Goal: Task Accomplishment & Management: Manage account settings

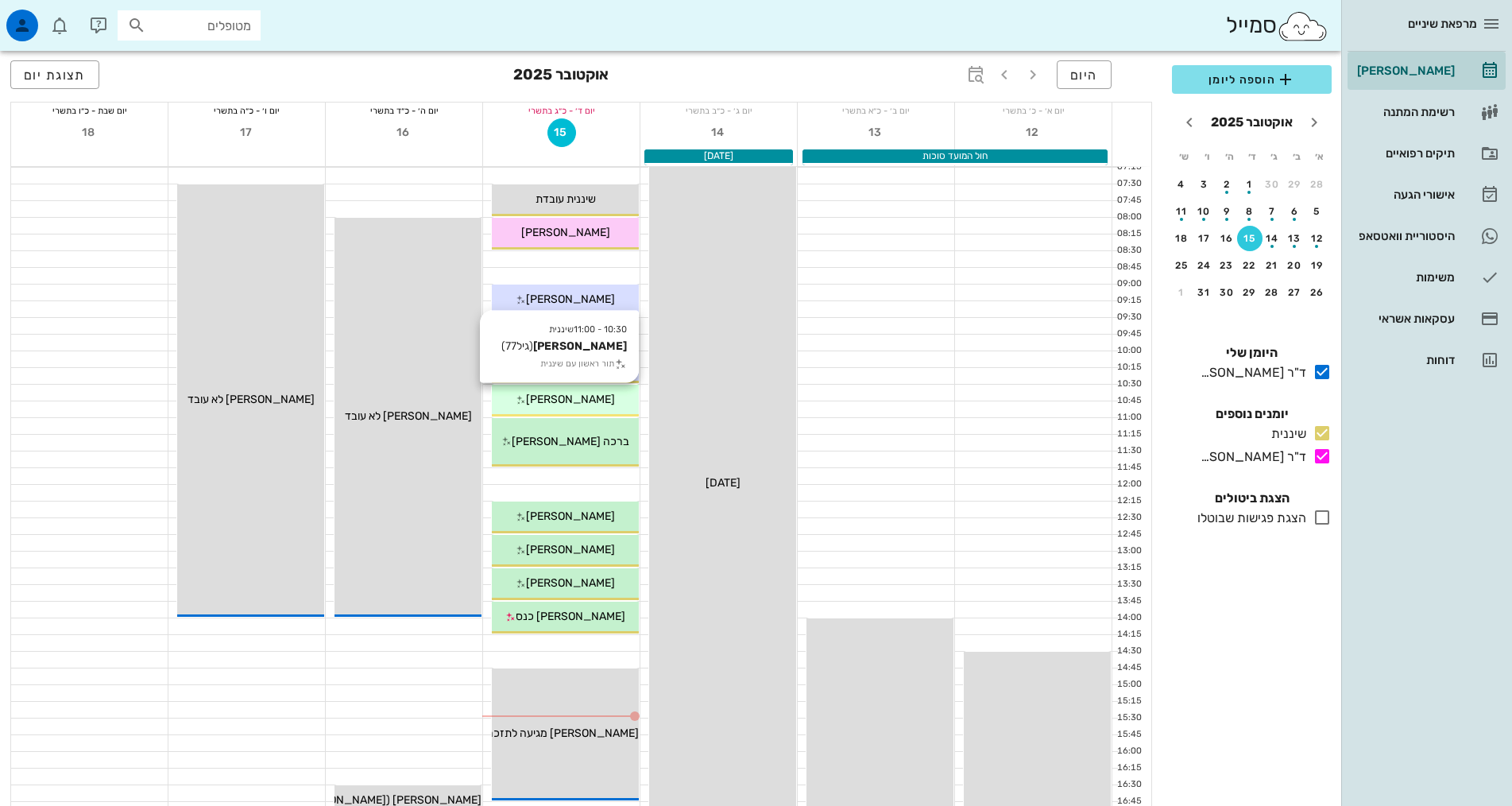
click at [589, 403] on span "[PERSON_NAME]" at bounding box center [569, 399] width 89 height 13
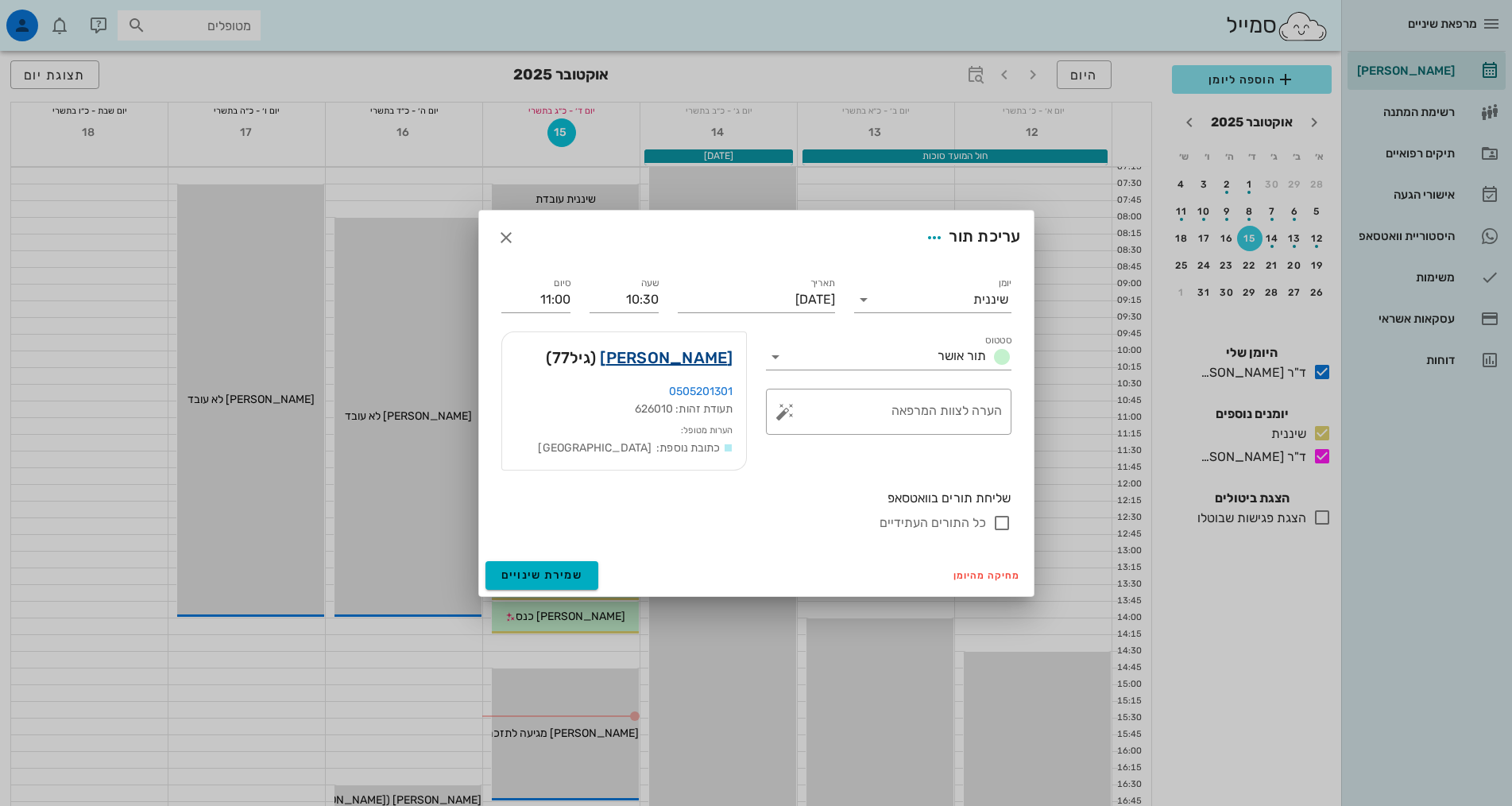
click at [705, 355] on link "[PERSON_NAME]" at bounding box center [666, 357] width 132 height 26
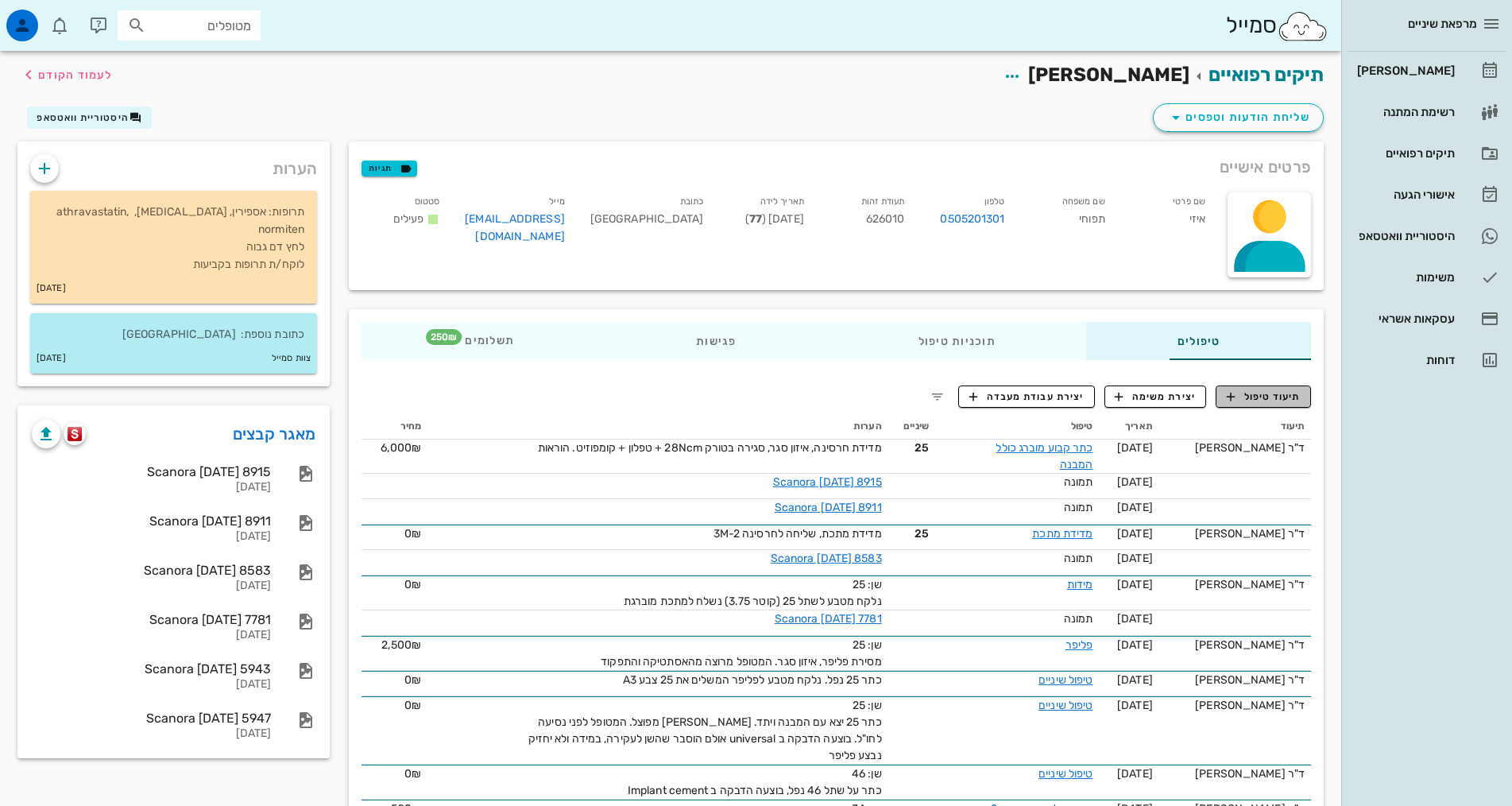
click at [1275, 395] on span "תיעוד טיפול" at bounding box center [1263, 396] width 74 height 14
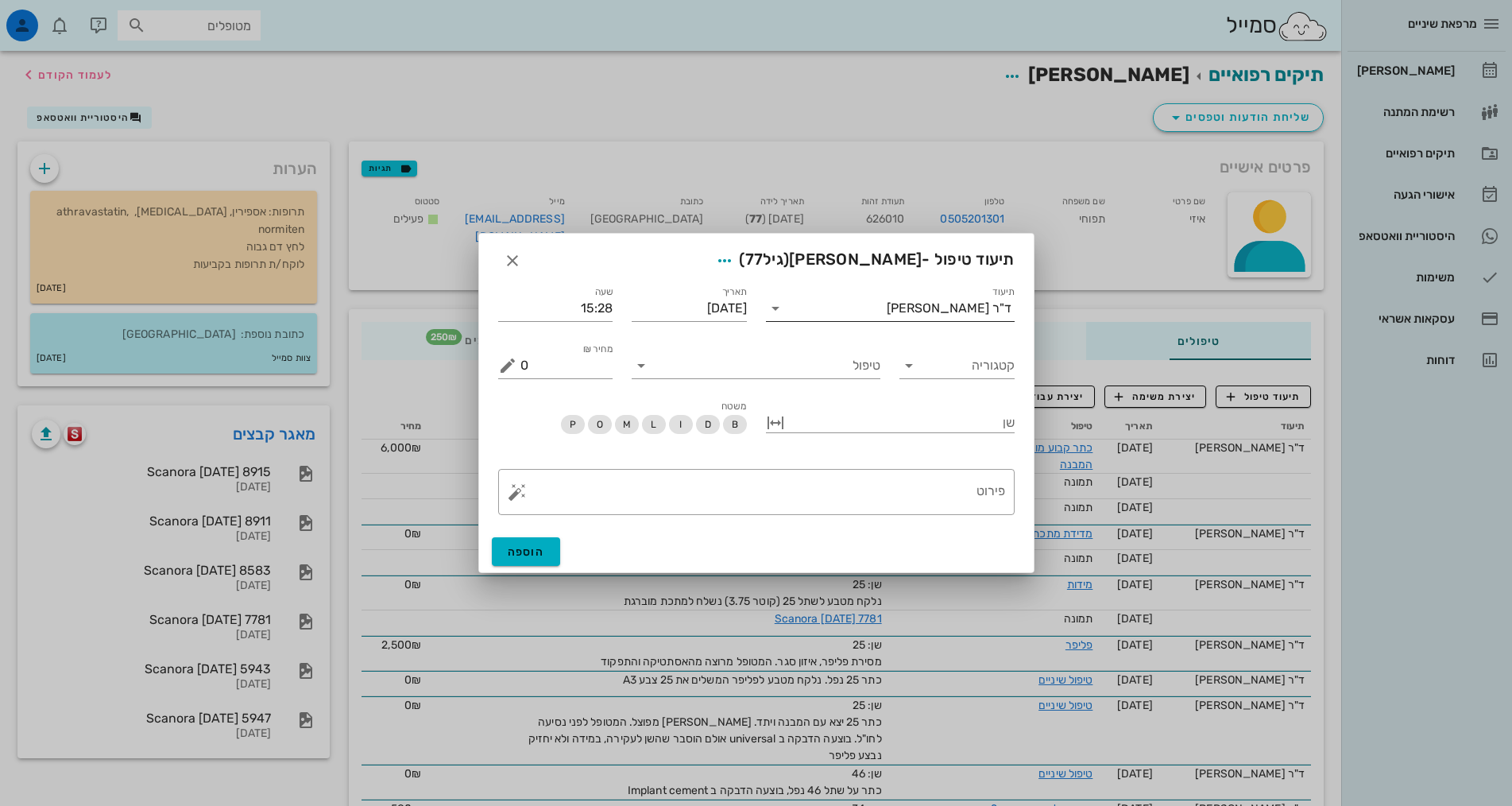
click at [955, 305] on div "ד"ר [PERSON_NAME]" at bounding box center [948, 308] width 125 height 14
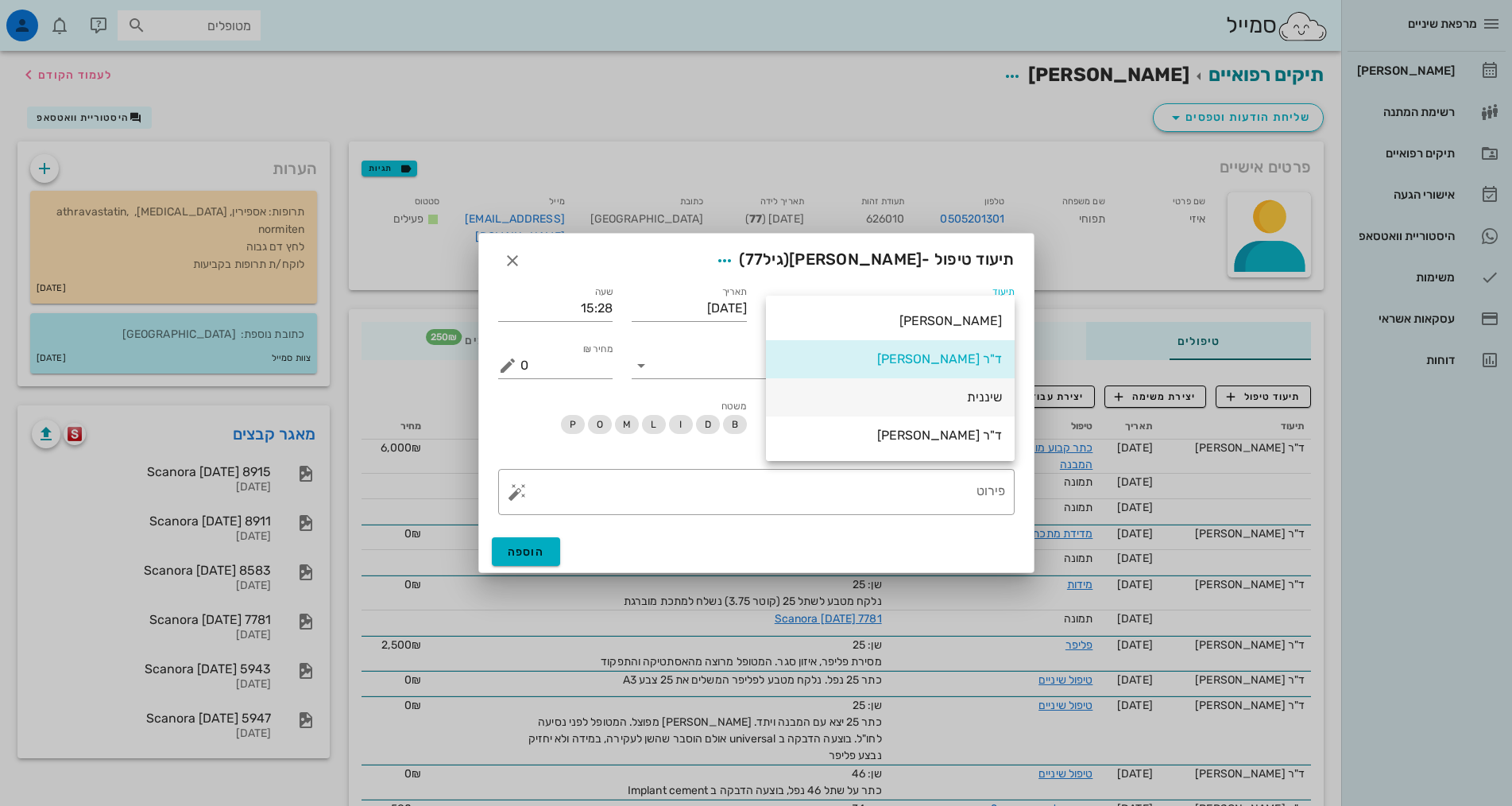
click at [977, 407] on div "שיננית" at bounding box center [890, 397] width 223 height 34
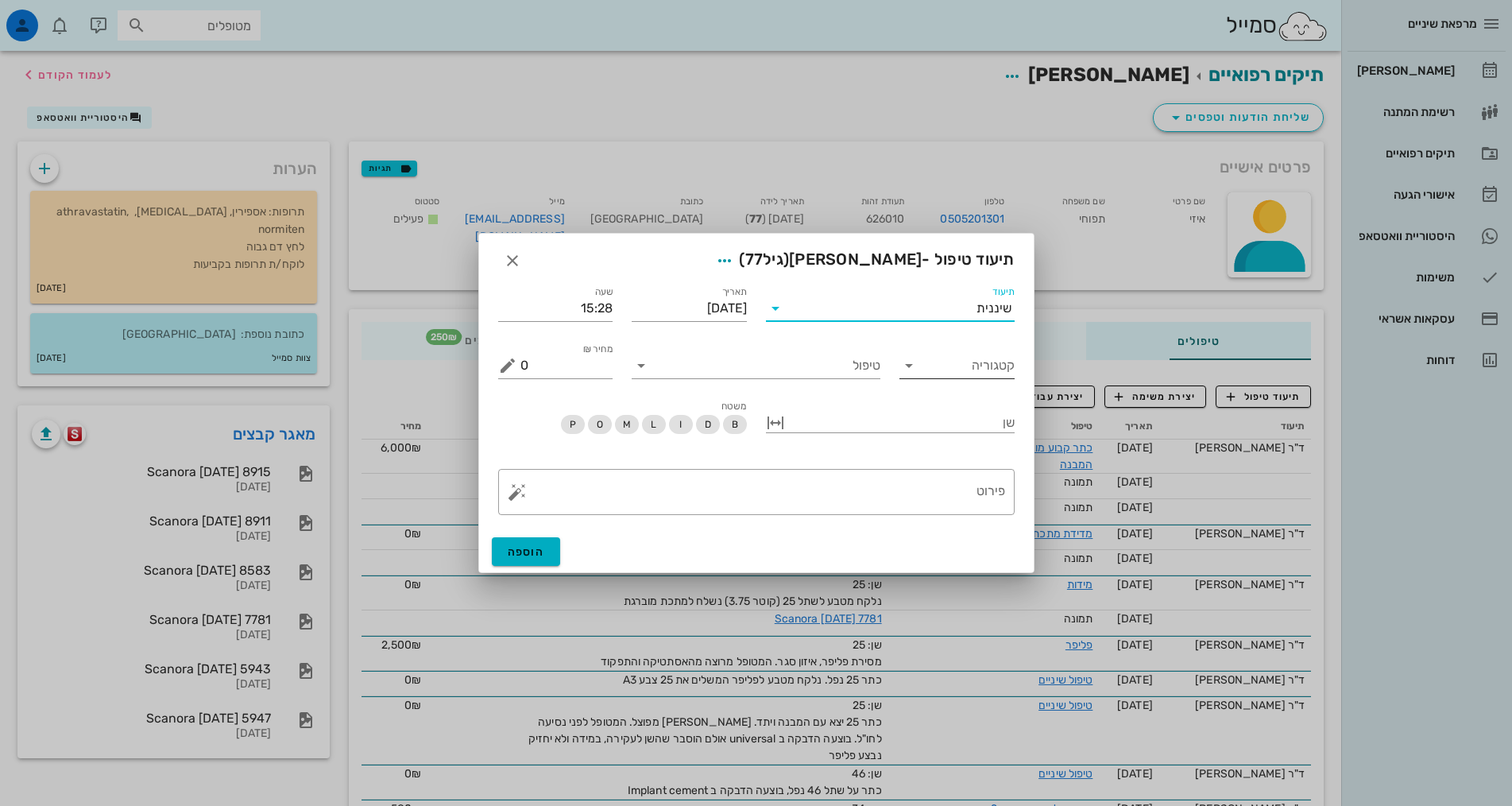
click at [966, 371] on input "קטגוריה" at bounding box center [969, 366] width 90 height 26
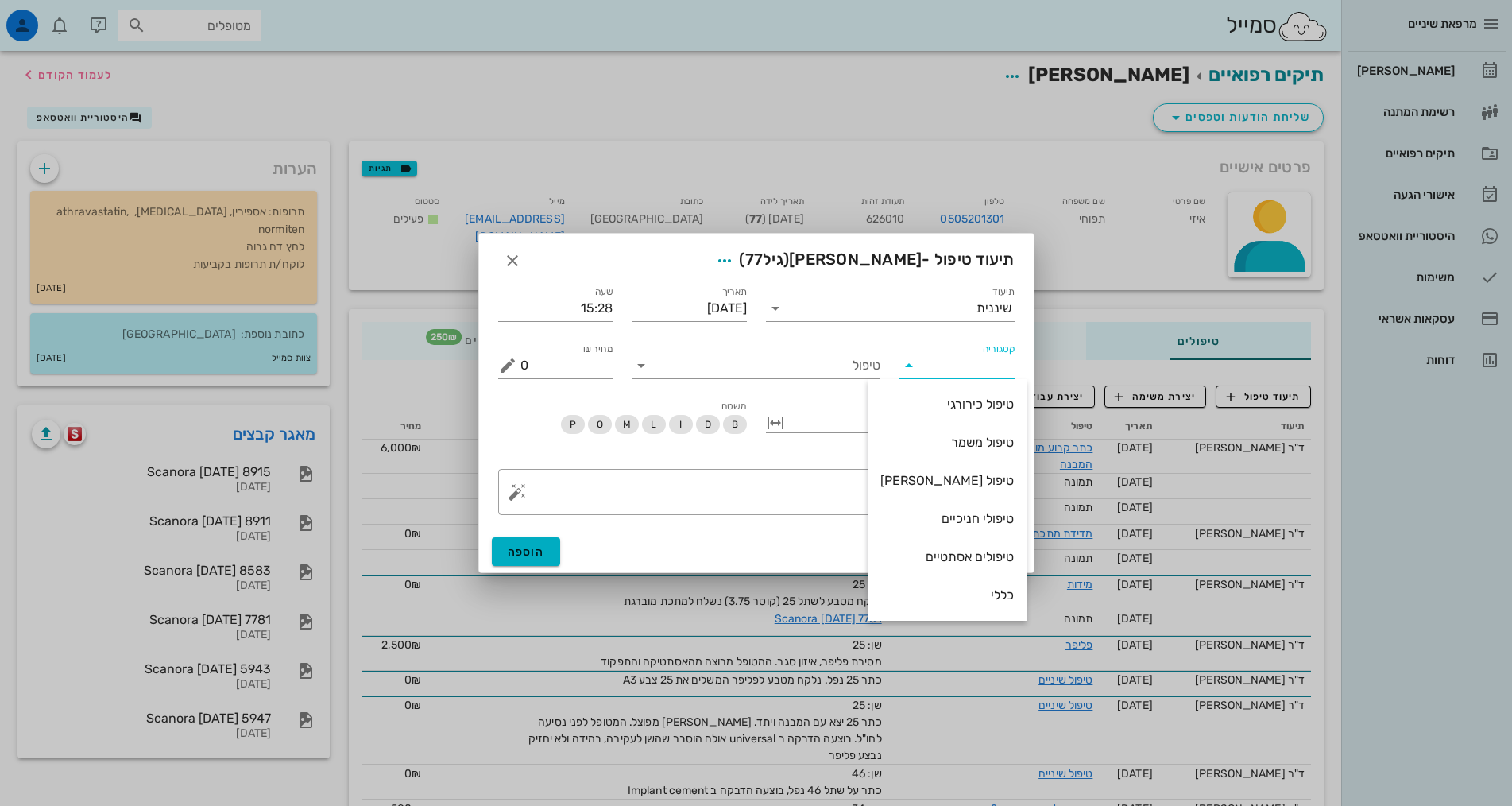
scroll to position [152, 0]
click at [977, 524] on div "שיננית" at bounding box center [947, 519] width 133 height 15
type input "שיננית"
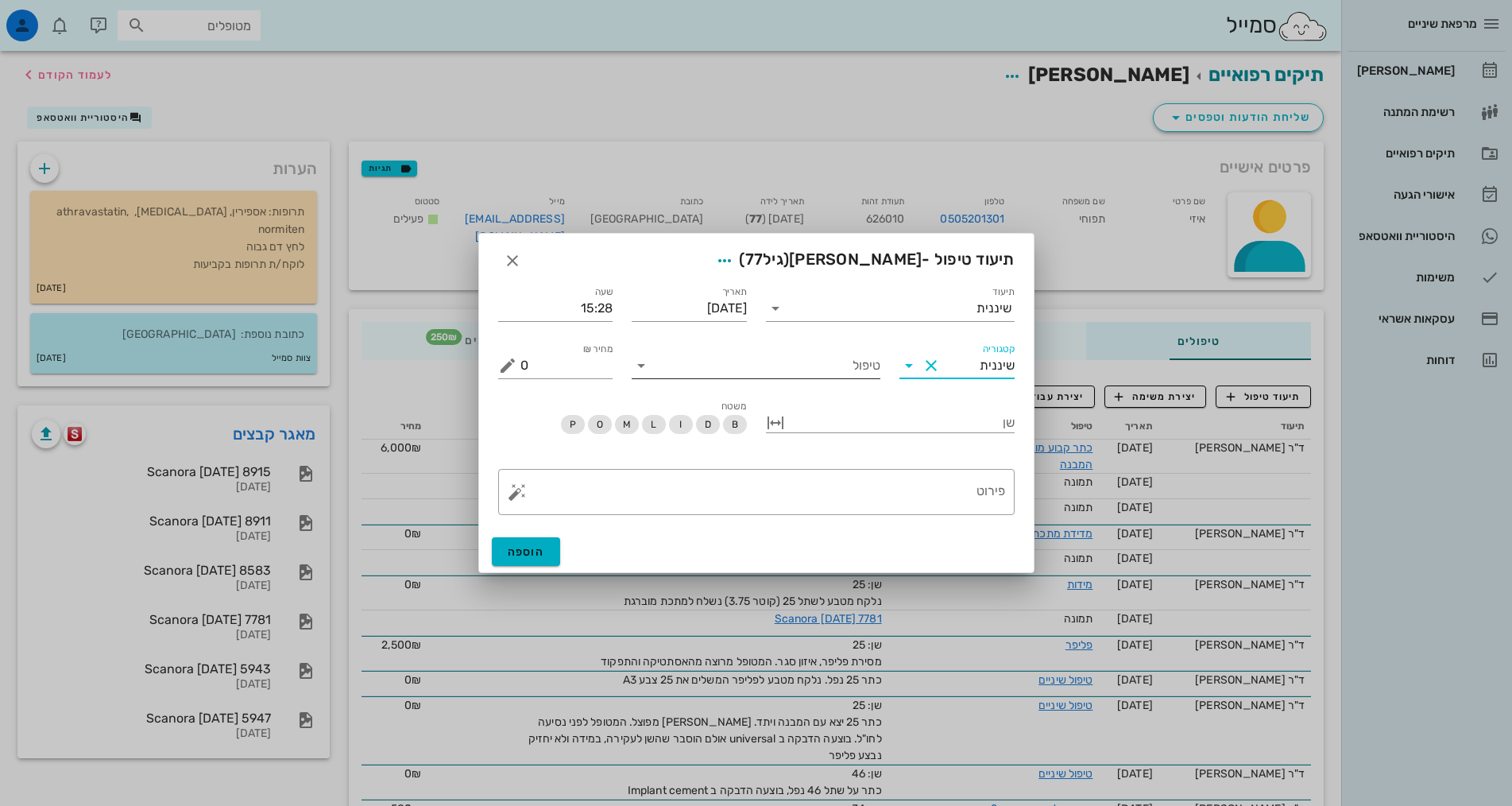
click at [870, 374] on input "טיפול" at bounding box center [767, 366] width 227 height 26
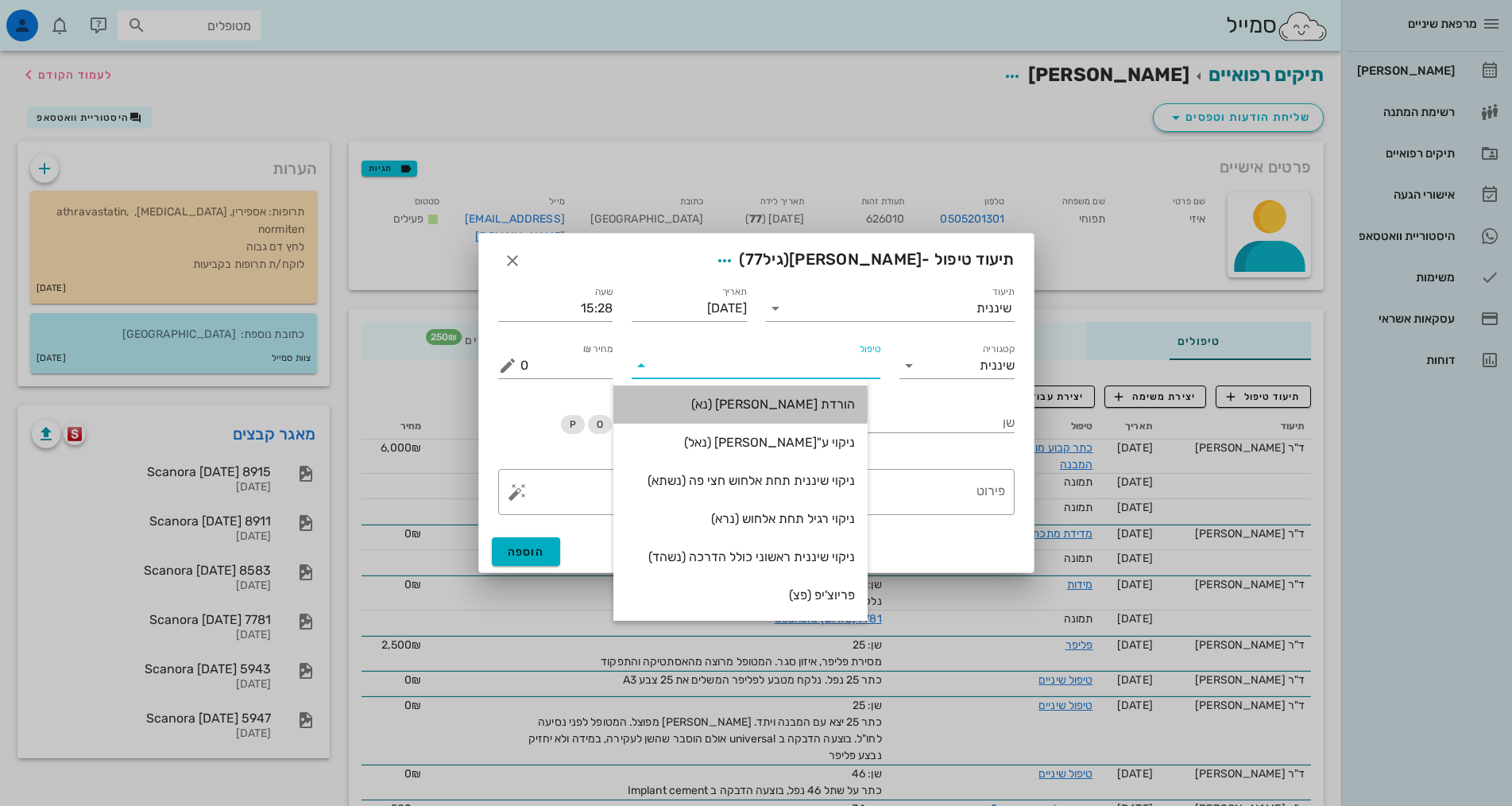
click at [867, 407] on div "הורדת [PERSON_NAME] (נא)" at bounding box center [740, 405] width 254 height 38
type input "250"
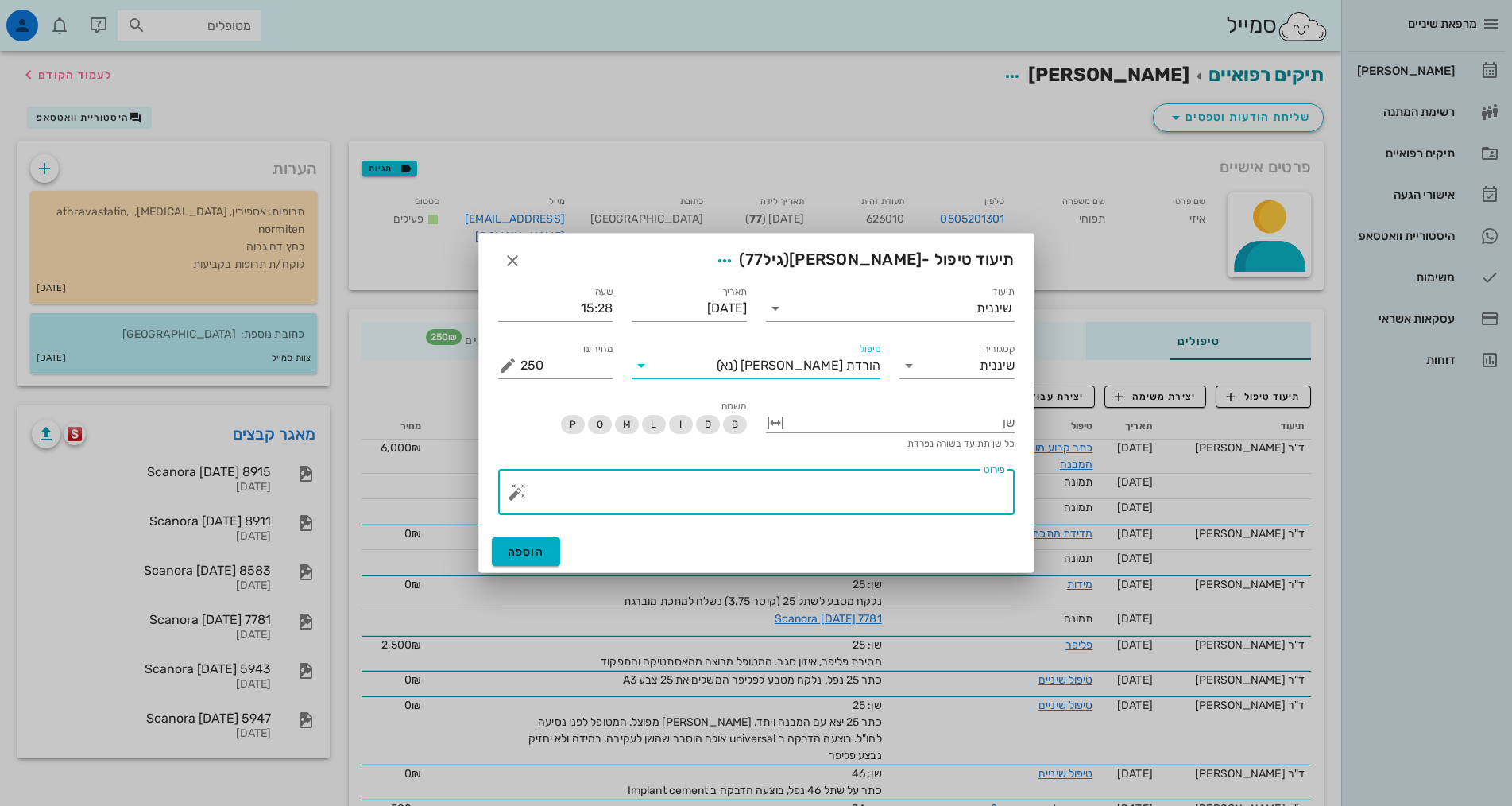
click at [922, 506] on textarea "פירוט" at bounding box center [763, 496] width 485 height 38
click at [924, 512] on textarea "פירוט" at bounding box center [763, 496] width 485 height 38
paste textarea "SC + ידני + פוליש. ספריי לידוקאין הגיינה אוראלית סבירה, דלקת חניכיים בעיקר לסת …"
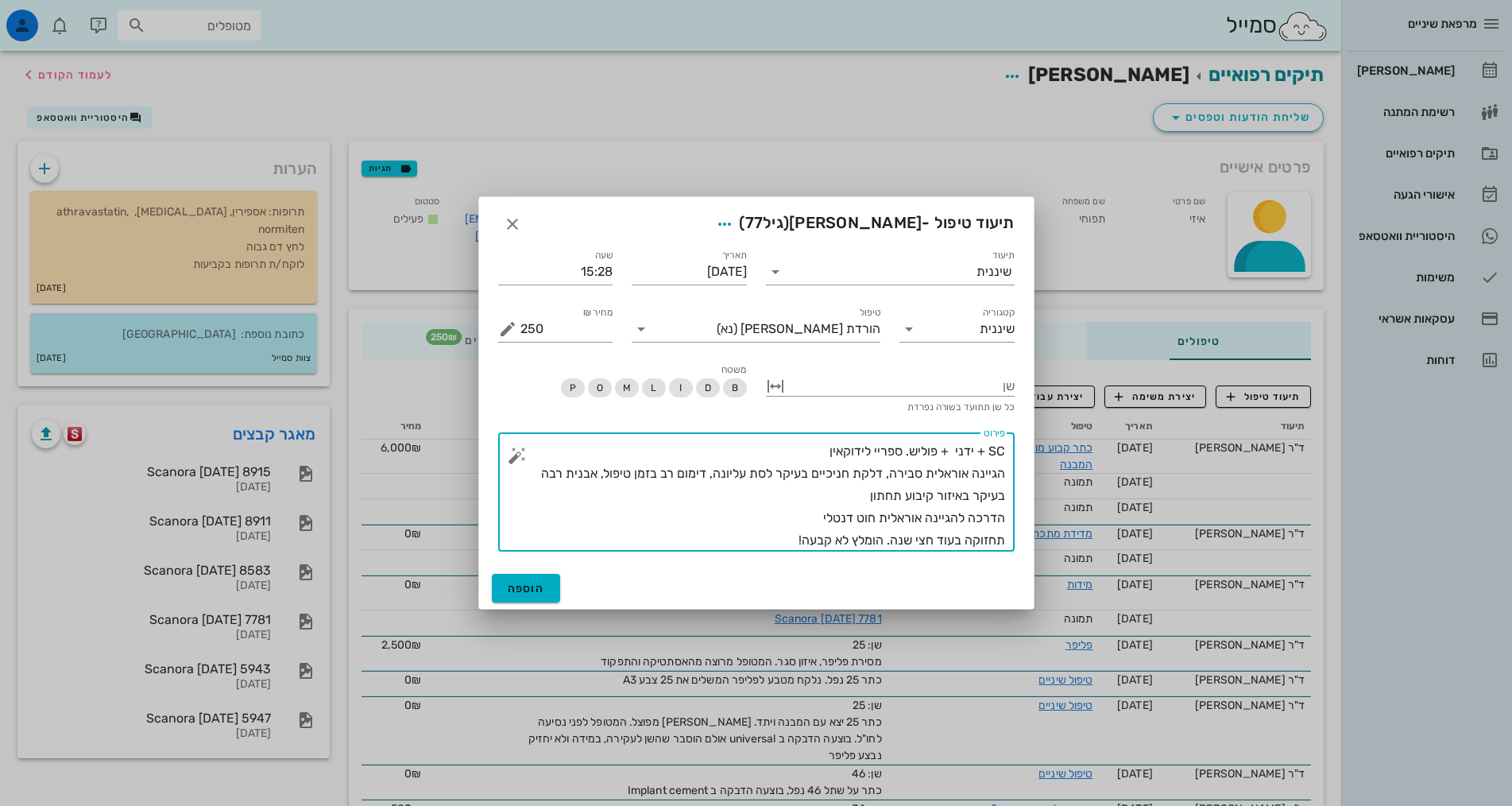
drag, startPoint x: 901, startPoint y: 453, endPoint x: 799, endPoint y: 445, distance: 102.3
click at [797, 448] on textarea "SC + ידני + פוליש. ספריי לידוקאין הגיינה אוראלית סבירה, דלקת חניכיים בעיקר לסת …" at bounding box center [763, 495] width 485 height 111
click at [886, 473] on textarea "SC + ידני + פוליש. ללא טופיקל הגיינה אוראלית סבירה, דלקת חניכיים בעיקר לסת עליו…" at bounding box center [763, 495] width 485 height 111
drag, startPoint x: 886, startPoint y: 473, endPoint x: 571, endPoint y: 490, distance: 315.5
click at [559, 485] on textarea "SC + ידני + פוליש. ללא טופיקל הגיינה אוראלית סבירה, דלקת חניכיים בעיקר לסת עליו…" at bounding box center [763, 495] width 485 height 111
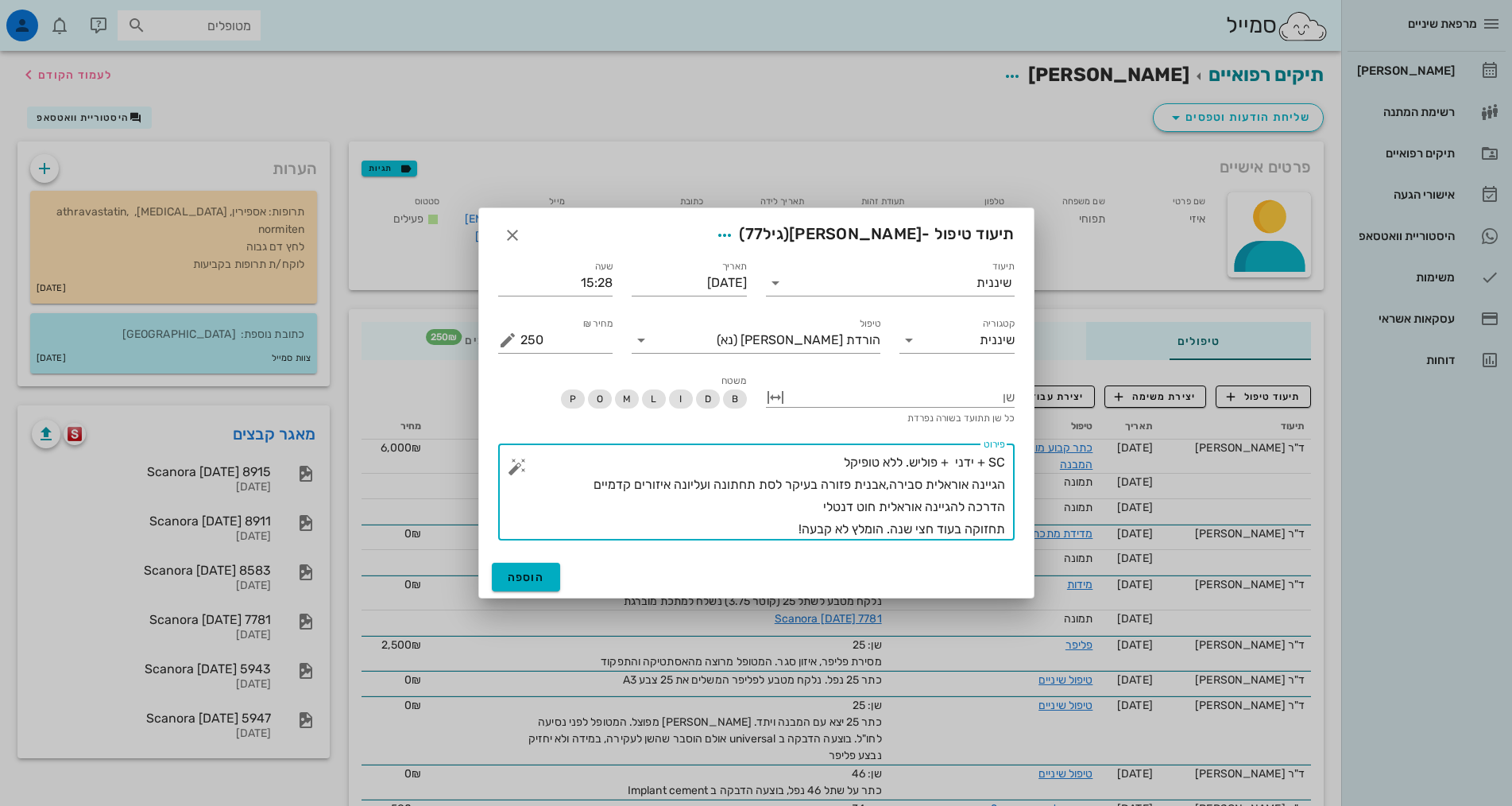
drag, startPoint x: 815, startPoint y: 508, endPoint x: 1141, endPoint y: 503, distance: 326.0
click at [1141, 503] on div "מרפאת שיניים יומן מרפאה רשימת המתנה תיקים רפואיים אישורי הגעה היסטוריית וואטסאפ…" at bounding box center [756, 515] width 1512 height 1031
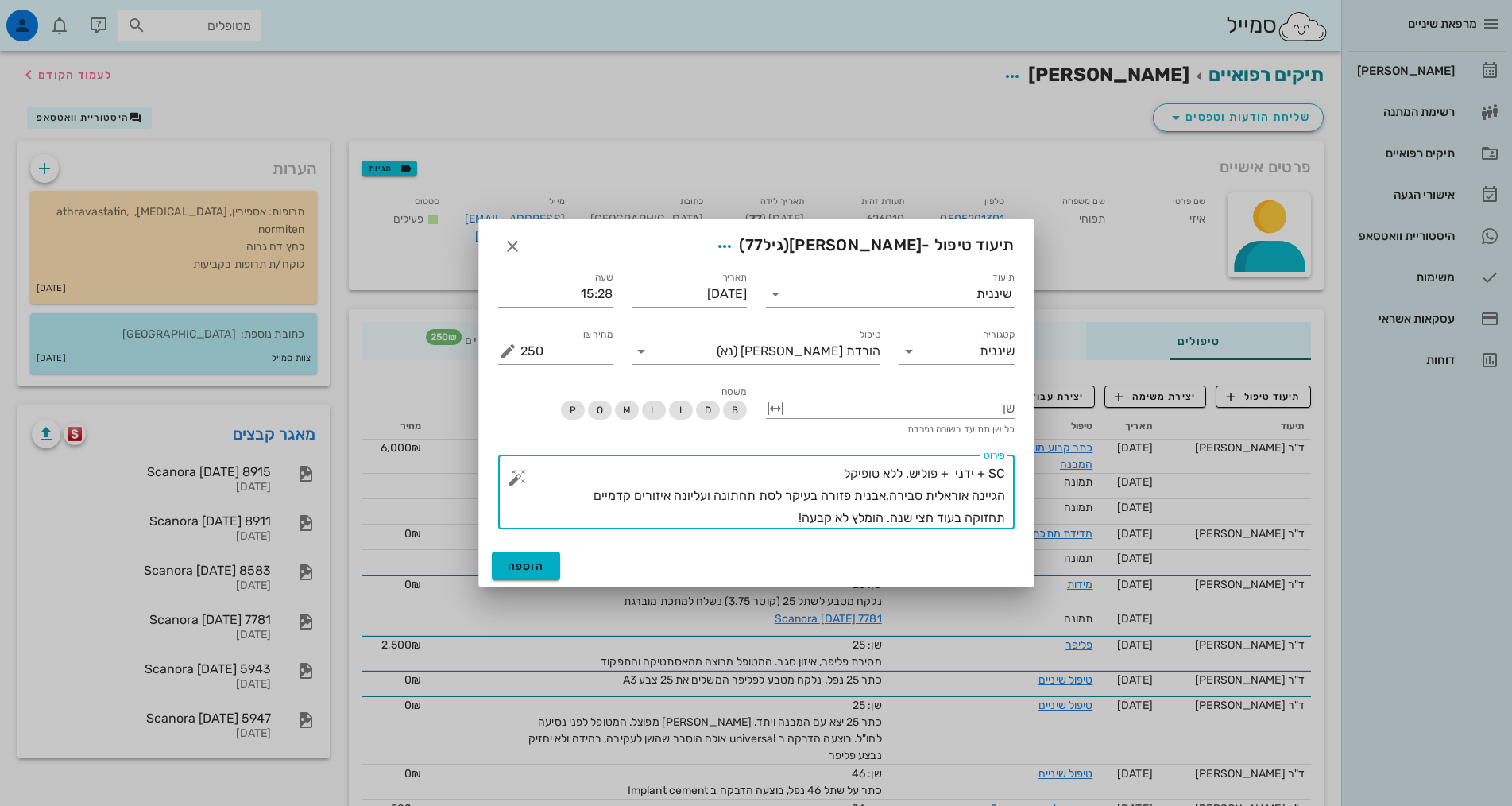
drag, startPoint x: 799, startPoint y: 520, endPoint x: 808, endPoint y: 516, distance: 9.8
click at [808, 516] on textarea "SC + ידני + פוליש. ללא טופיקל הגיינה אוראלית סבירה,אבנית פזורה בעיקר לסת תחתונה…" at bounding box center [763, 496] width 485 height 67
type textarea "SC + ידני + פוליש. ללא טופיקל הגיינה אוראלית סבירה,אבנית פזורה בעיקר לסת תחתונה…"
click at [541, 569] on span "הוספה" at bounding box center [526, 566] width 37 height 13
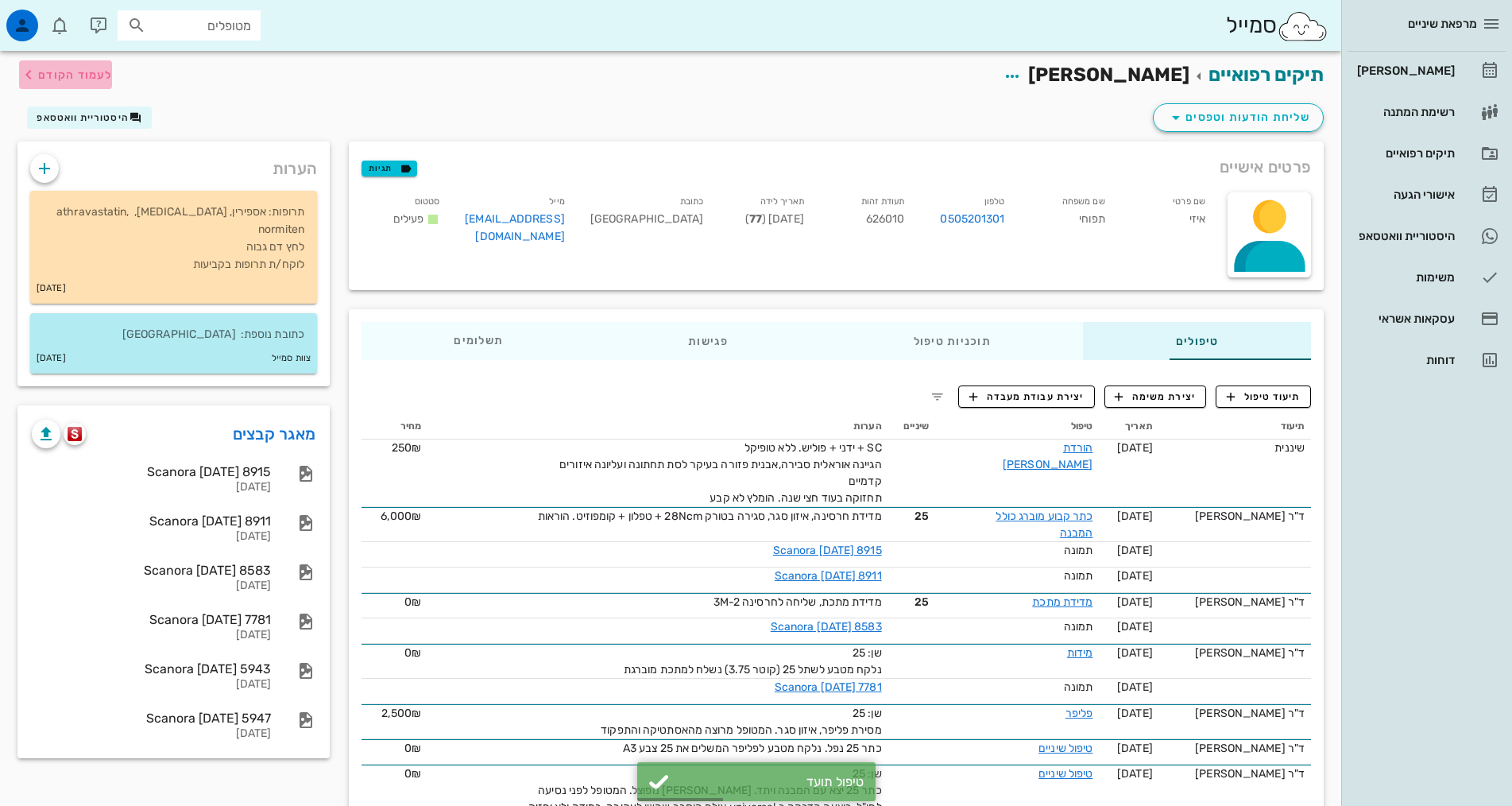
click at [36, 74] on icon "button" at bounding box center [29, 74] width 19 height 19
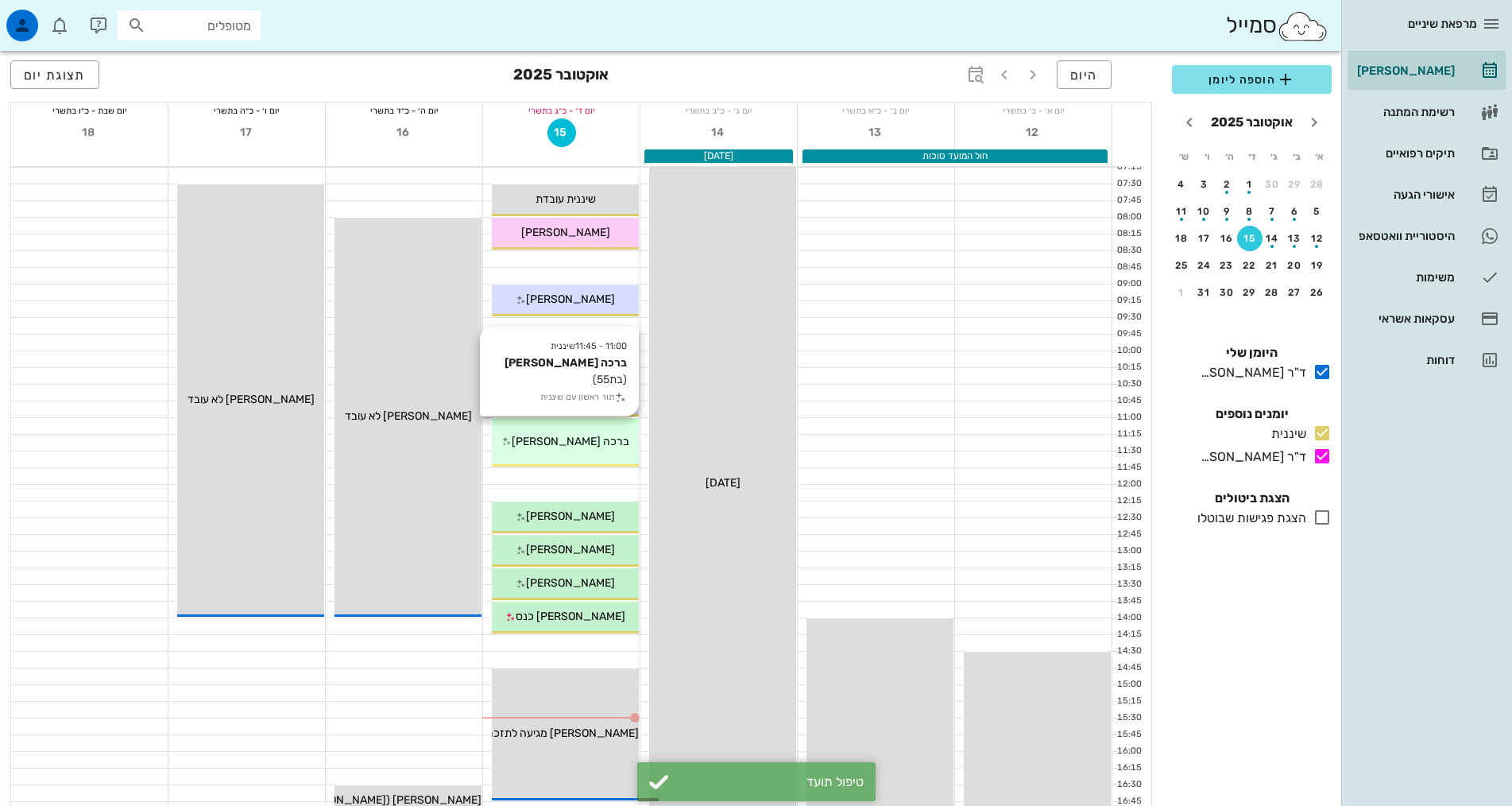
click at [562, 456] on div "11:00 - 11:45 שיננית [PERSON_NAME] (בת 55 ) תור ראשון עם שיננית [PERSON_NAME]" at bounding box center [566, 442] width 147 height 49
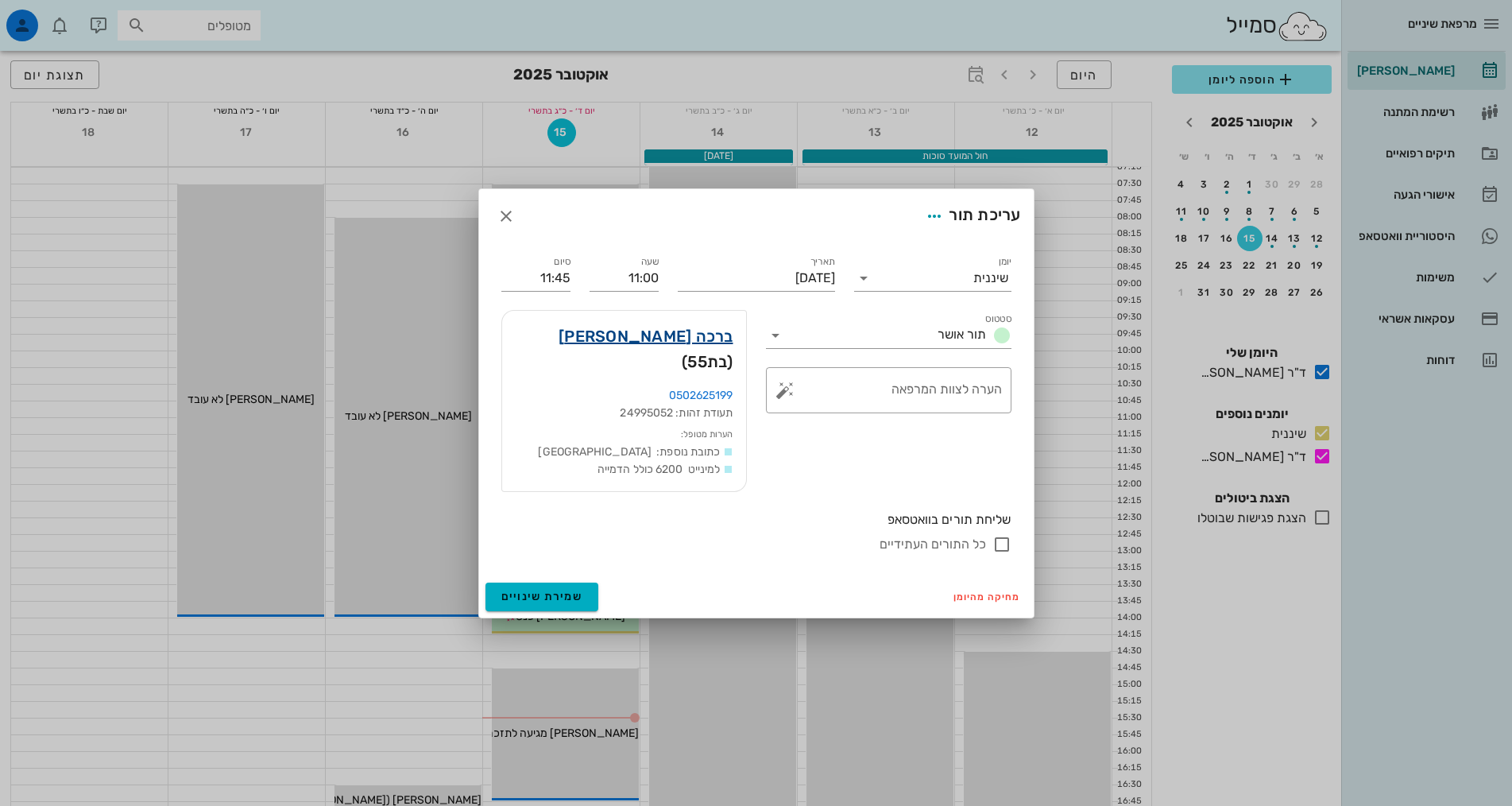
click at [688, 349] on link "ברכה [PERSON_NAME]" at bounding box center [647, 336] width 175 height 26
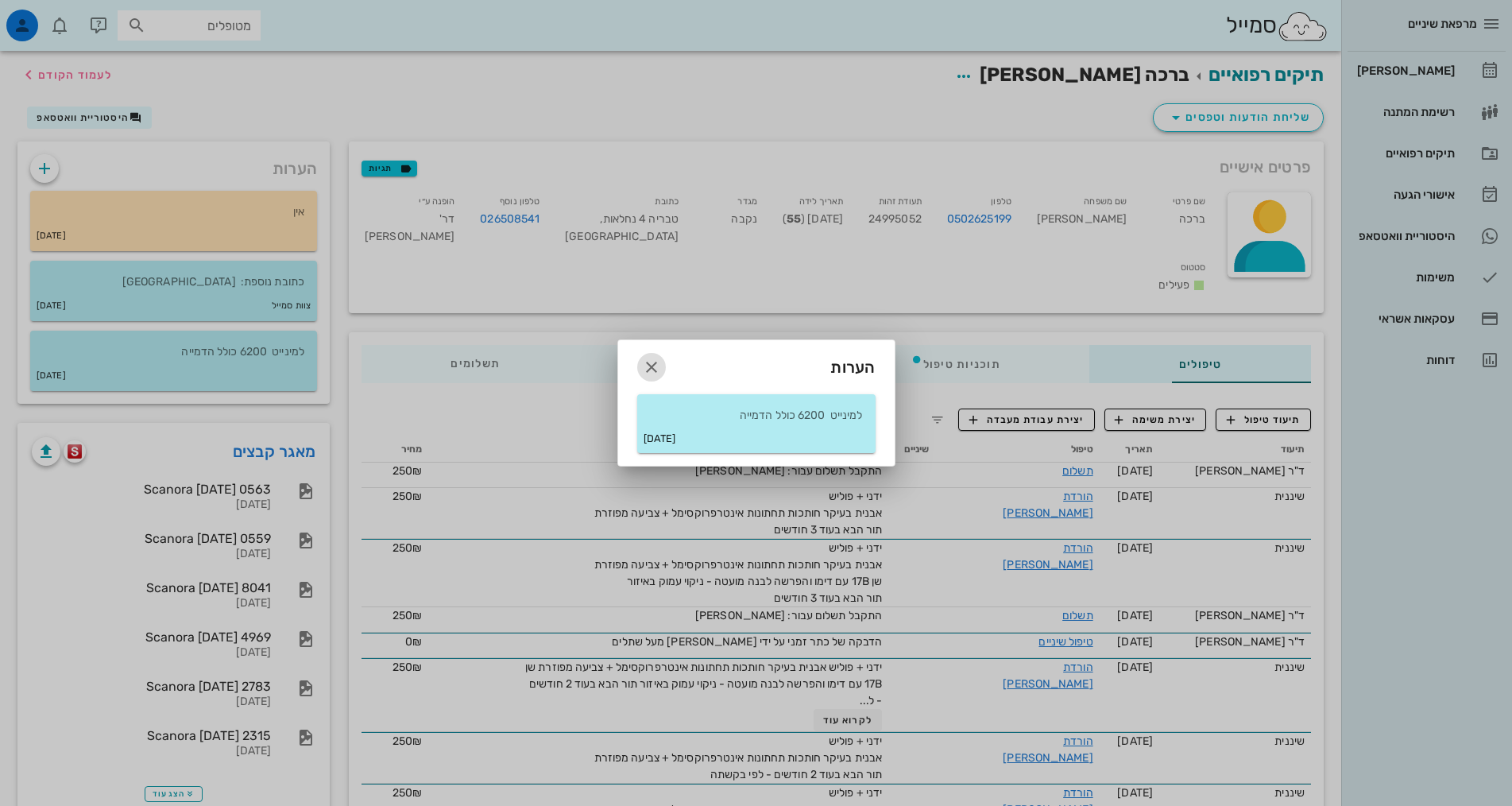
click at [650, 367] on icon "button" at bounding box center [651, 368] width 19 height 19
click at [651, 366] on div "טיפולים תוכניות טיפול פגישות תשלומים 0₪" at bounding box center [836, 364] width 975 height 64
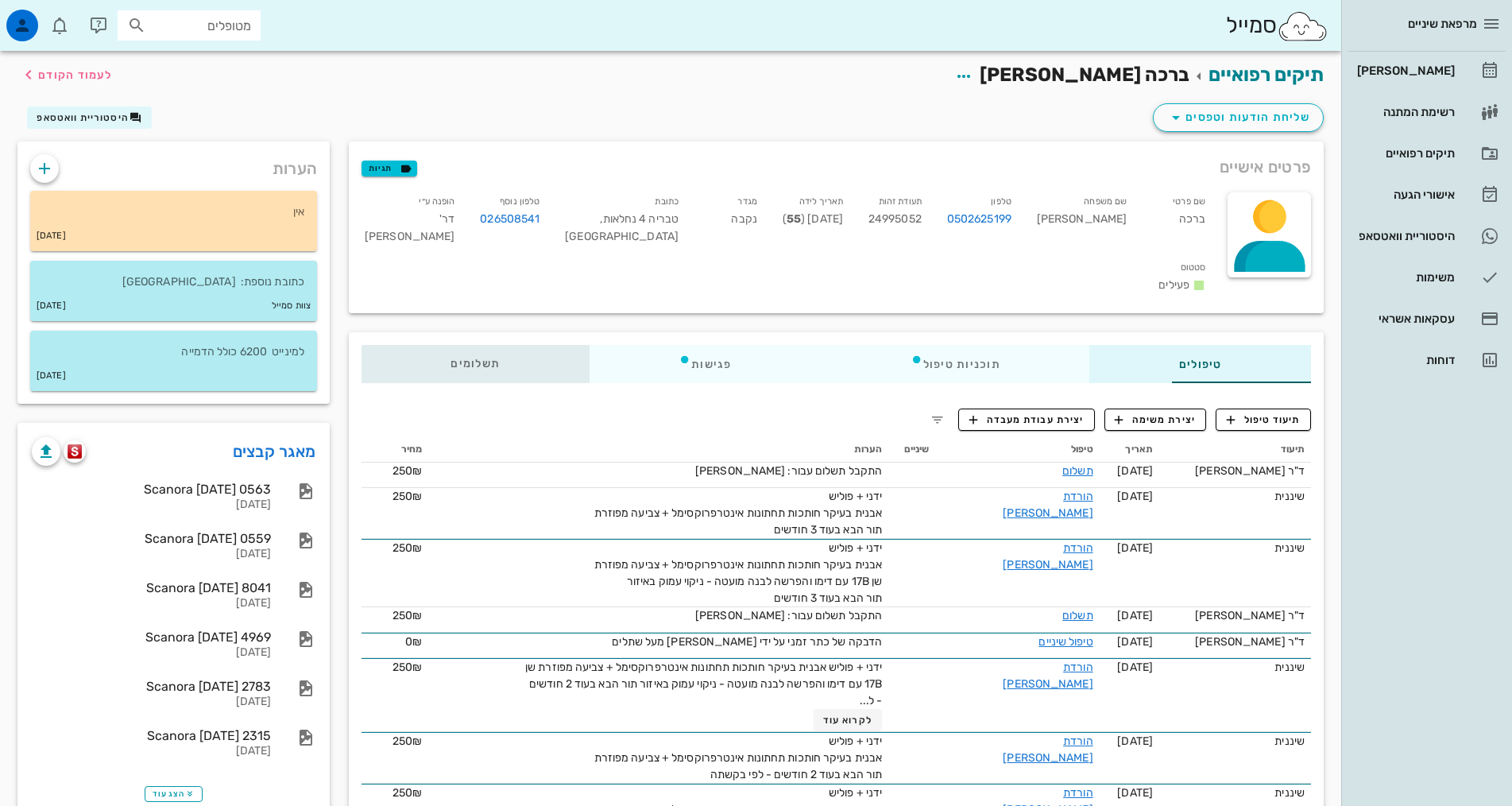
click at [407, 345] on div "תשלומים 0₪" at bounding box center [475, 364] width 228 height 38
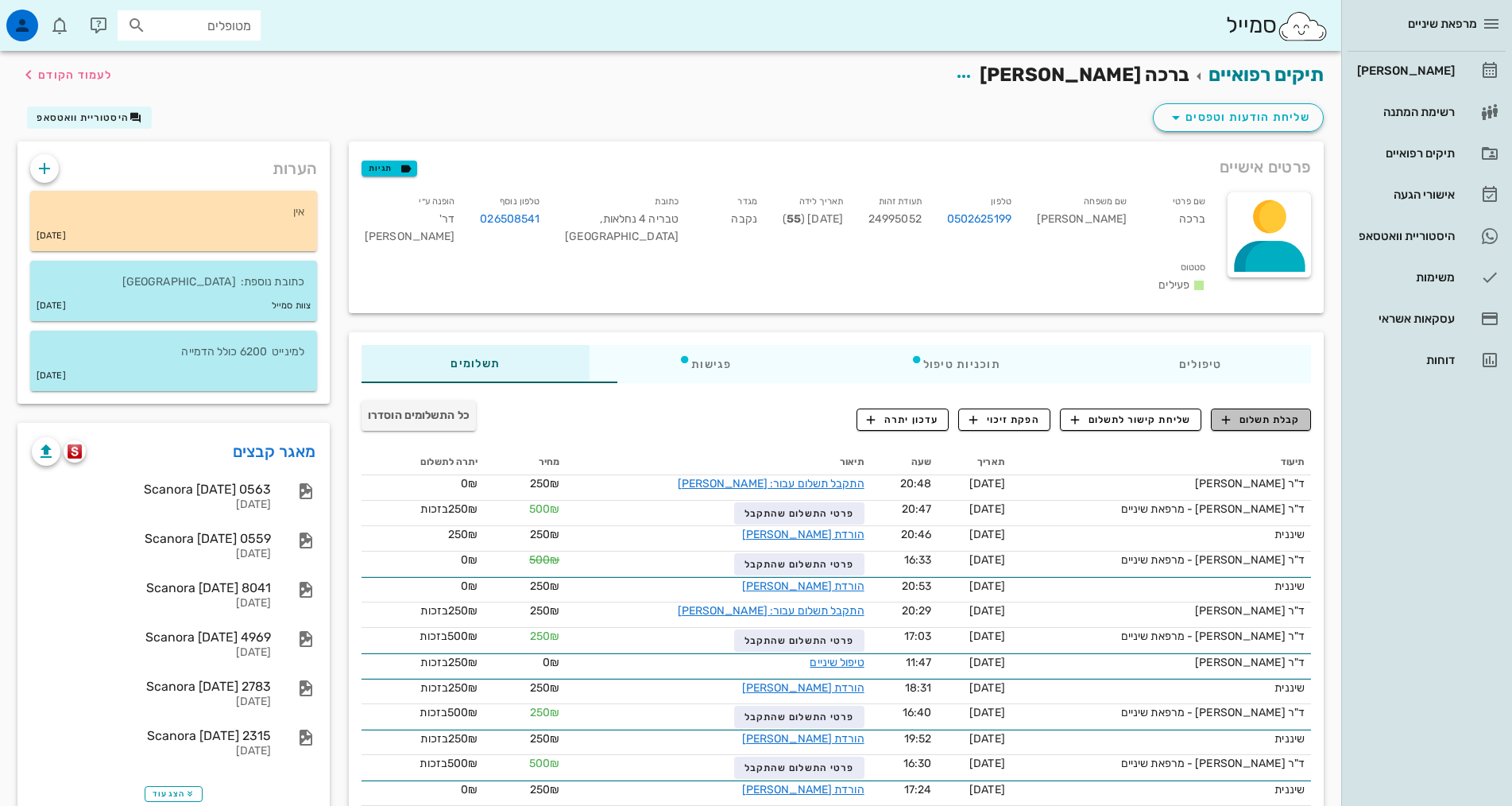
click at [1256, 413] on span "קבלת תשלום" at bounding box center [1261, 419] width 79 height 14
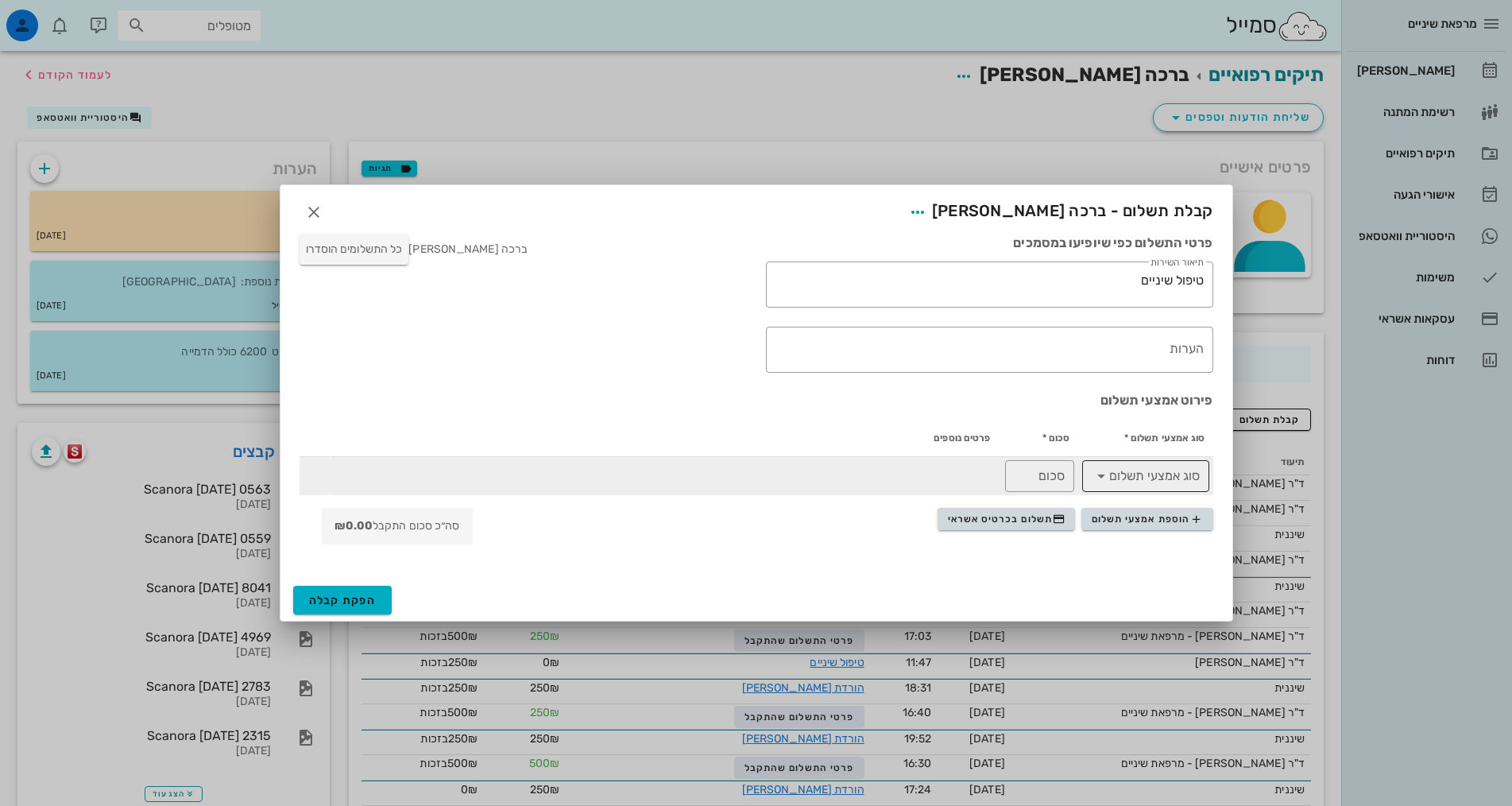
click at [1125, 474] on input "סוג אמצעי תשלום" at bounding box center [1157, 476] width 86 height 26
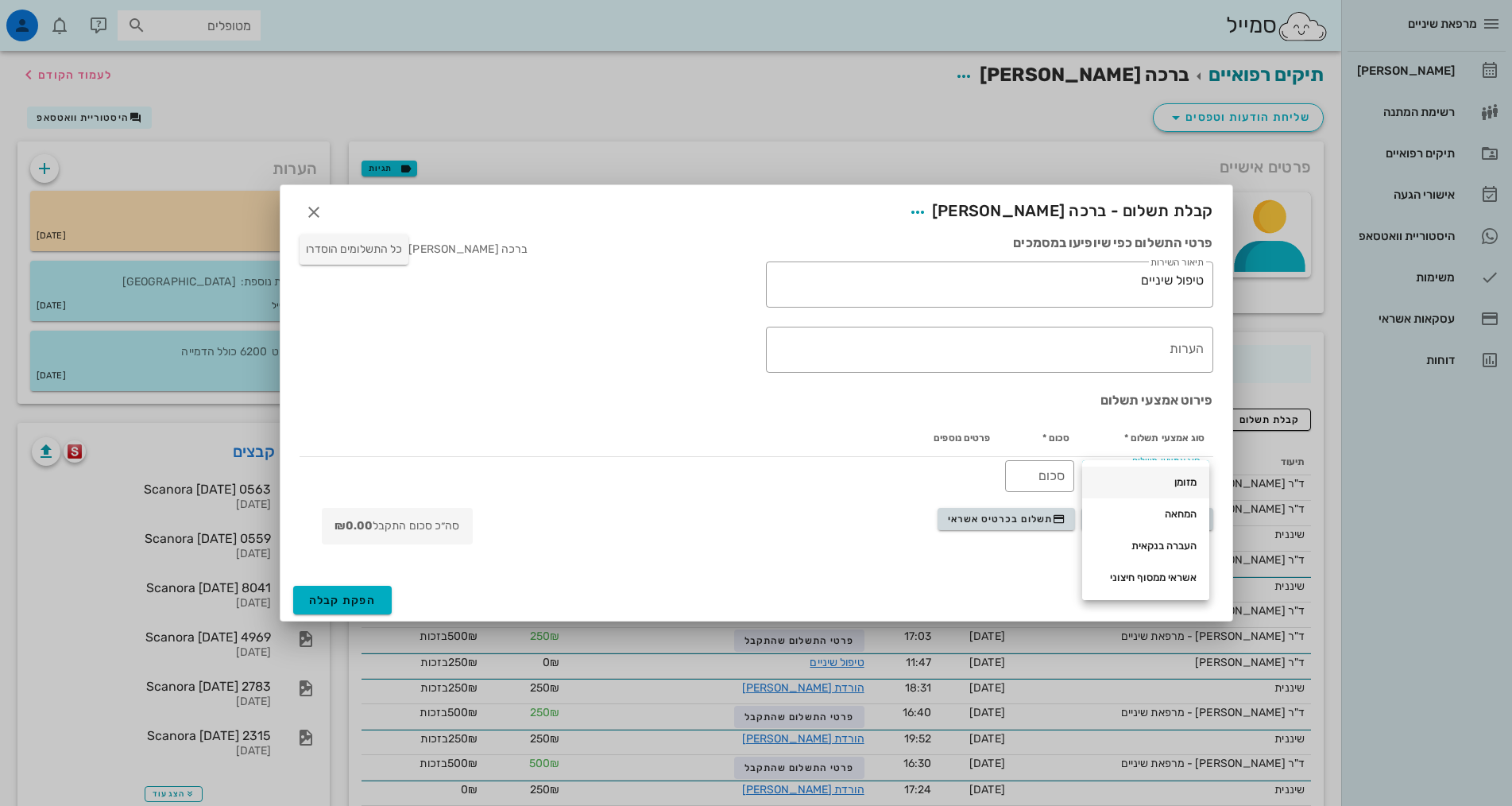
click at [1158, 487] on div "מזומן" at bounding box center [1145, 482] width 102 height 12
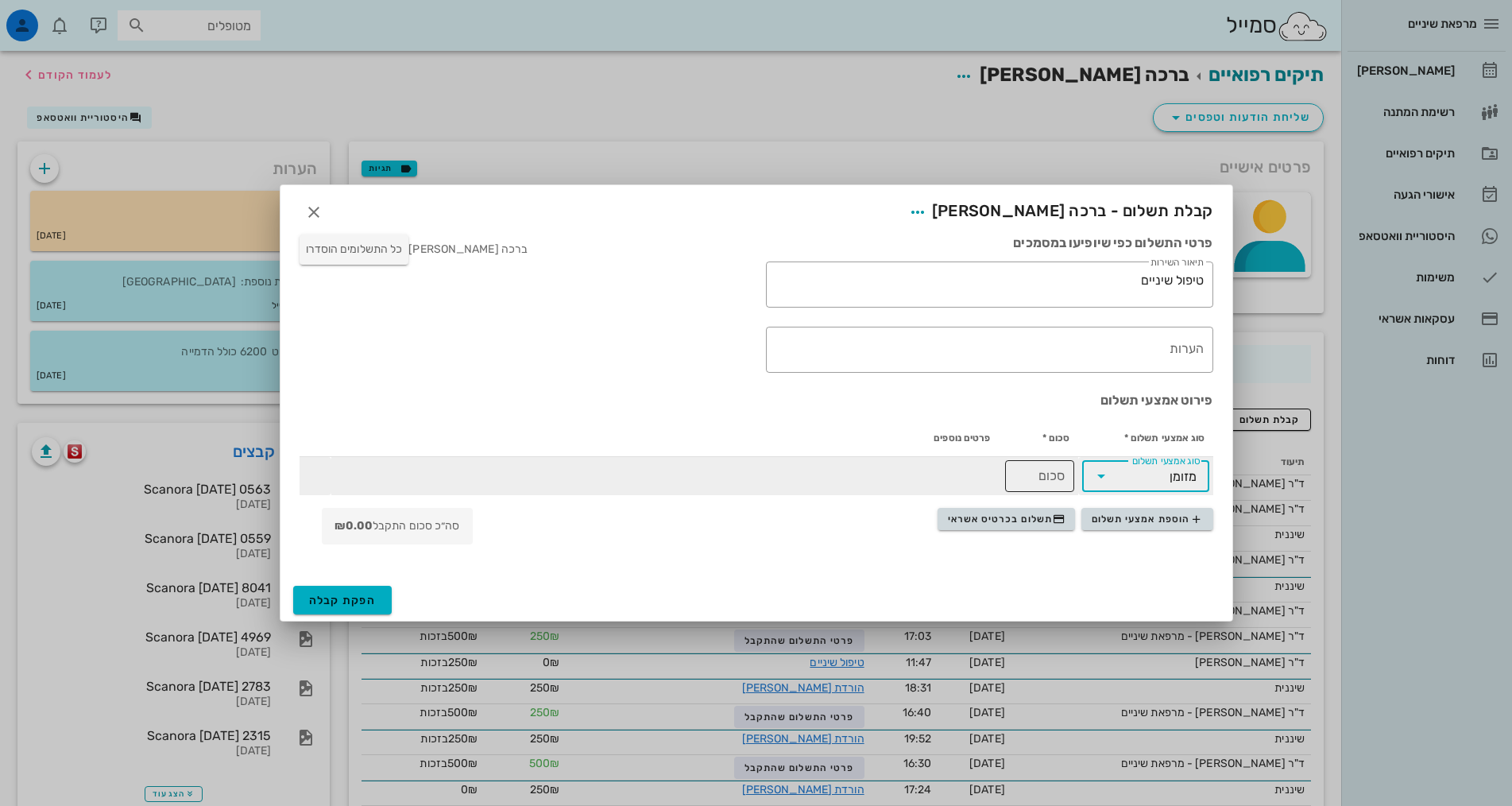
click at [1041, 478] on input "סכום" at bounding box center [1040, 476] width 50 height 26
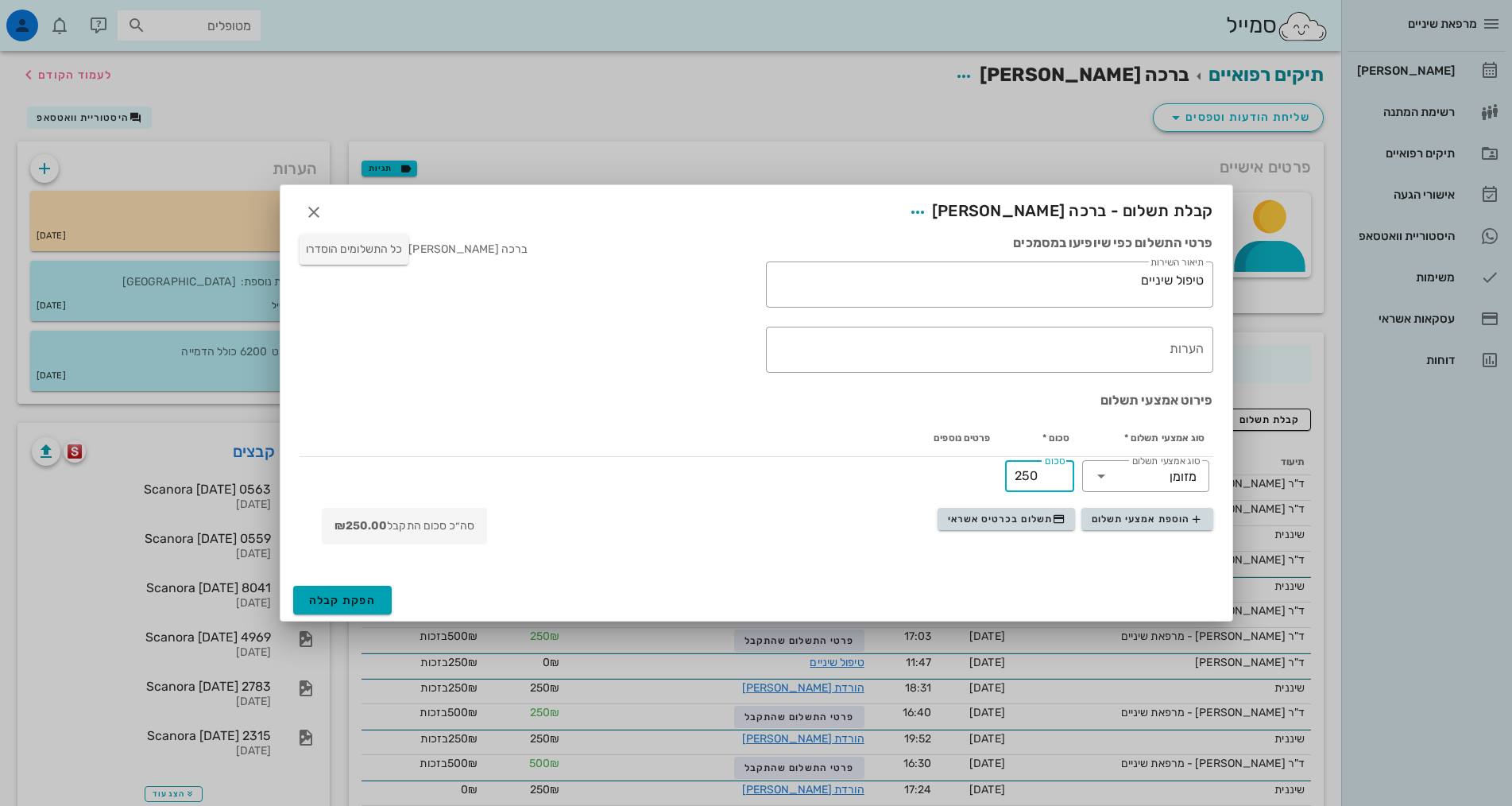
type input "250"
click at [327, 598] on span "הפקת קבלה" at bounding box center [343, 600] width 68 height 13
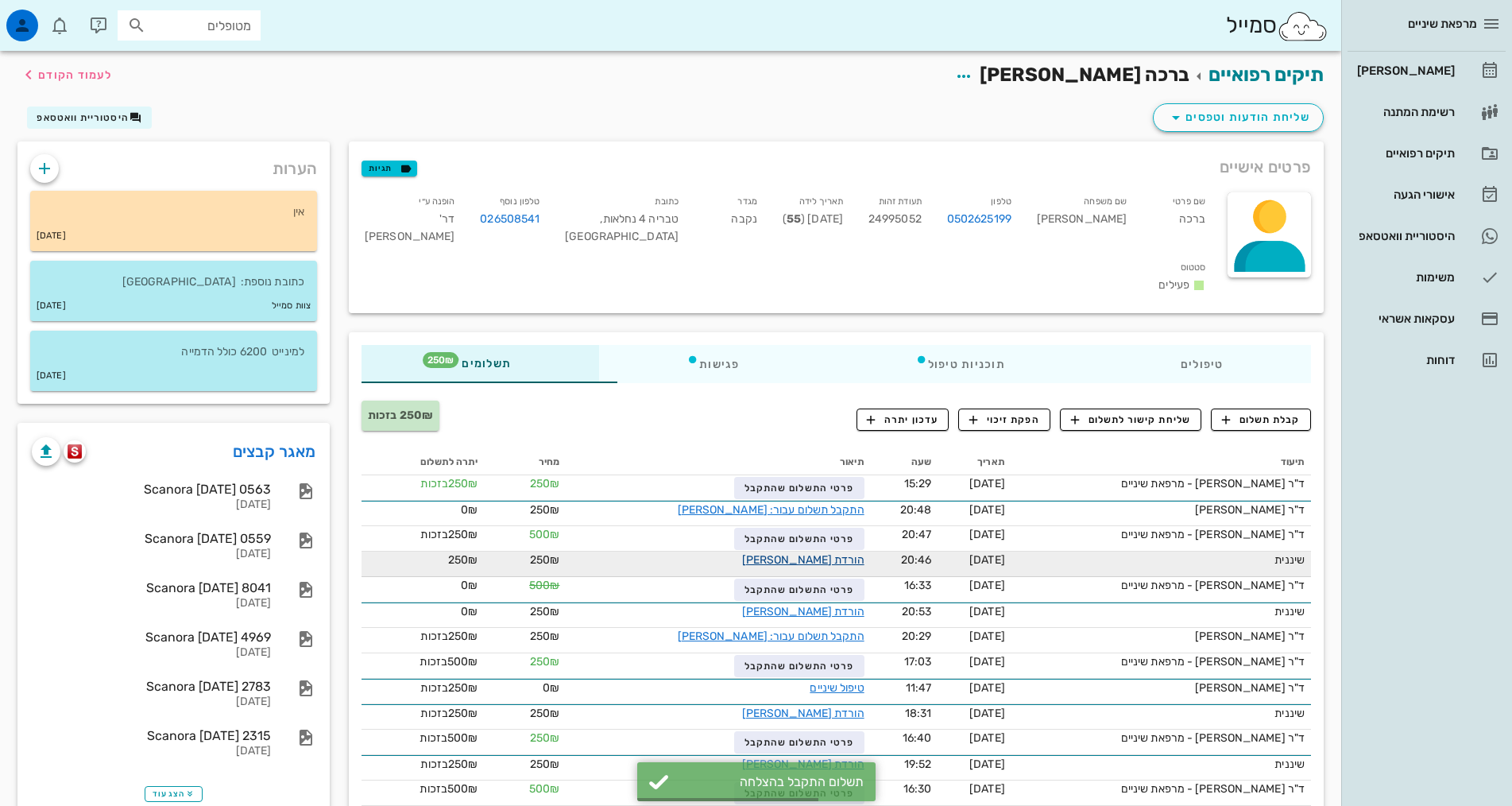
click at [760, 554] on link "הורדת [PERSON_NAME]" at bounding box center [803, 560] width 123 height 13
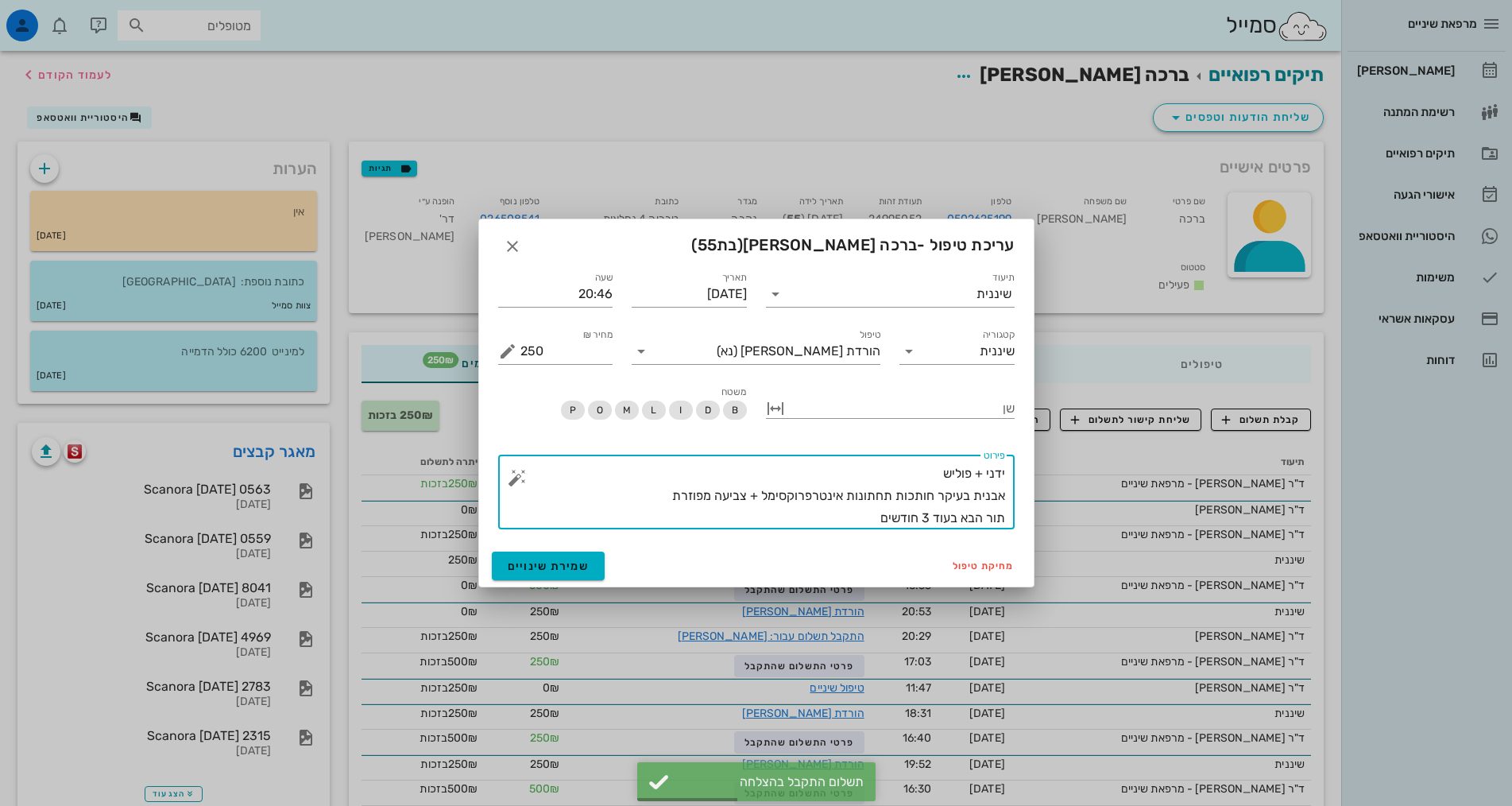
drag, startPoint x: 869, startPoint y: 518, endPoint x: 1025, endPoint y: 452, distance: 169.4
click at [1025, 452] on div "תיעוד שיננית תאריך [DATE] שעה 20:46 קטגוריה שיננית טיפול הורדת [PERSON_NAME] (נ…" at bounding box center [756, 402] width 554 height 286
type textarea "ידני + פוליש אבנית בעיקר חותכות תחתונות אינטרפרוקסימל + צביעה מפוזרת תור הבא בע…"
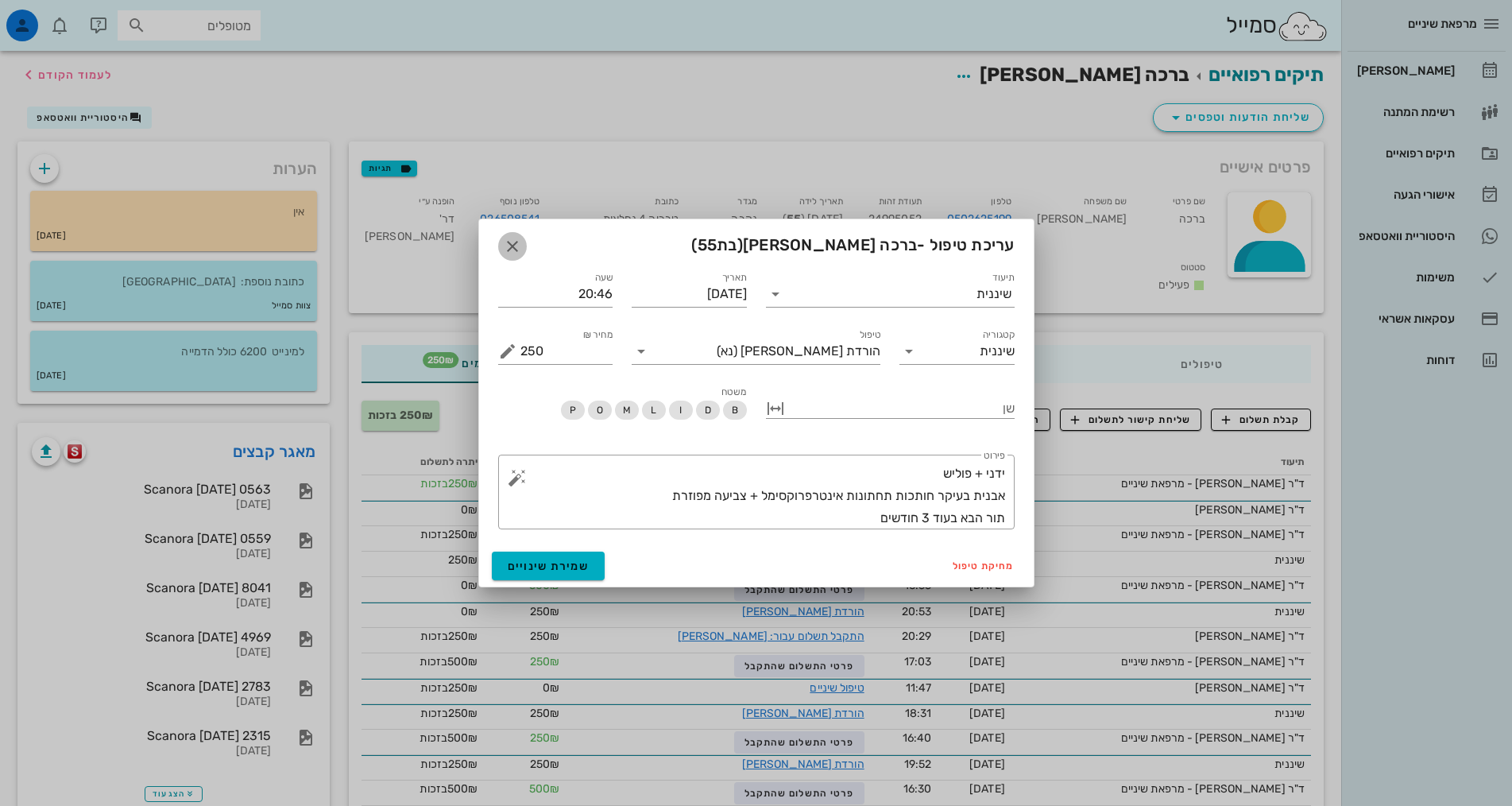
click at [519, 248] on icon "button" at bounding box center [512, 247] width 19 height 19
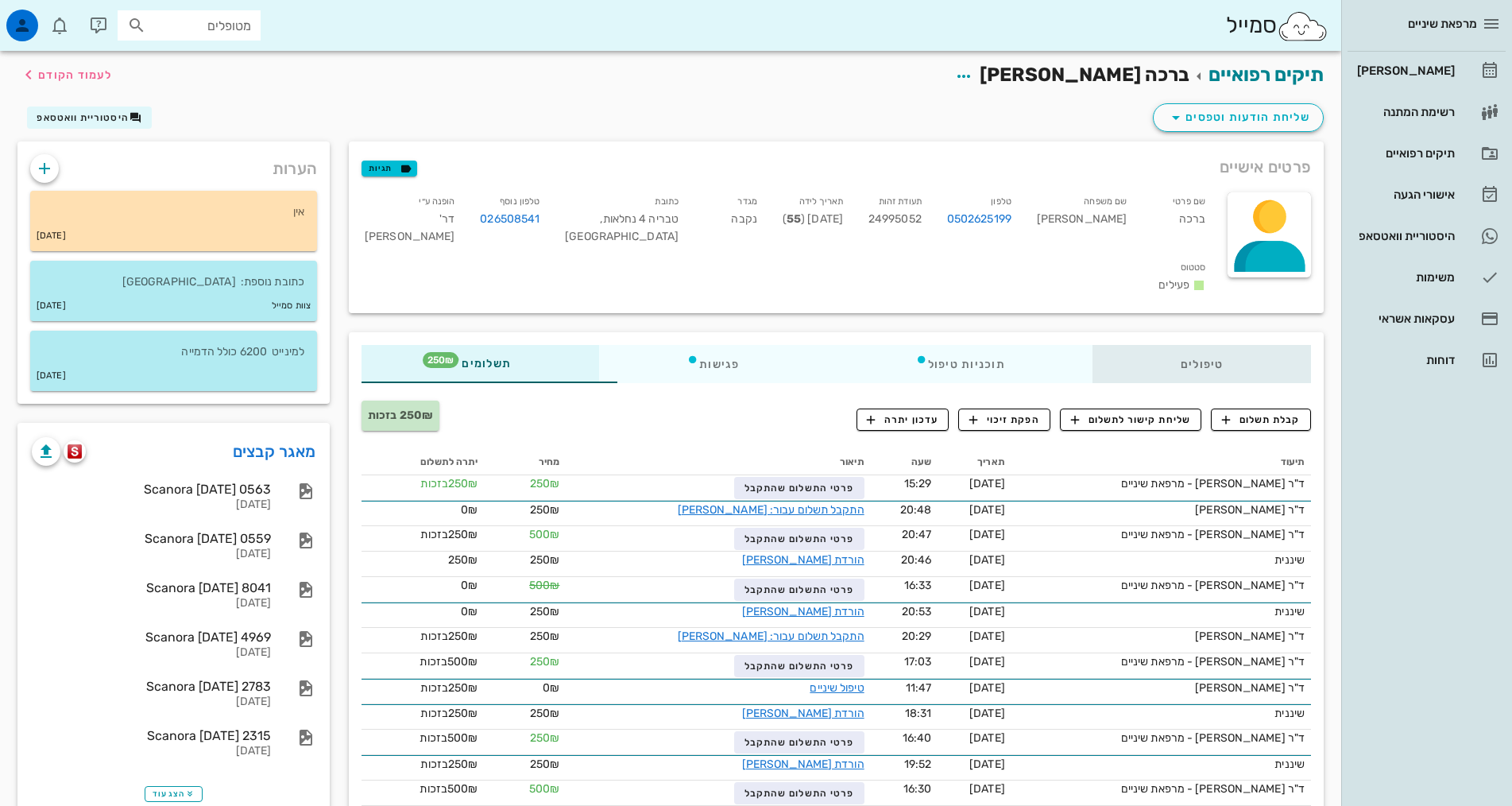
click at [1236, 345] on div "טיפולים" at bounding box center [1201, 364] width 218 height 38
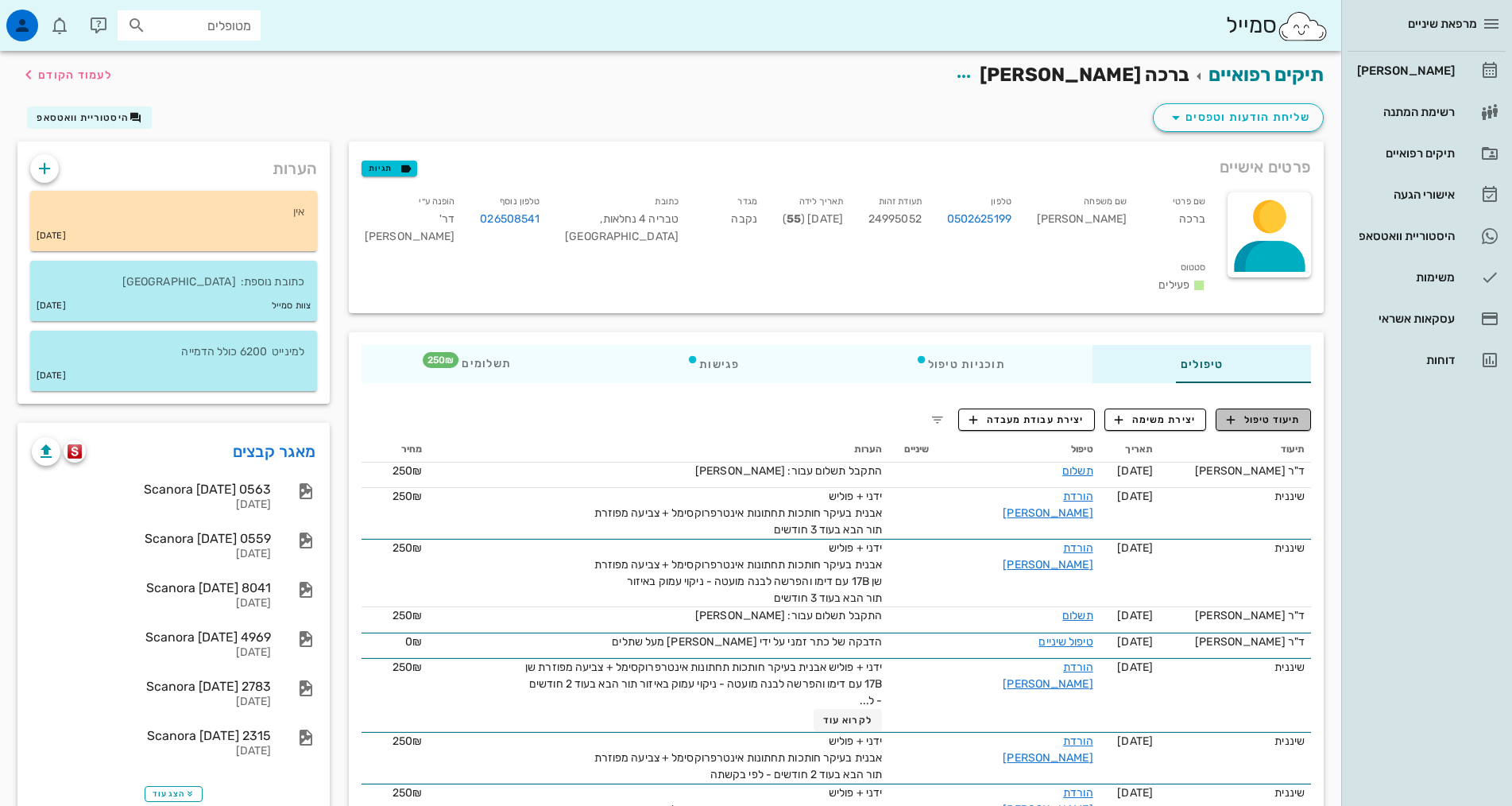
click at [1260, 413] on span "תיעוד טיפול" at bounding box center [1263, 419] width 74 height 14
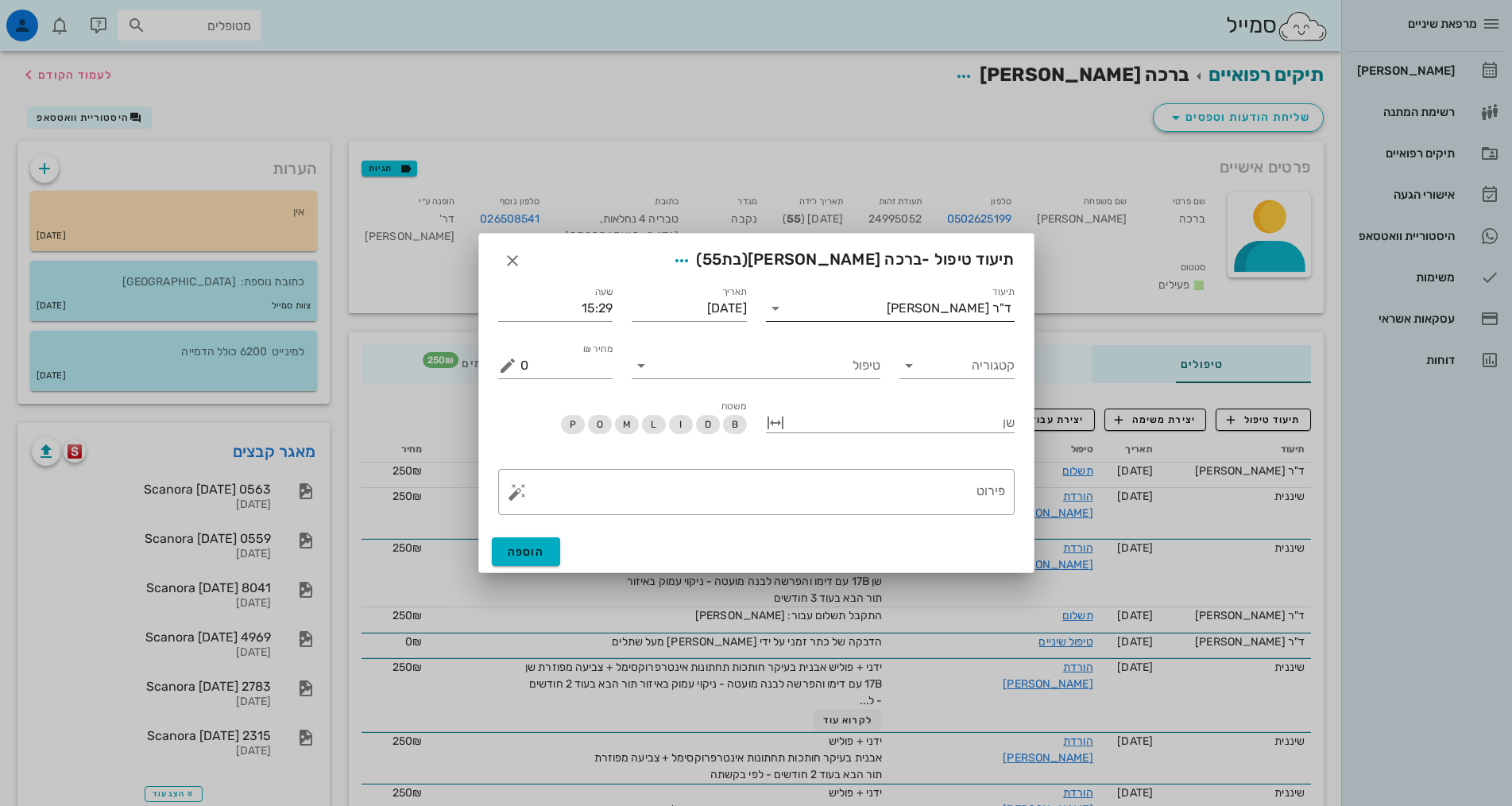
click at [1004, 311] on div "ד"ר [PERSON_NAME]" at bounding box center [948, 308] width 125 height 14
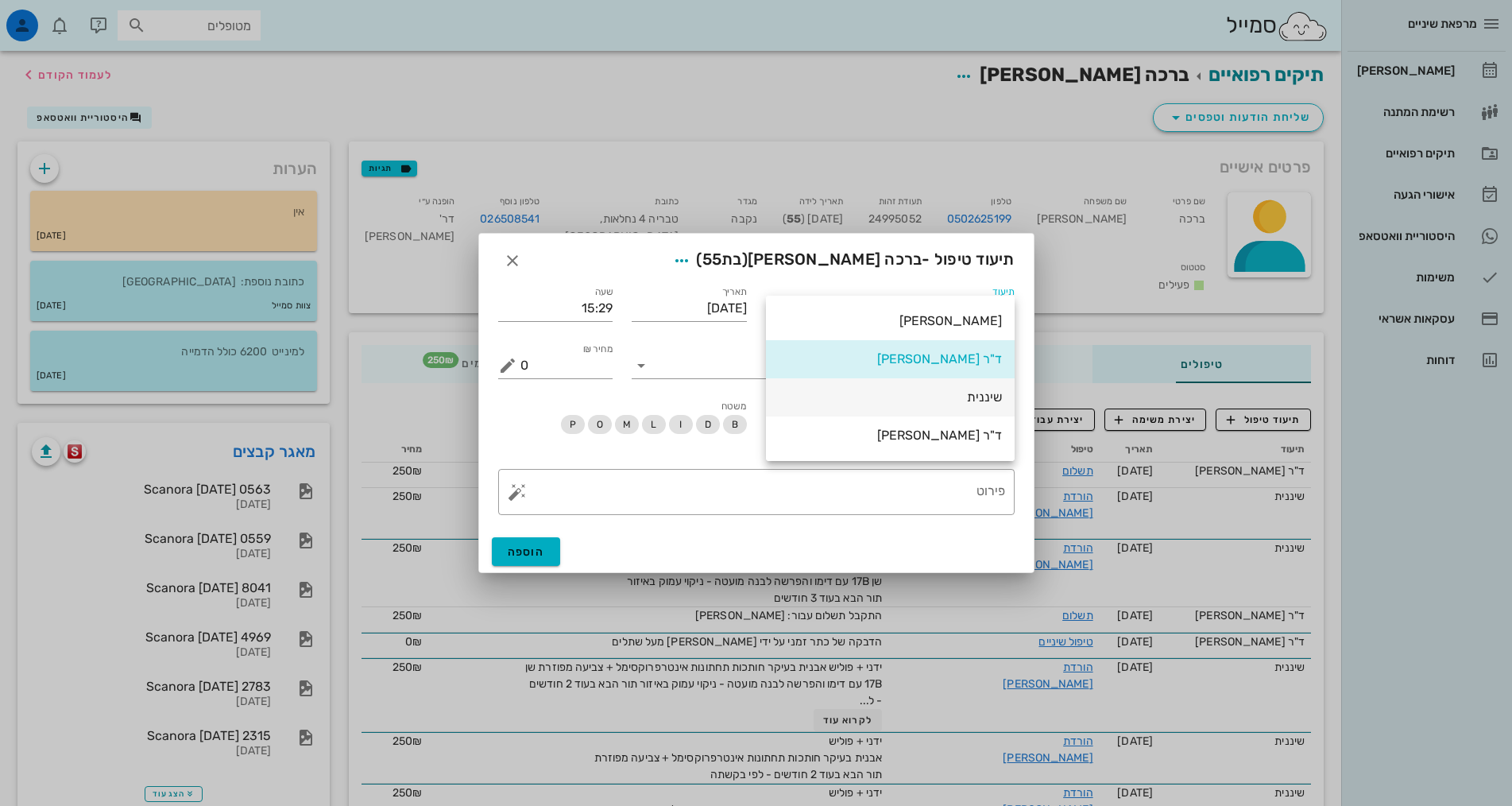
click at [991, 400] on div "שיננית" at bounding box center [890, 397] width 223 height 15
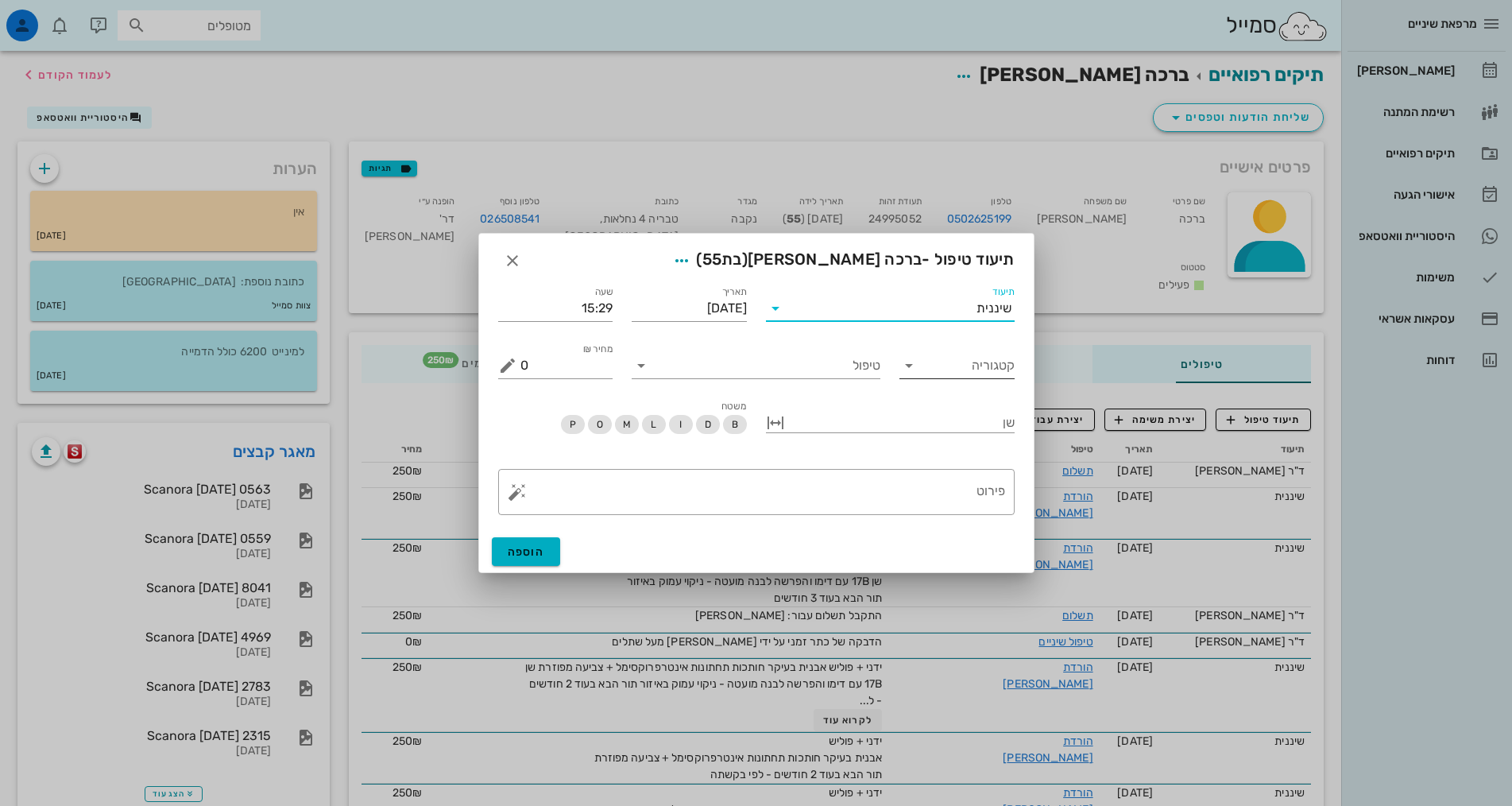
click at [982, 366] on input "קטגוריה" at bounding box center [969, 366] width 90 height 26
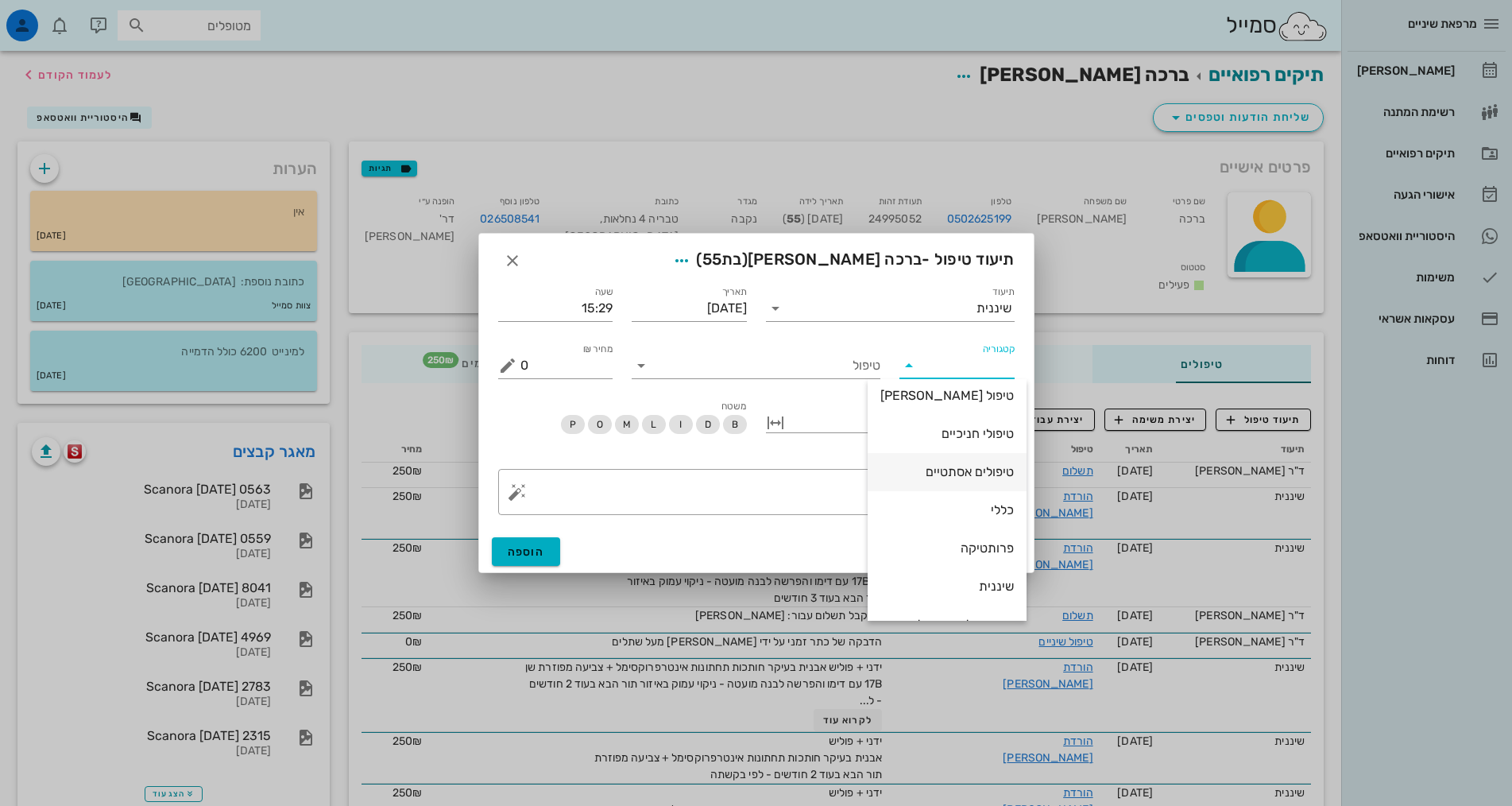
scroll to position [152, 0]
click at [981, 515] on div "שיננית" at bounding box center [947, 519] width 133 height 15
type input "שיננית"
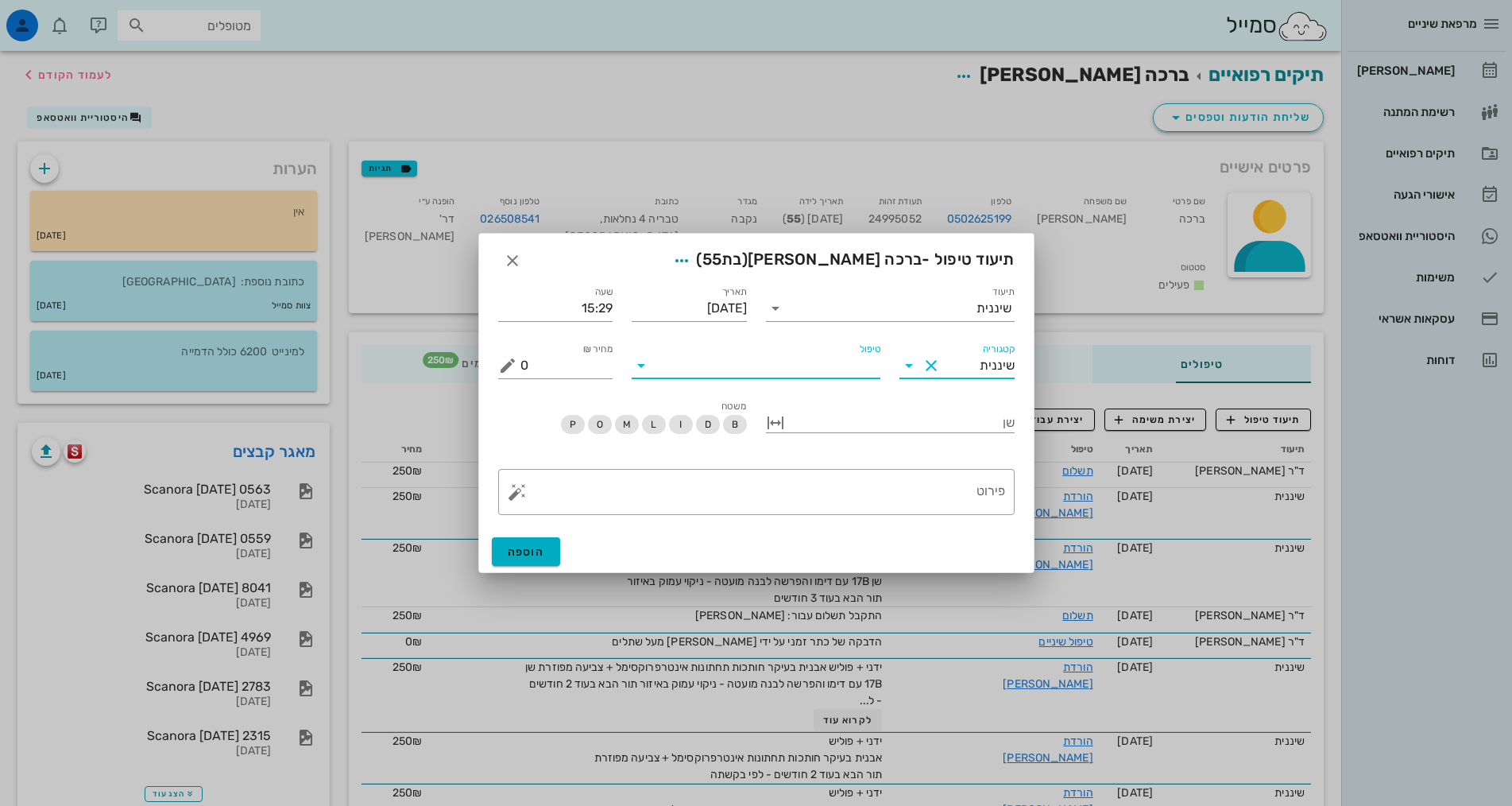
click at [846, 376] on input "טיפול" at bounding box center [767, 366] width 227 height 26
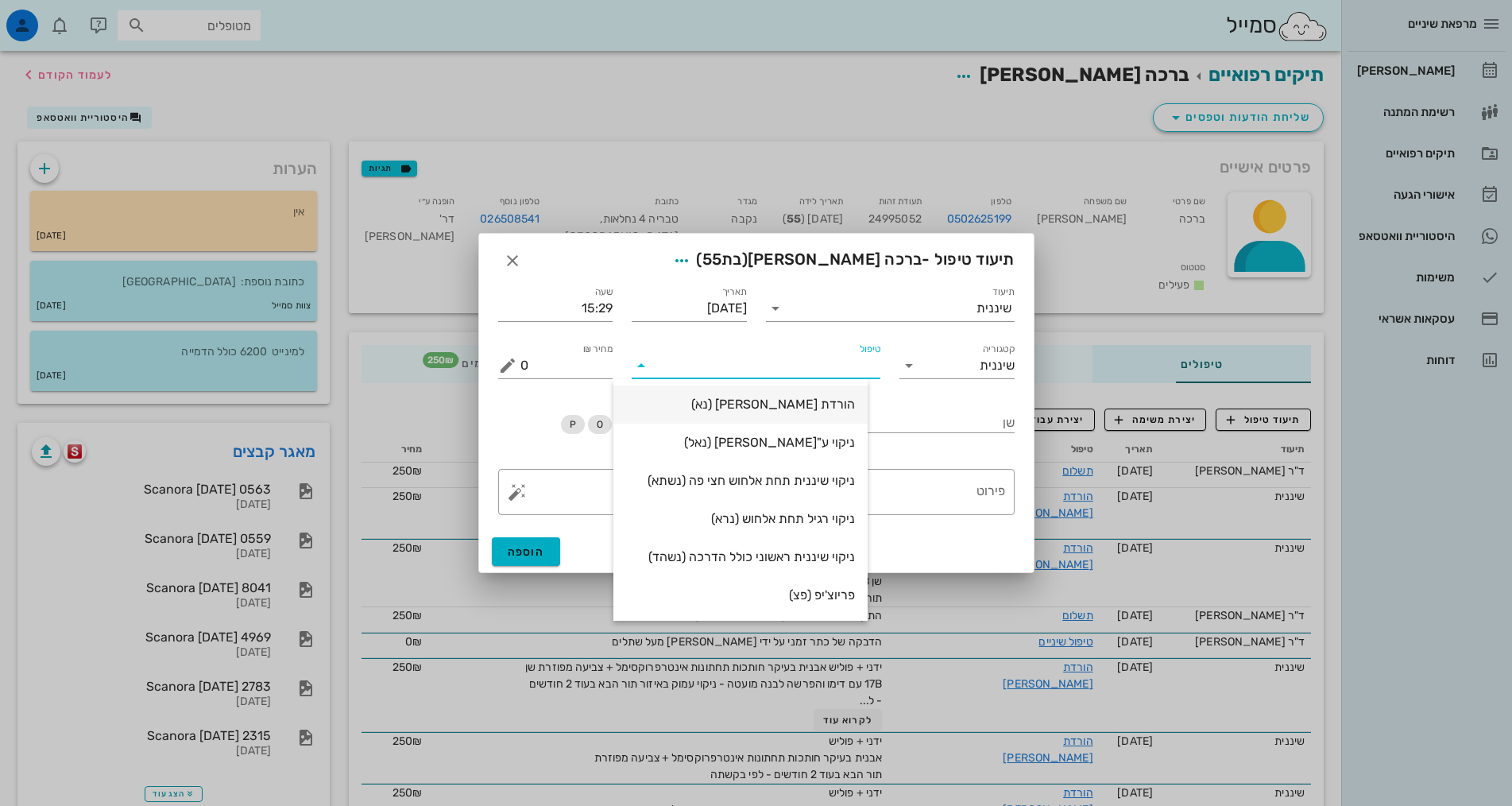
click at [852, 406] on div "הורדת [PERSON_NAME] (נא)" at bounding box center [741, 404] width 229 height 15
type input "250"
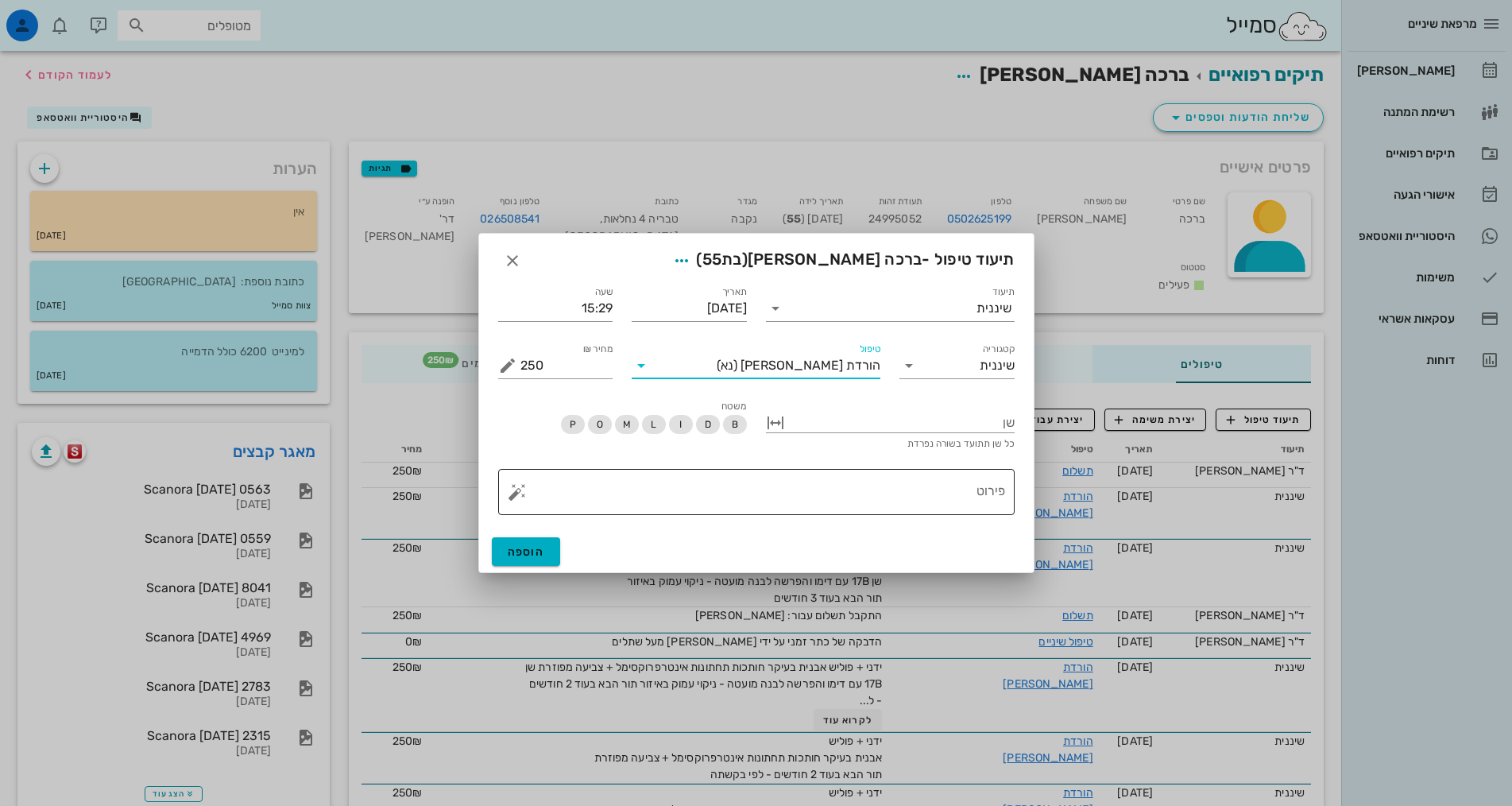
click at [904, 478] on textarea "פירוט" at bounding box center [763, 496] width 485 height 38
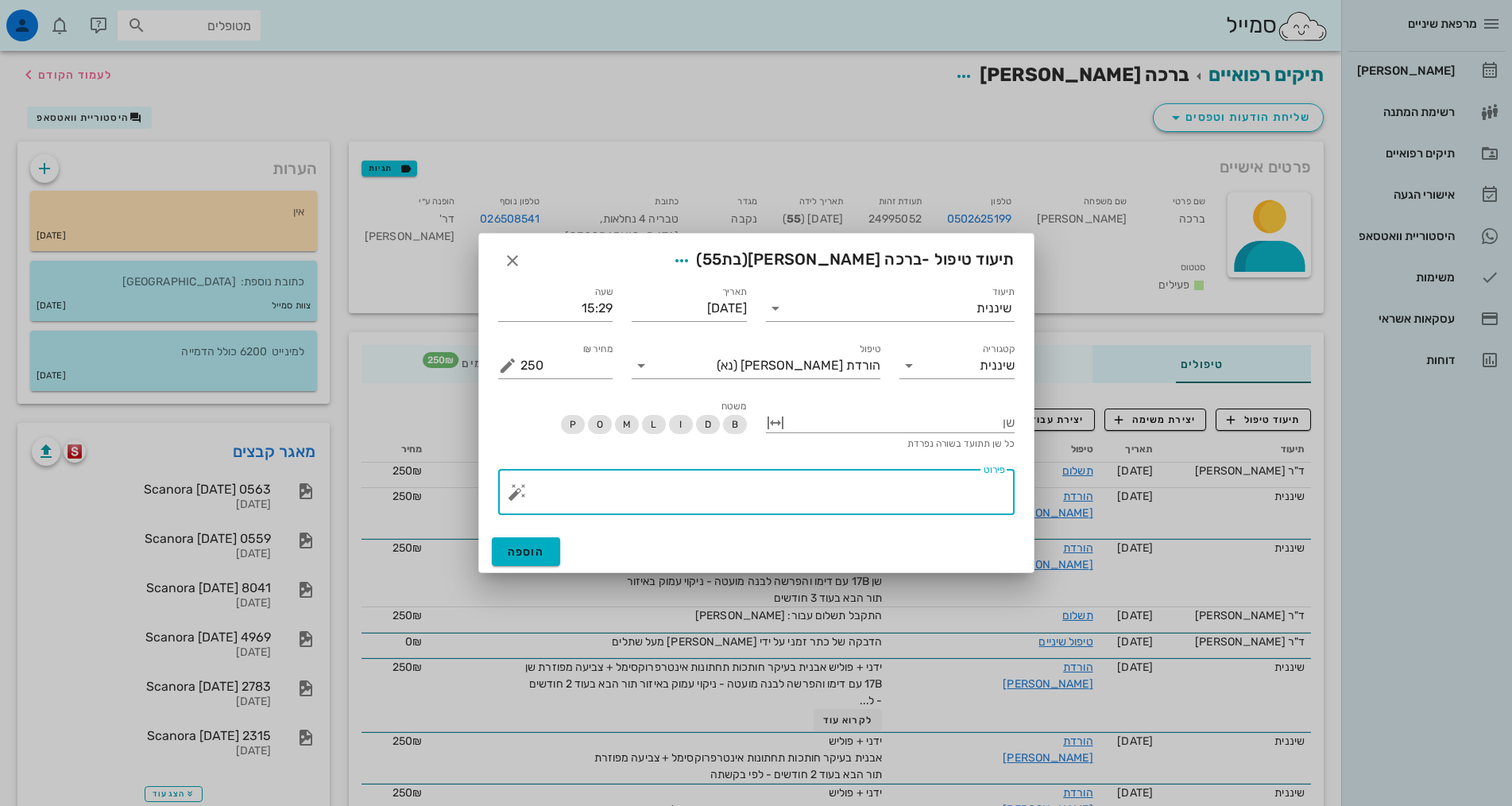
click at [903, 479] on textarea "פירוט" at bounding box center [763, 496] width 485 height 38
paste textarea "ידני + פוליש אבנית בעיקר חותכות תחתונות אינטרפרוקסימל + צביעה מפוזרת תור הבא בע…"
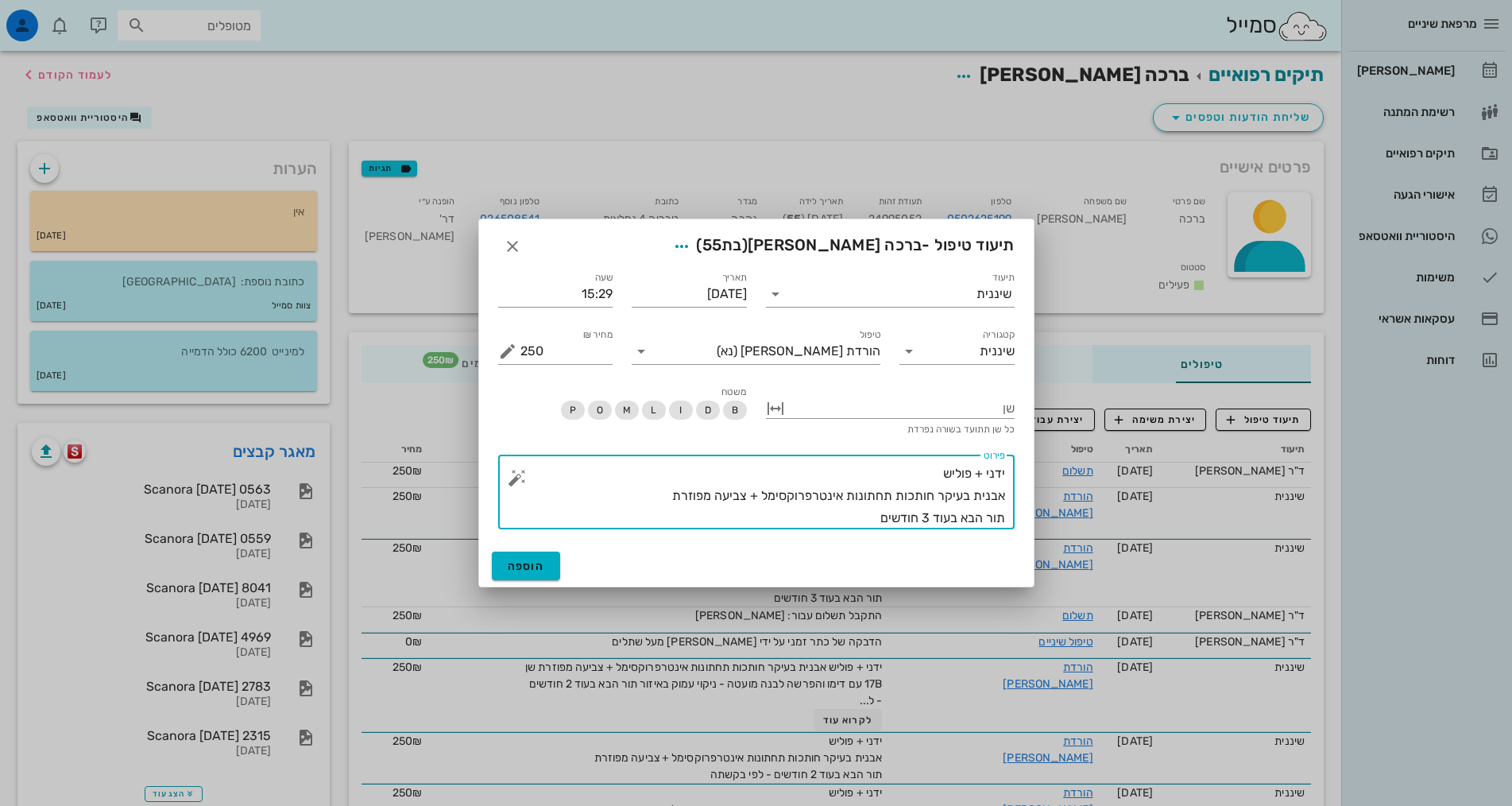
click at [631, 496] on textarea "ידני + פוליש אבנית בעיקר חותכות תחתונות אינטרפרוקסימל + צביעה מפוזרת תור הבא בע…" at bounding box center [763, 496] width 485 height 67
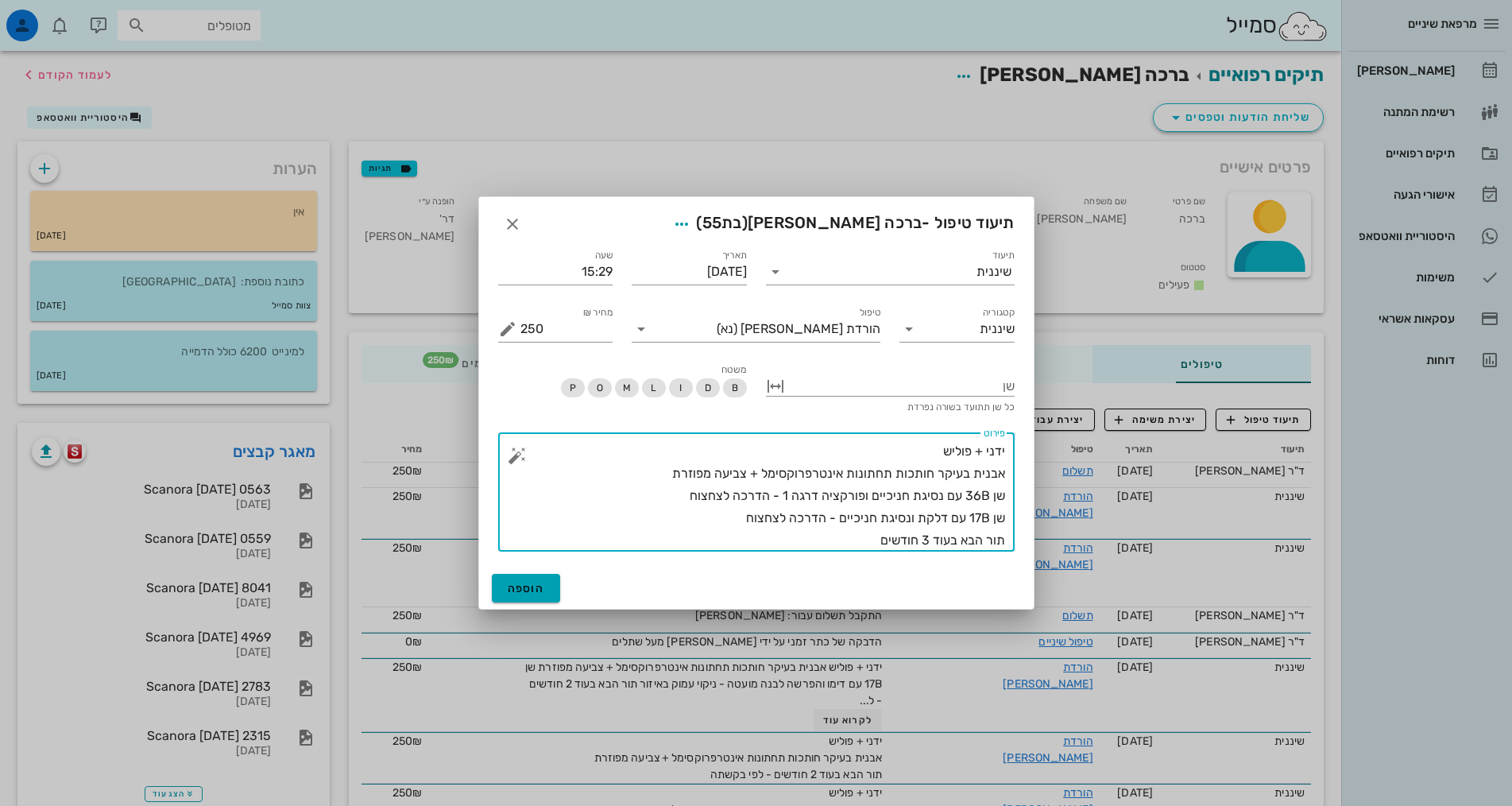
type textarea "ידני + פוליש אבנית בעיקר חותכות תחתונות אינטרפרוקסימל + צביעה מפוזרת שן 36B עם …"
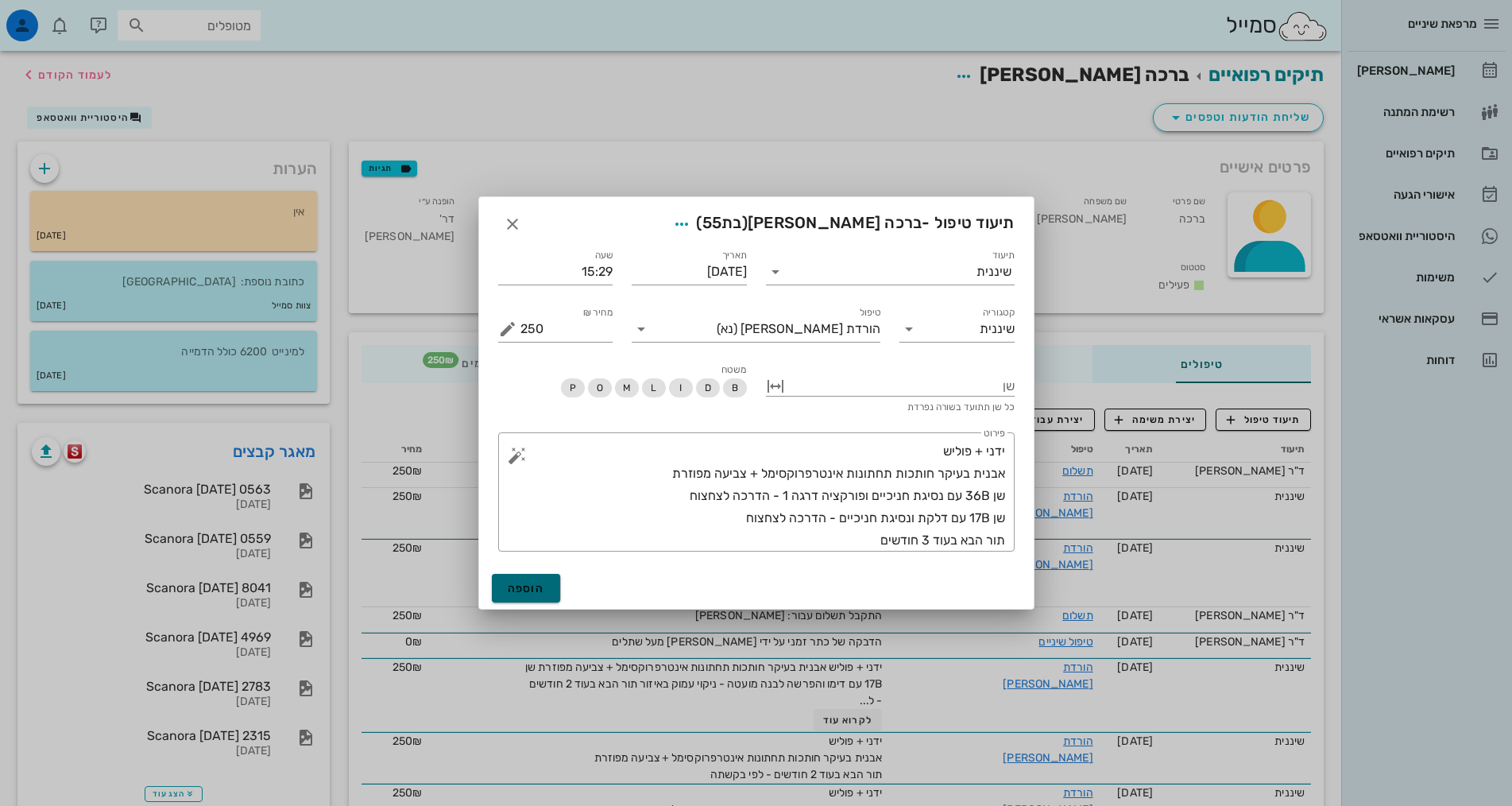
click at [526, 595] on button "הוספה" at bounding box center [527, 588] width 70 height 29
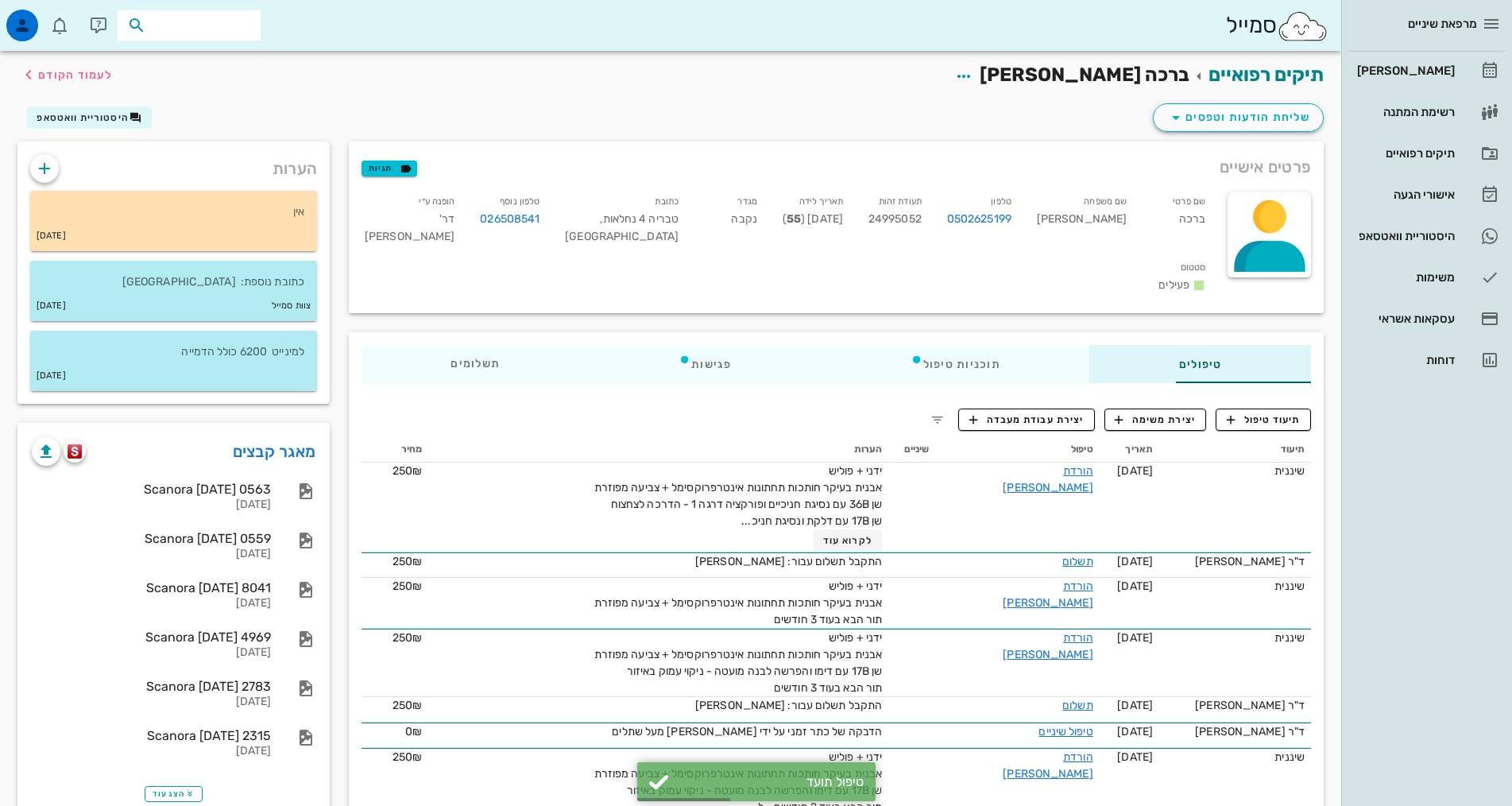
click at [172, 30] on input "text" at bounding box center [200, 26] width 102 height 21
type input "[PERSON_NAME]"
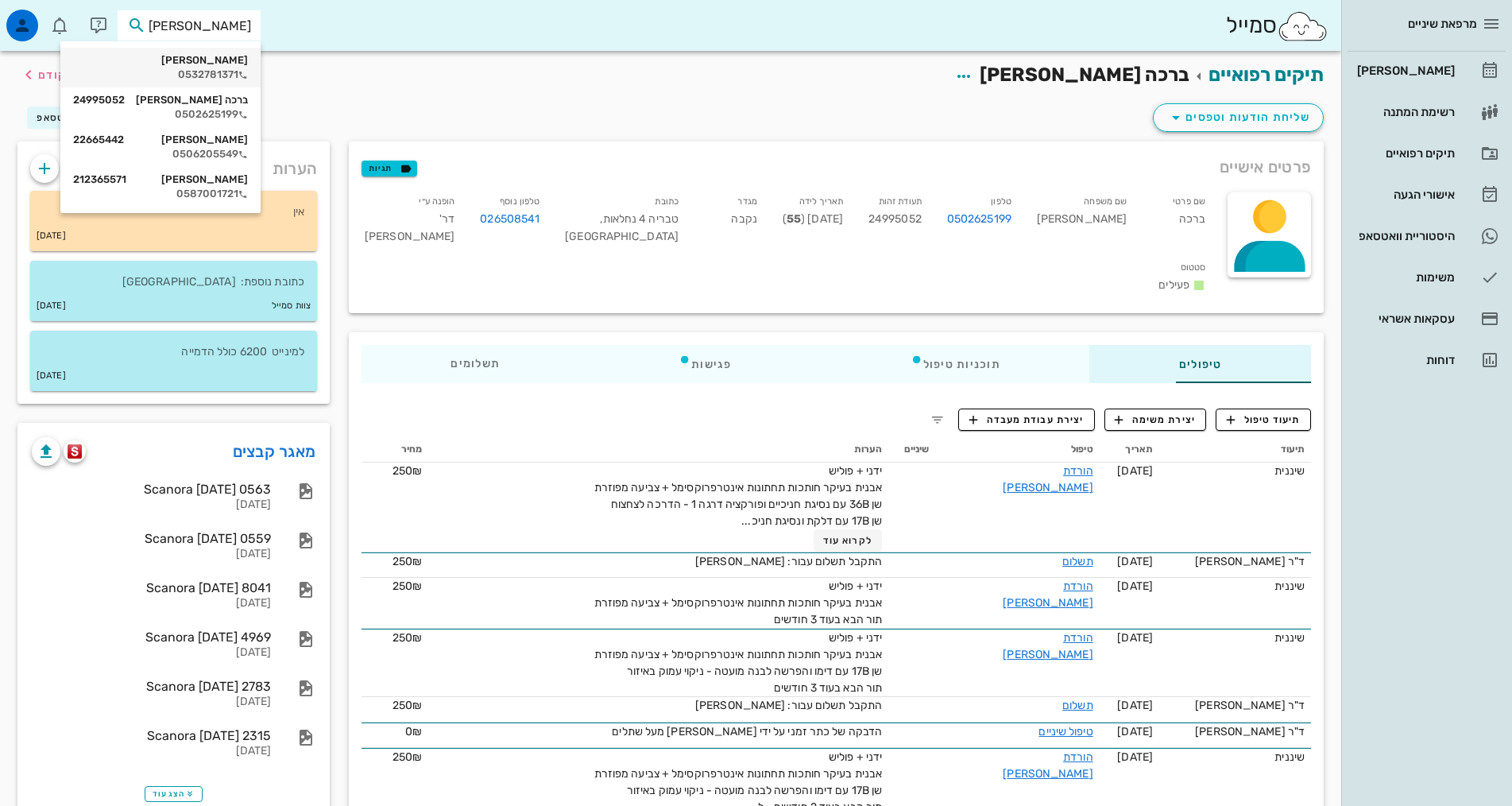
click at [186, 67] on div "[PERSON_NAME] 0532781371" at bounding box center [161, 68] width 175 height 40
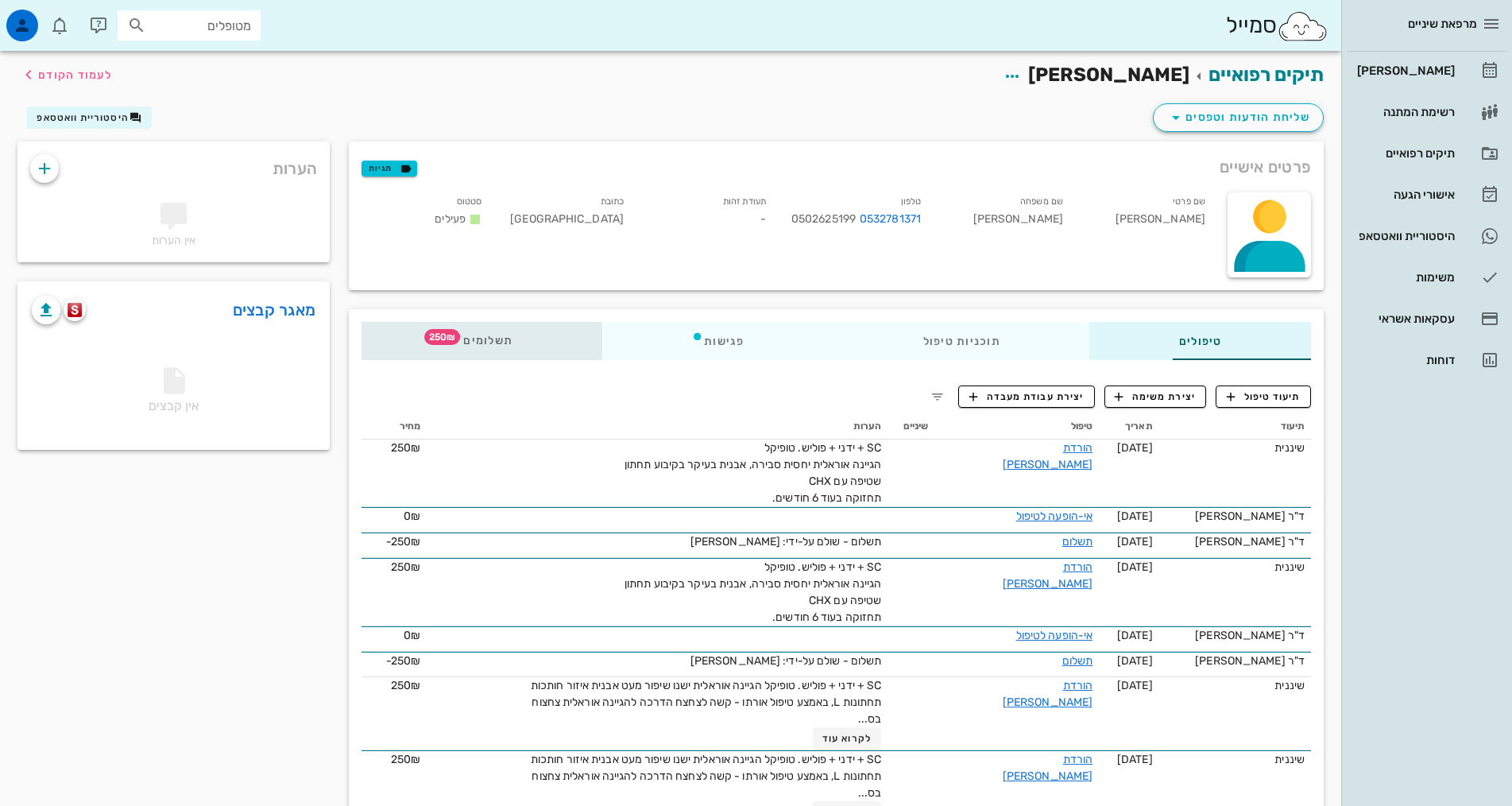
click at [420, 344] on div "תשלומים 250₪" at bounding box center [482, 341] width 241 height 38
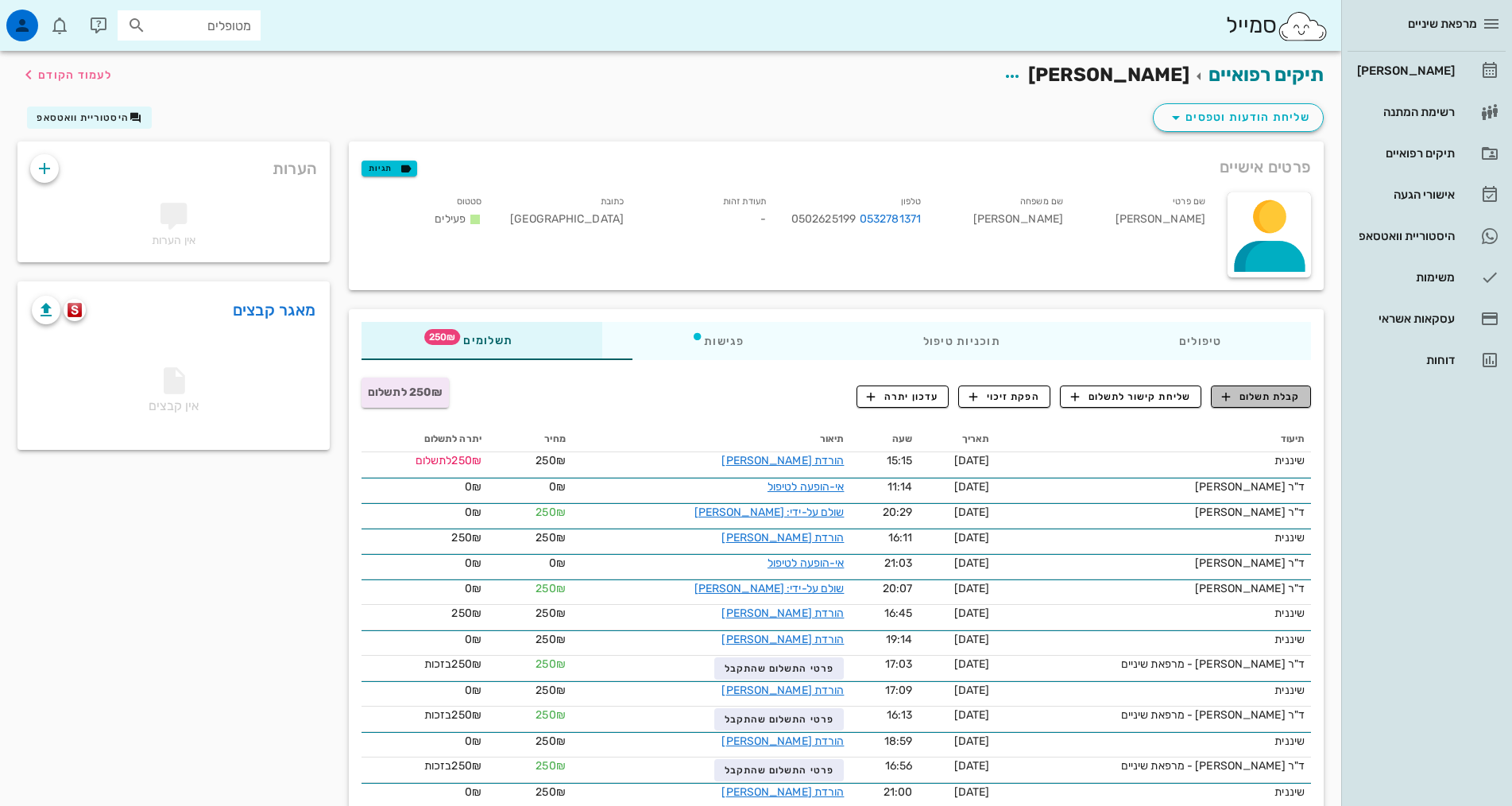
click at [1253, 401] on span "קבלת תשלום" at bounding box center [1261, 396] width 79 height 14
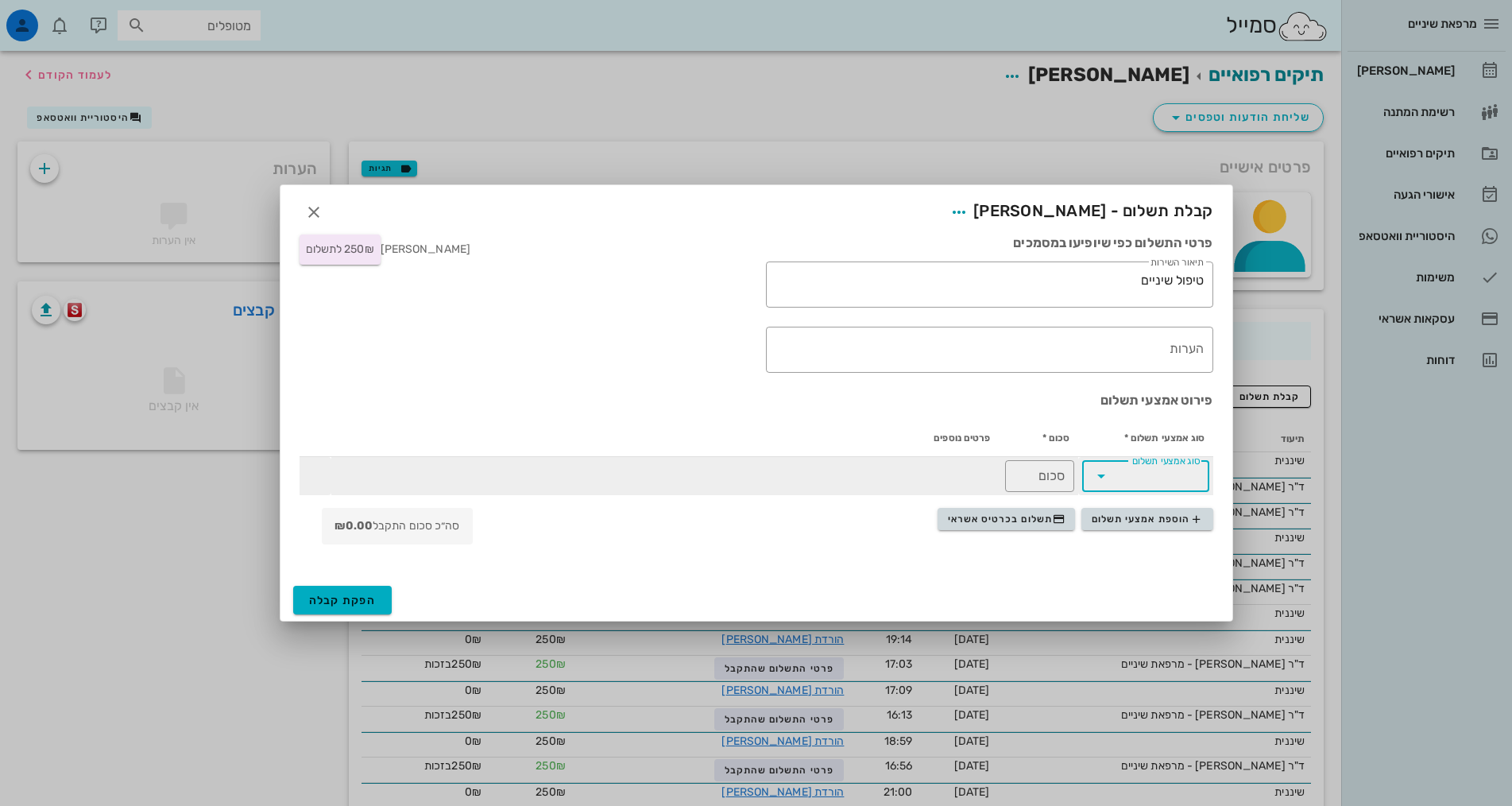
click at [1140, 484] on input "סוג אמצעי תשלום" at bounding box center [1157, 476] width 86 height 26
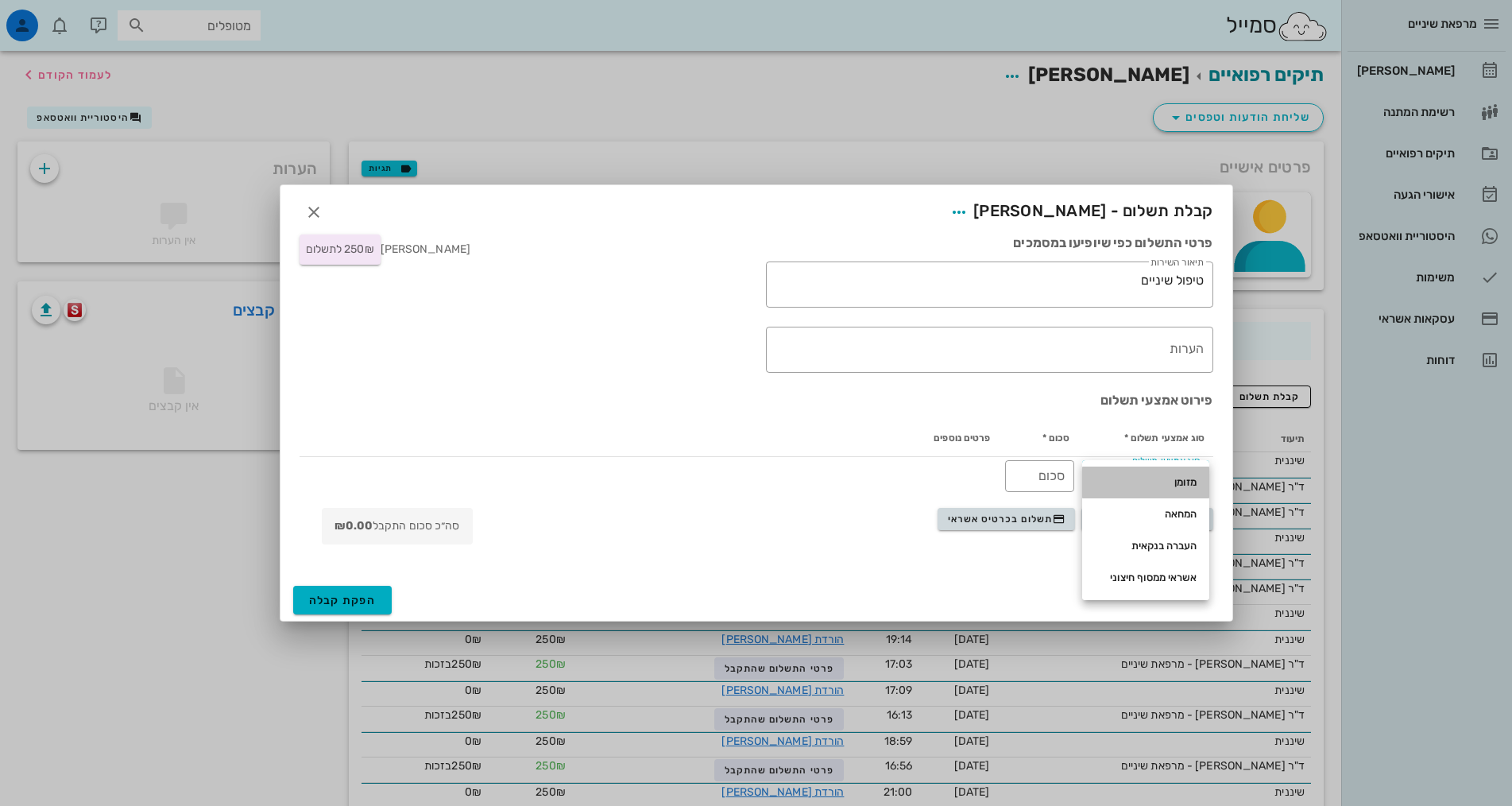
click at [1164, 488] on div "מזומן" at bounding box center [1145, 482] width 102 height 12
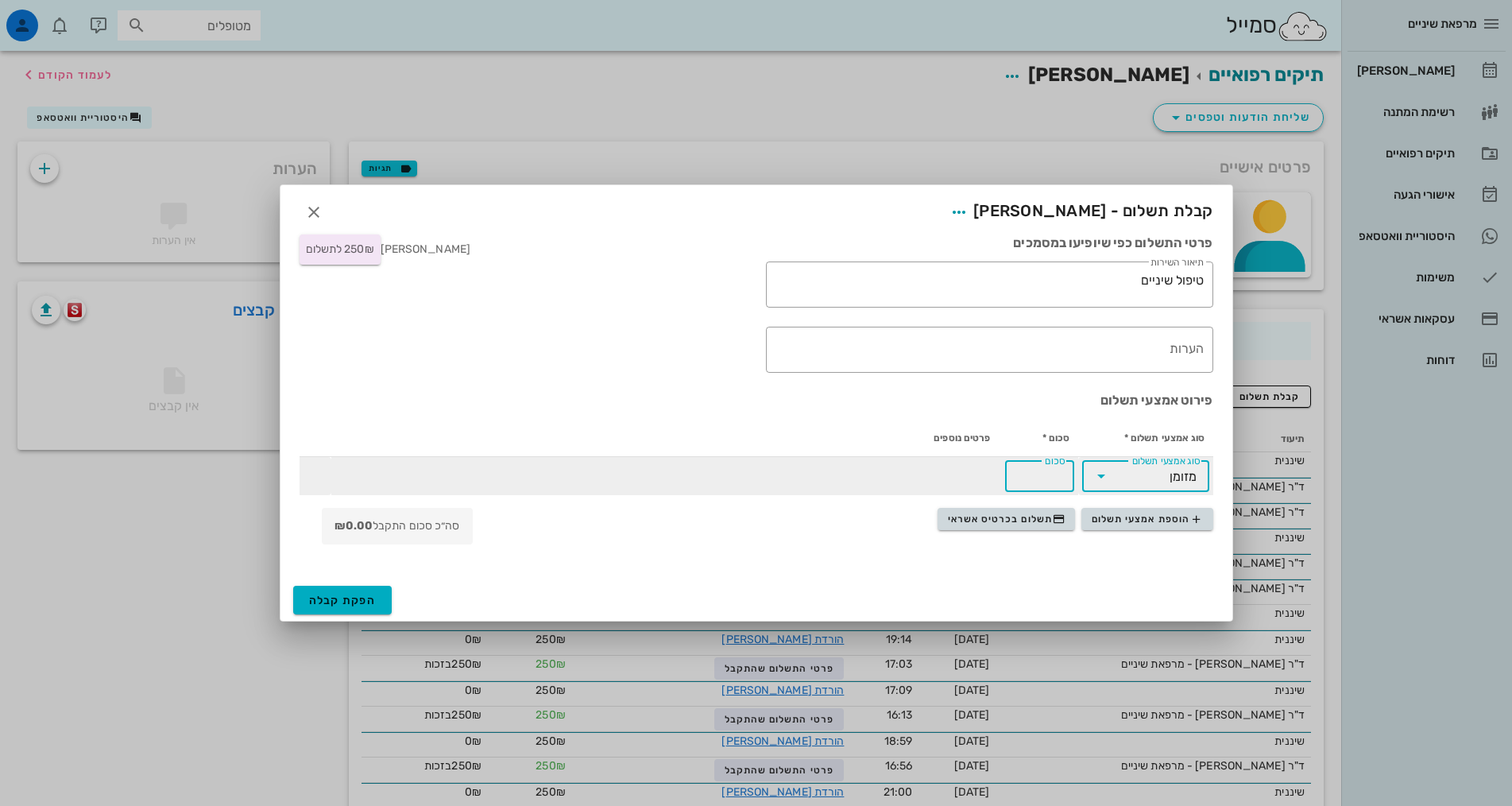
click at [1047, 483] on input "סכום" at bounding box center [1040, 476] width 50 height 26
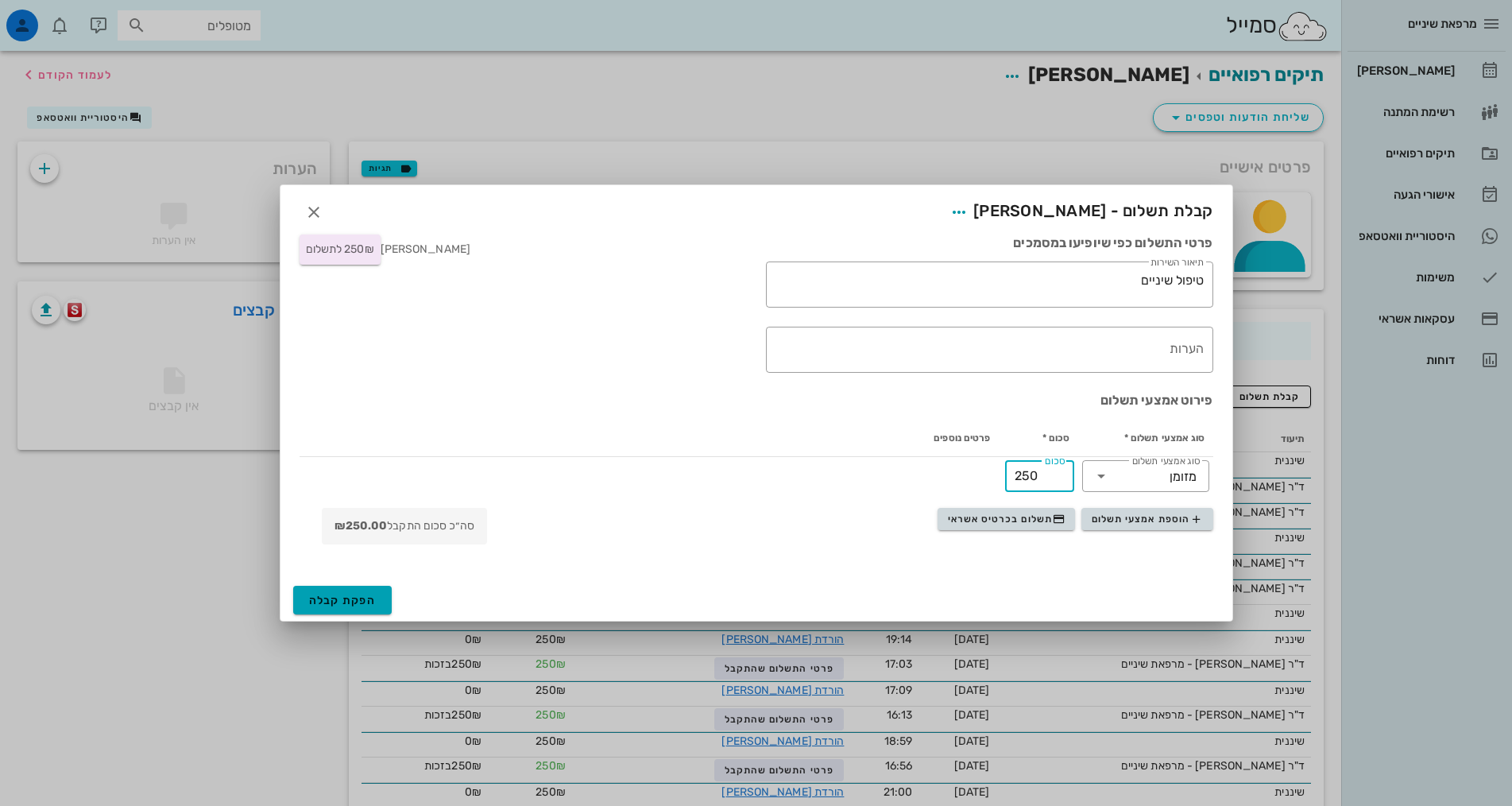
type input "250"
click at [375, 600] on span "הפקת קבלה" at bounding box center [343, 600] width 68 height 13
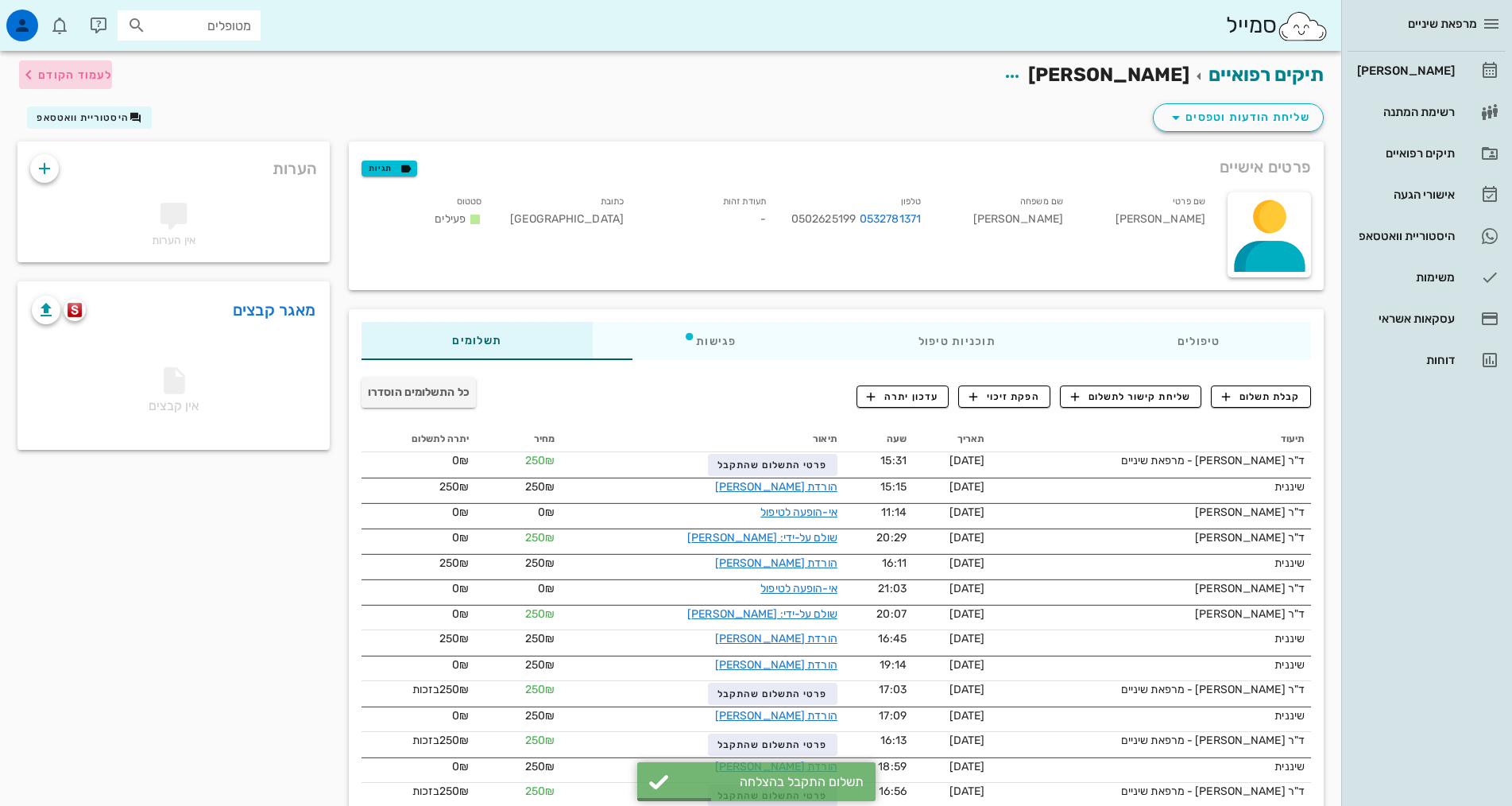
click at [46, 72] on span "לעמוד הקודם" at bounding box center [75, 75] width 74 height 13
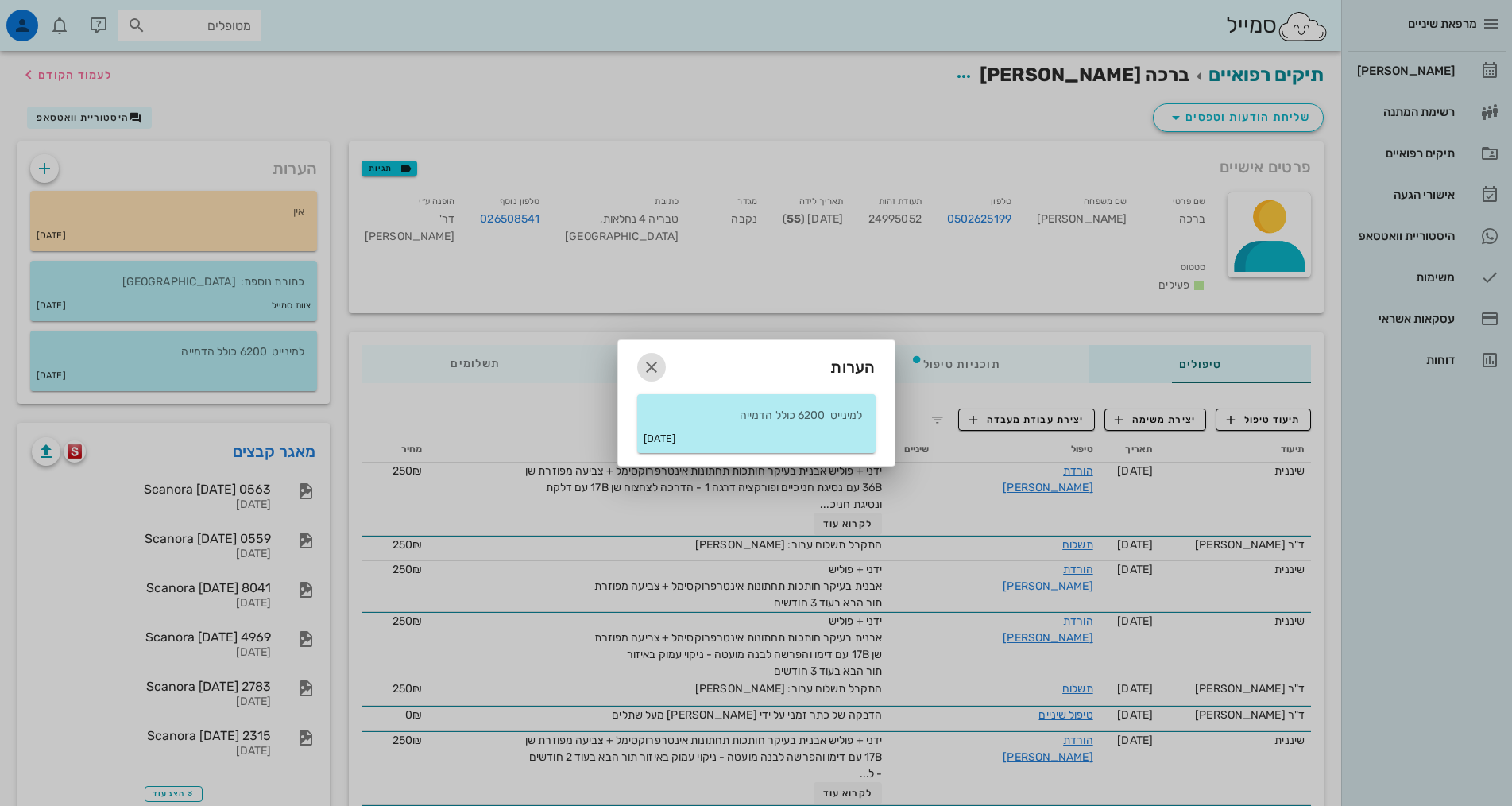
click at [647, 363] on icon "button" at bounding box center [651, 368] width 19 height 19
click at [647, 363] on div "טיפולים תוכניות טיפול פגישות תשלומים 0₪" at bounding box center [836, 364] width 975 height 64
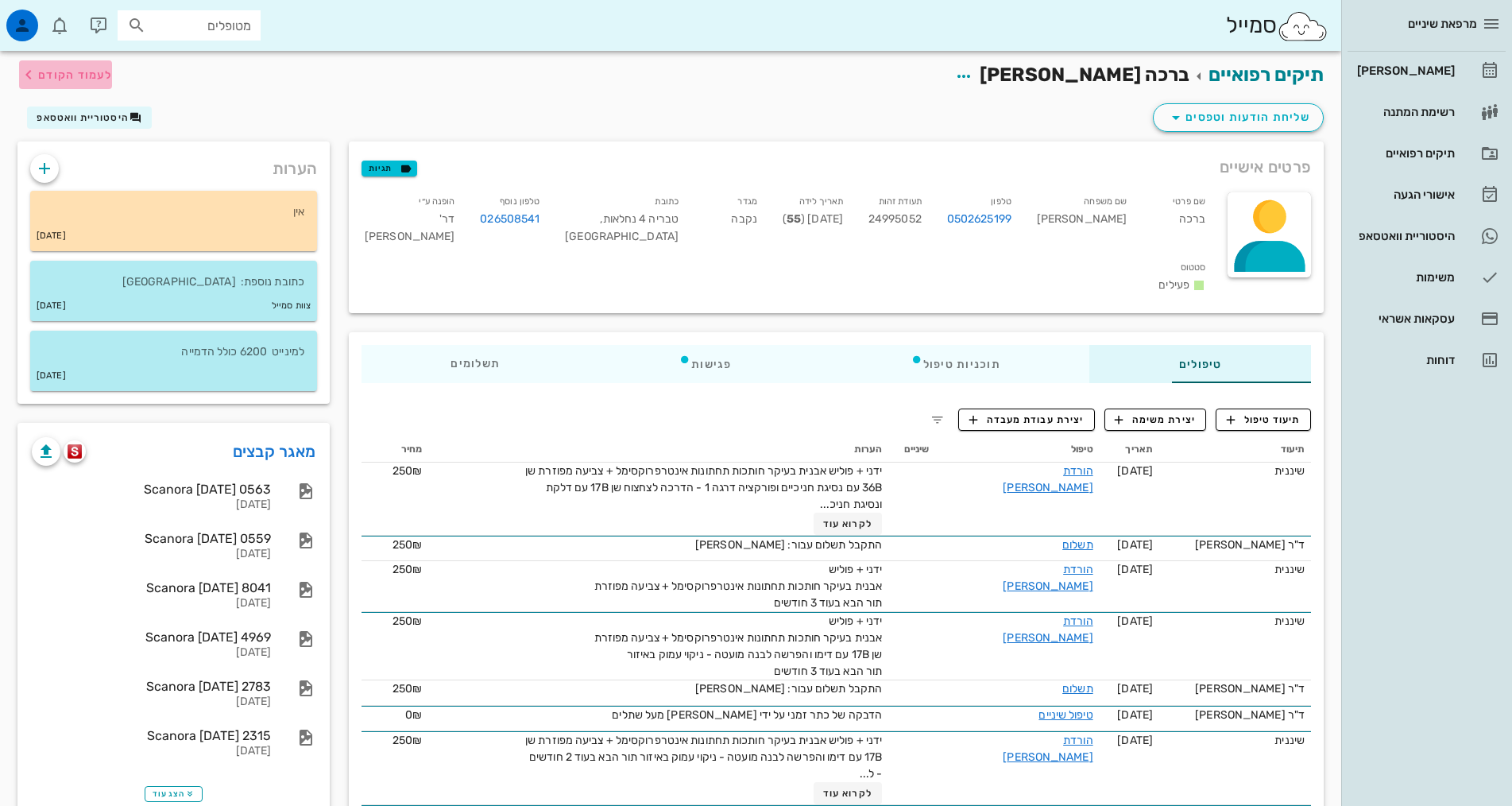
click at [68, 76] on span "לעמוד הקודם" at bounding box center [75, 75] width 74 height 13
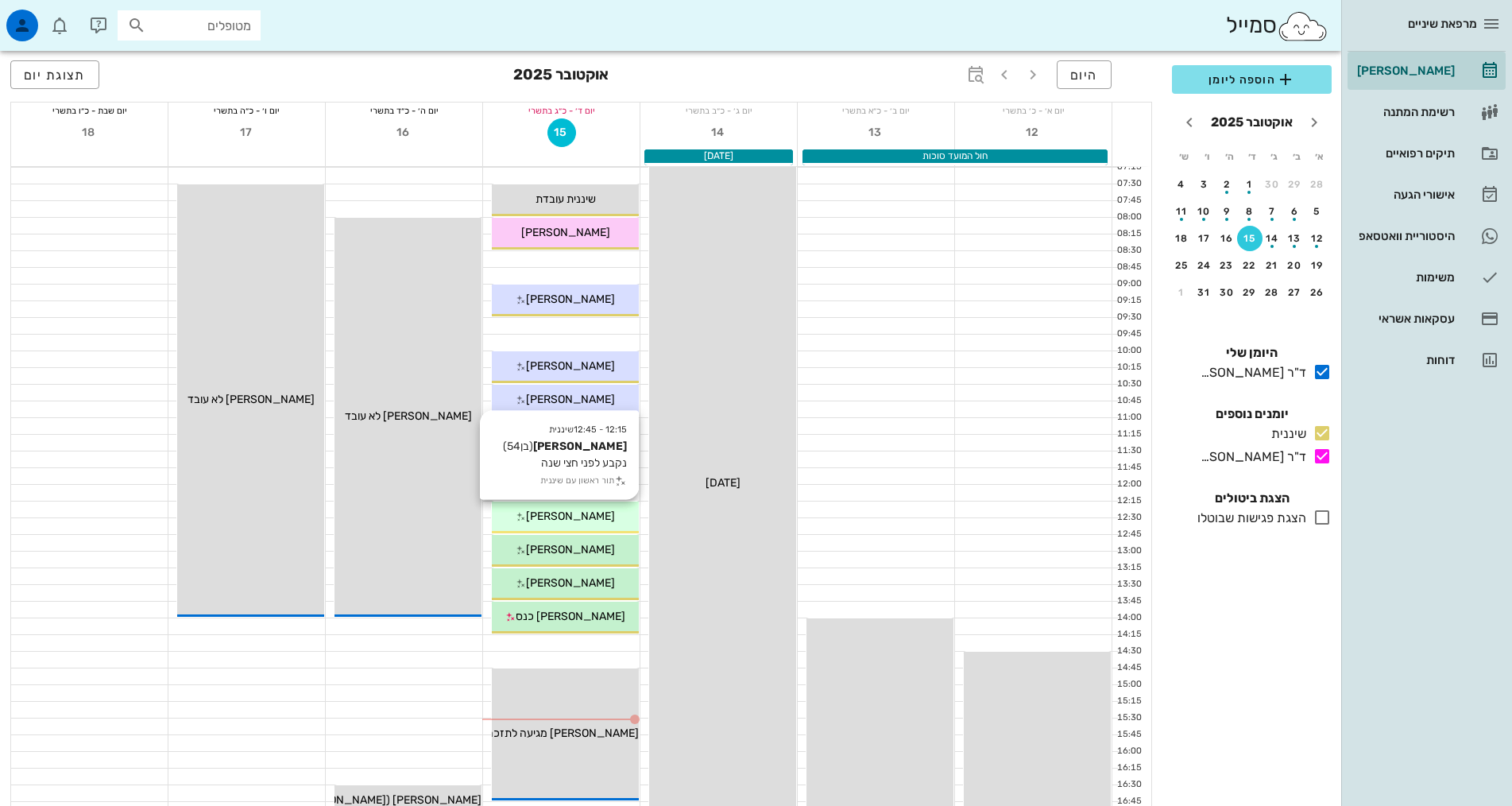
click at [573, 514] on span "[PERSON_NAME]" at bounding box center [569, 516] width 89 height 13
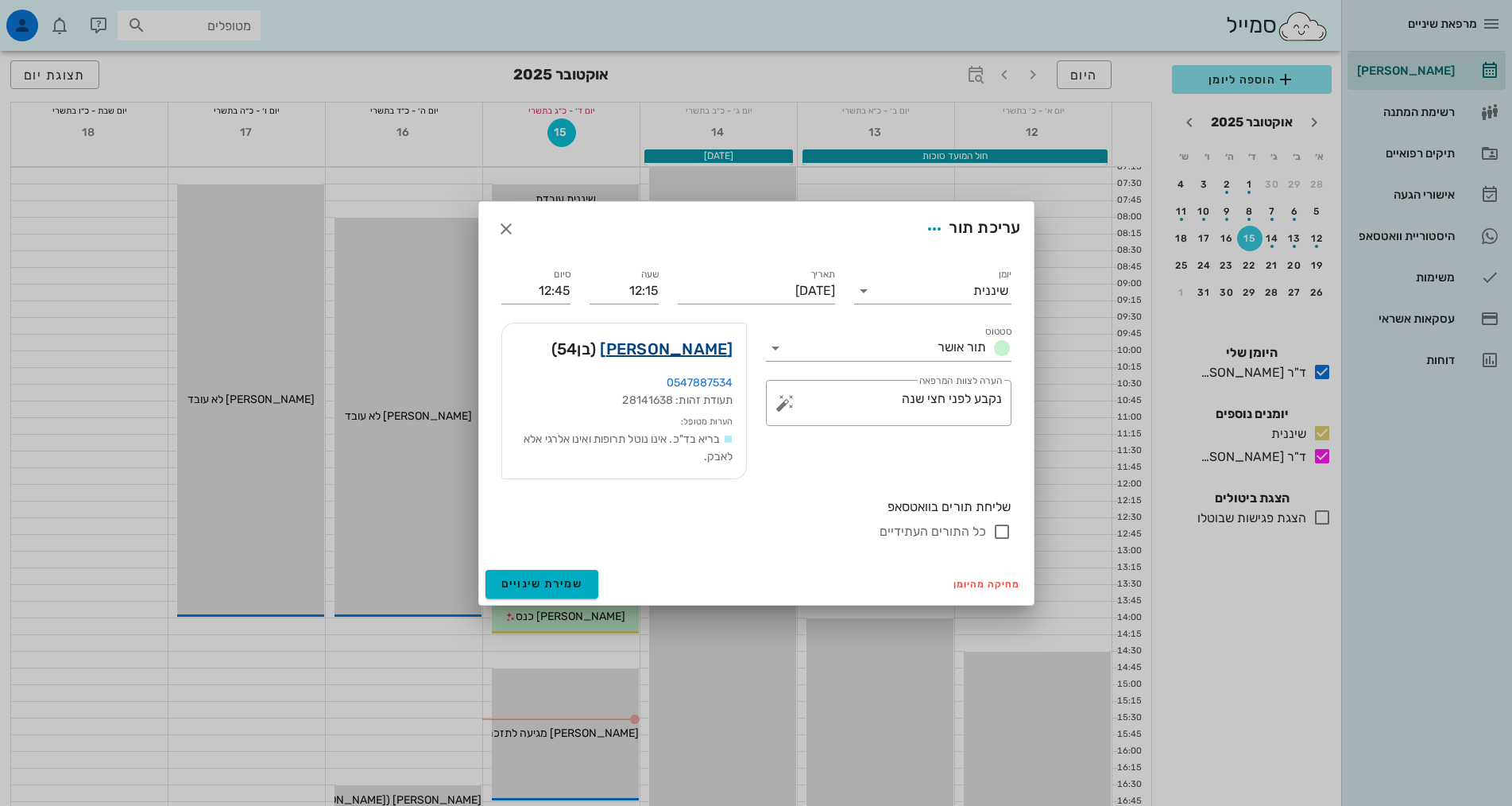
click at [696, 346] on link "[PERSON_NAME]" at bounding box center [666, 349] width 132 height 26
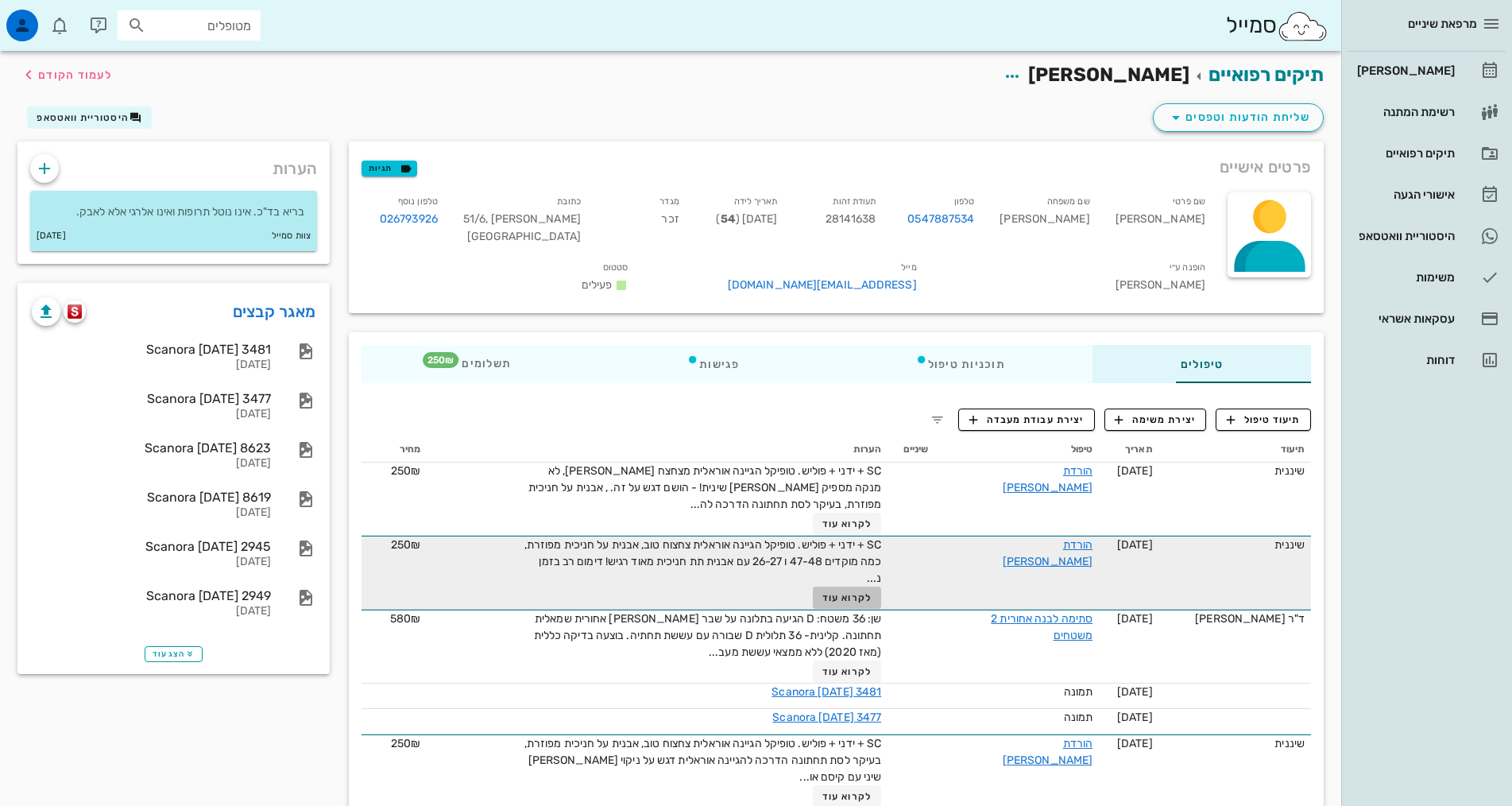
click at [823, 593] on span "לקרוא עוד" at bounding box center [847, 598] width 50 height 11
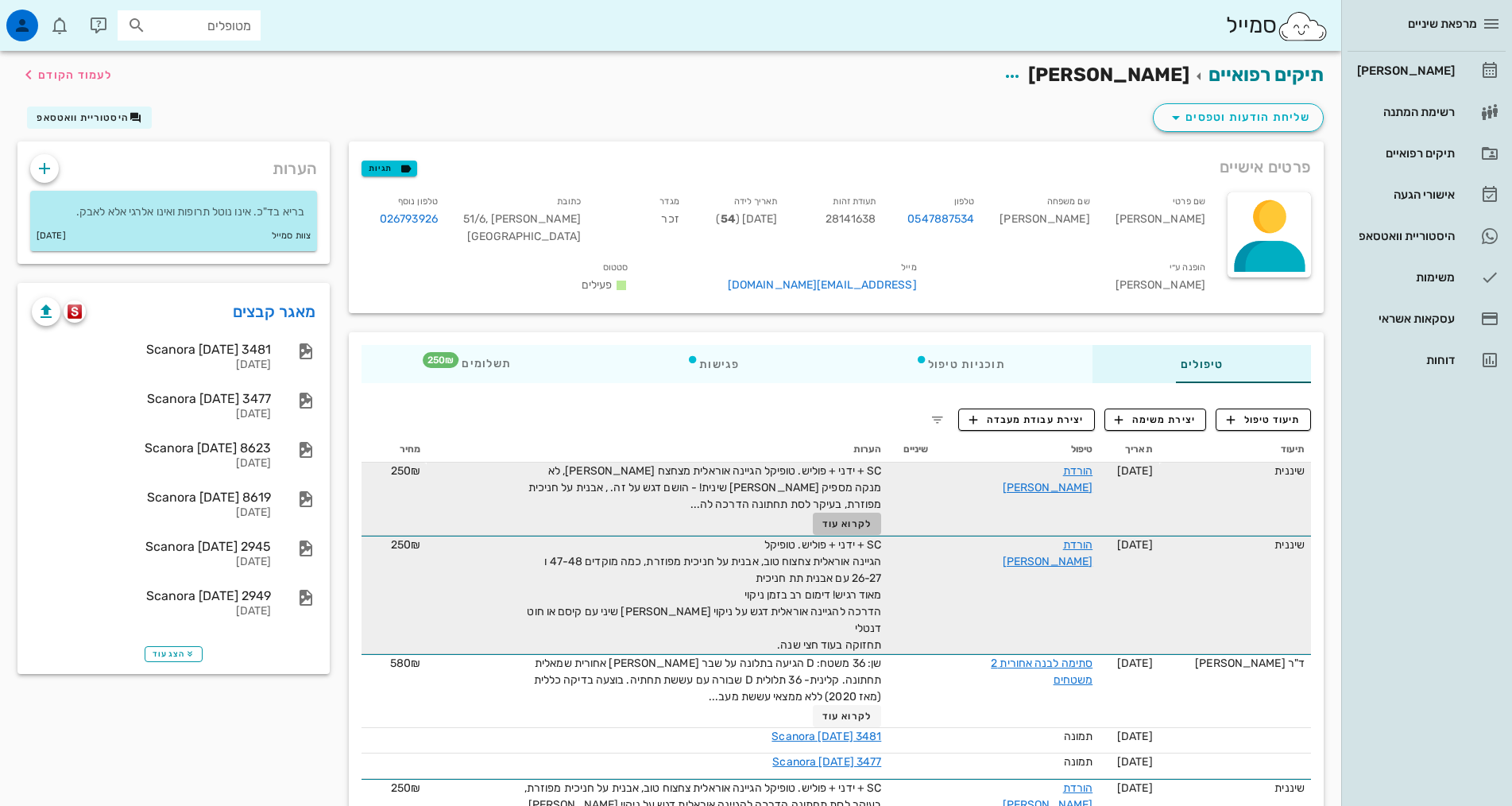
click at [823, 518] on span "לקרוא עוד" at bounding box center [847, 524] width 50 height 11
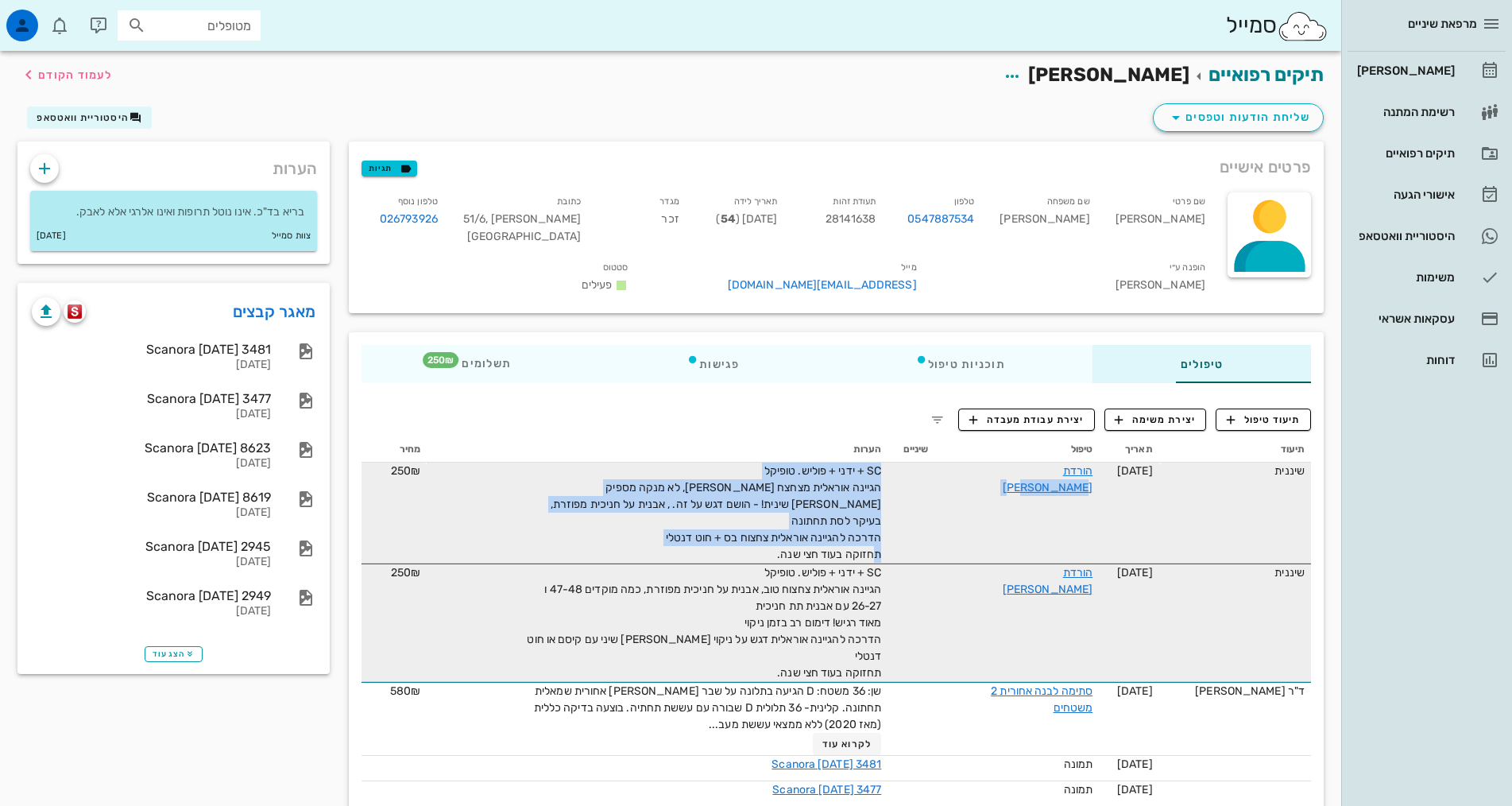
drag, startPoint x: 832, startPoint y: 516, endPoint x: 932, endPoint y: 464, distance: 112.7
click at [932, 464] on tr "שיננית [DATE] הורדת [PERSON_NAME] SC + ידני + פוליש. טופיקל הגיינה אוראלית מצחצ…" at bounding box center [836, 514] width 949 height 101
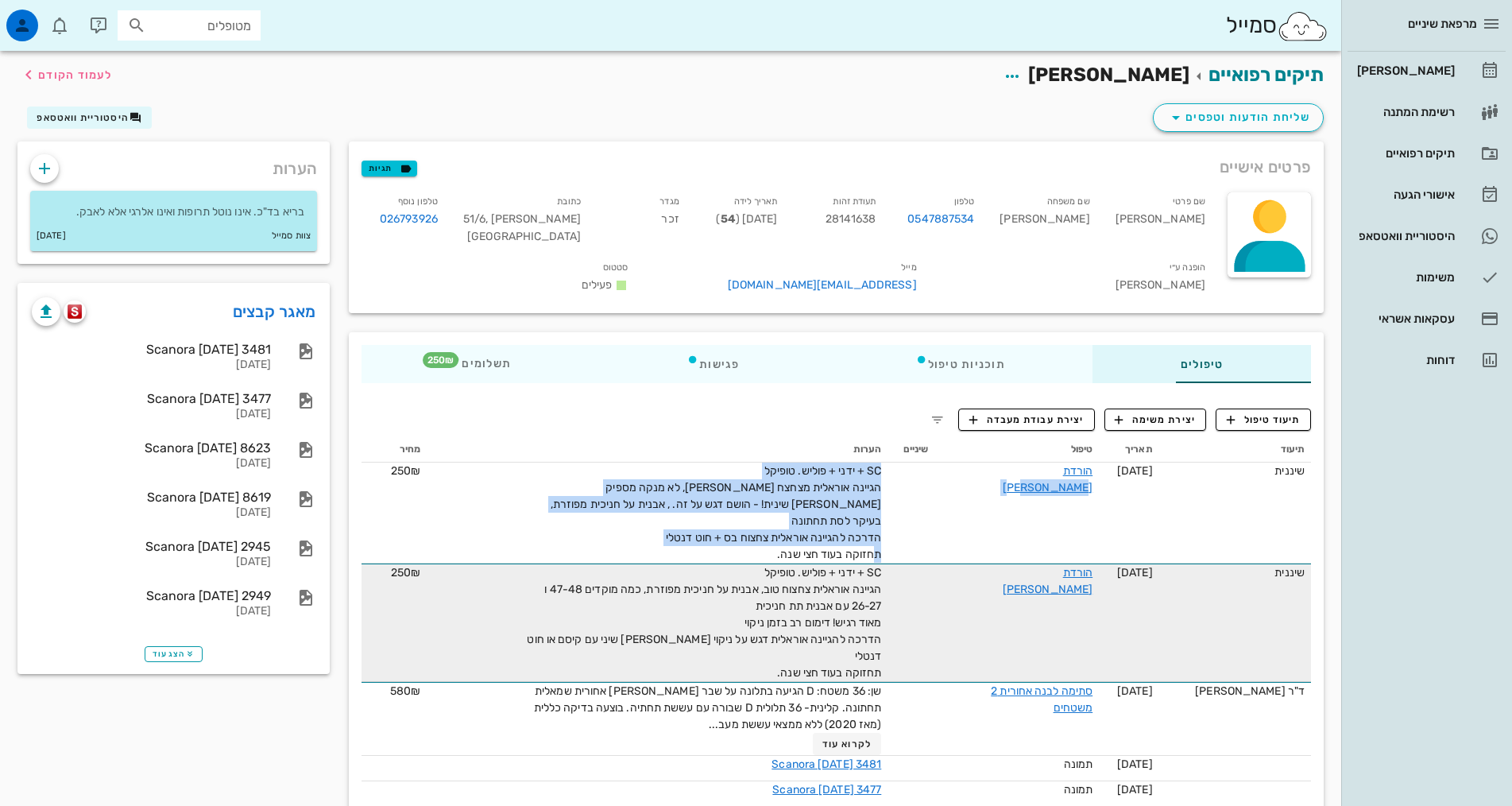
copy tr "הורדת [PERSON_NAME] SC + ידני + פוליש. טופיקל הגיינה אוראלית מצחצח [PERSON_NAME…"
click at [1234, 409] on button "תיעוד טיפול" at bounding box center [1263, 419] width 95 height 22
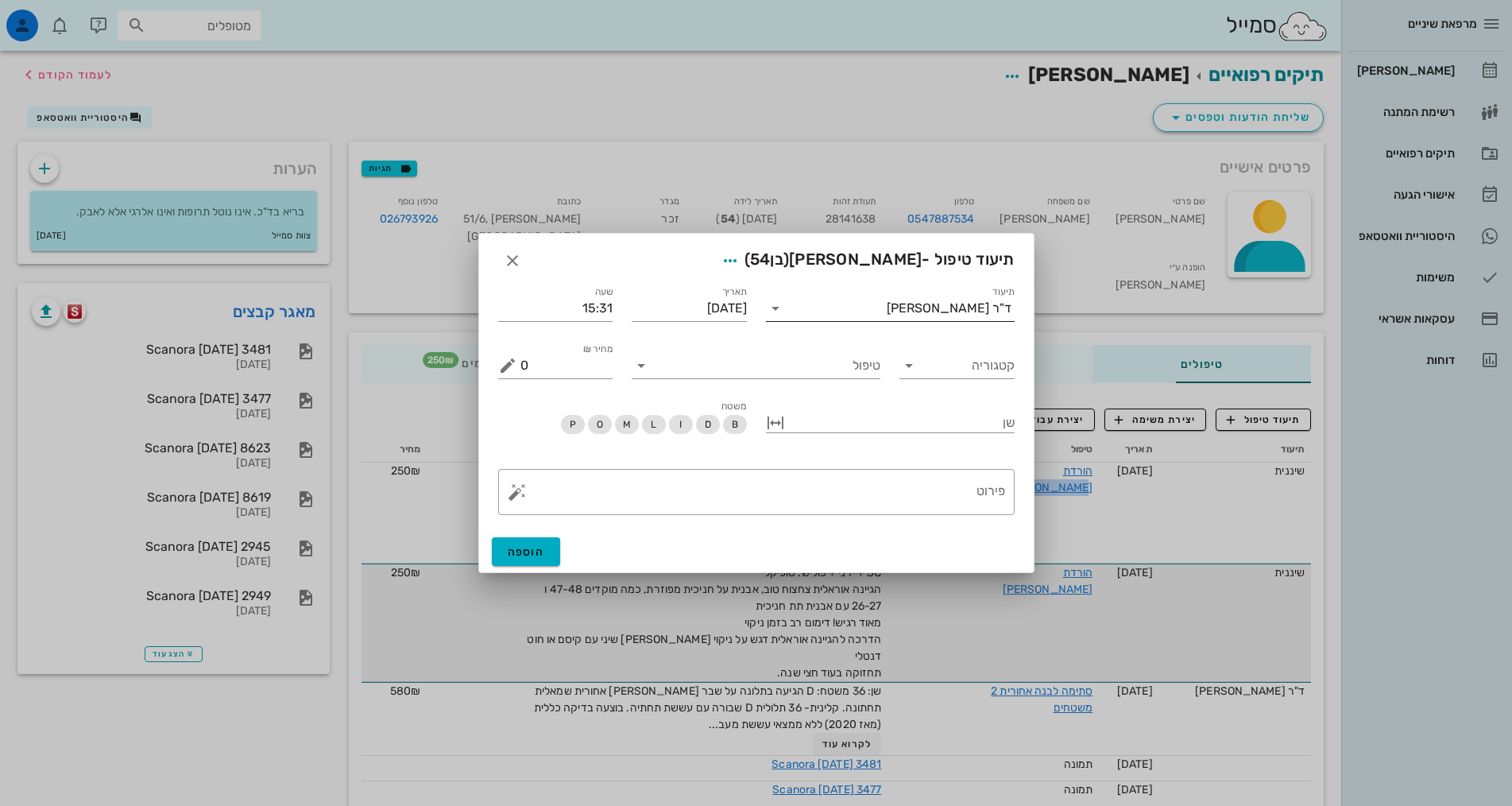
click at [964, 305] on div "ד"ר [PERSON_NAME]" at bounding box center [948, 308] width 125 height 14
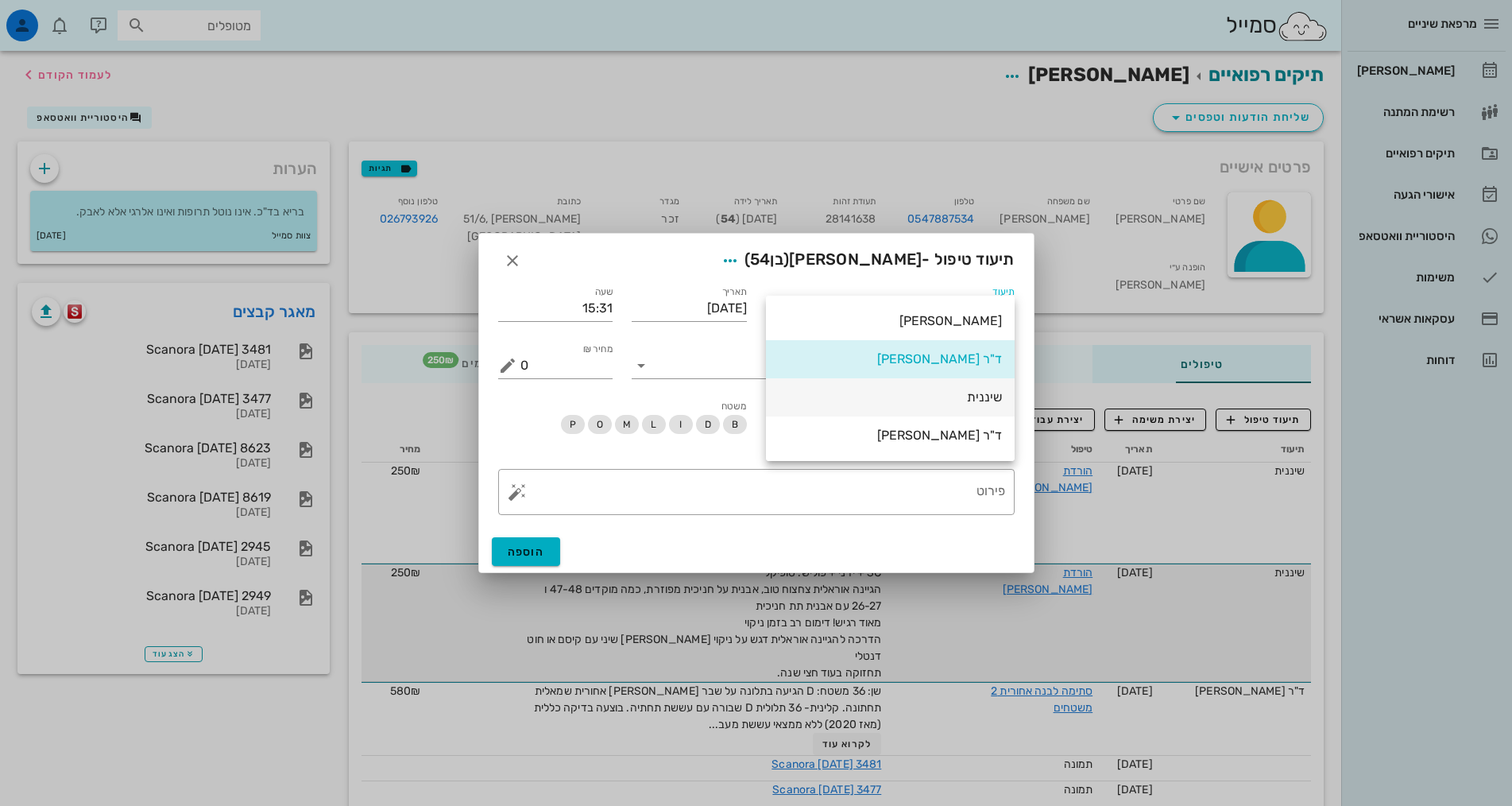
click at [967, 387] on div "שיננית" at bounding box center [890, 397] width 223 height 34
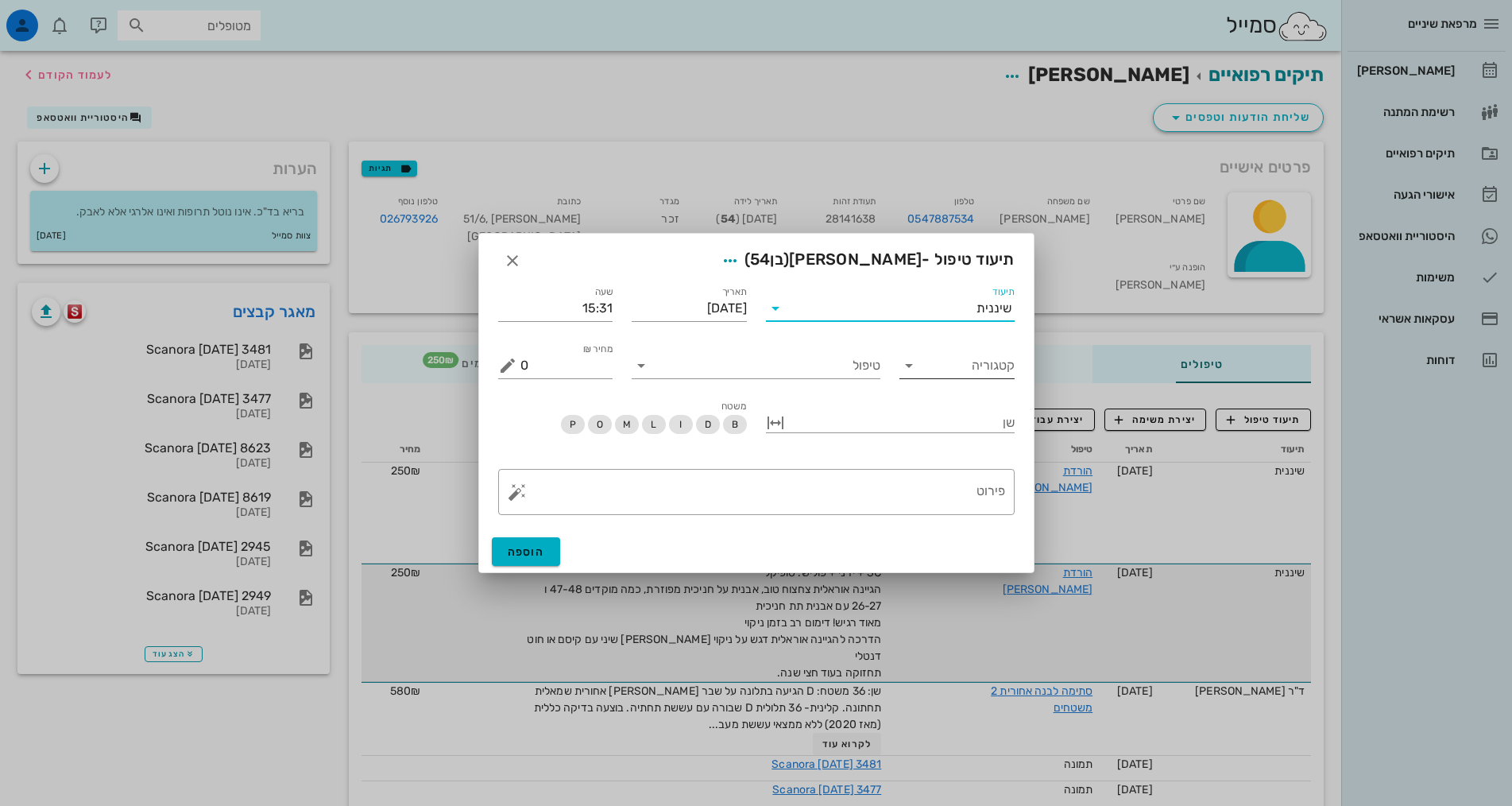
click at [985, 363] on input "קטגוריה" at bounding box center [969, 366] width 90 height 26
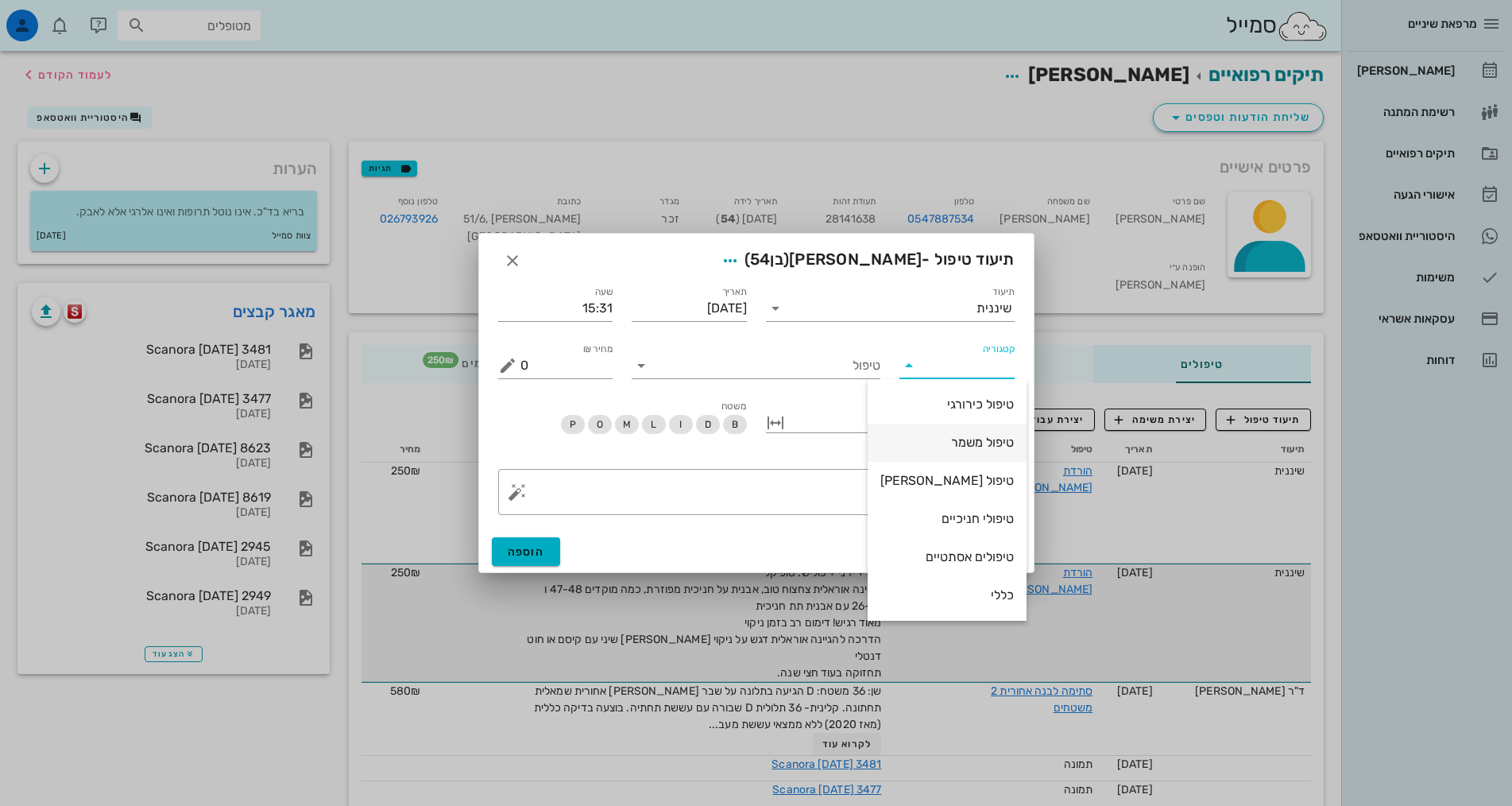
scroll to position [152, 0]
click at [978, 514] on div "שיננית" at bounding box center [947, 519] width 133 height 15
type input "שיננית"
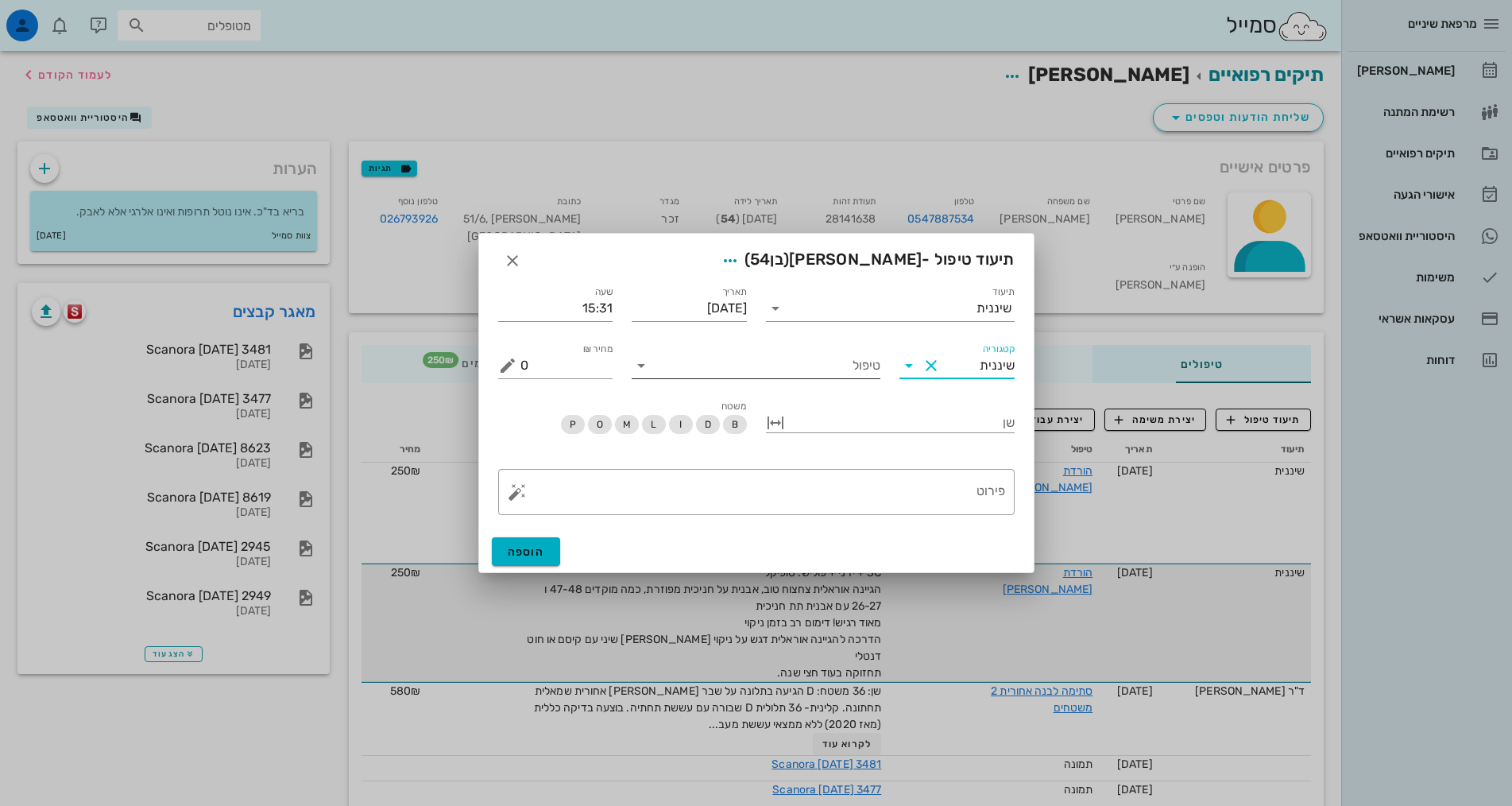
click at [862, 357] on input "טיפול" at bounding box center [767, 366] width 227 height 26
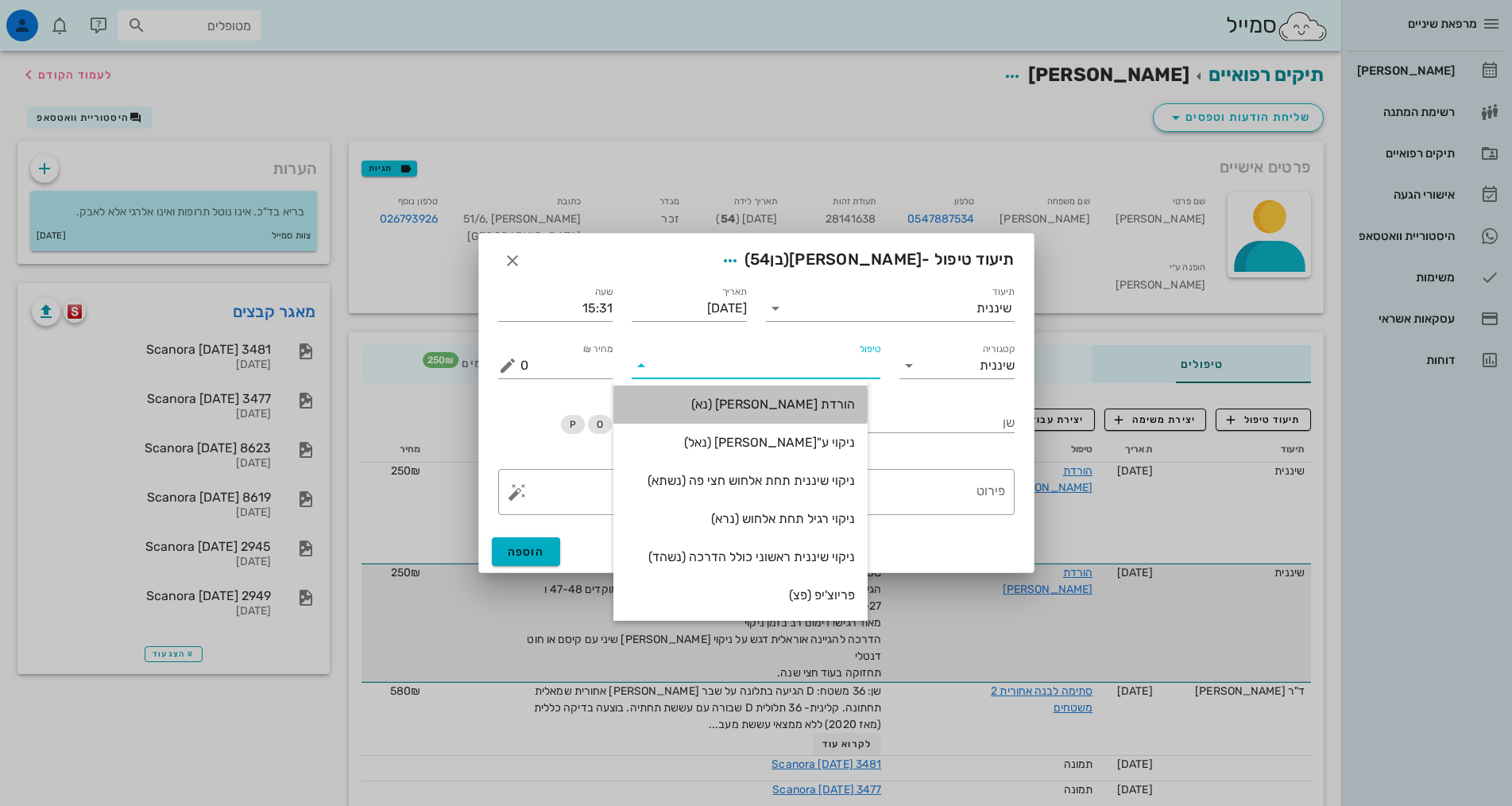
click at [855, 399] on div "הורדת [PERSON_NAME] (נא)" at bounding box center [741, 404] width 229 height 15
type input "250"
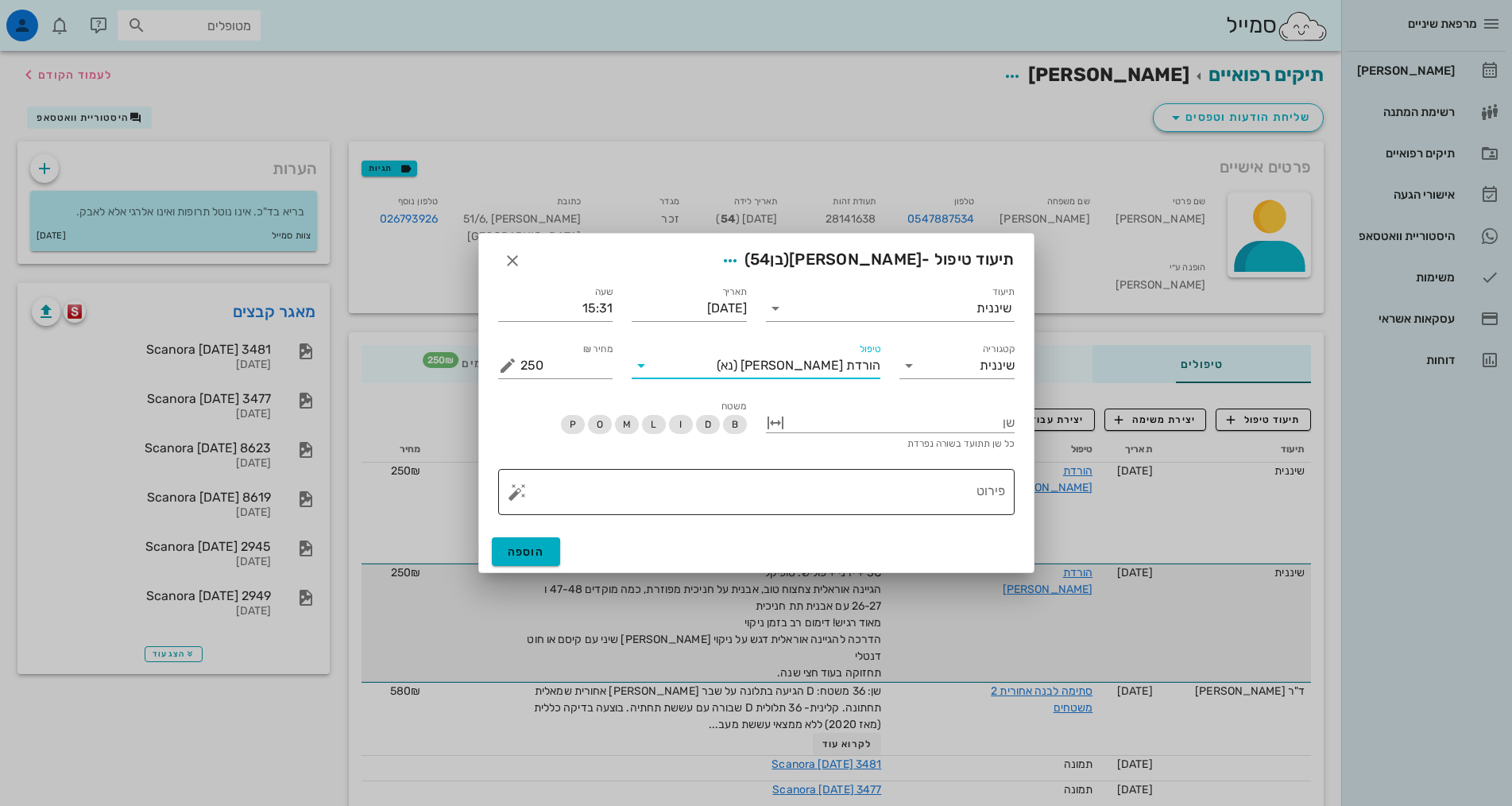
click at [877, 486] on textarea "פירוט" at bounding box center [763, 496] width 485 height 38
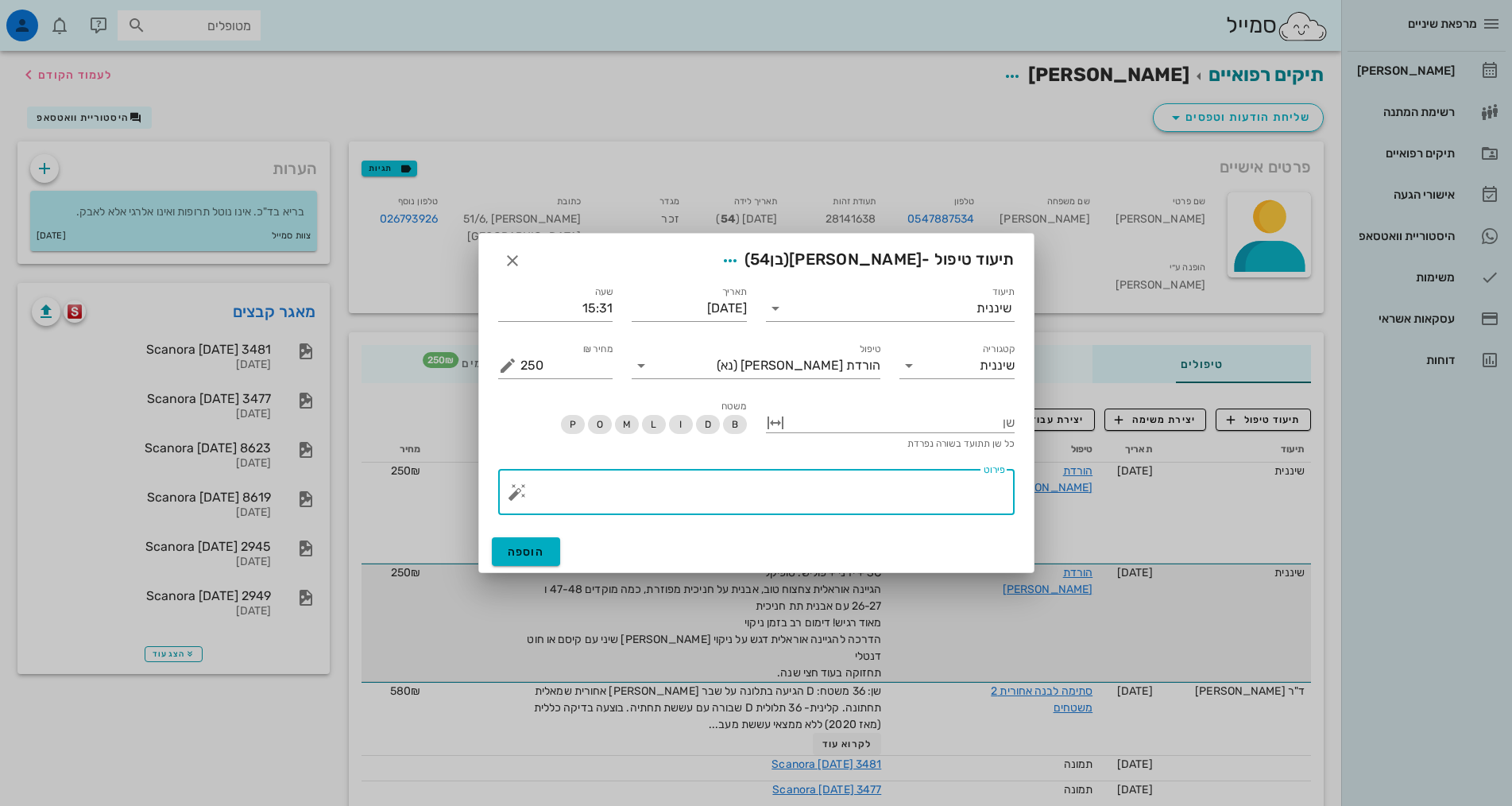
paste textarea "SC + ידני + פוליש. טופיקל הגיינה אוראלית מצחצח [PERSON_NAME], לא מנקה מספיק [PE…"
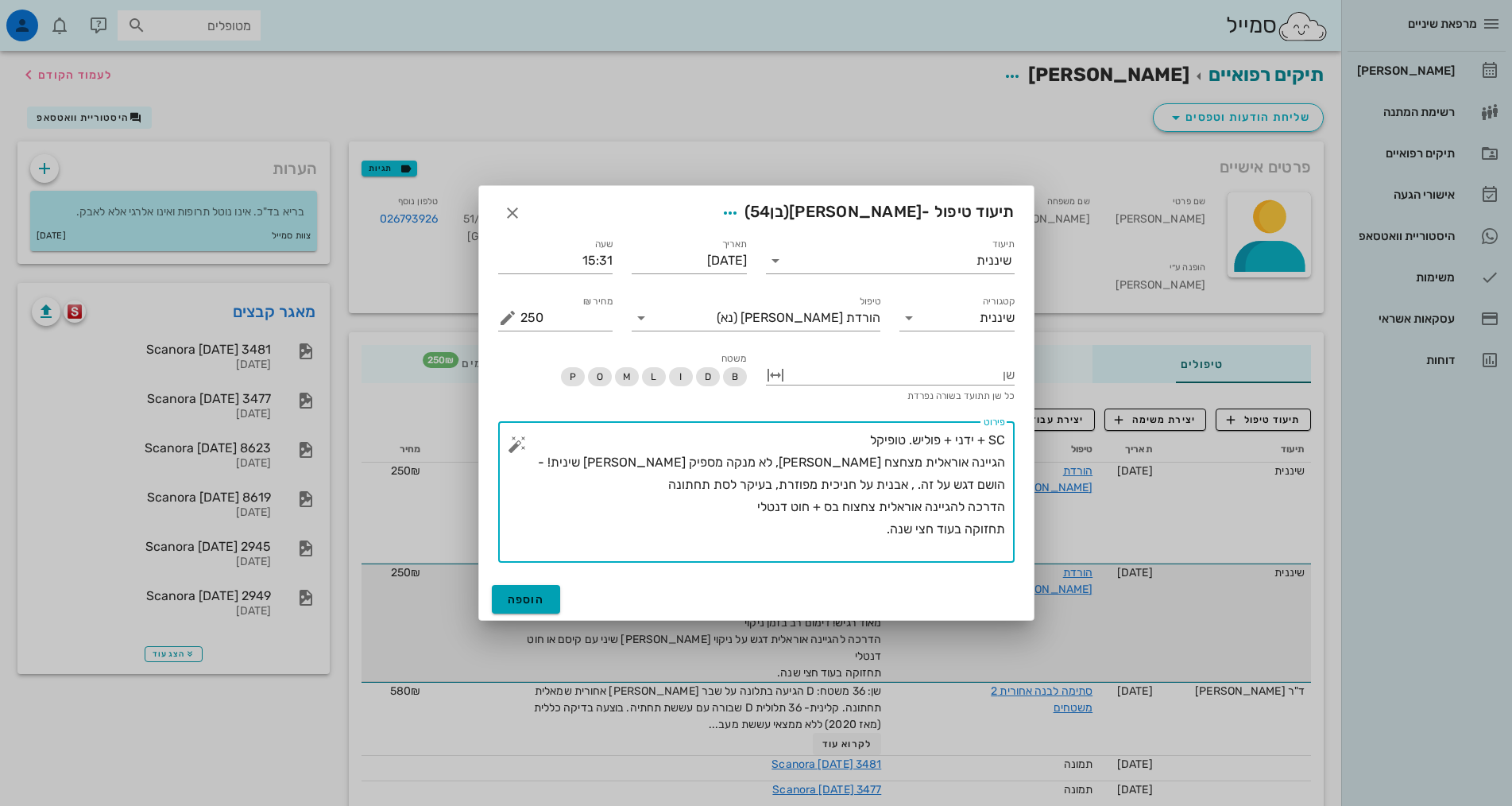
type textarea "SC + ידני + פוליש. טופיקל הגיינה אוראלית מצחצח [PERSON_NAME], לא מנקה מספיק [PE…"
click at [538, 591] on button "הוספה" at bounding box center [527, 599] width 70 height 29
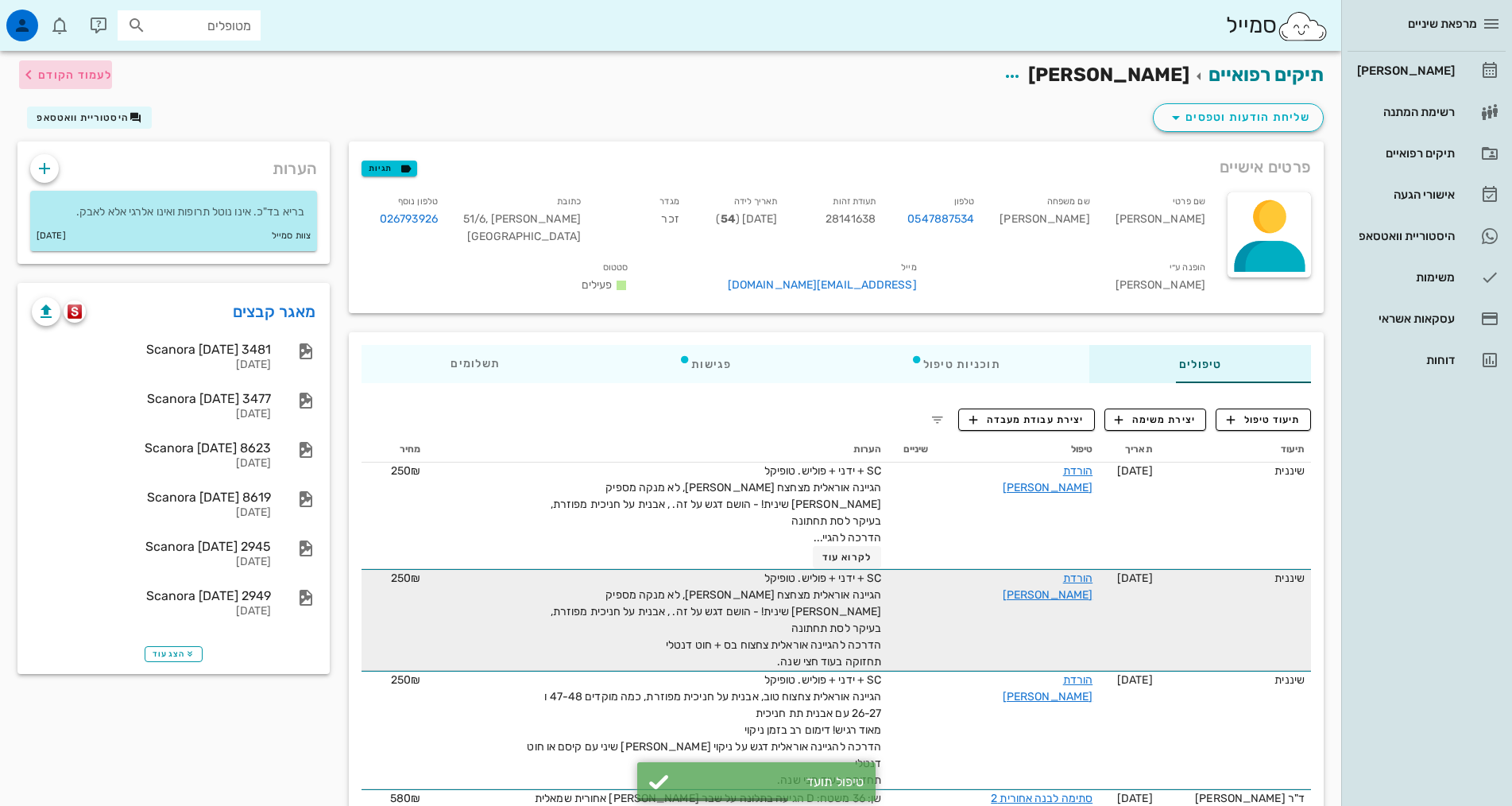
click at [54, 70] on span "לעמוד הקודם" at bounding box center [75, 75] width 74 height 13
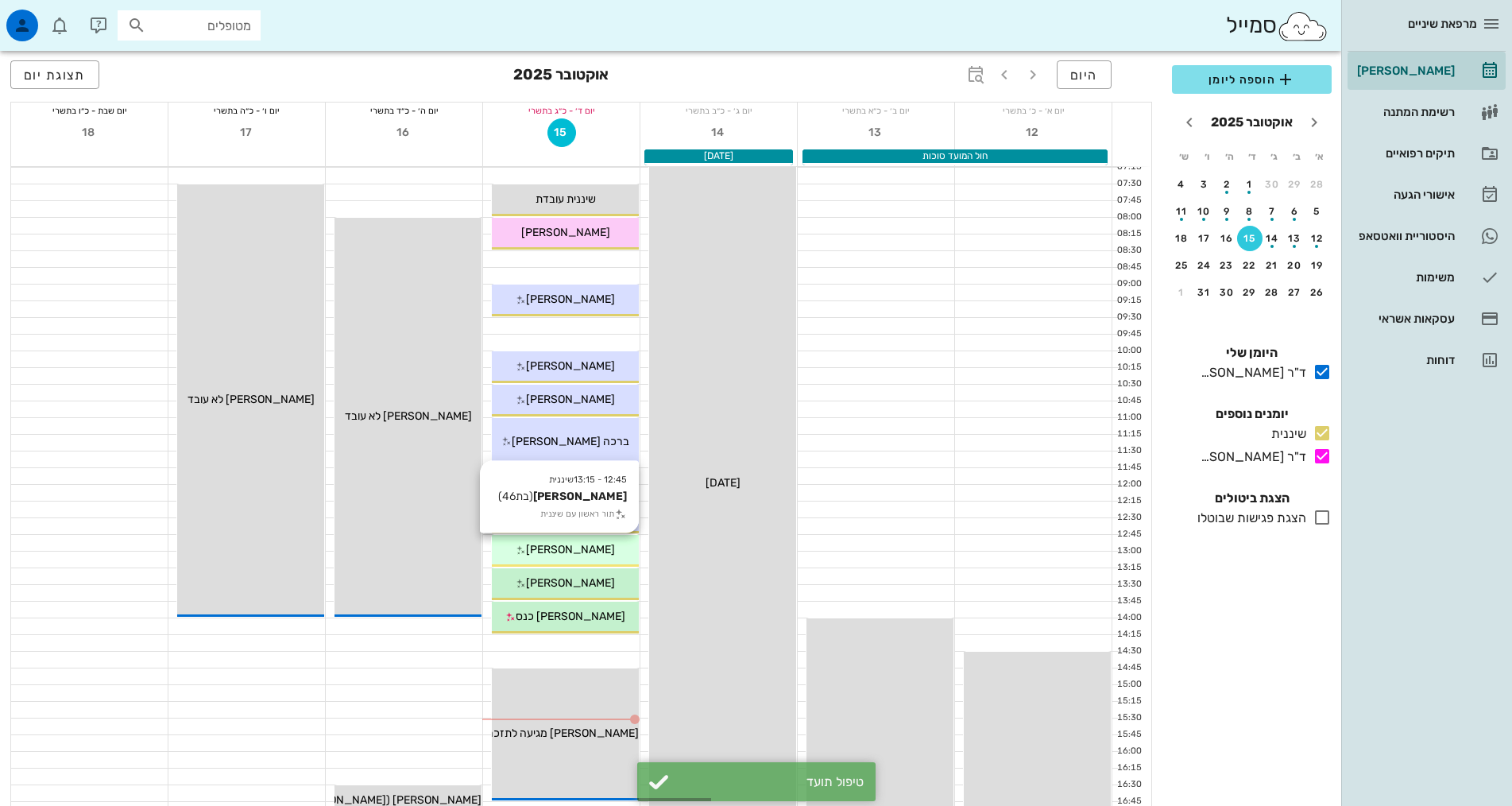
click at [616, 564] on div "12:45 - 13:15 שיננית [PERSON_NAME] (בת 46 ) תור ראשון עם שיננית [PERSON_NAME]" at bounding box center [566, 551] width 147 height 31
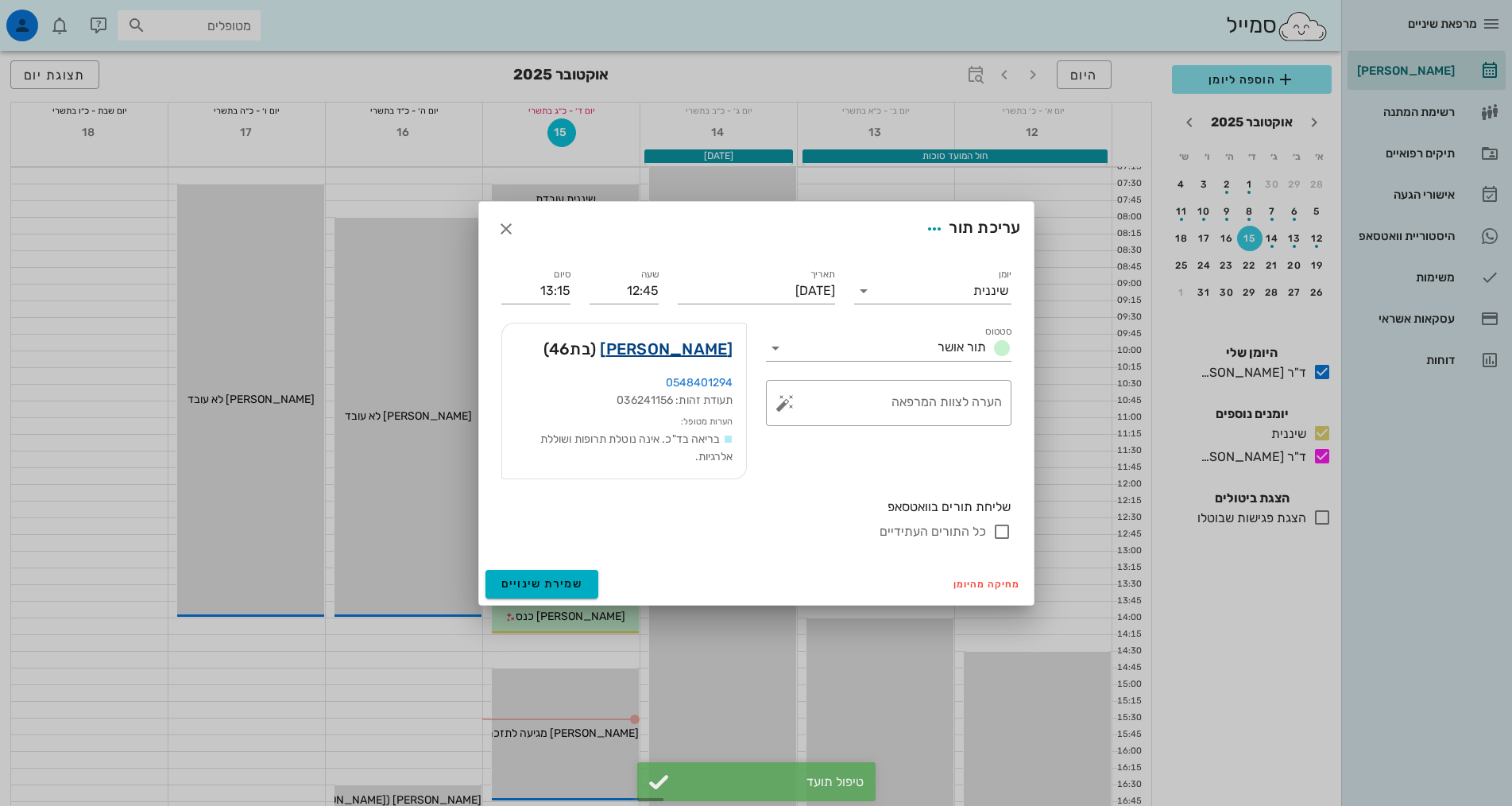
click at [702, 348] on link "[PERSON_NAME]" at bounding box center [666, 349] width 132 height 26
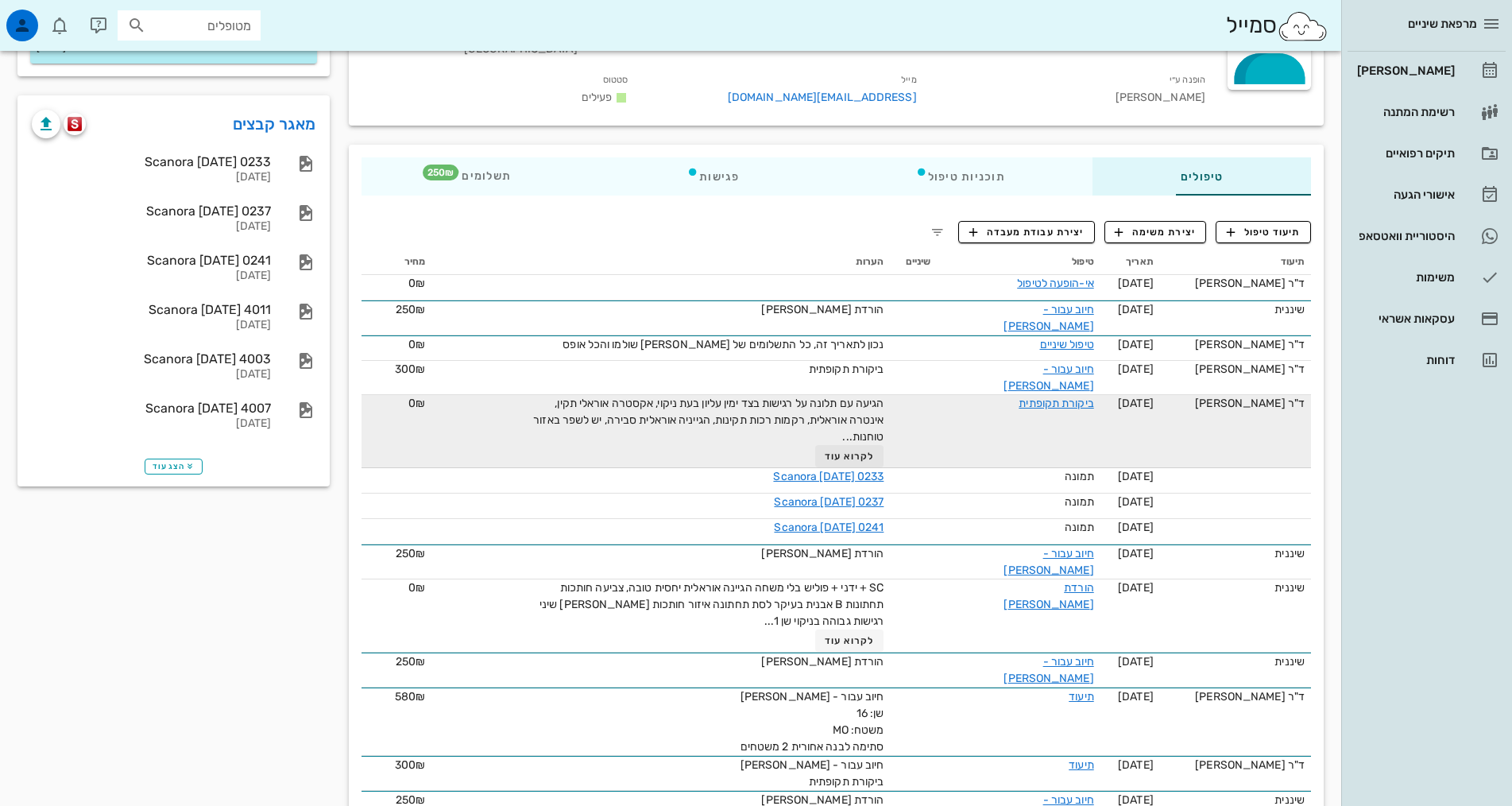
scroll to position [238, 0]
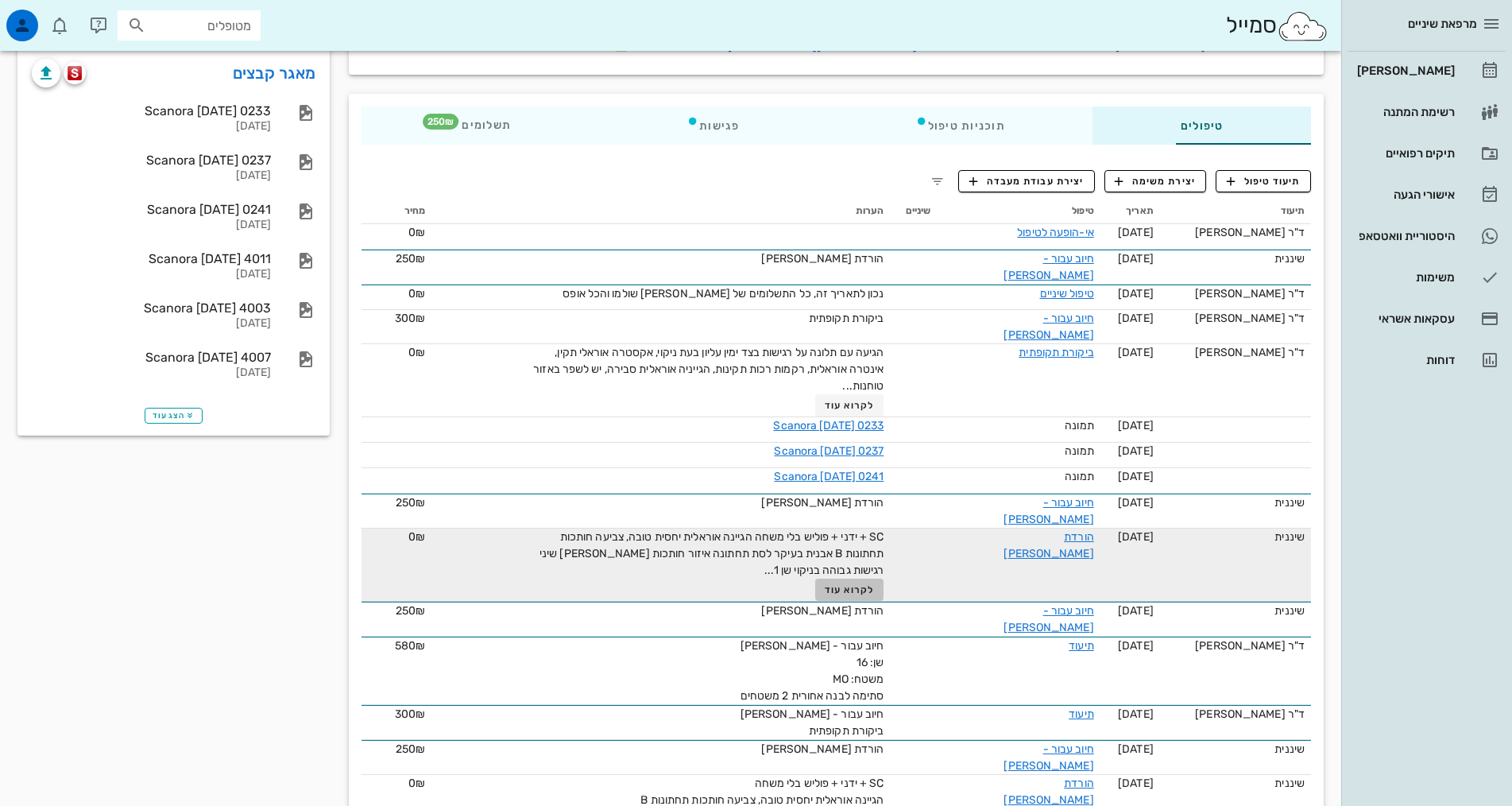
click at [825, 584] on span "לקרוא עוד" at bounding box center [849, 590] width 50 height 11
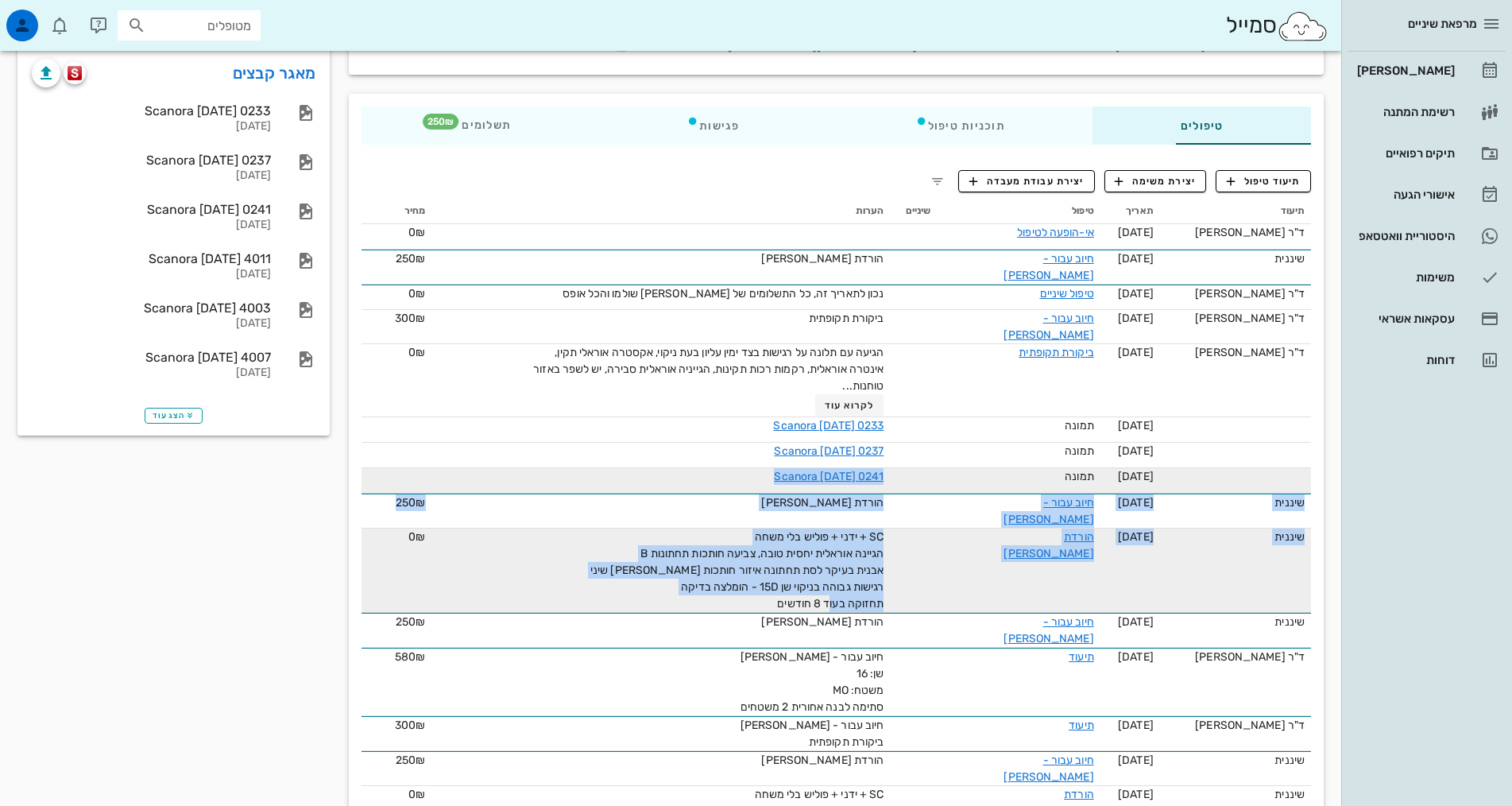
drag, startPoint x: 718, startPoint y: 547, endPoint x: 890, endPoint y: 451, distance: 197.0
click at [801, 531] on span "SC + ידני + פוליש בלי משחה הגיינה אוראלית יחסית טובה, צביעה חותכות תחתונות B אב…" at bounding box center [737, 571] width 293 height 80
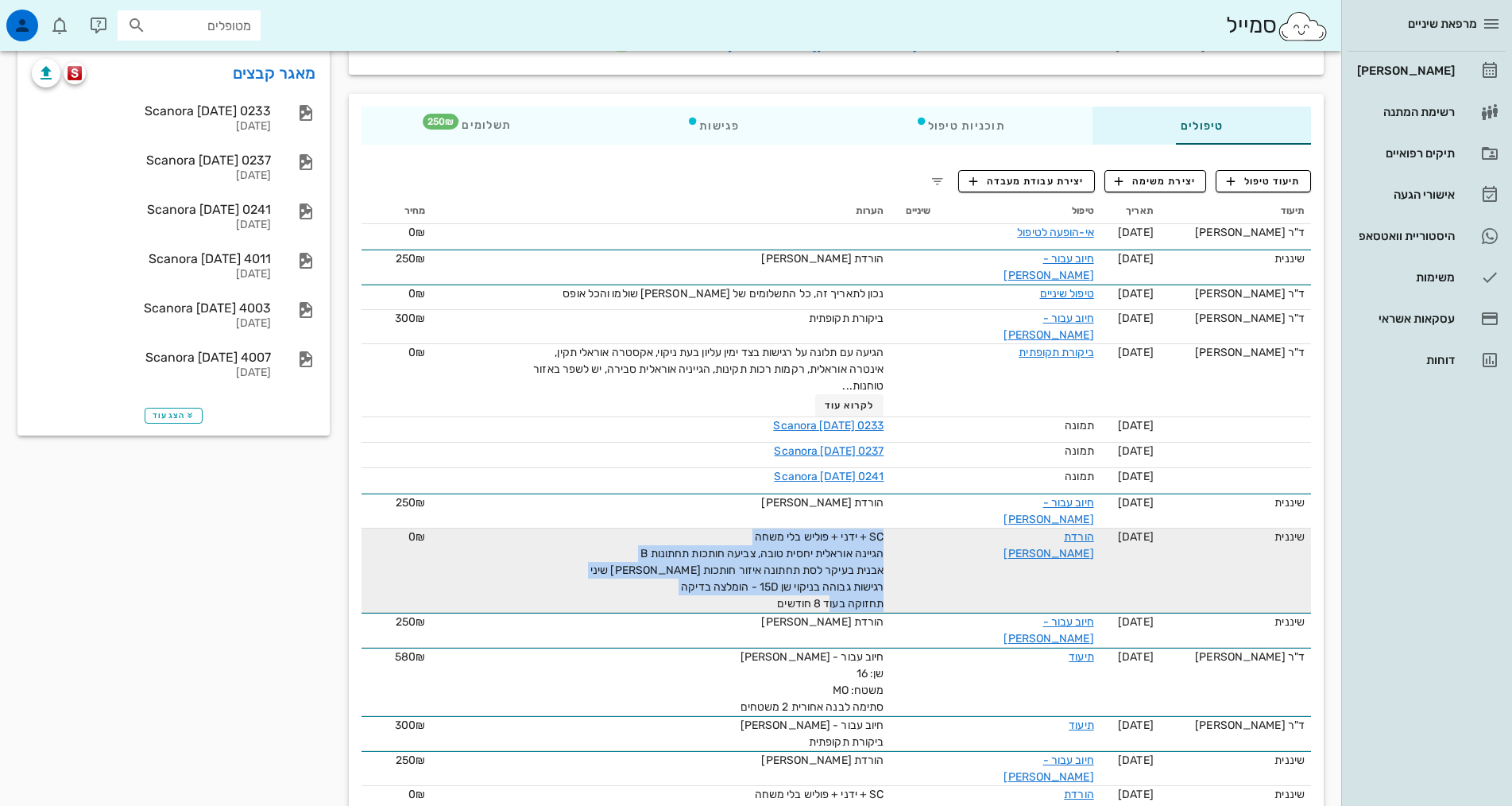
drag, startPoint x: 728, startPoint y: 551, endPoint x: 871, endPoint y: 512, distance: 148.2
click at [871, 529] on tr "שיננית [DATE] הורדת [PERSON_NAME] SC + ידני + פוליש בלי משחה הגיינה אוראלית יחס…" at bounding box center [836, 571] width 949 height 84
copy span "SC + ידני + פוליש בלי משחה הגיינה אוראלית יחסית טובה, צביעה חותכות תחתונות B אב…"
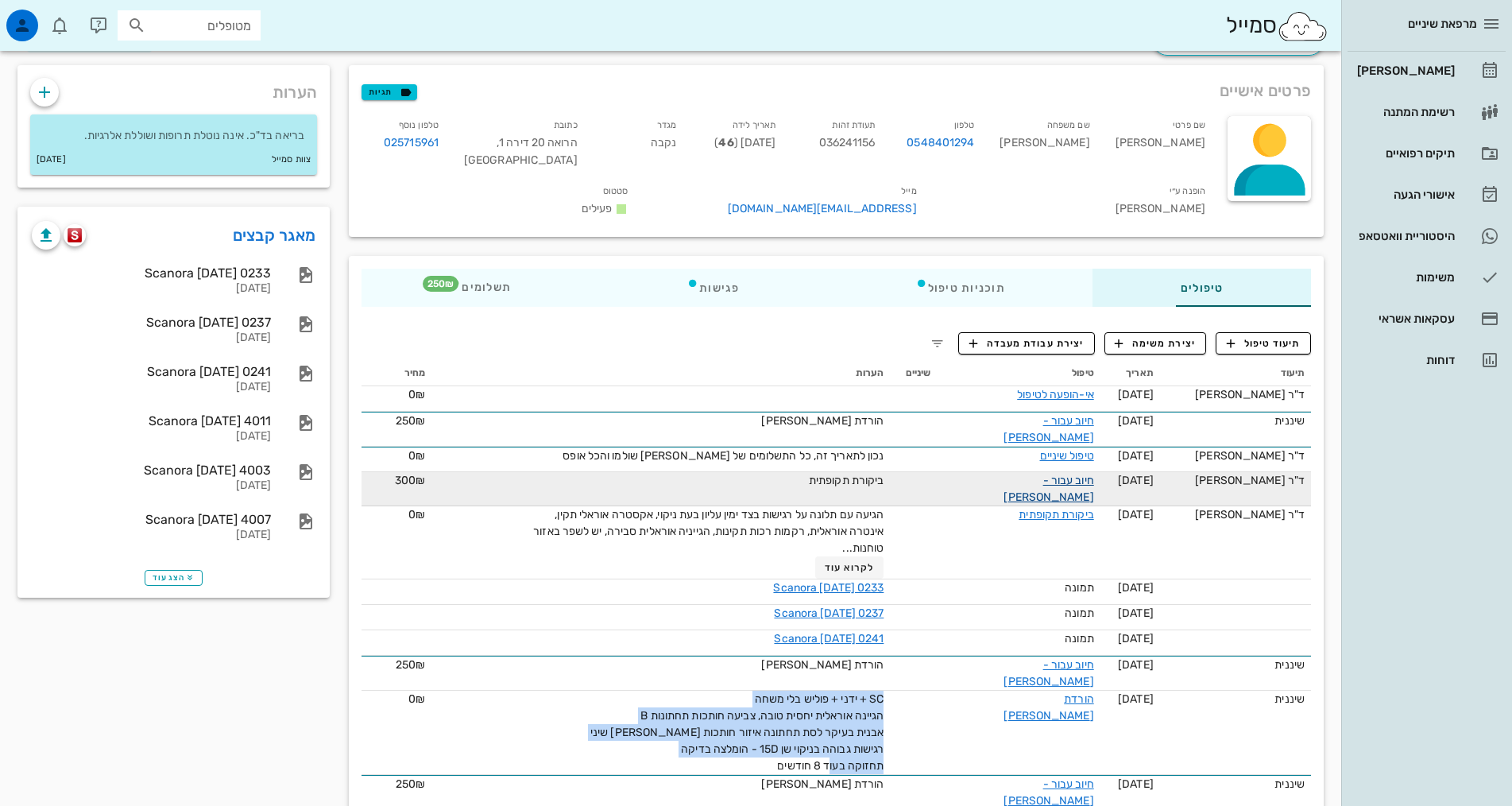
scroll to position [0, 0]
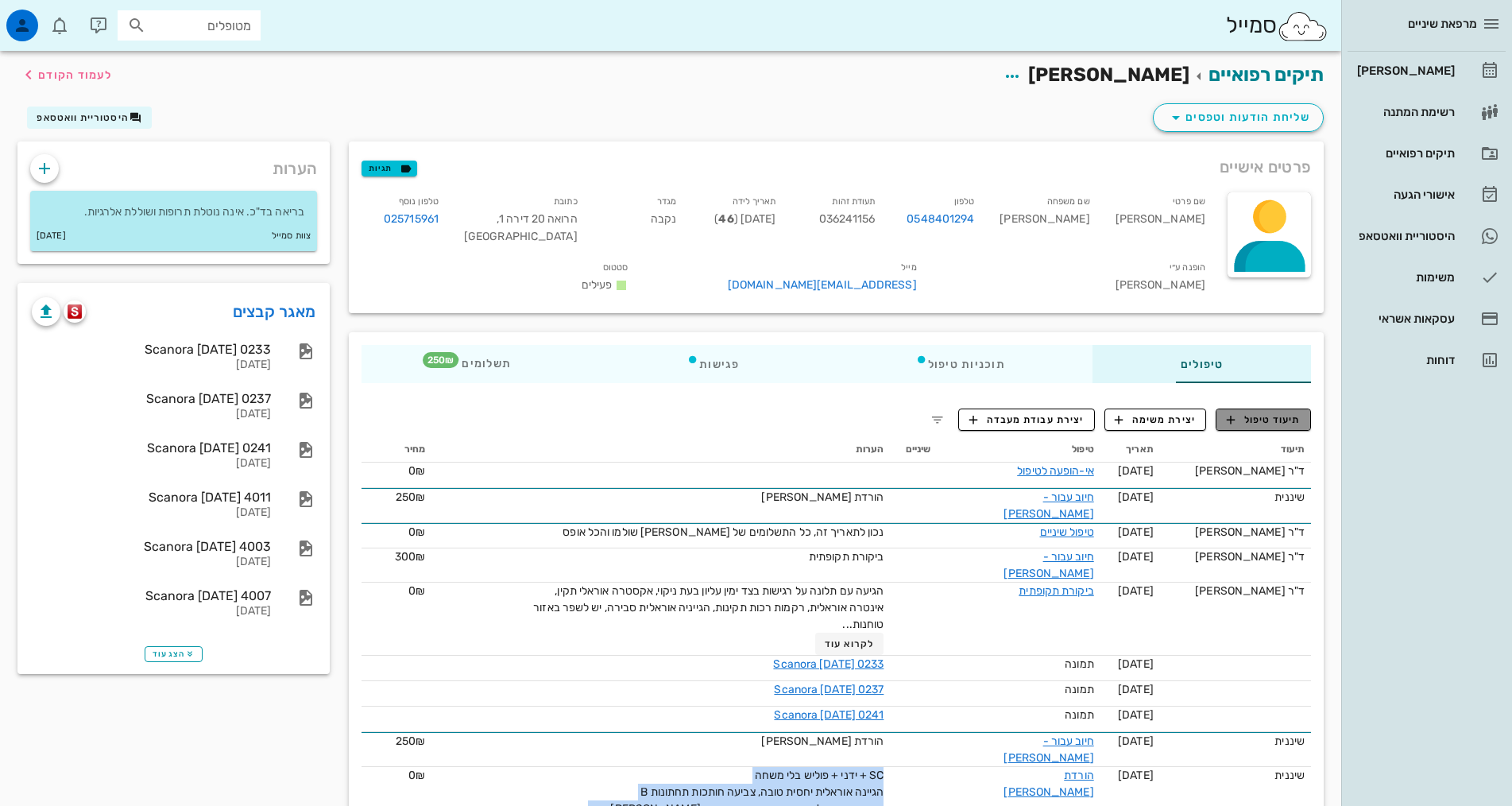
click at [1284, 413] on span "תיעוד טיפול" at bounding box center [1263, 419] width 74 height 14
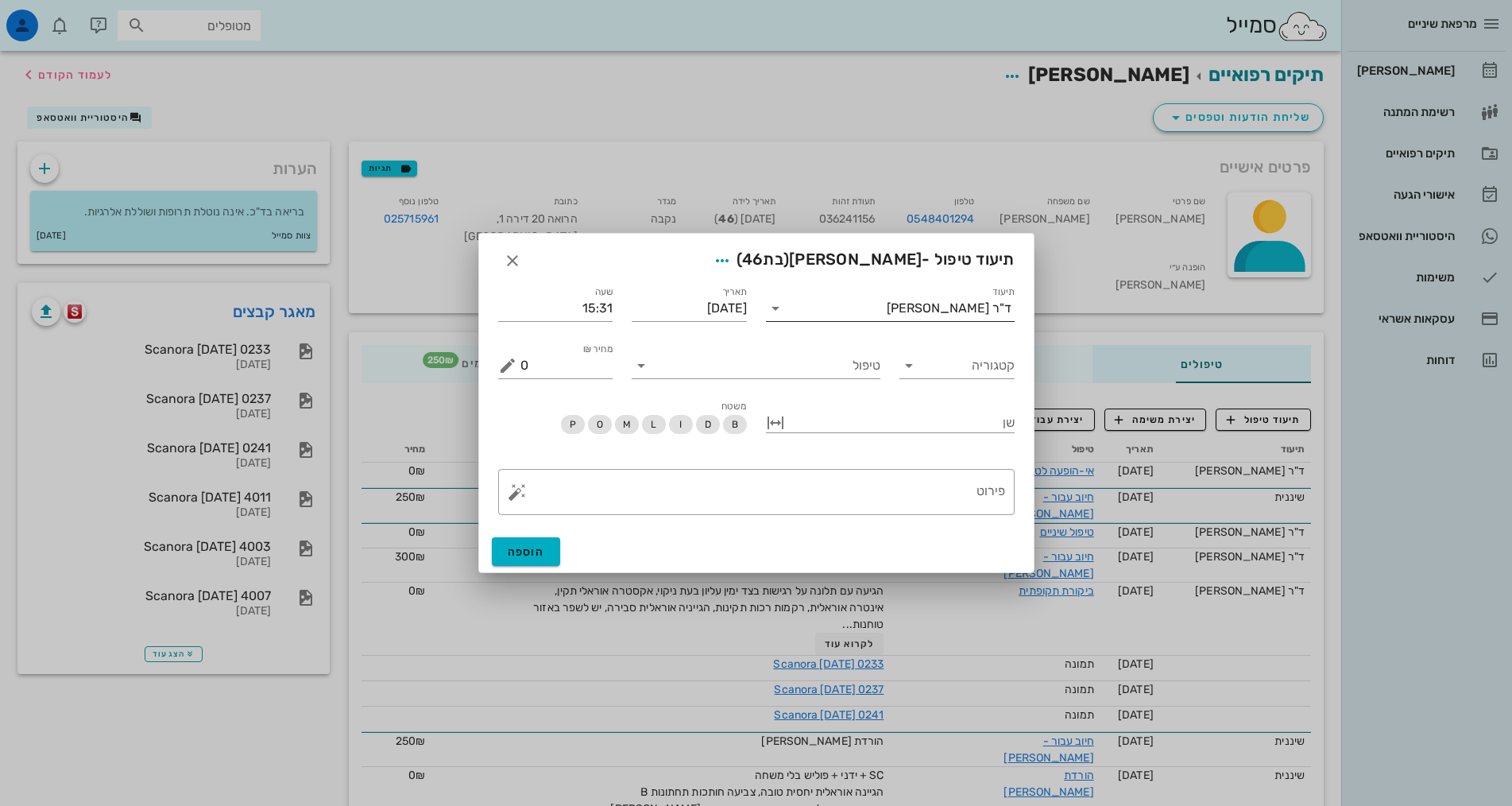
click at [886, 313] on input "תיעוד" at bounding box center [837, 308] width 98 height 26
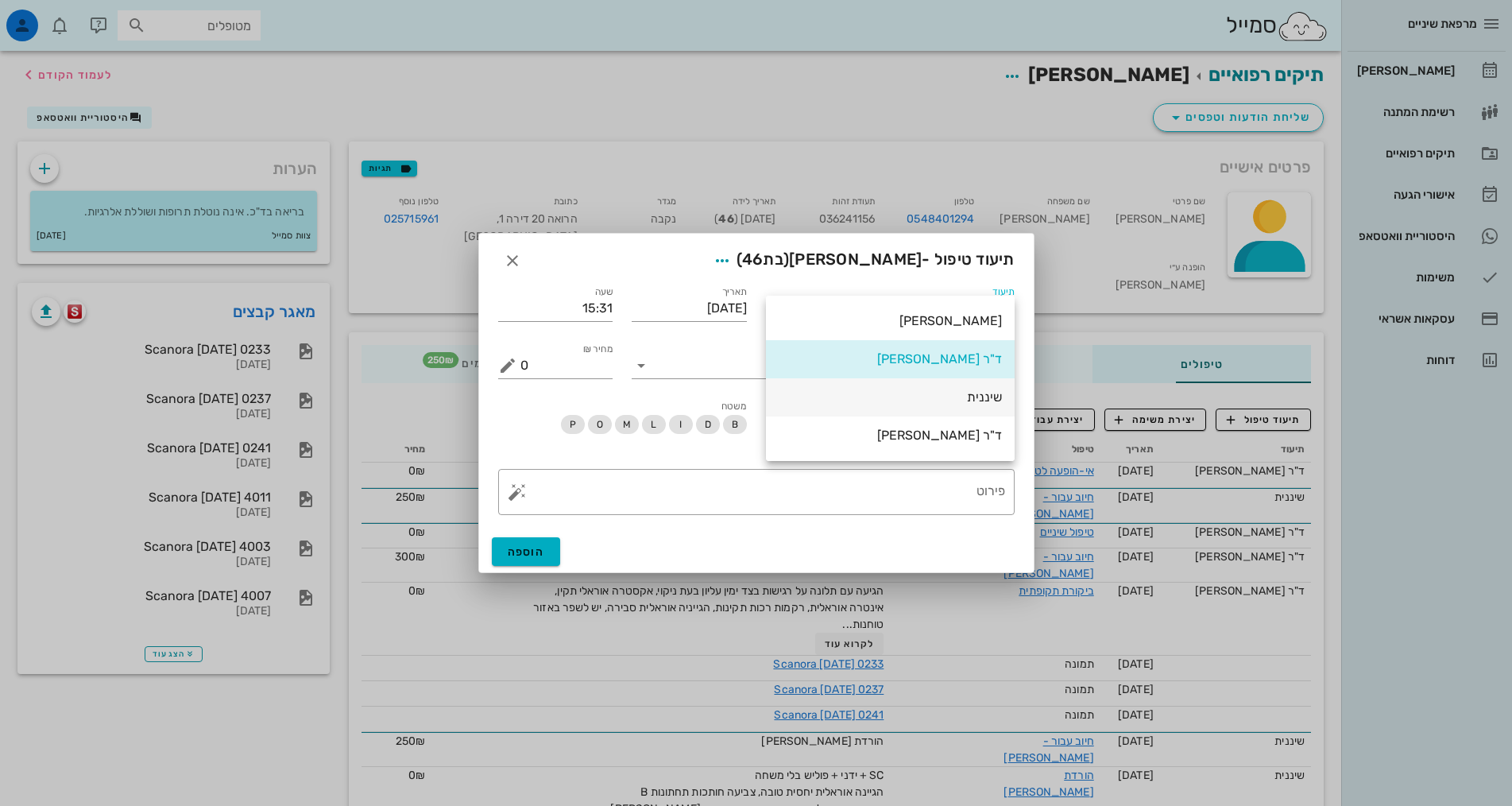
click at [947, 401] on div "שיננית" at bounding box center [890, 397] width 223 height 15
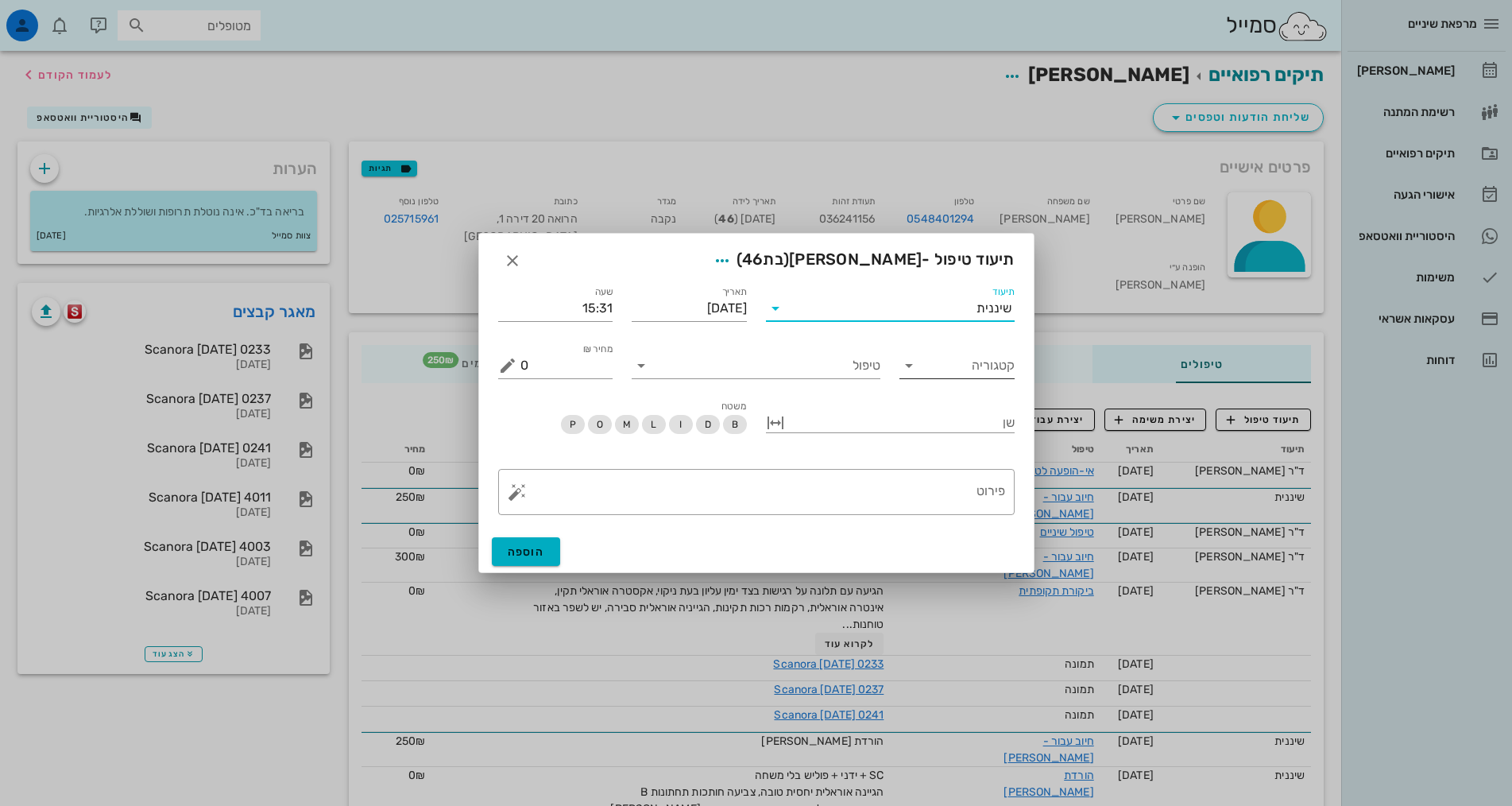
click at [975, 370] on input "קטגוריה" at bounding box center [969, 366] width 90 height 26
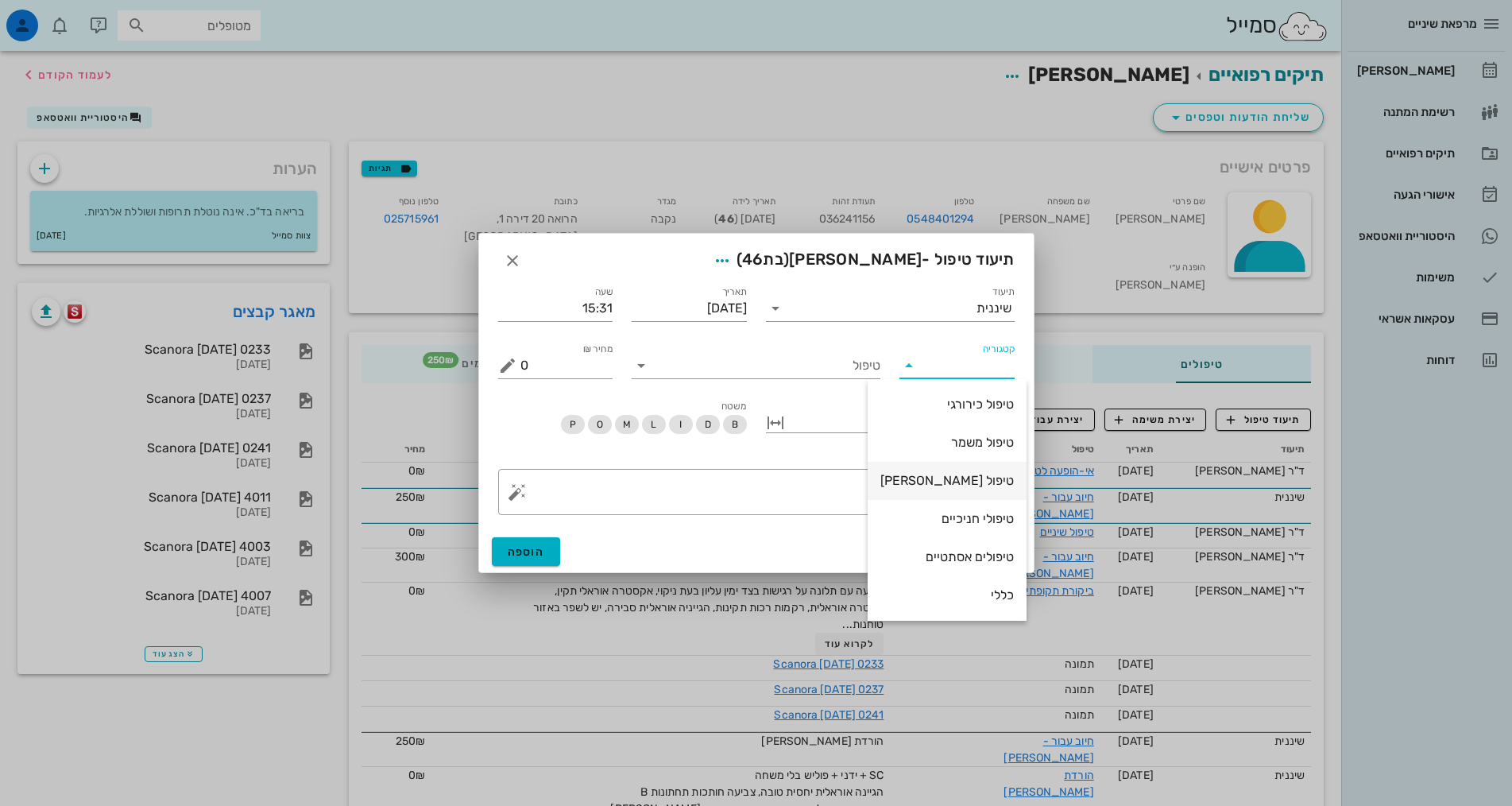
scroll to position [152, 0]
click at [982, 516] on div "שיננית" at bounding box center [947, 519] width 133 height 15
type input "שיננית"
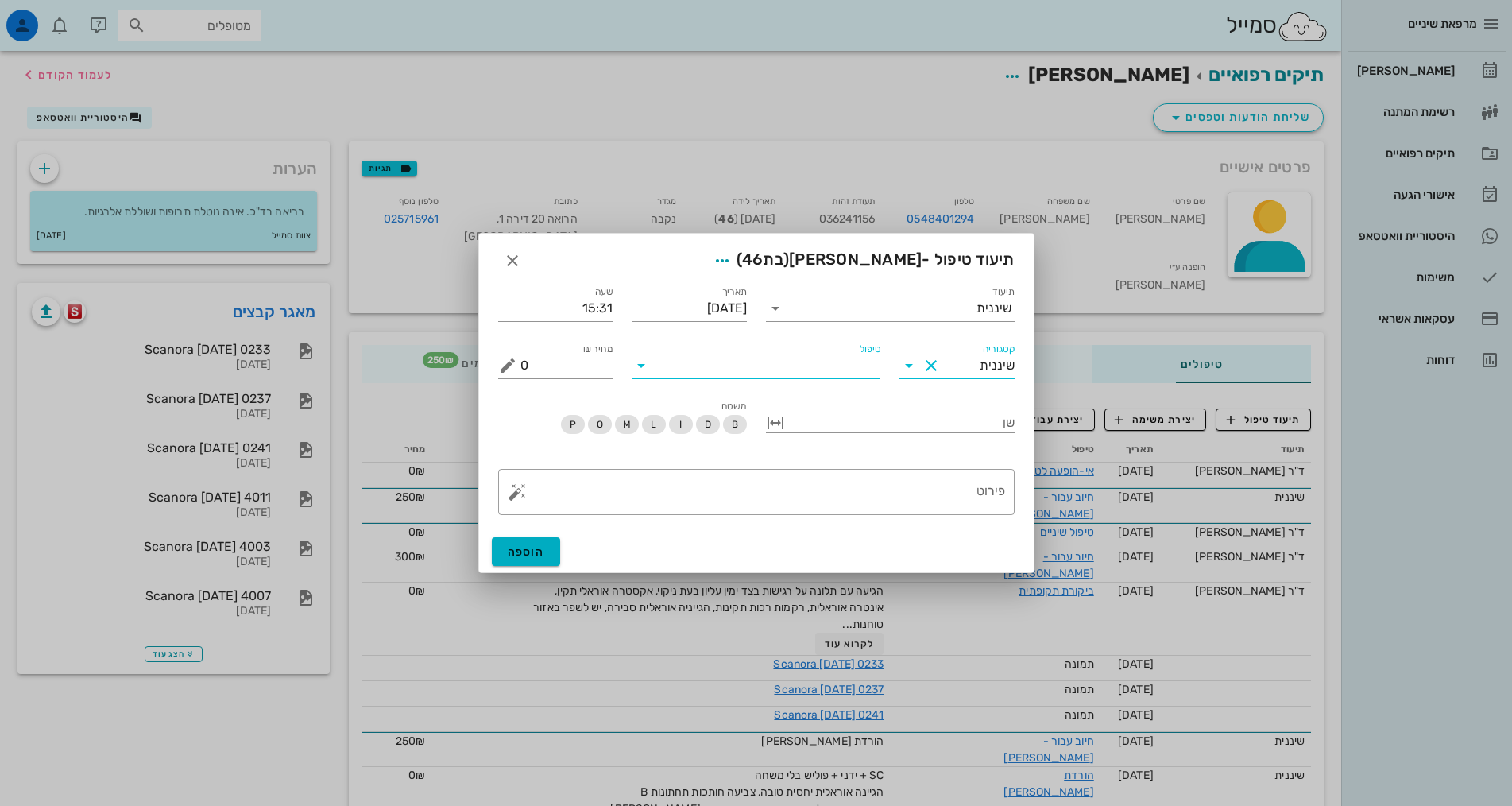
click at [857, 366] on input "טיפול" at bounding box center [767, 366] width 227 height 26
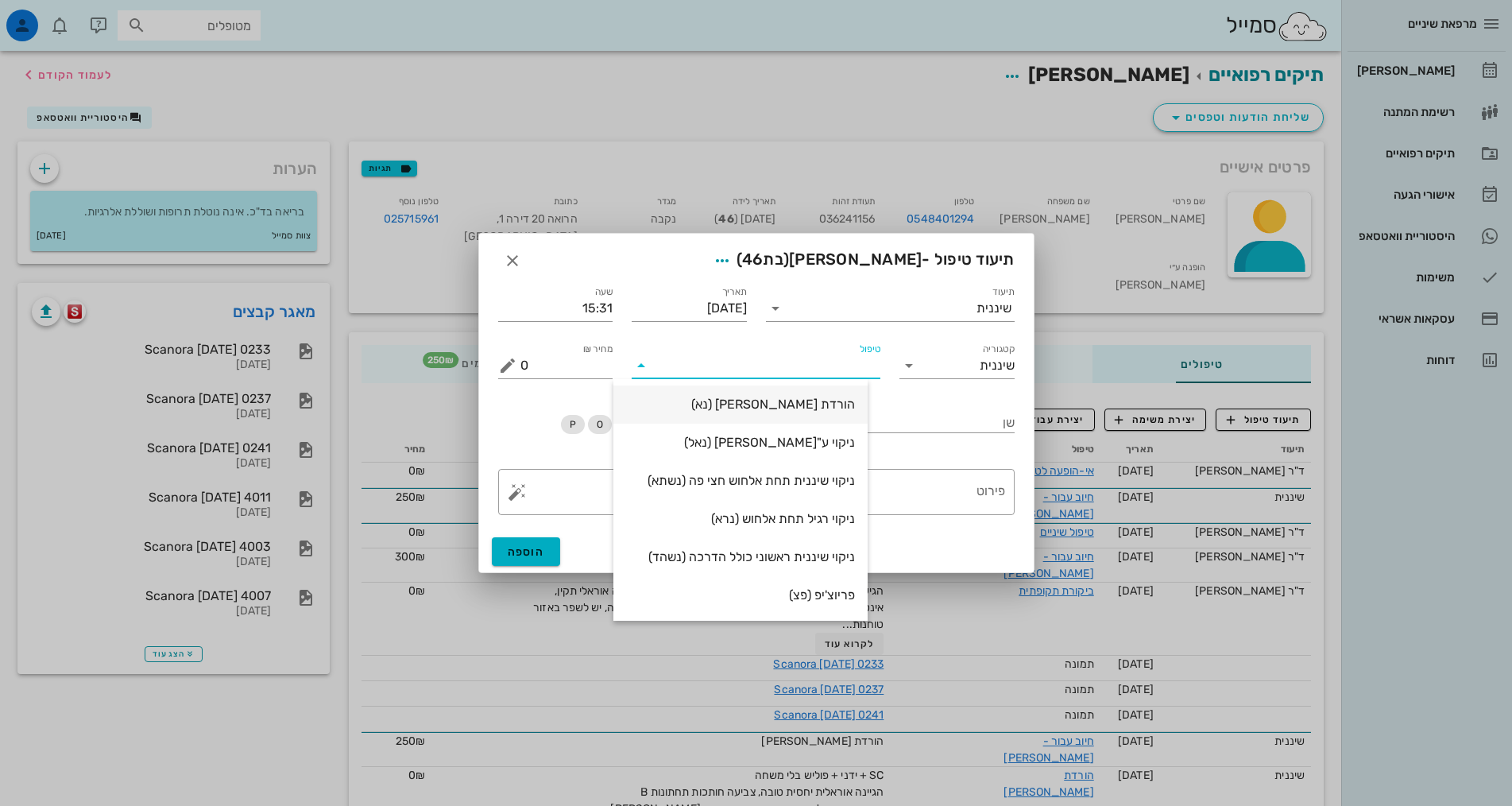
click at [855, 401] on div "הורדת [PERSON_NAME] (נא)" at bounding box center [741, 404] width 229 height 15
type input "250"
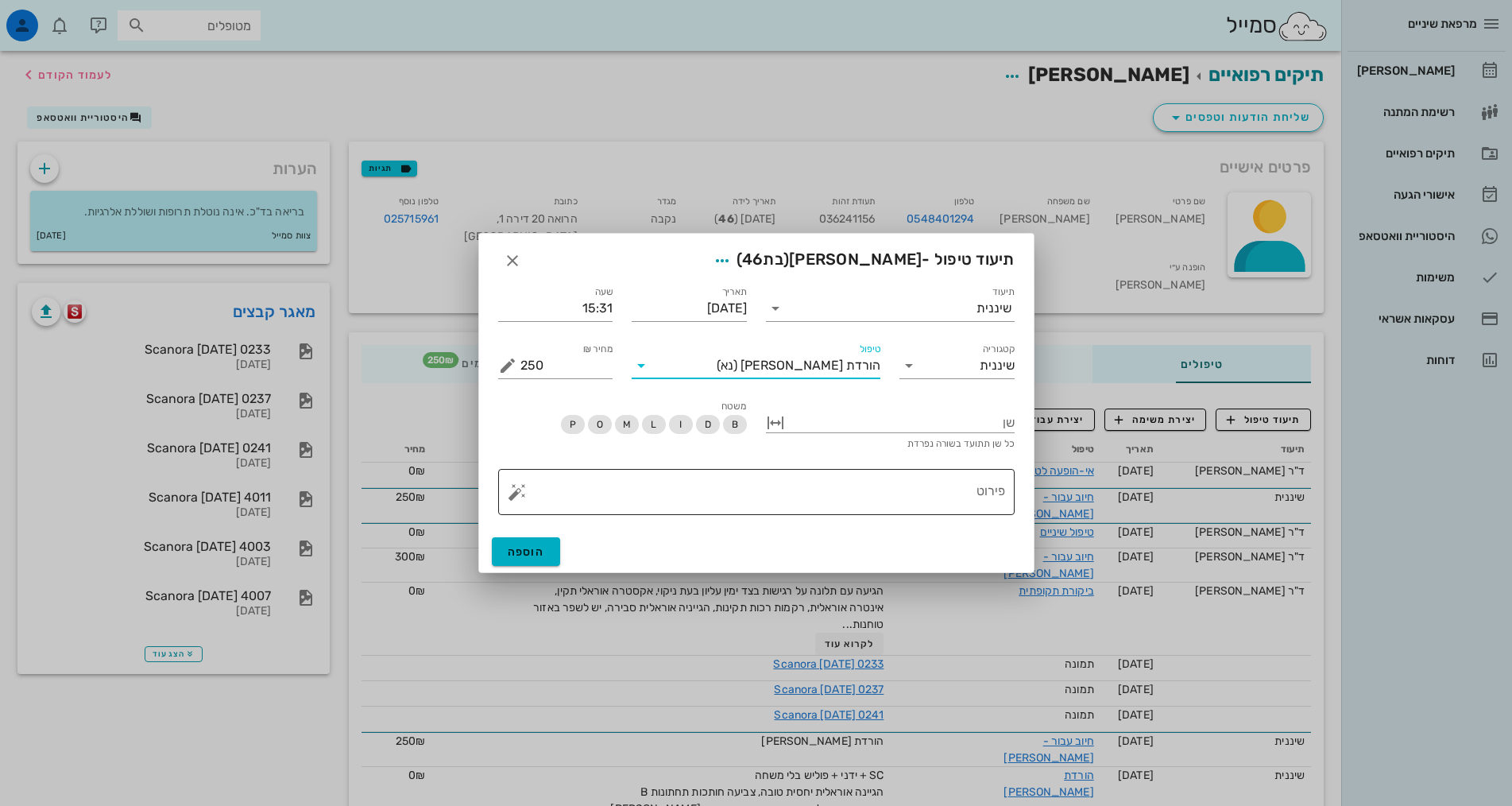
click at [882, 494] on textarea "פירוט" at bounding box center [763, 496] width 485 height 38
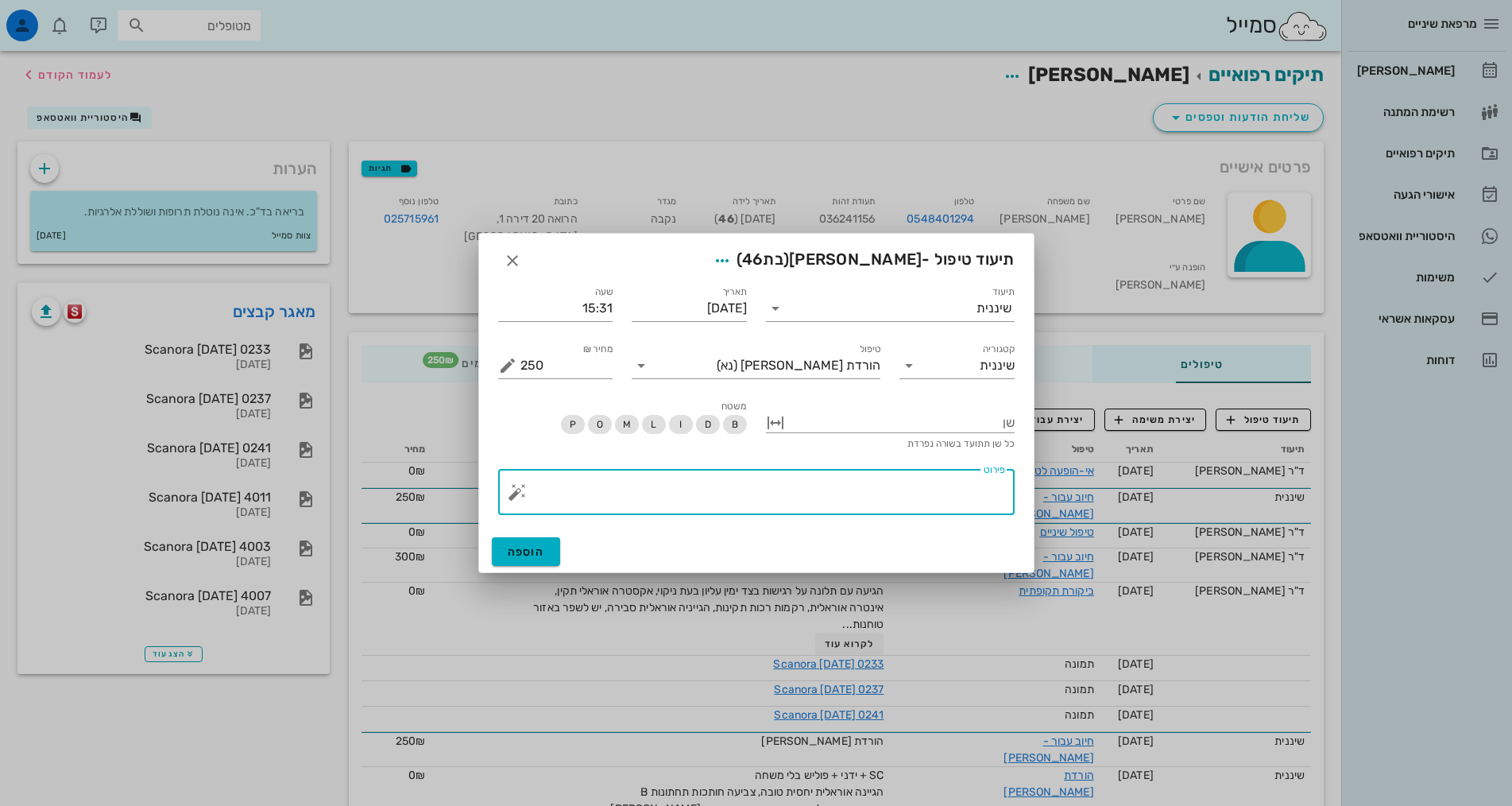
paste textarea "SC + ידני + פוליש בלי משחה הגיינה אוראלית יחסית טובה, צביעה חותכות תחתונות B אב…"
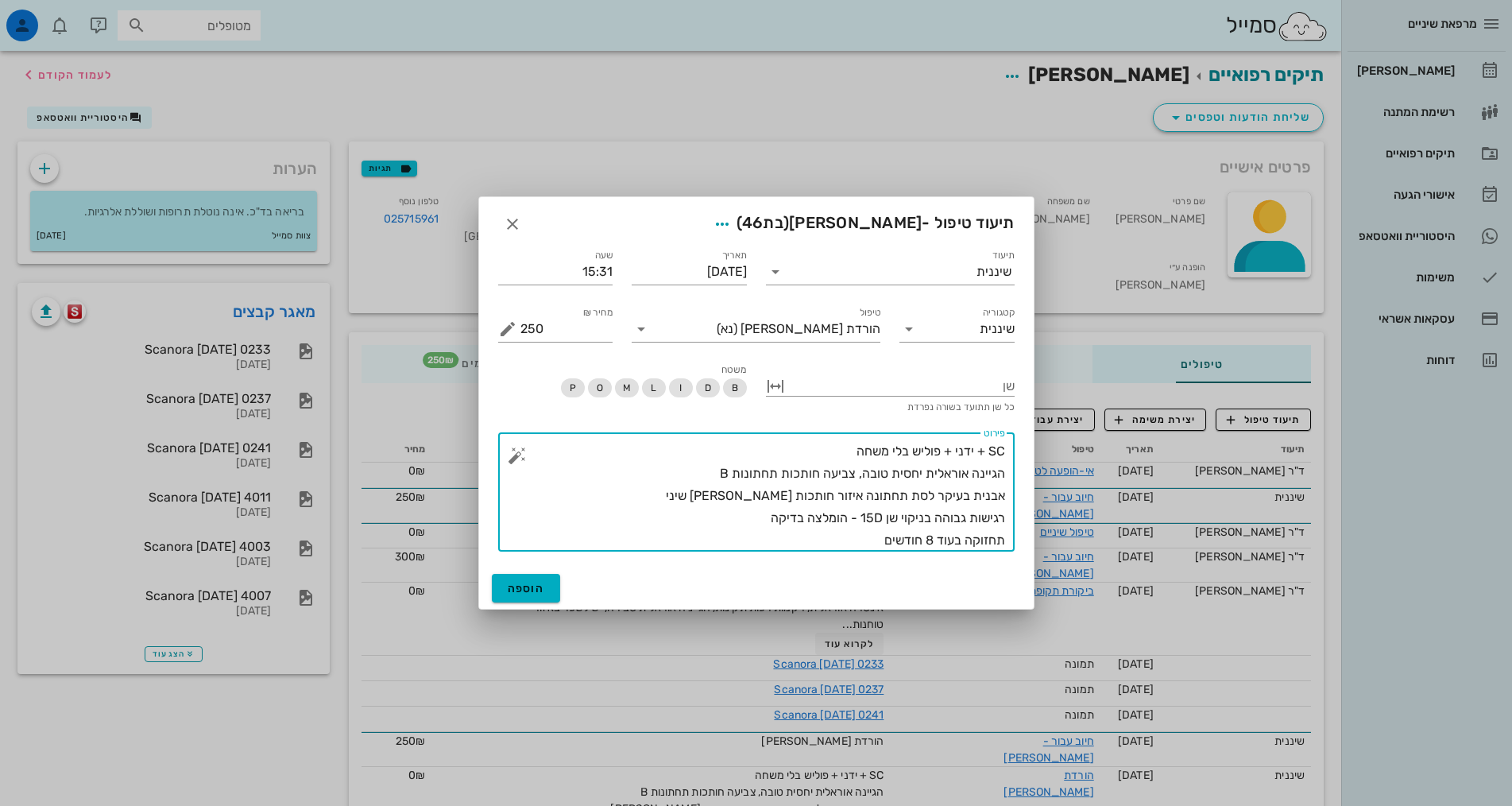
drag, startPoint x: 772, startPoint y: 518, endPoint x: 848, endPoint y: 517, distance: 76.0
click at [848, 517] on textarea "SC + ידני + פוליש בלי משחה הגיינה אוראלית יחסית טובה, צביעה חותכות תחתונות B אב…" at bounding box center [763, 495] width 485 height 111
type textarea "SC + ידני + פוליש בלי משחה הגיינה אוראלית יחסית טובה, צביעה חותכות תחתונות B אב…"
click at [528, 596] on button "הוספה" at bounding box center [527, 588] width 70 height 29
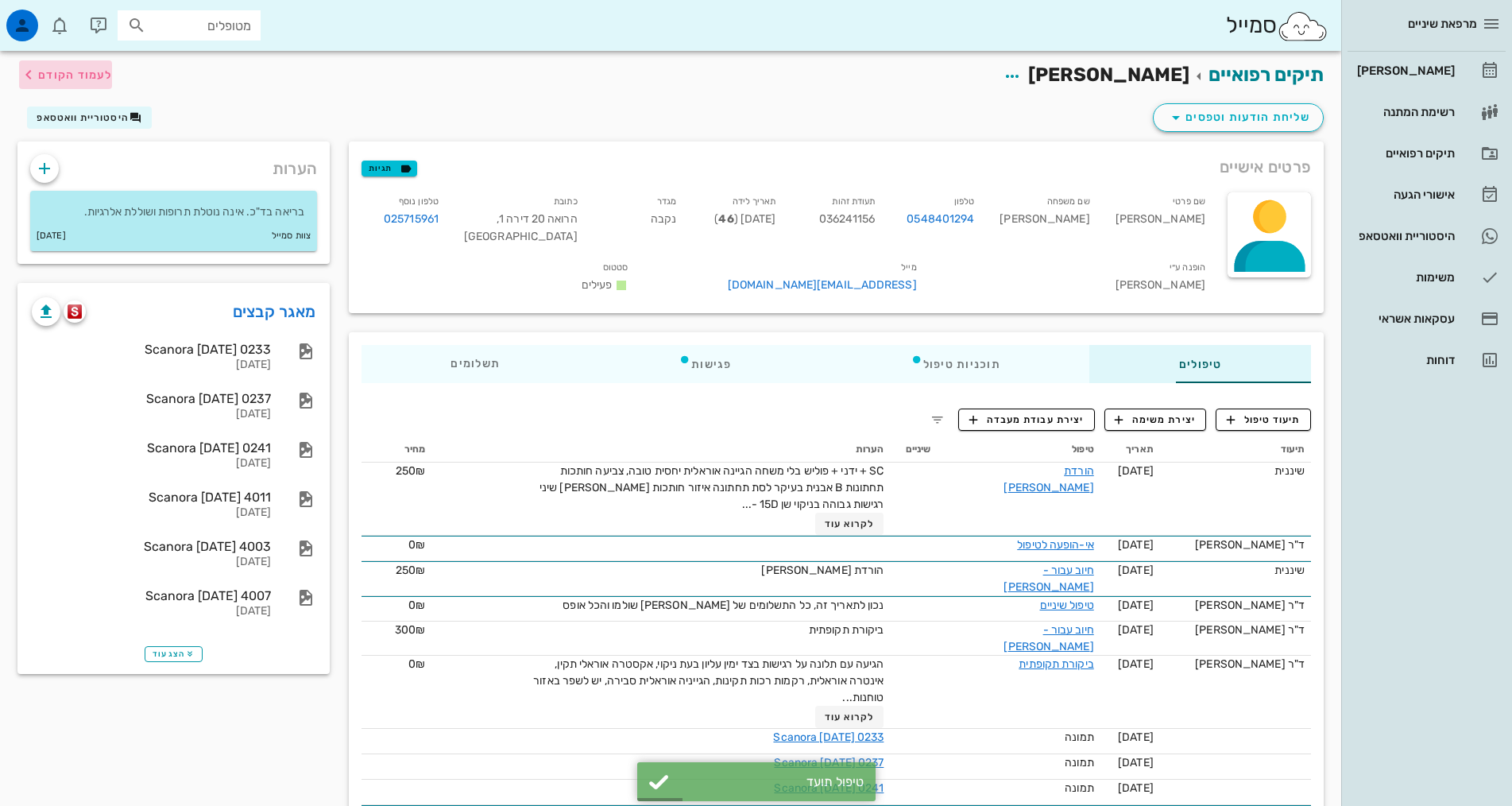
click at [62, 74] on span "לעמוד הקודם" at bounding box center [75, 75] width 74 height 13
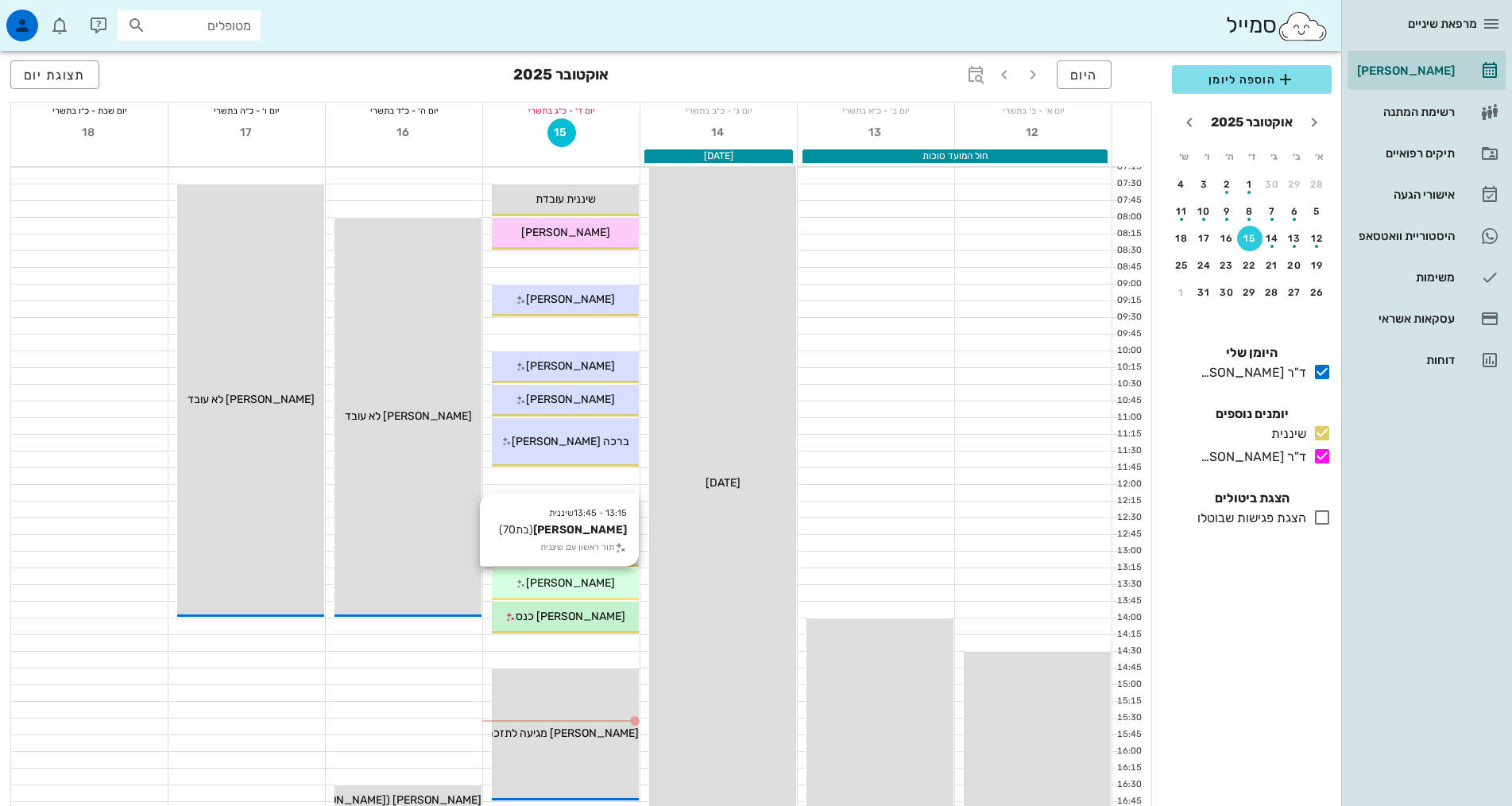
click at [587, 590] on div "[PERSON_NAME]" at bounding box center [566, 583] width 147 height 17
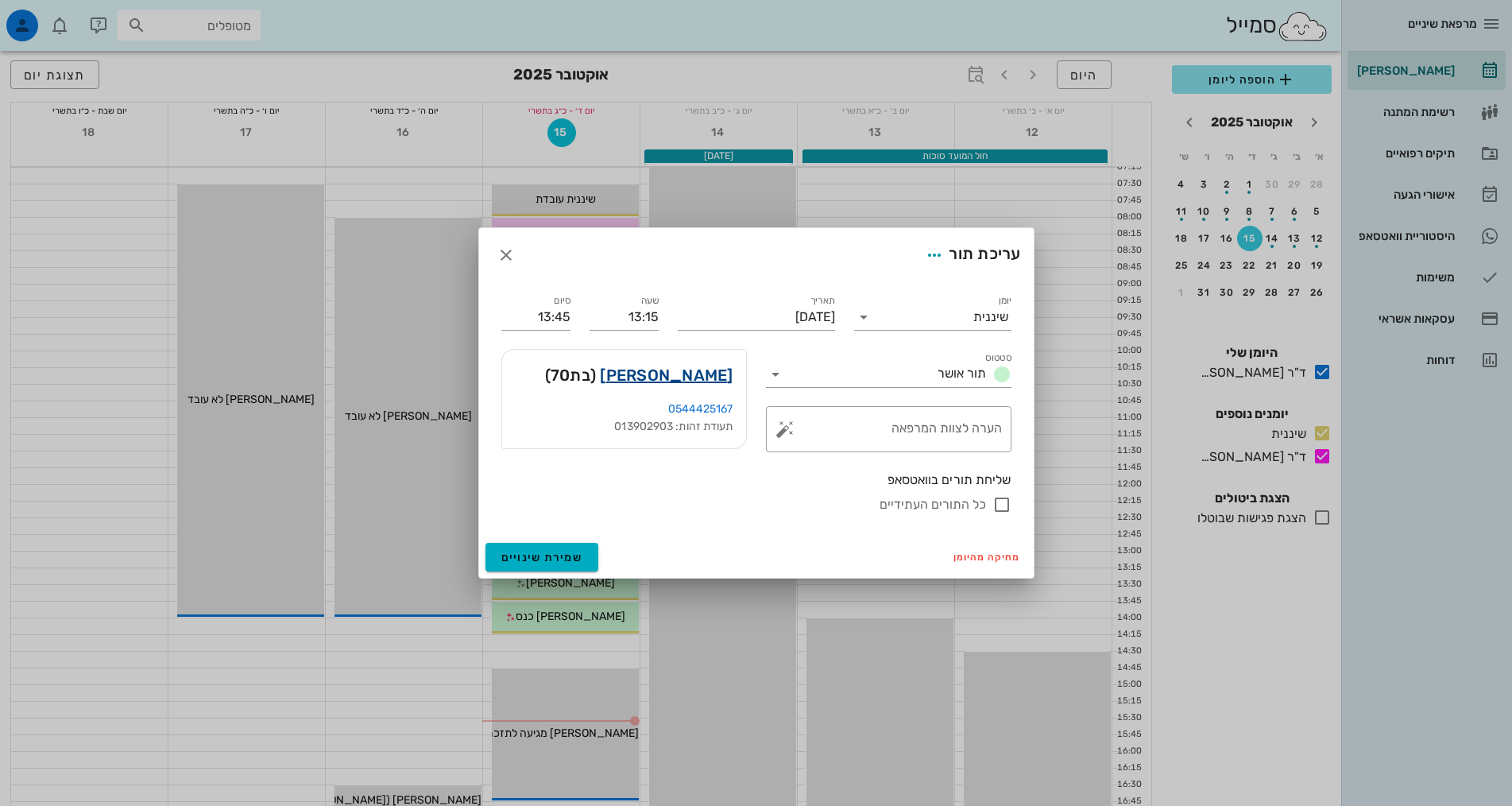
click at [697, 375] on link "[PERSON_NAME]" at bounding box center [666, 375] width 132 height 26
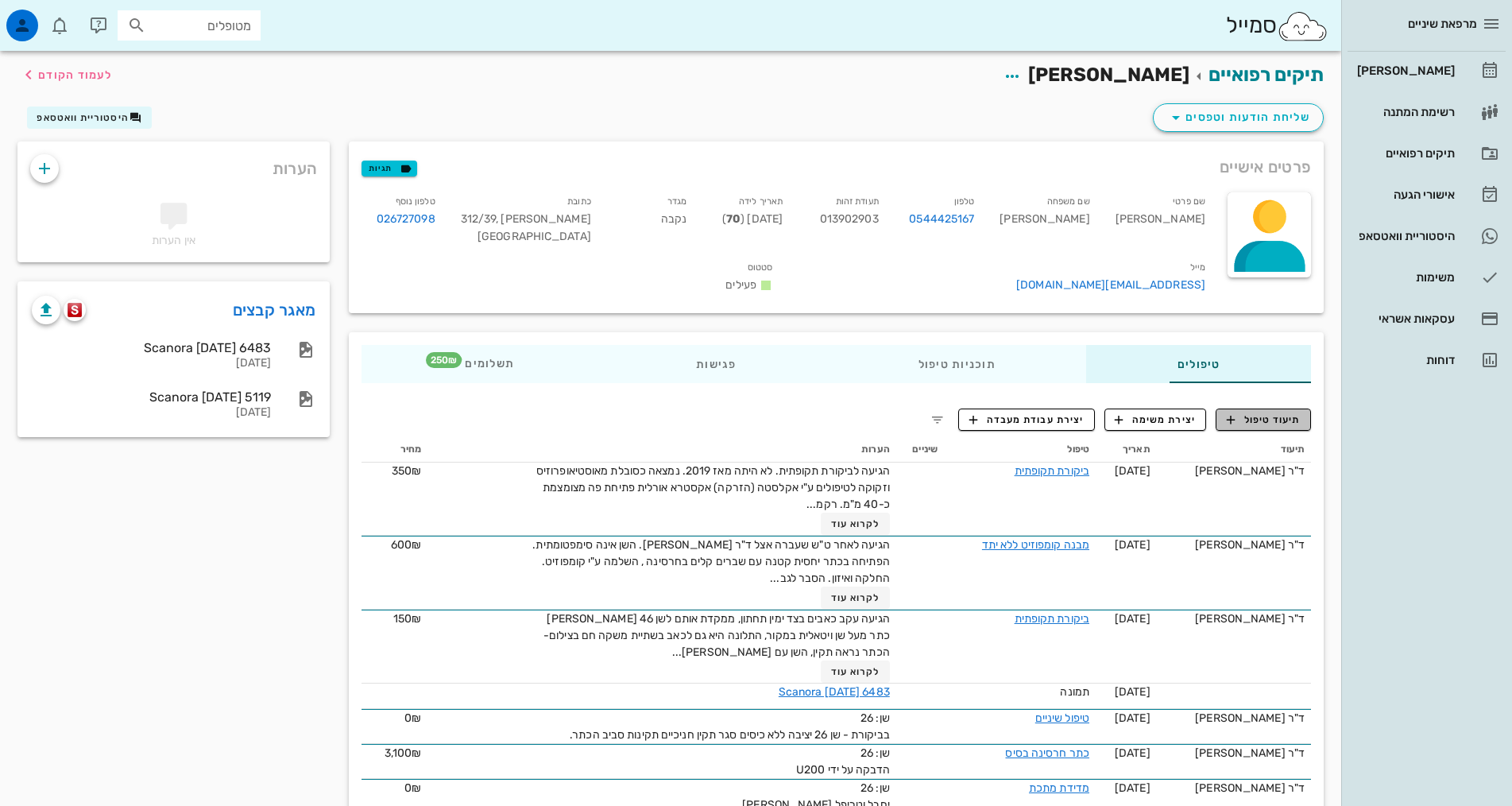
click at [1276, 413] on span "תיעוד טיפול" at bounding box center [1263, 419] width 74 height 14
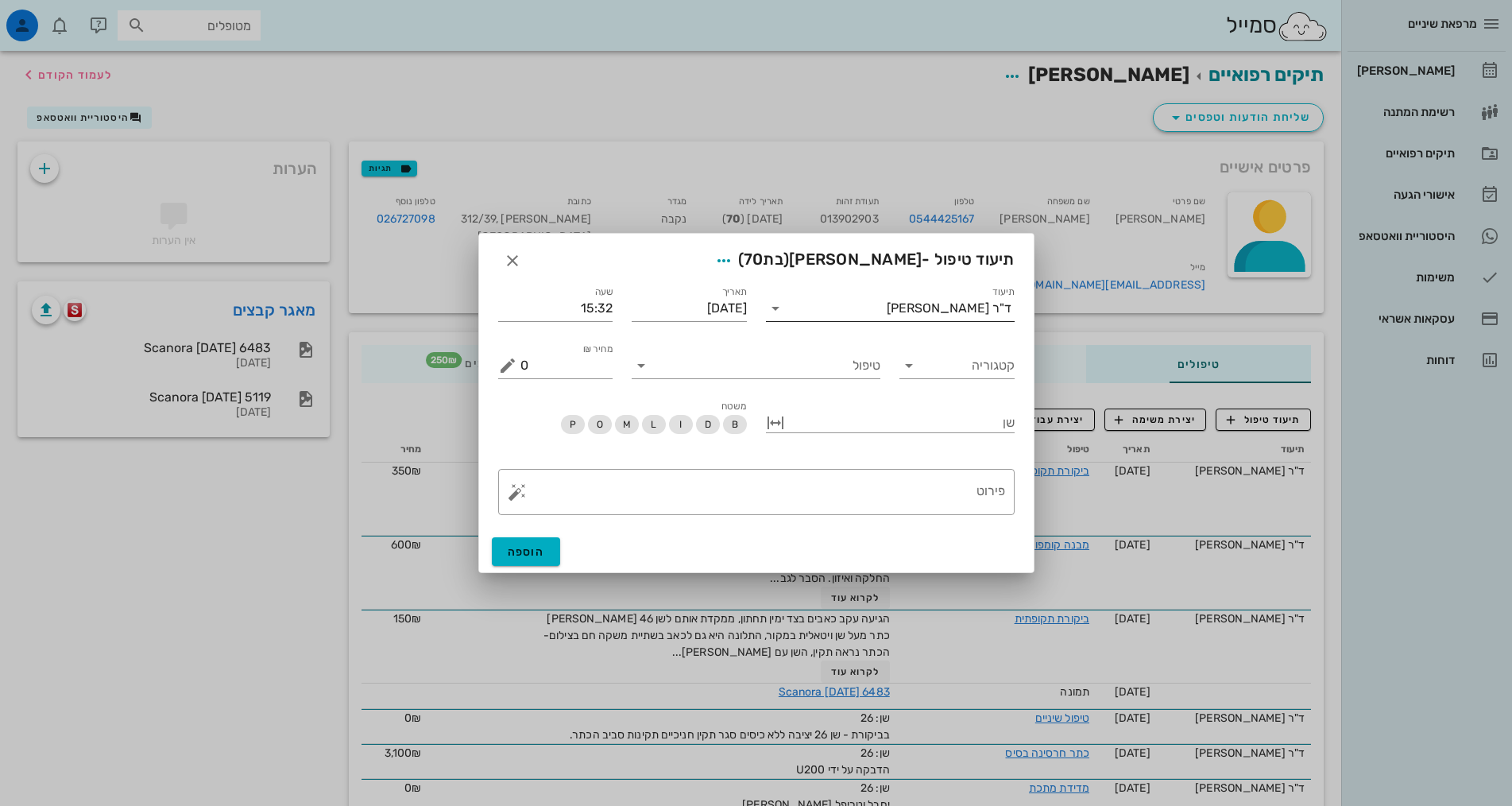
click at [980, 304] on div "ד"ר [PERSON_NAME]" at bounding box center [948, 308] width 125 height 14
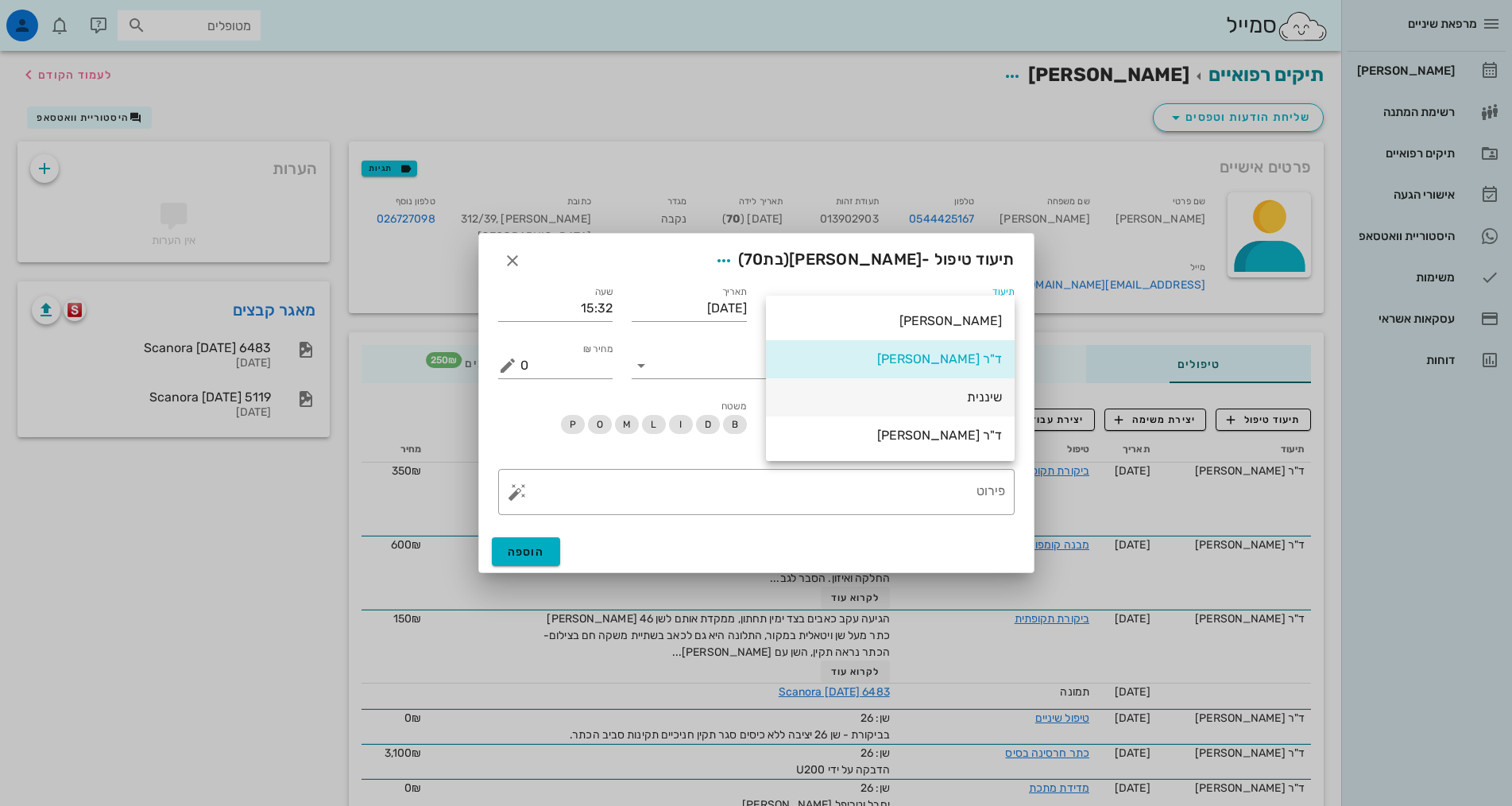
click at [1001, 393] on div "שיננית" at bounding box center [890, 397] width 223 height 15
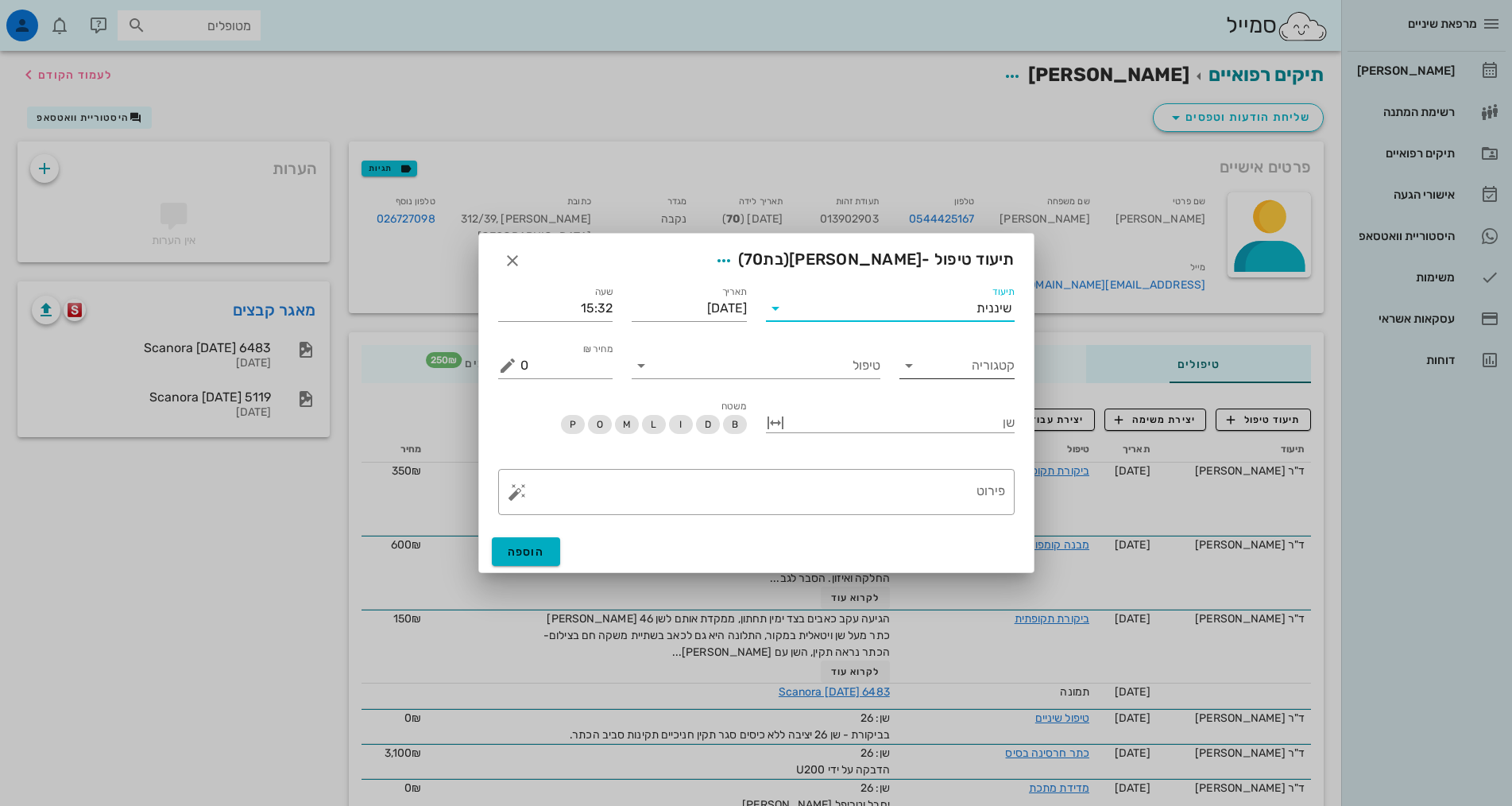
click at [988, 368] on input "קטגוריה" at bounding box center [969, 366] width 90 height 26
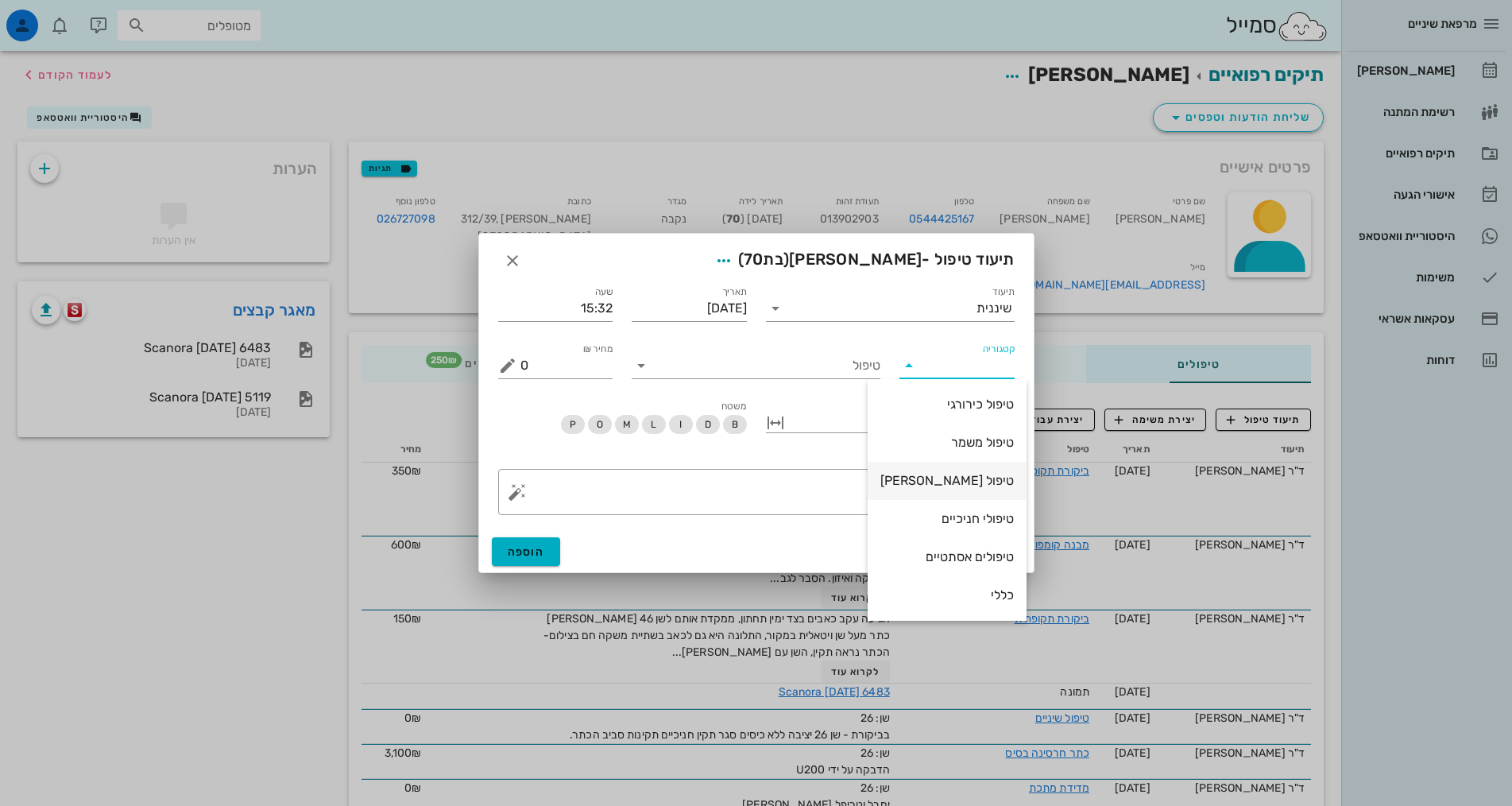
scroll to position [73, 0]
click at [963, 595] on div "שיננית" at bounding box center [947, 598] width 133 height 15
type input "שיננית"
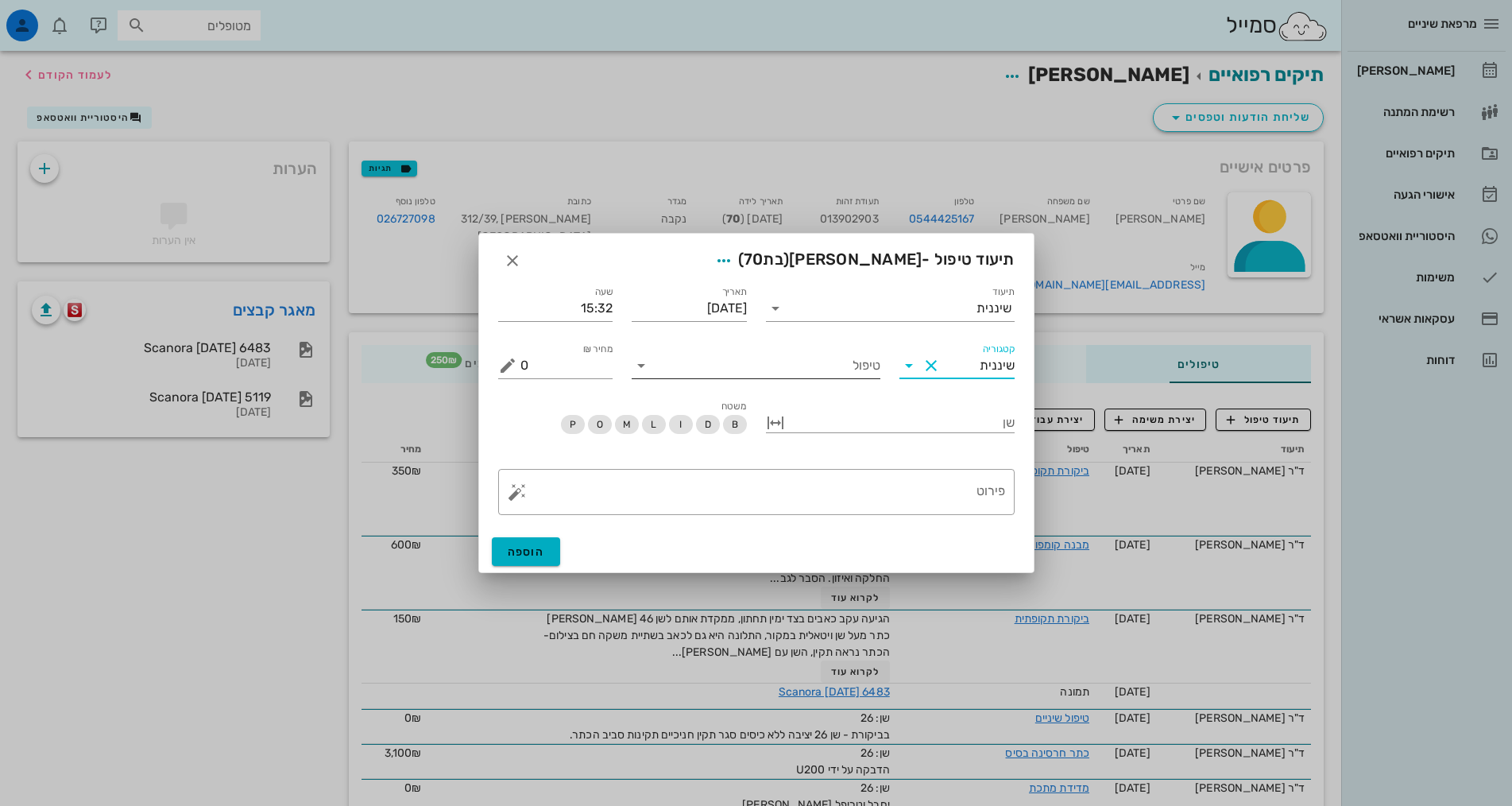
click at [830, 371] on input "טיפול" at bounding box center [767, 366] width 227 height 26
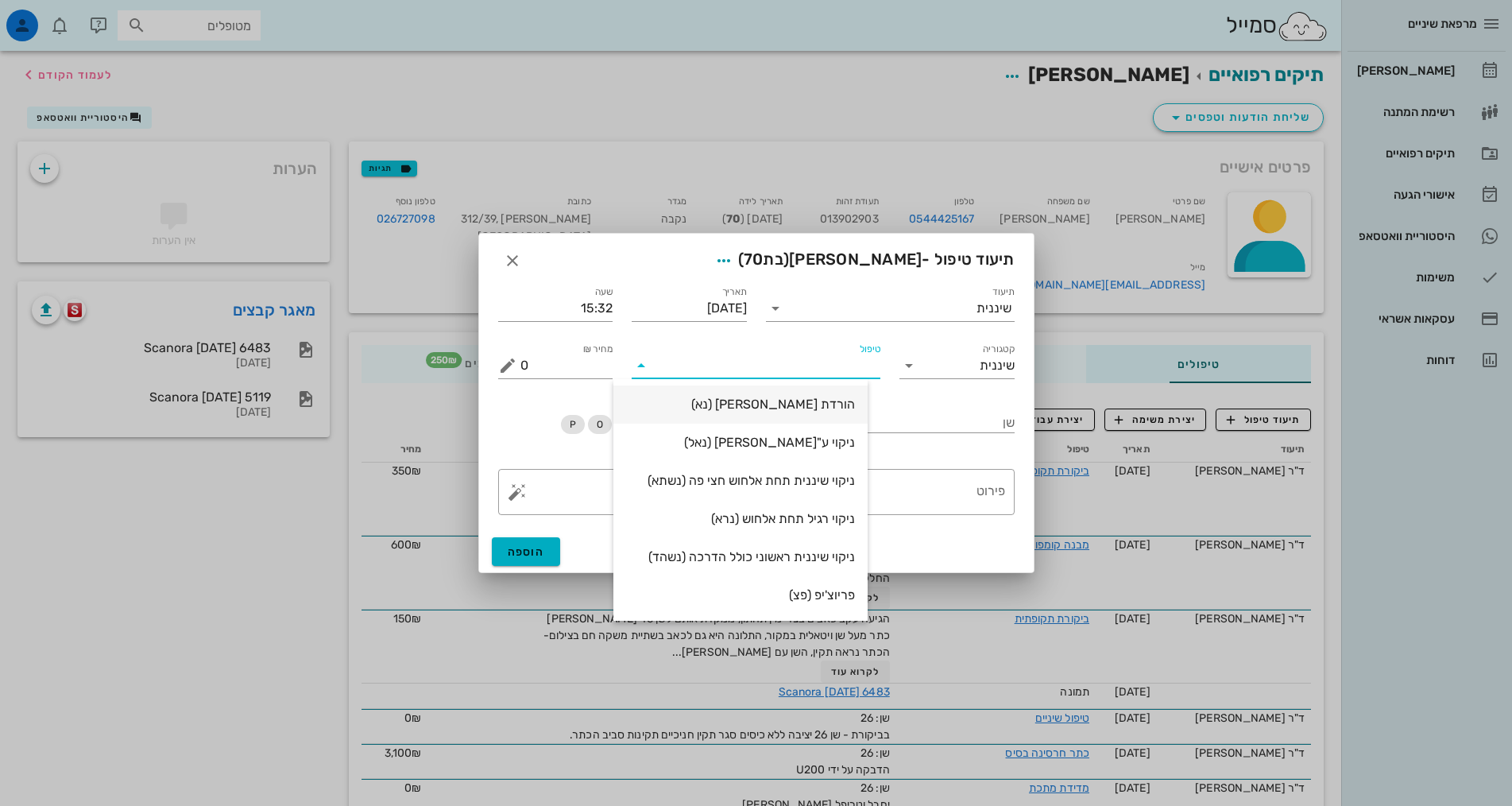
click at [855, 403] on div "הורדת [PERSON_NAME] (נא)" at bounding box center [741, 404] width 229 height 15
type input "250"
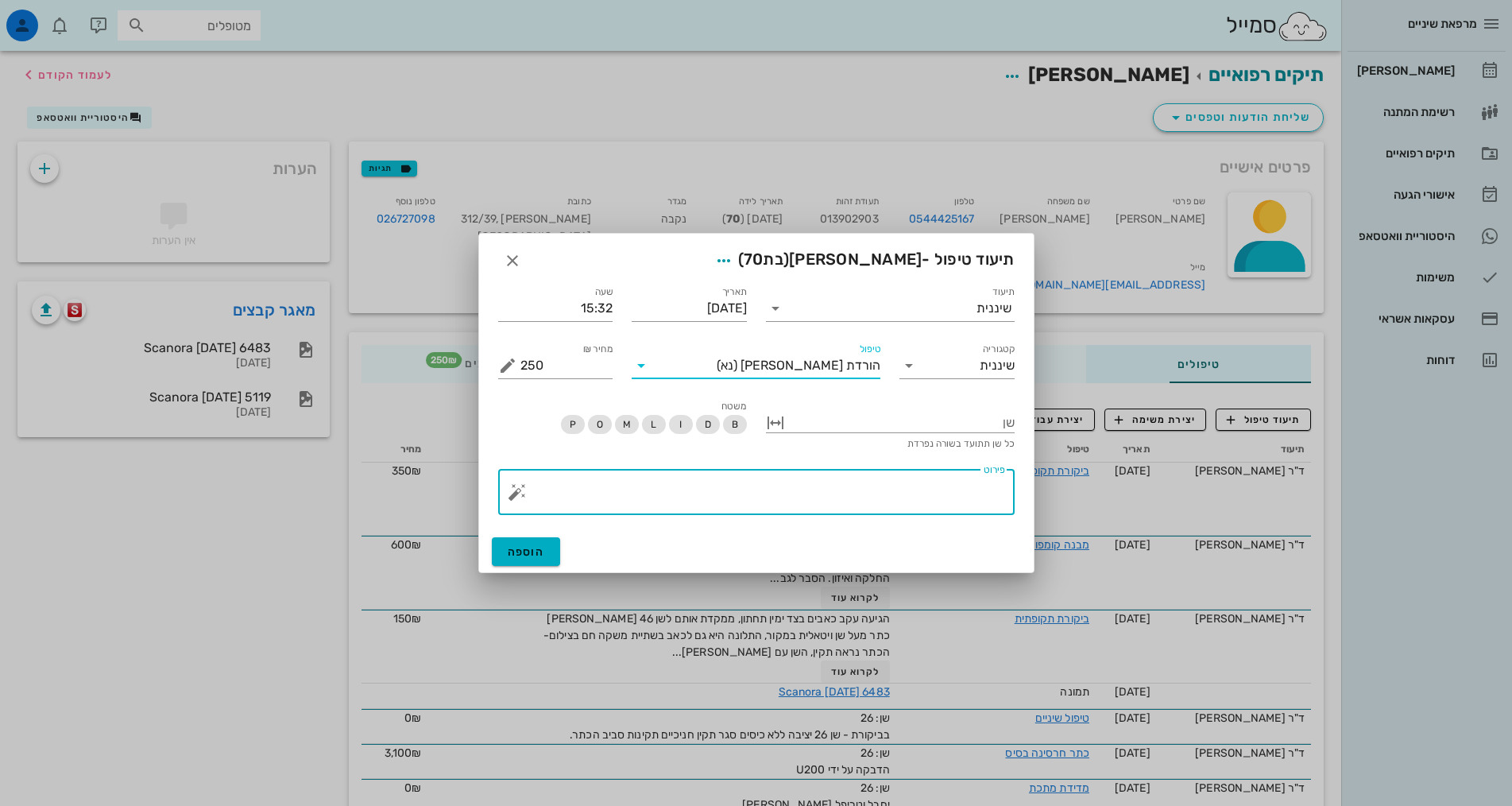
click at [914, 511] on textarea "פירוט" at bounding box center [763, 496] width 485 height 38
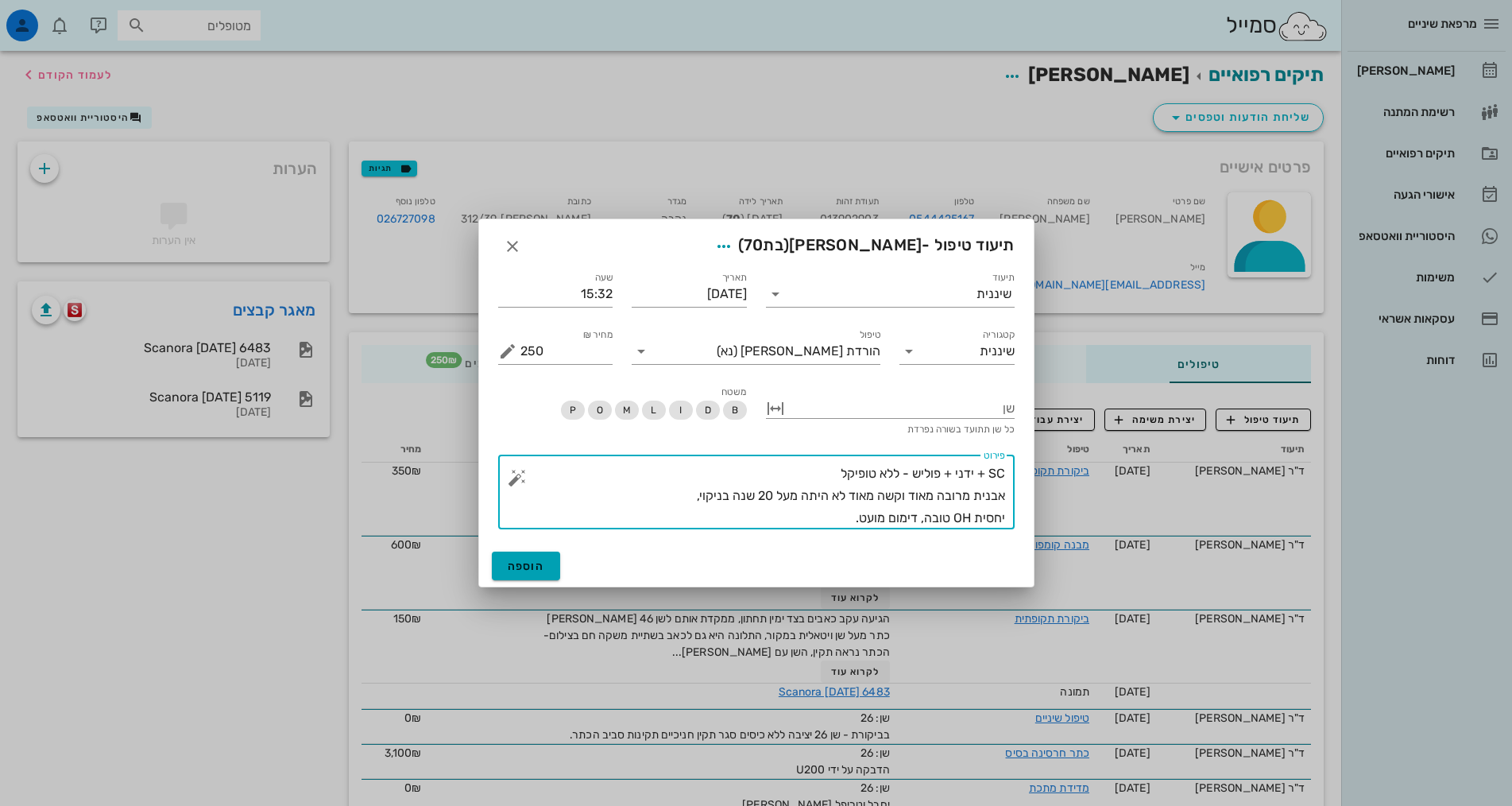
type textarea "SC + ידני + פוליש - ללא טופיקל אבנית מרובה מאוד וקשה מאוד לא היתה מעל 20 שנה בנ…"
click at [524, 569] on span "הוספה" at bounding box center [526, 566] width 37 height 13
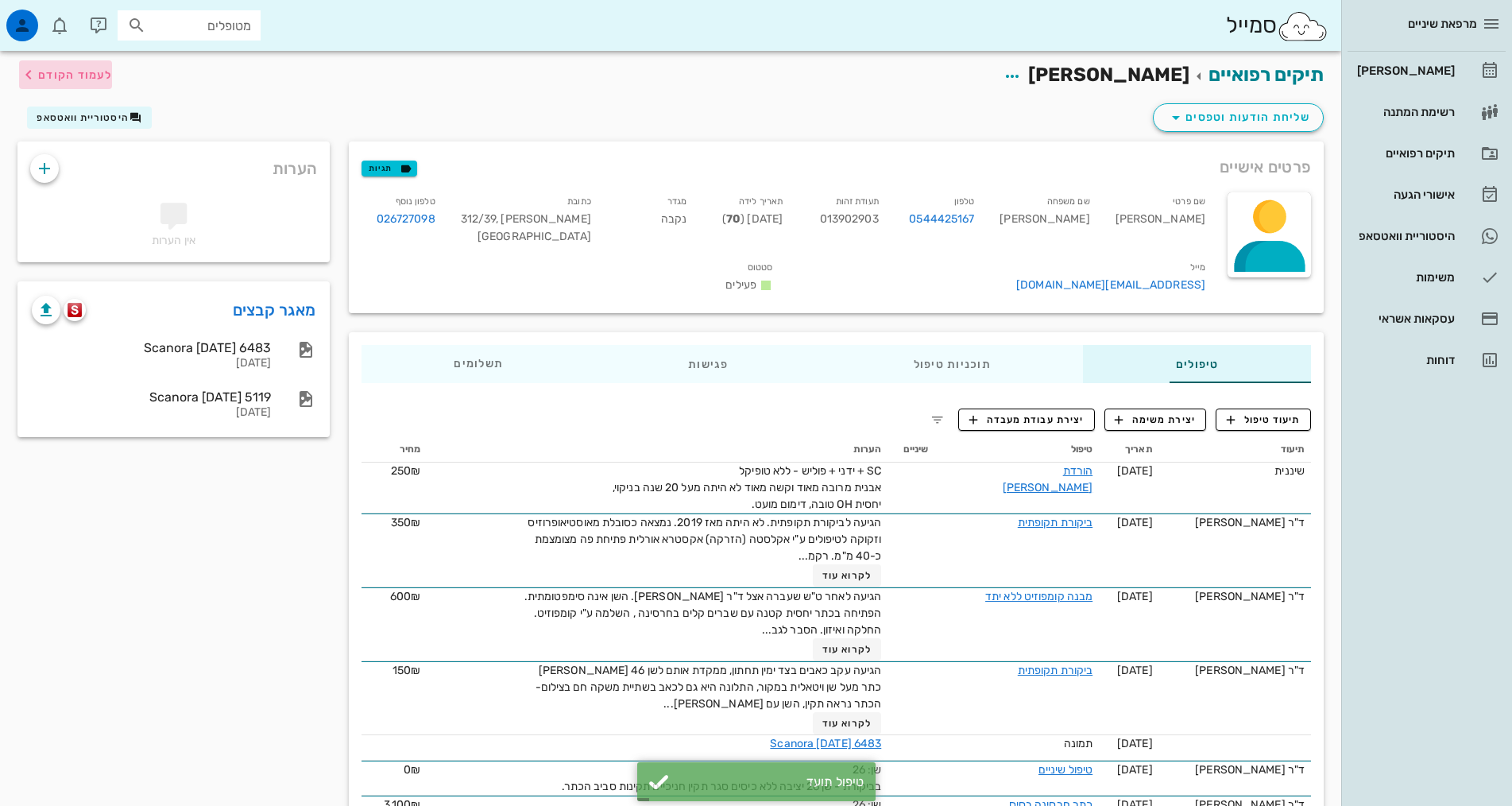
click at [50, 82] on span "לעמוד הקודם" at bounding box center [66, 74] width 93 height 19
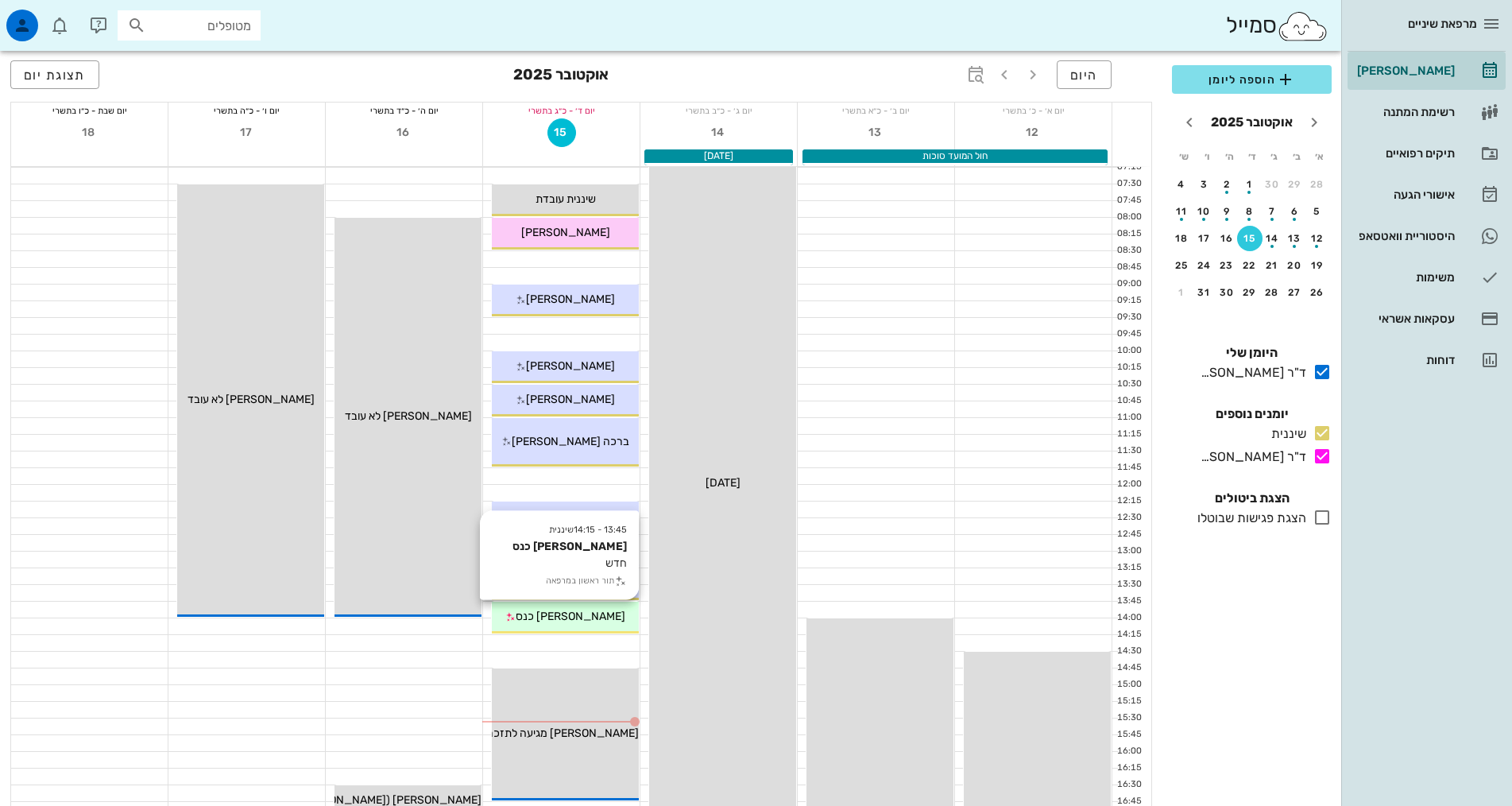
click at [525, 618] on div "[PERSON_NAME] כנס" at bounding box center [566, 616] width 147 height 17
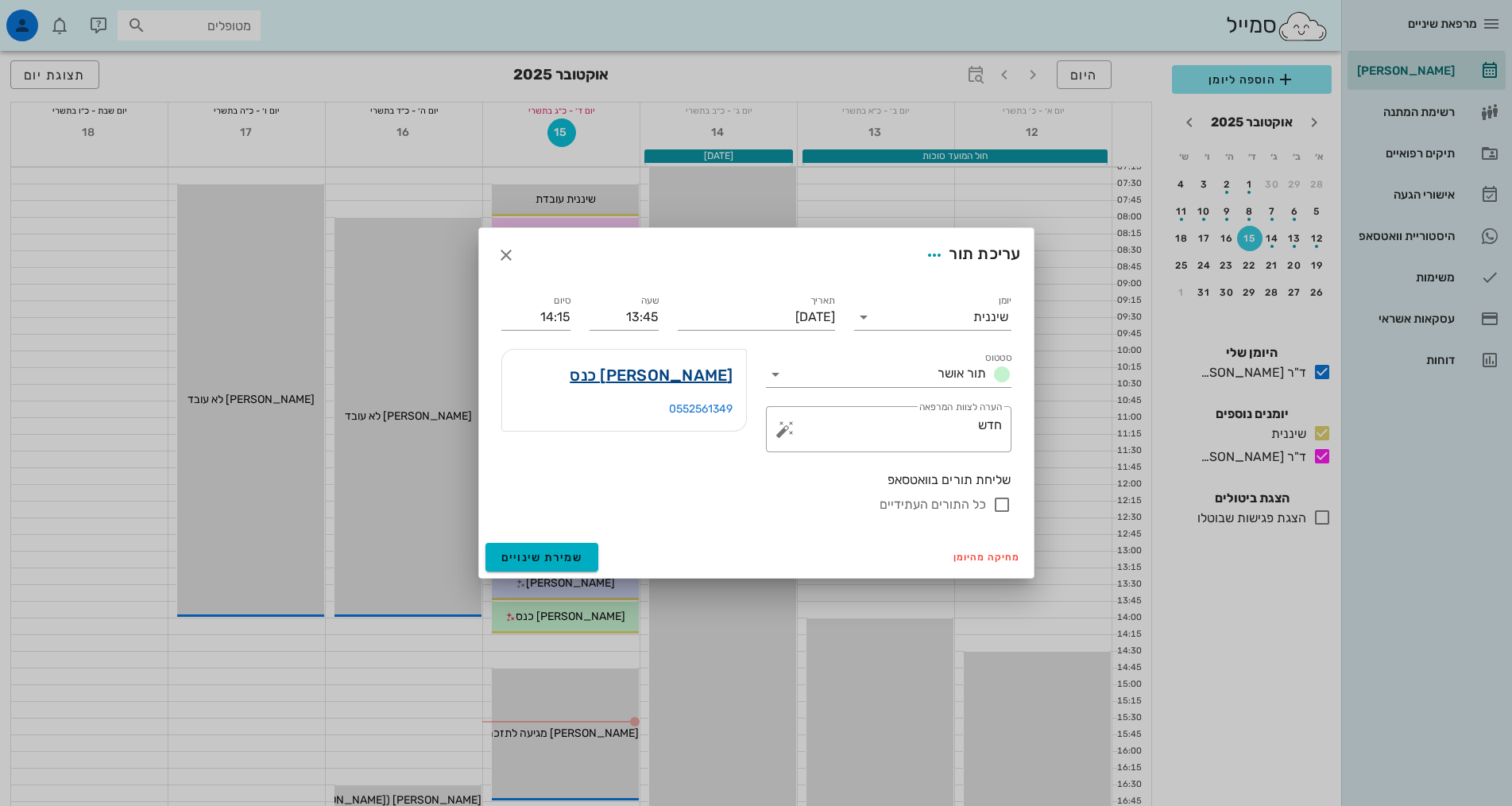
click at [708, 380] on link "[PERSON_NAME] כנס" at bounding box center [650, 375] width 163 height 26
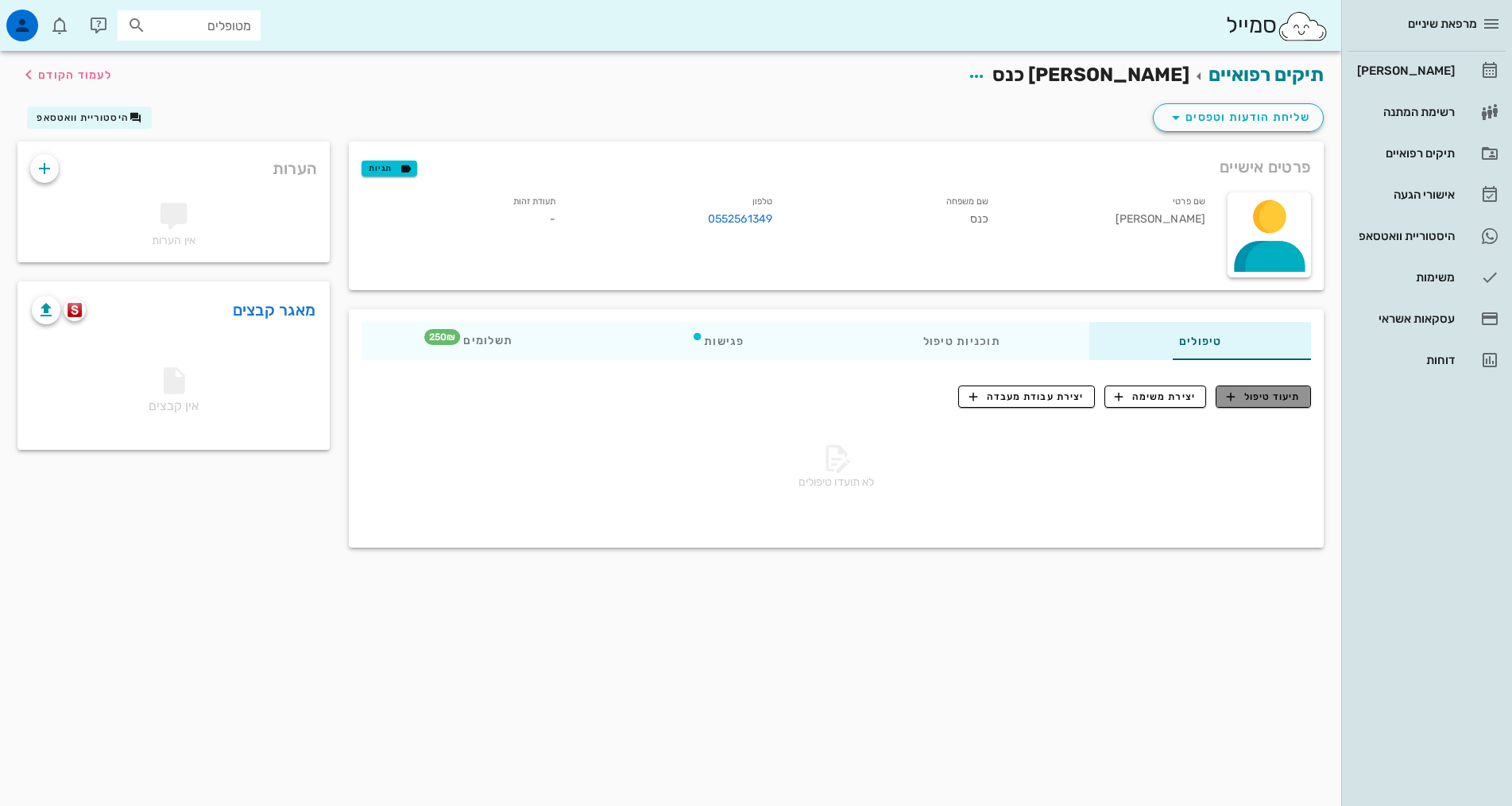
click at [1269, 394] on span "תיעוד טיפול" at bounding box center [1263, 396] width 74 height 14
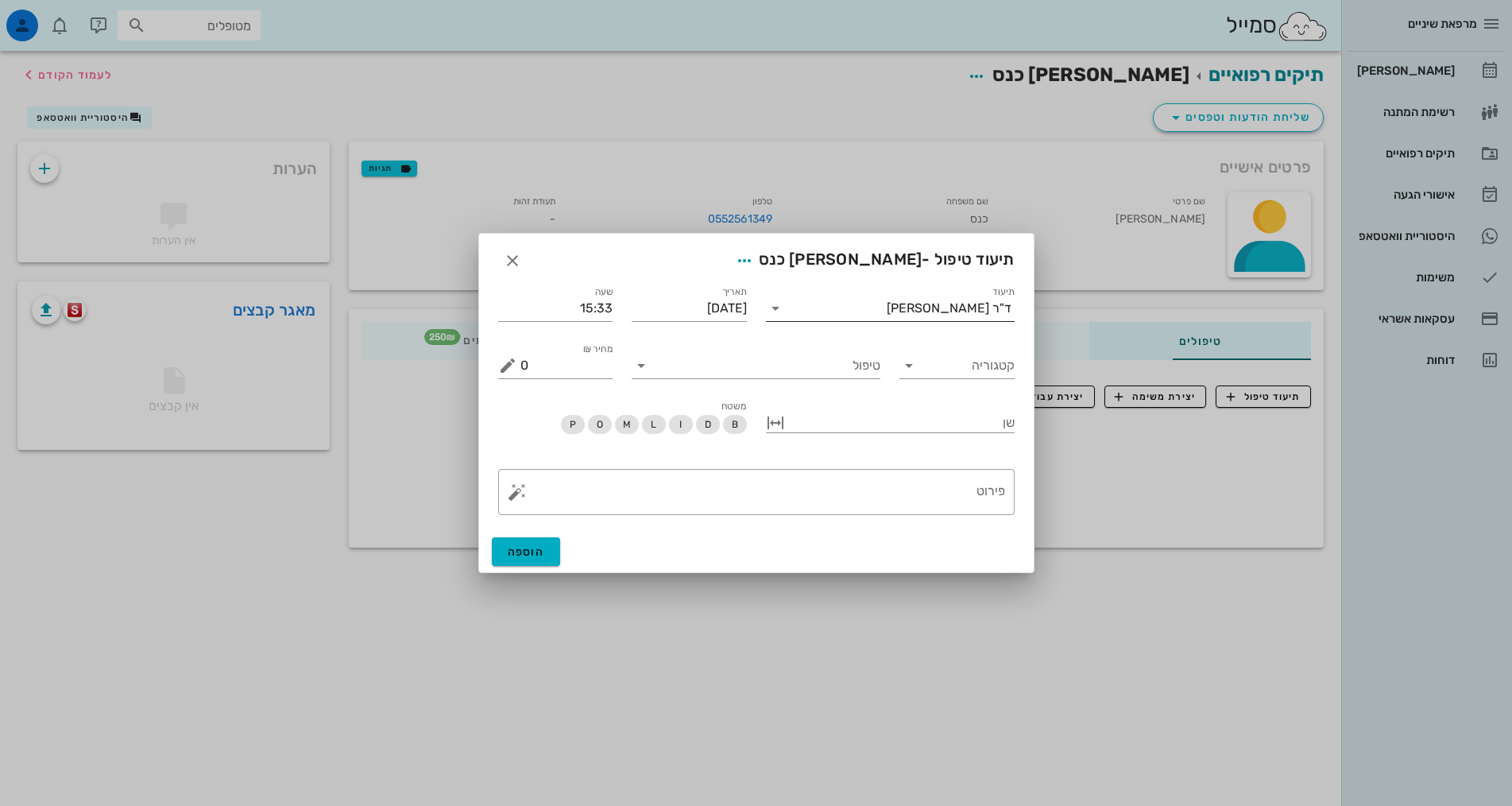
click at [967, 312] on div "ד"ר [PERSON_NAME]" at bounding box center [948, 308] width 125 height 14
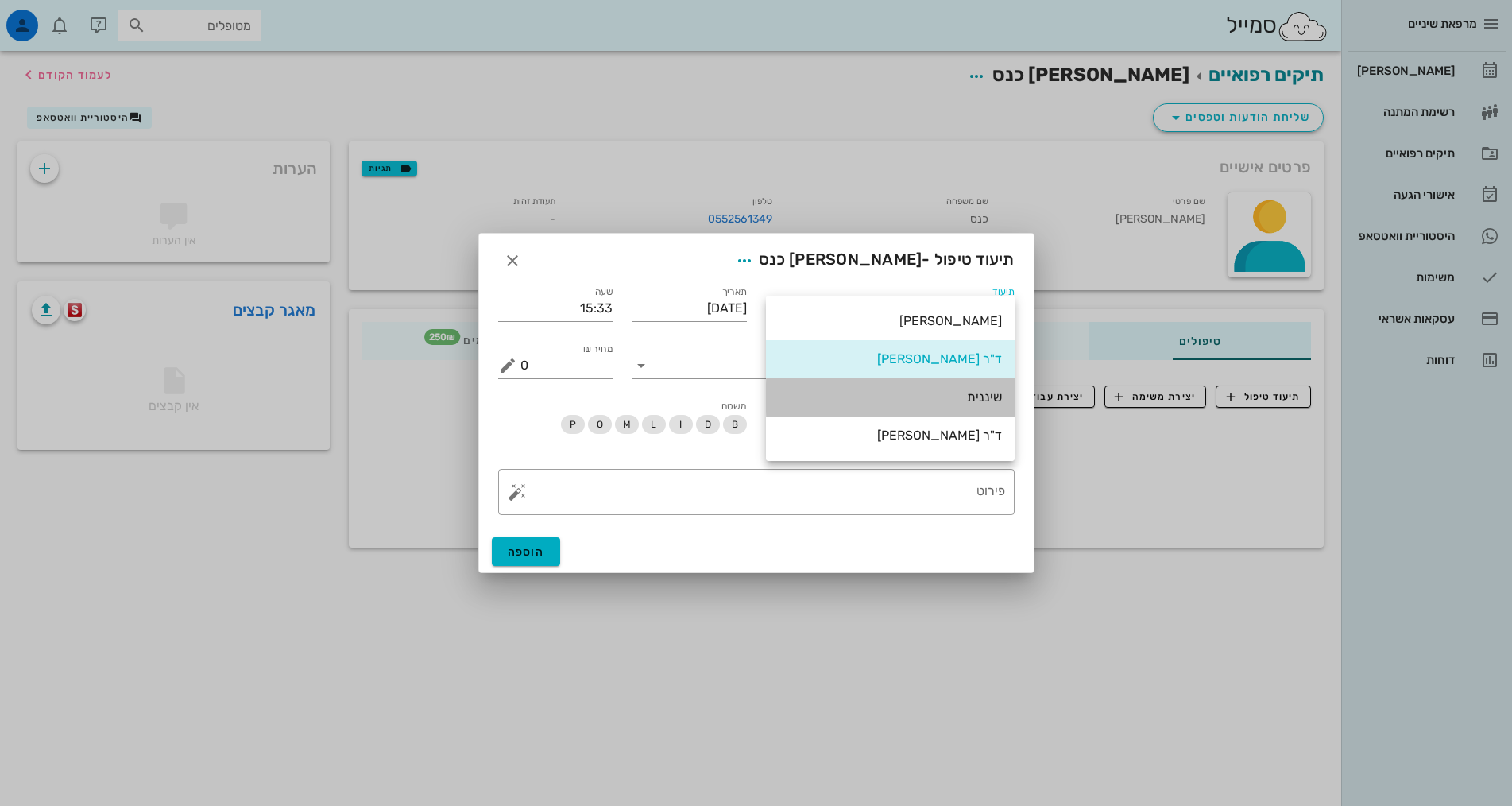
click at [972, 391] on div "שיננית" at bounding box center [890, 397] width 223 height 15
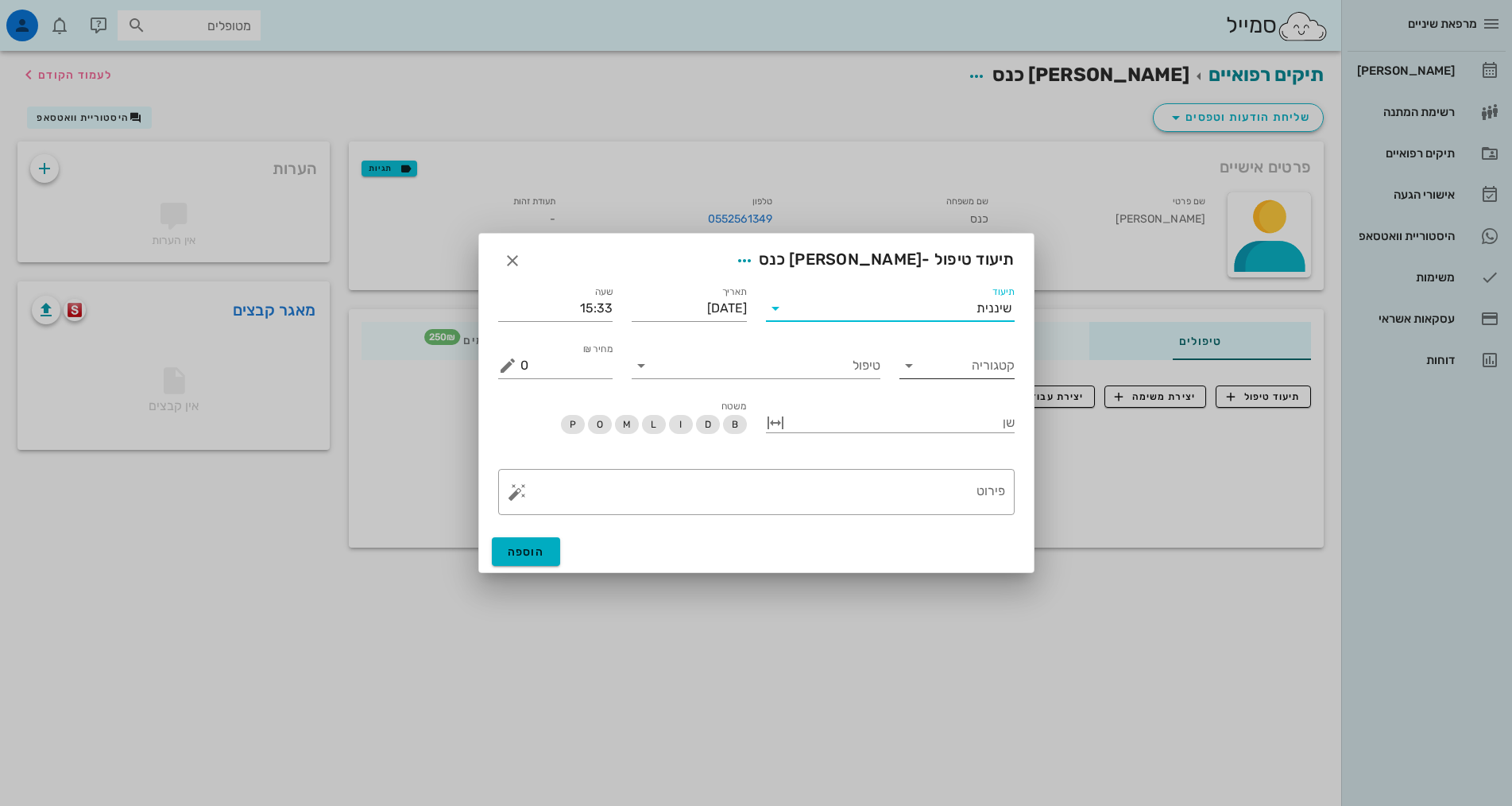
click at [954, 362] on input "קטגוריה" at bounding box center [969, 366] width 90 height 26
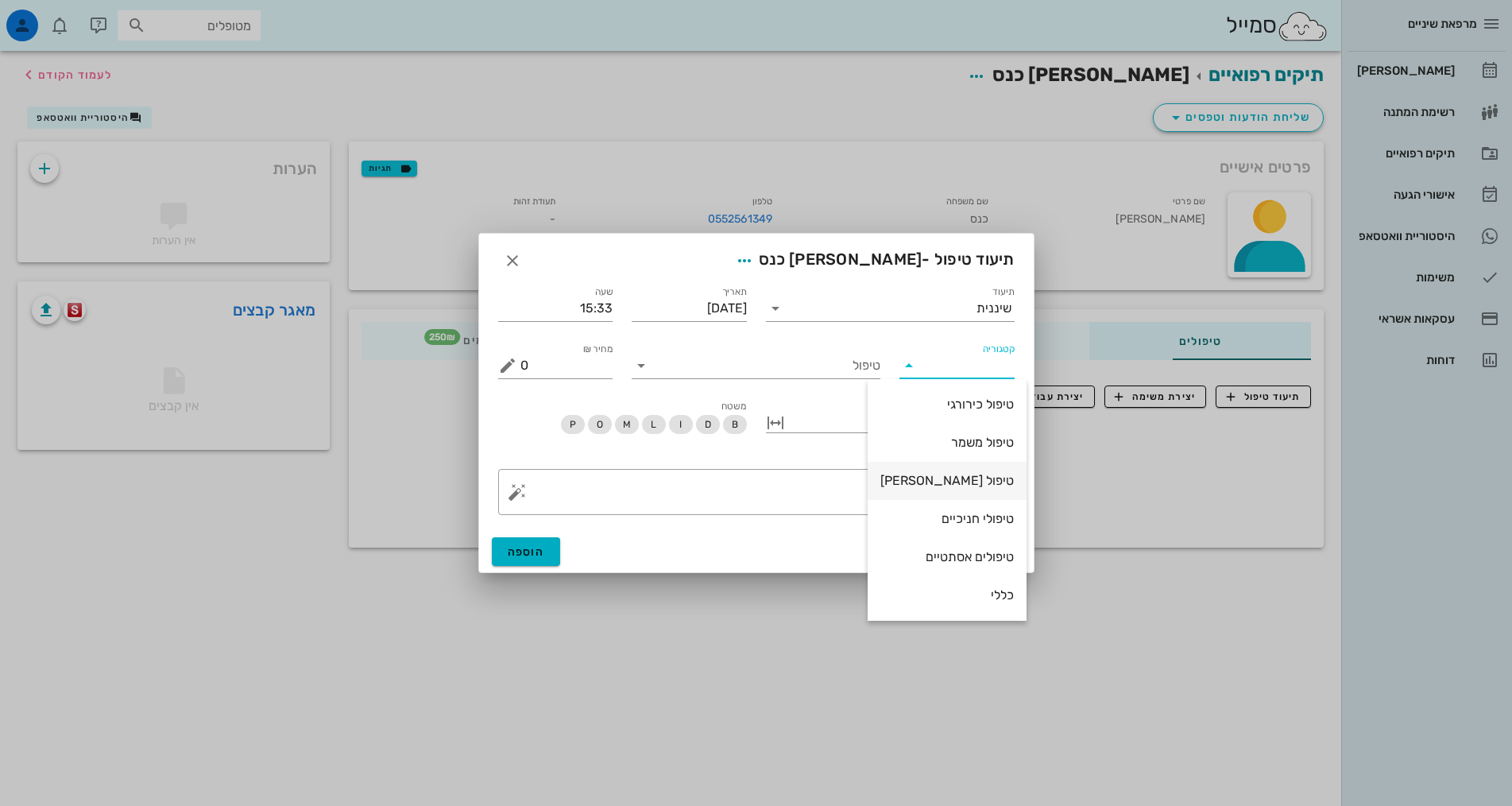
scroll to position [152, 0]
click at [991, 526] on div "שיננית" at bounding box center [947, 519] width 133 height 15
type input "שיננית"
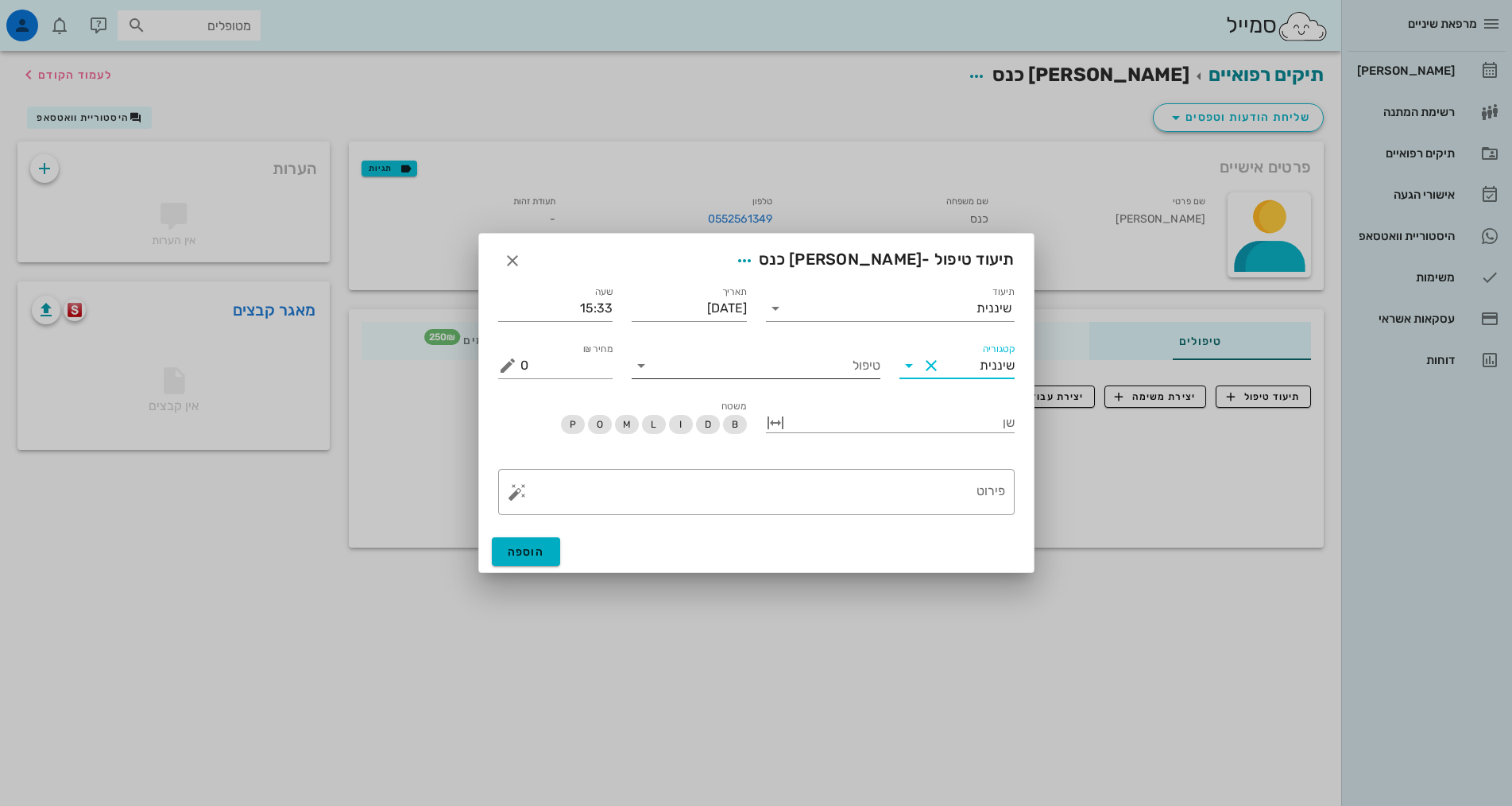
click at [845, 372] on input "טיפול" at bounding box center [767, 366] width 227 height 26
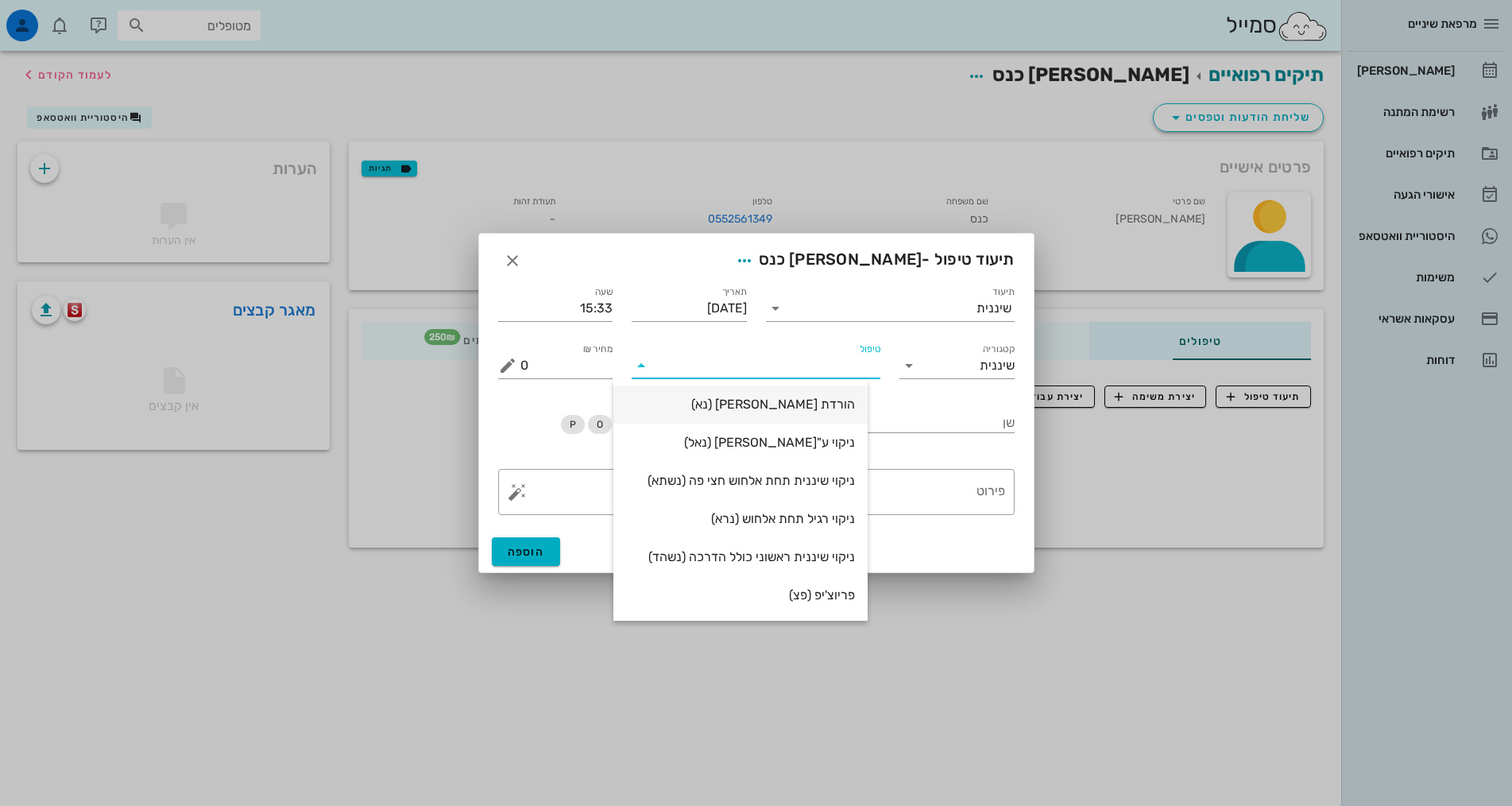
click at [855, 407] on div "הורדת [PERSON_NAME] (נא)" at bounding box center [741, 404] width 229 height 15
type input "250"
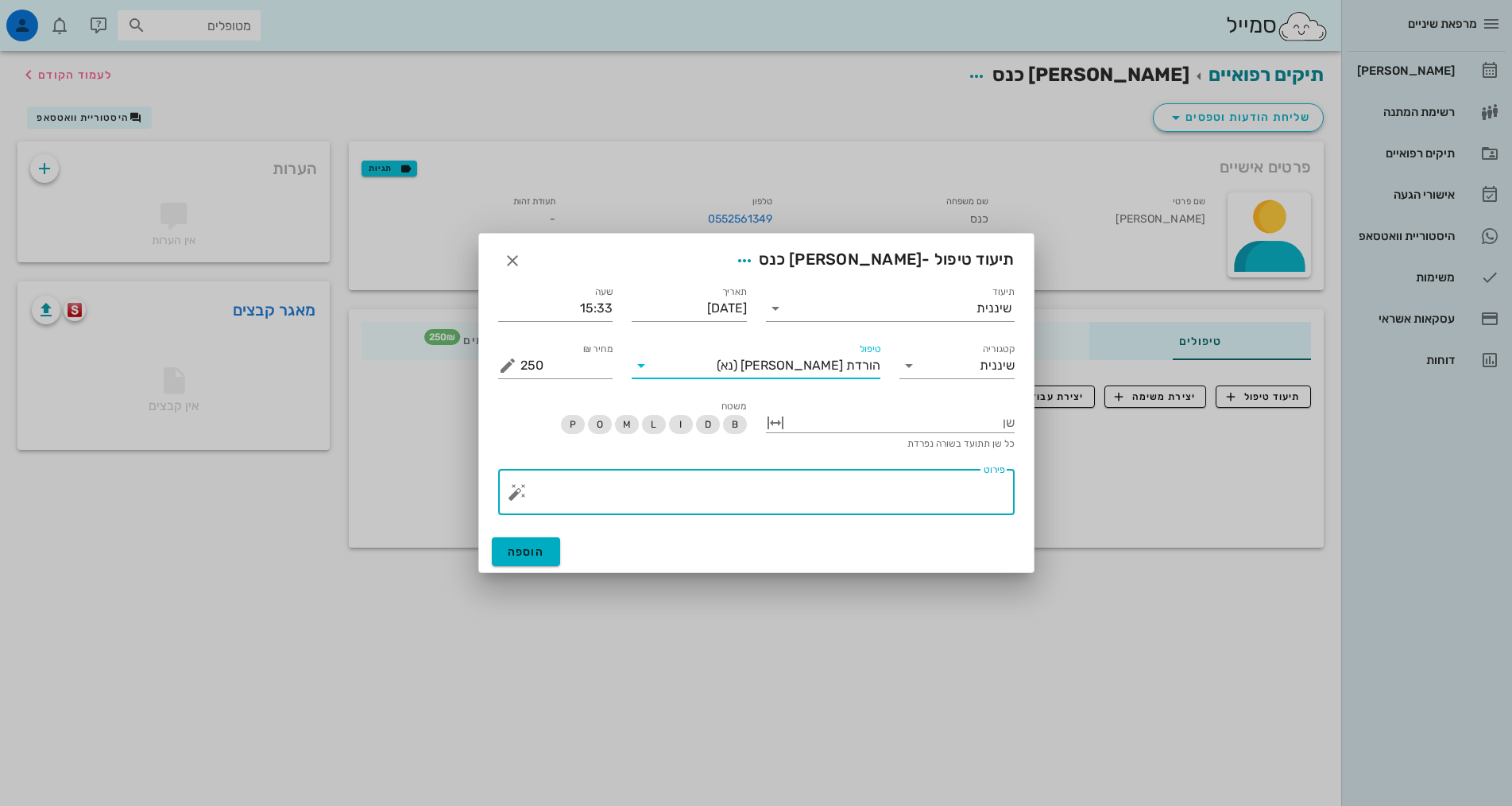
click at [972, 507] on textarea "פירוט" at bounding box center [763, 496] width 485 height 38
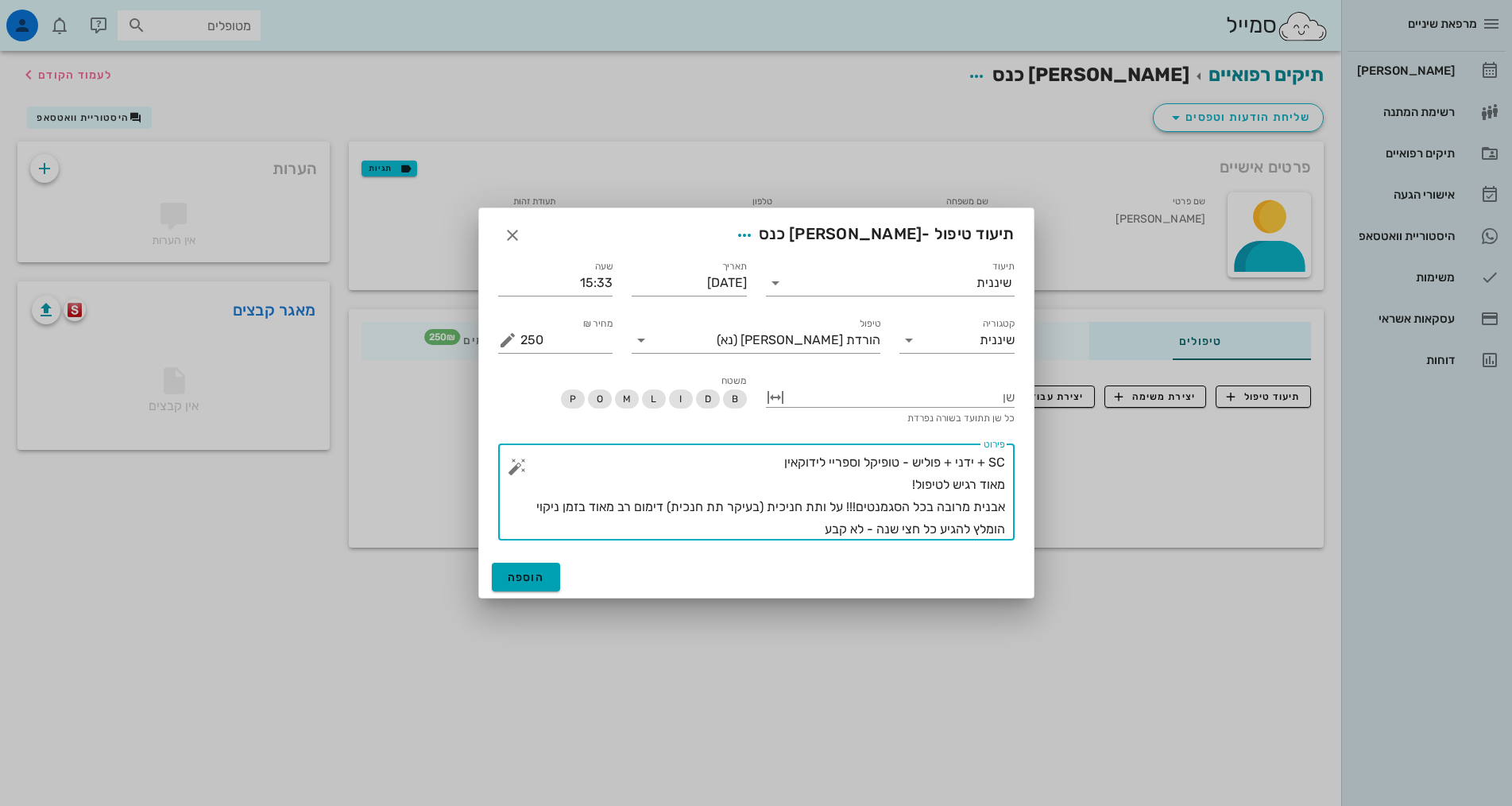
type textarea "SC + ידני + פוליש - טופיקל וספריי לידוקאין מאוד רגיש לטיפול! אבנית מרובה בכל הס…"
click at [540, 580] on span "הוספה" at bounding box center [526, 577] width 37 height 13
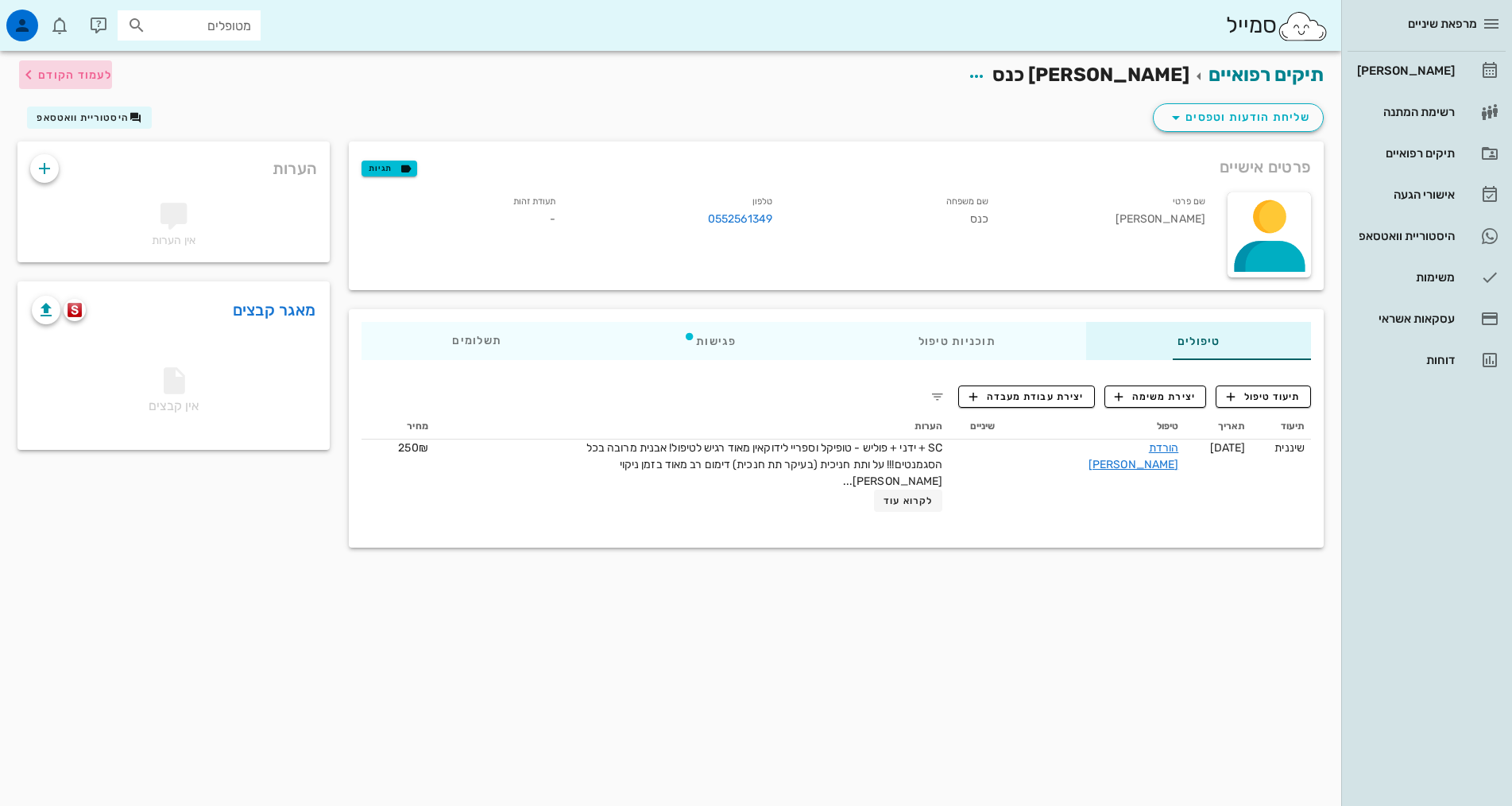
click at [29, 74] on icon "button" at bounding box center [29, 74] width 19 height 19
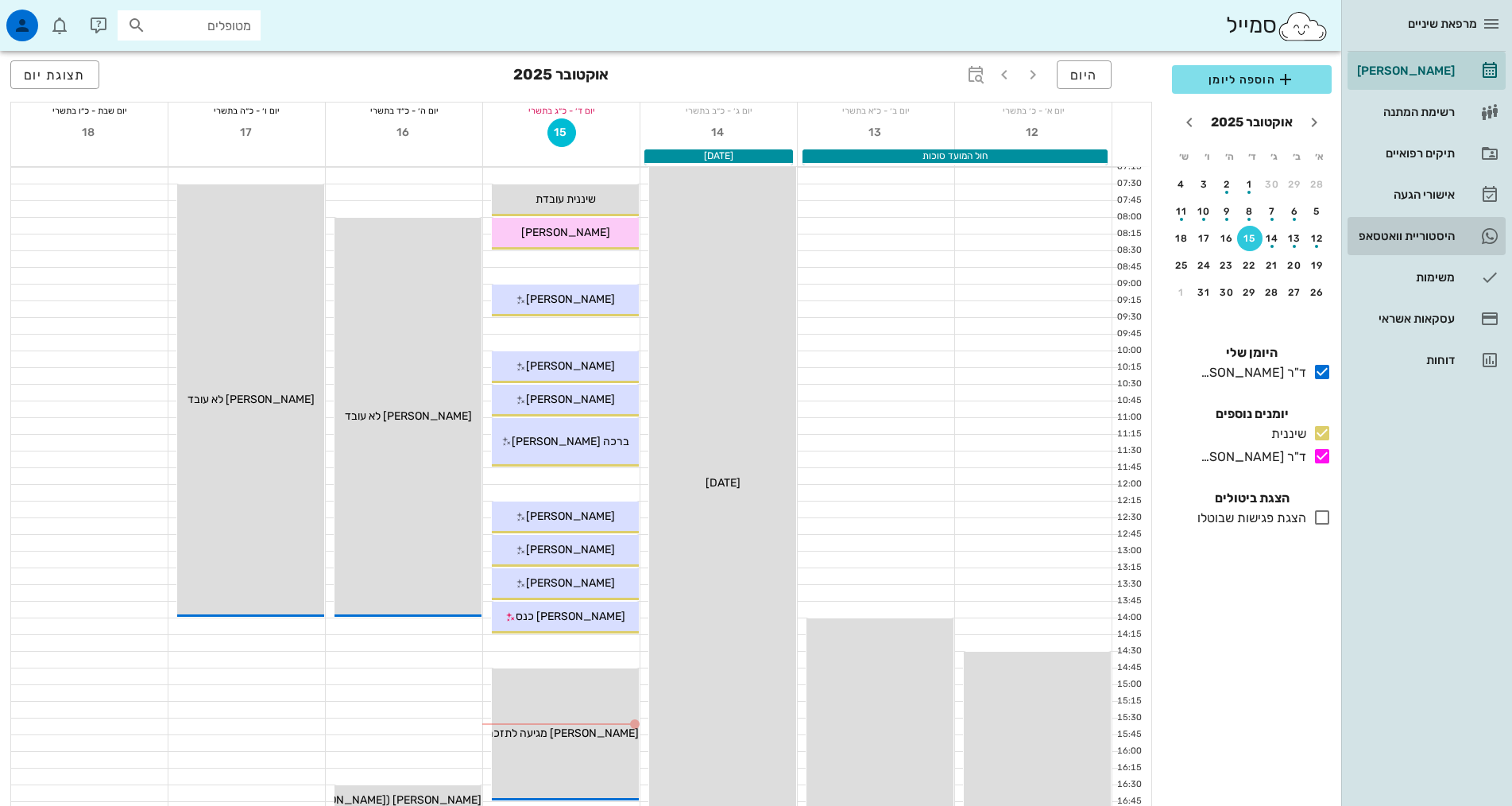
click at [1412, 247] on div "היסטוריית וואטסאפ" at bounding box center [1404, 235] width 101 height 26
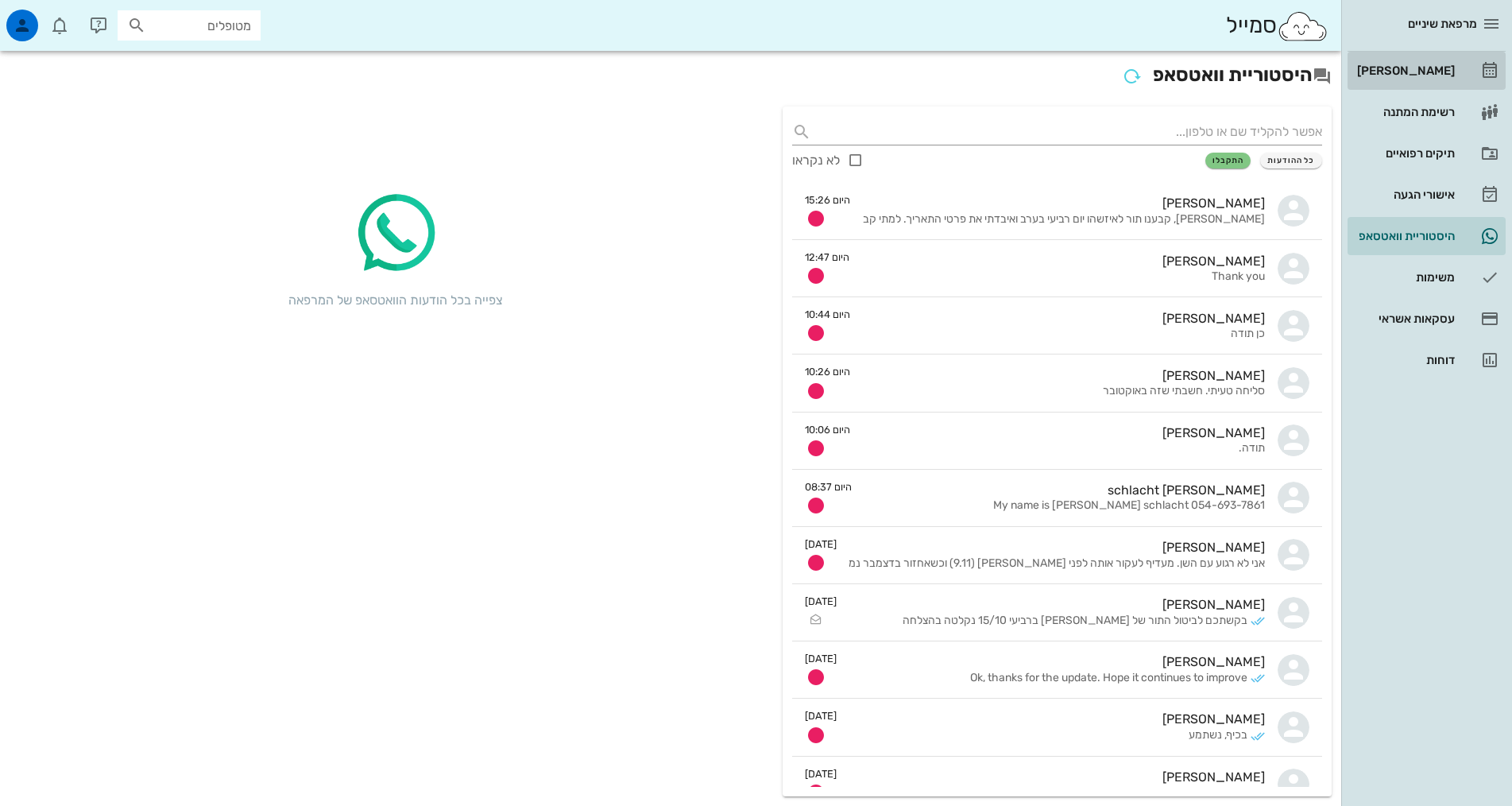
click at [1421, 71] on div "[PERSON_NAME]" at bounding box center [1404, 71] width 101 height 12
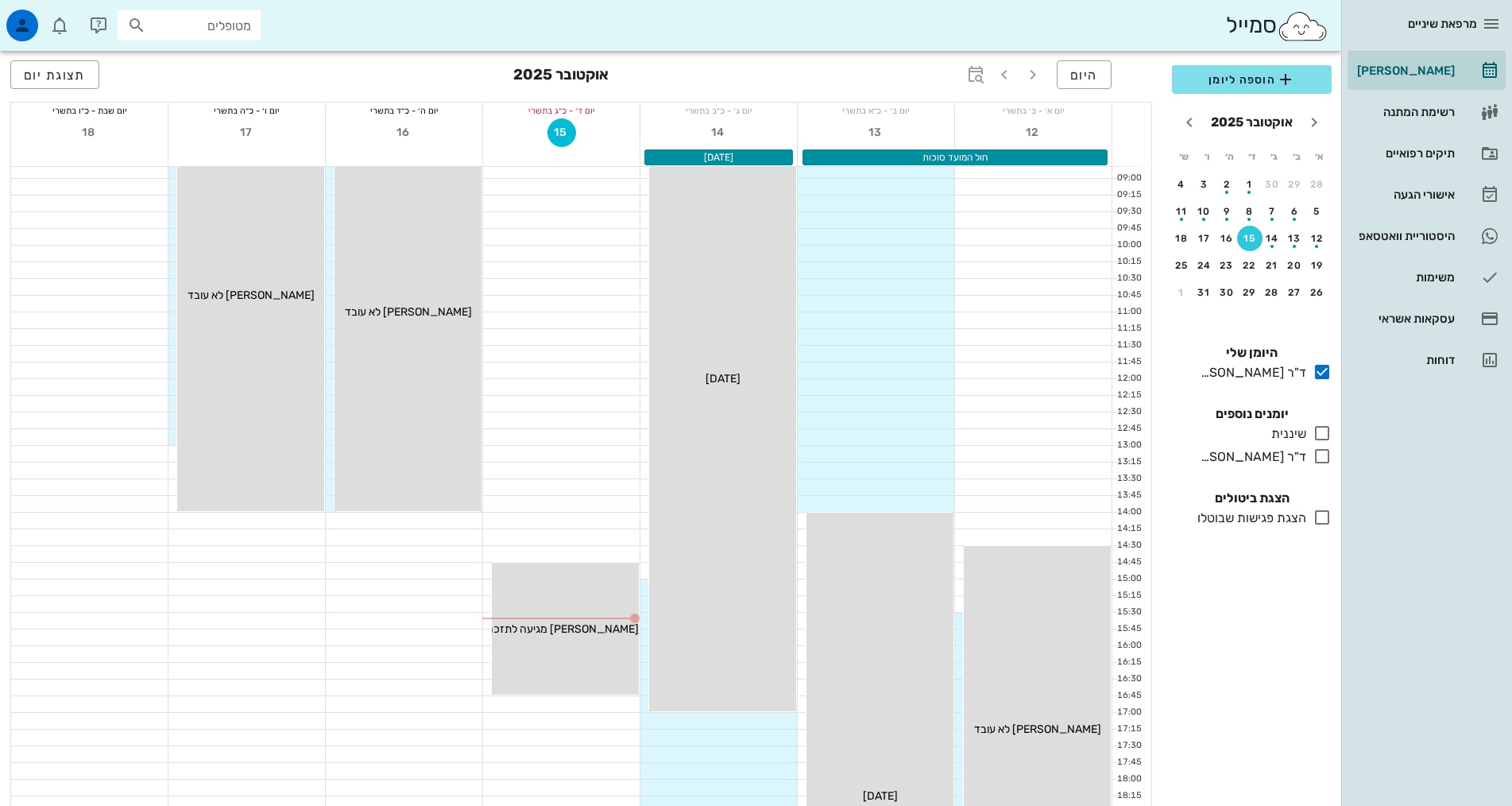
scroll to position [238, 0]
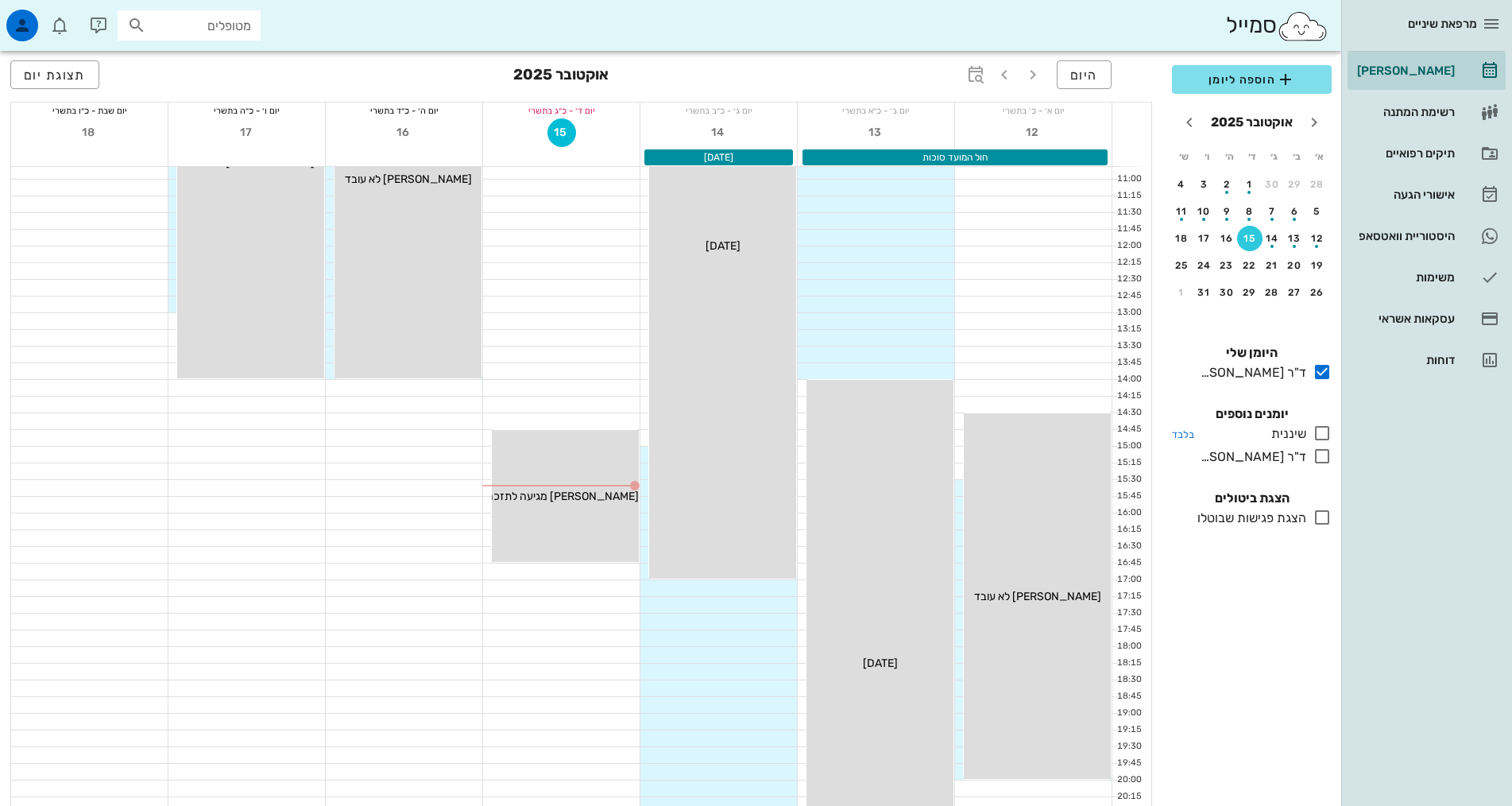
click at [1318, 436] on icon at bounding box center [1323, 433] width 19 height 19
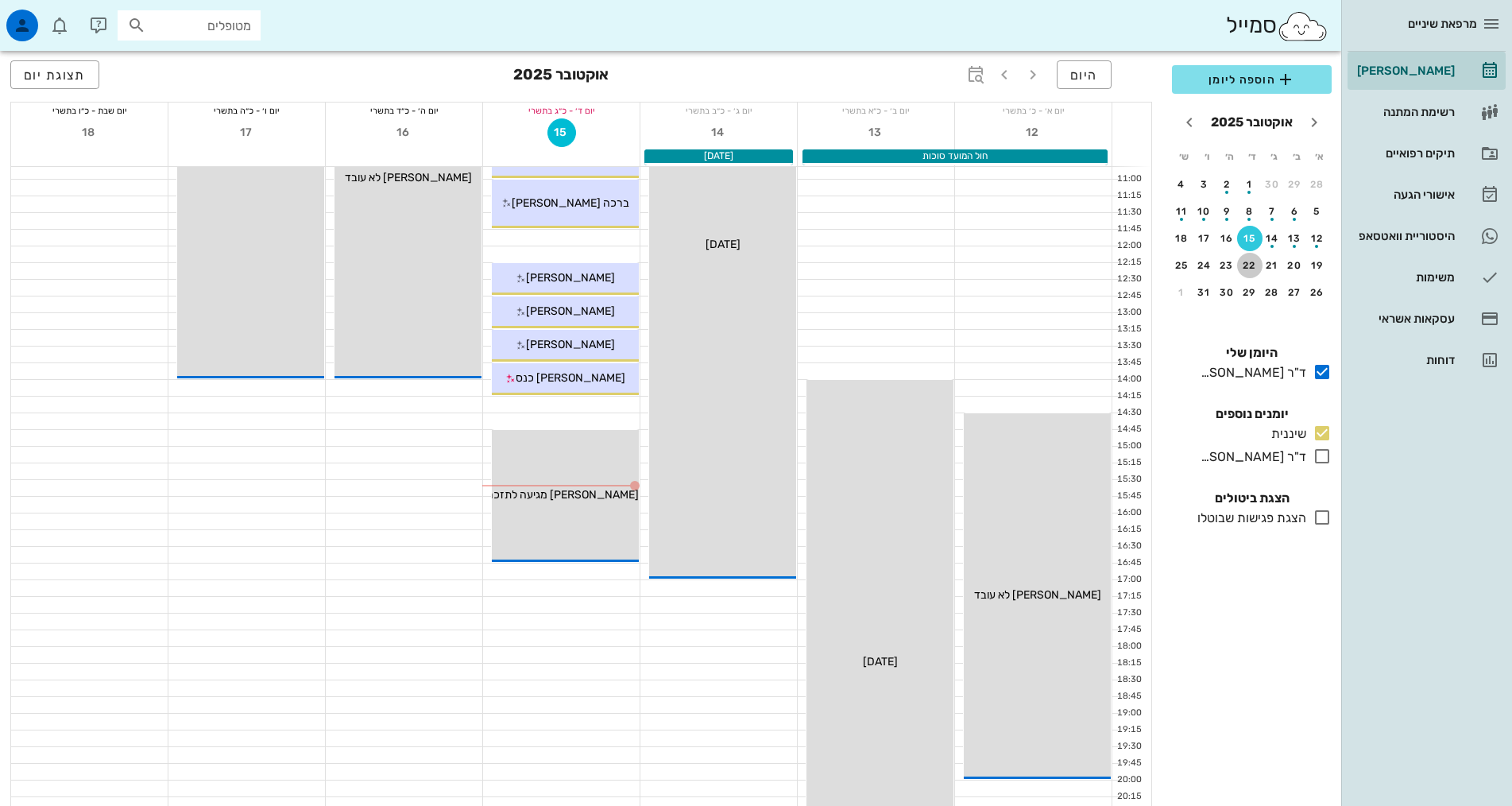
click at [1247, 265] on div "22" at bounding box center [1249, 266] width 26 height 11
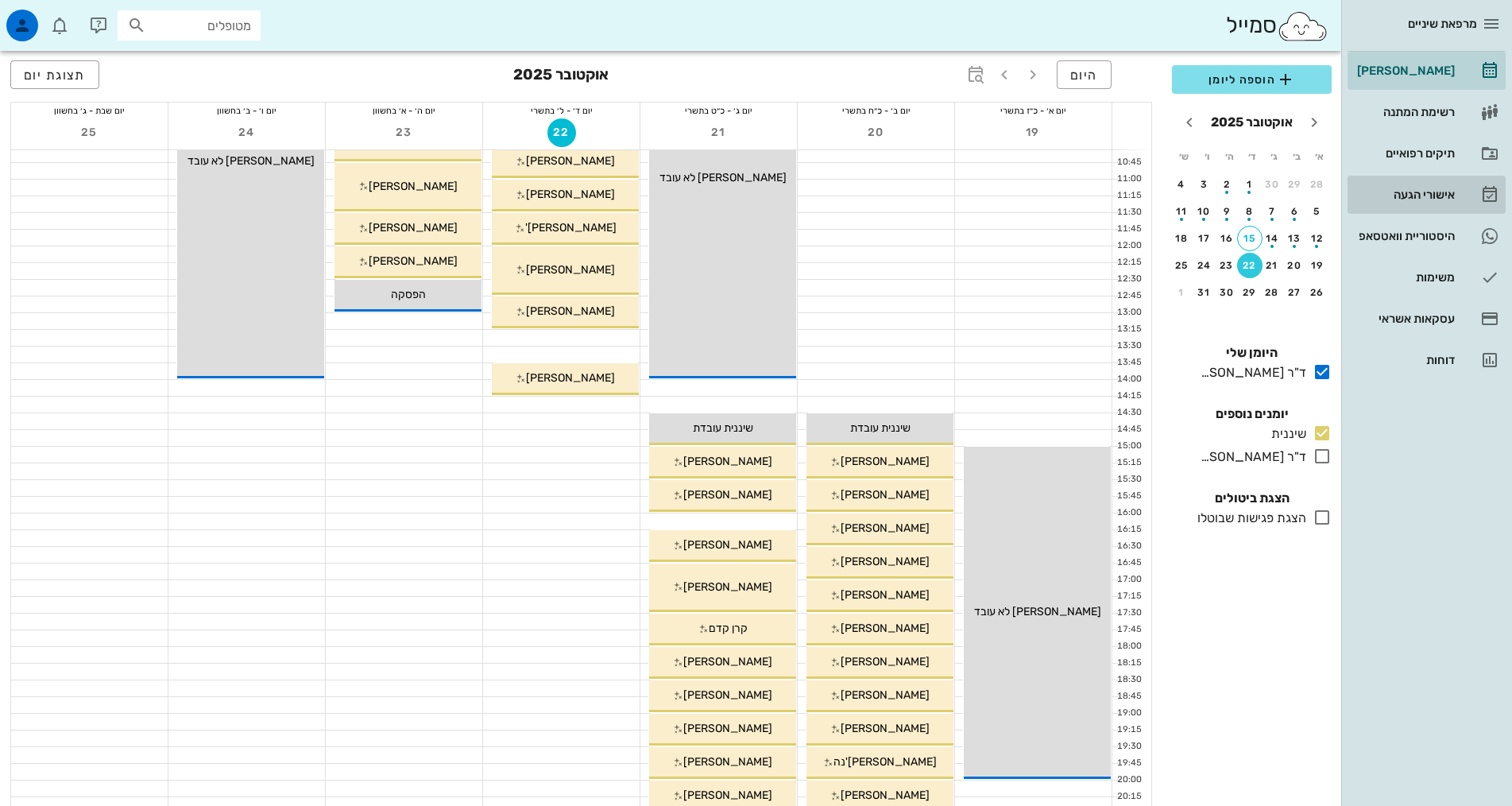
click at [1419, 187] on div "אישורי הגעה" at bounding box center [1404, 194] width 101 height 26
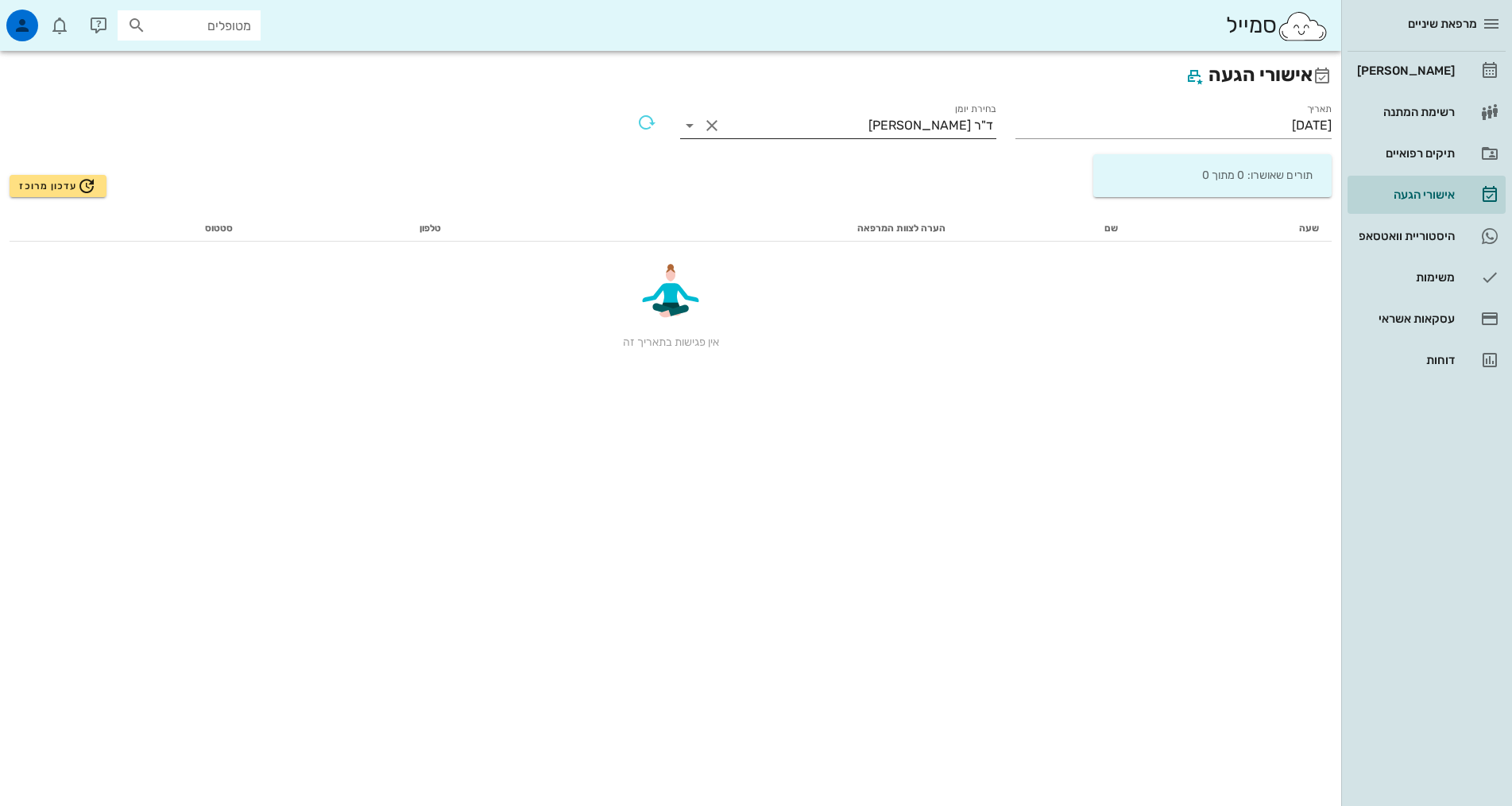
click at [931, 131] on div "ד"ר [PERSON_NAME]" at bounding box center [930, 125] width 125 height 14
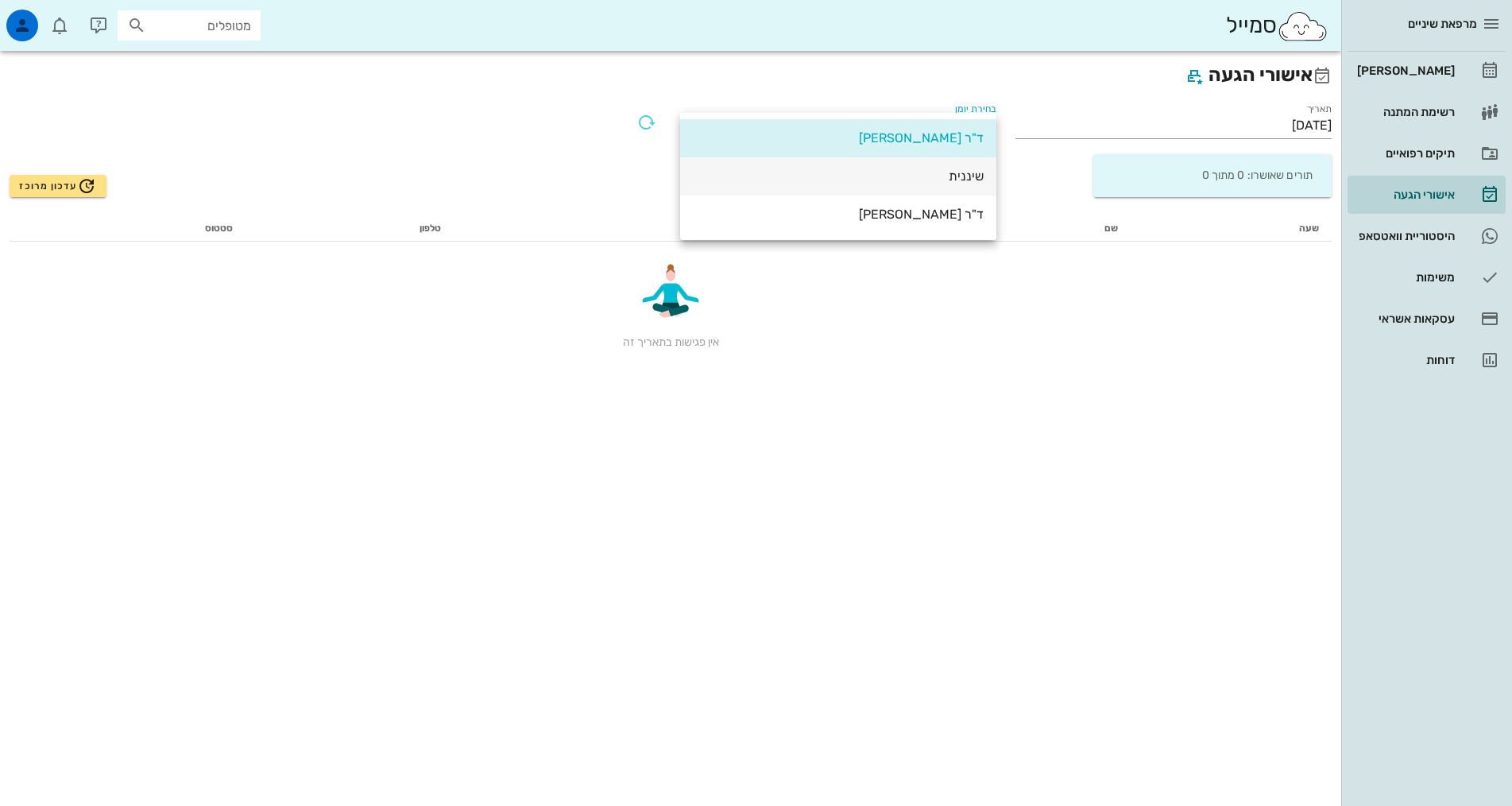
click at [966, 168] on div "שיננית" at bounding box center [838, 176] width 290 height 34
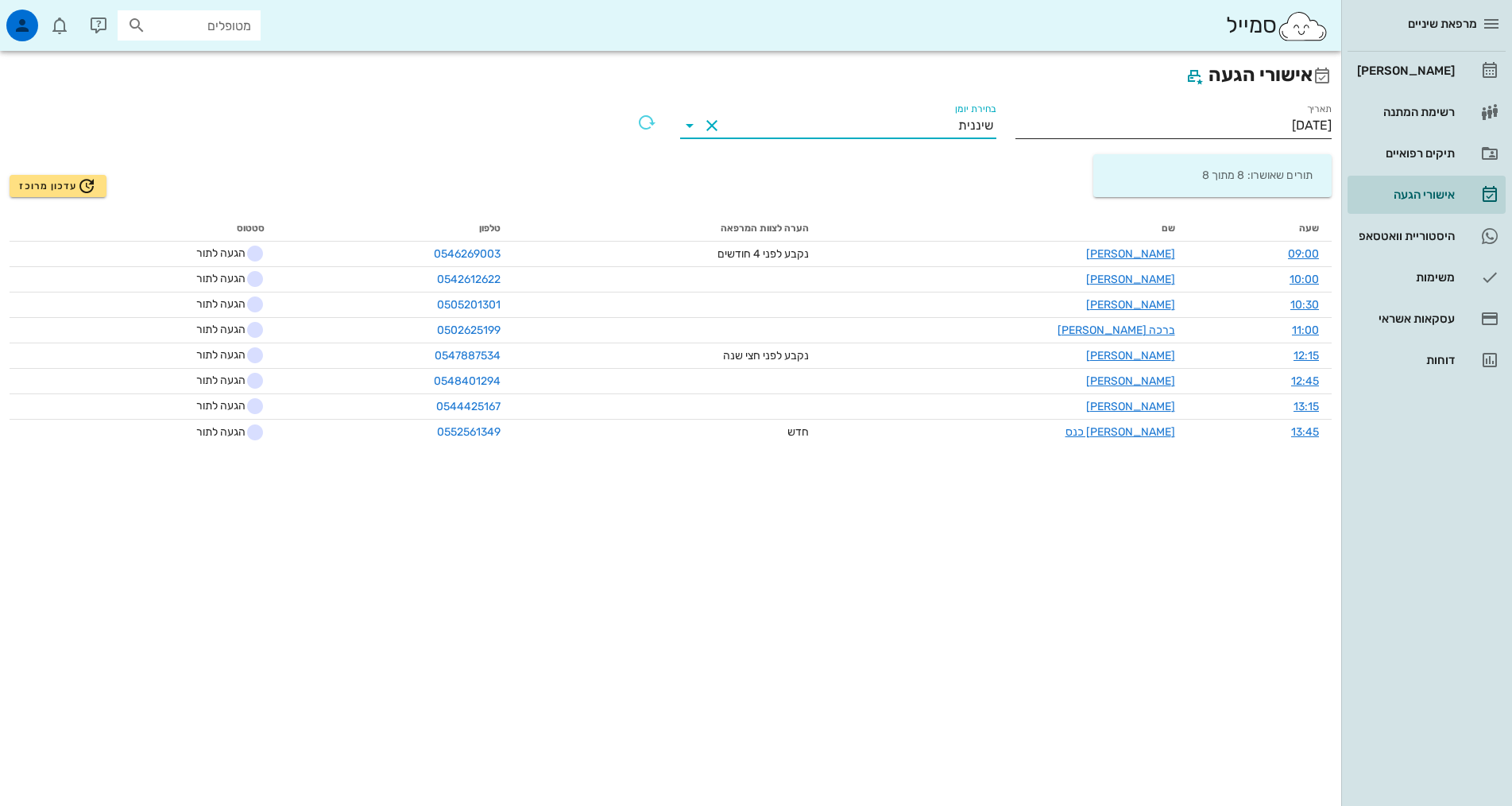
click at [1284, 117] on input "[DATE]" at bounding box center [1173, 125] width 316 height 26
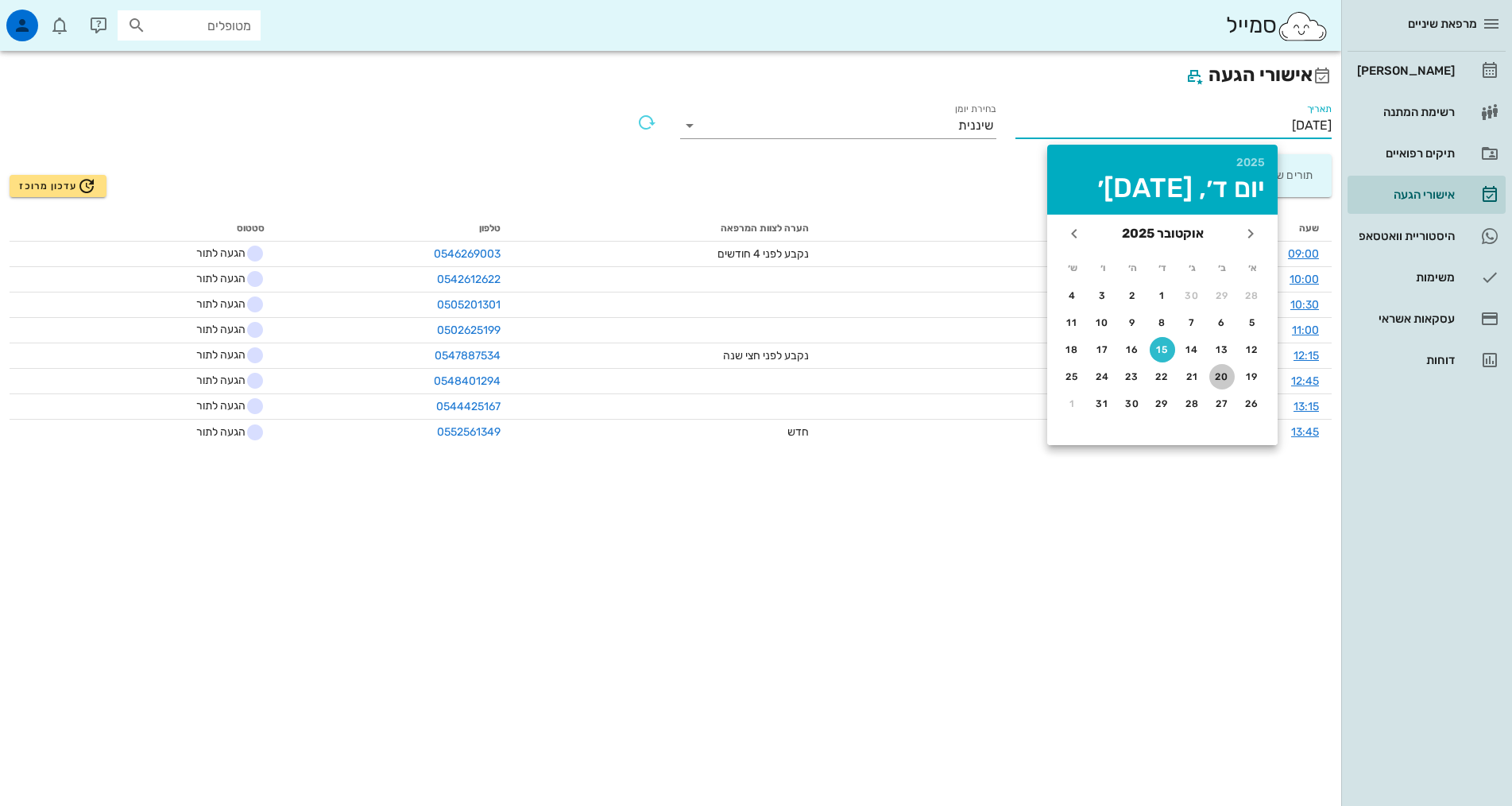
click at [1223, 377] on div "20" at bounding box center [1222, 377] width 26 height 11
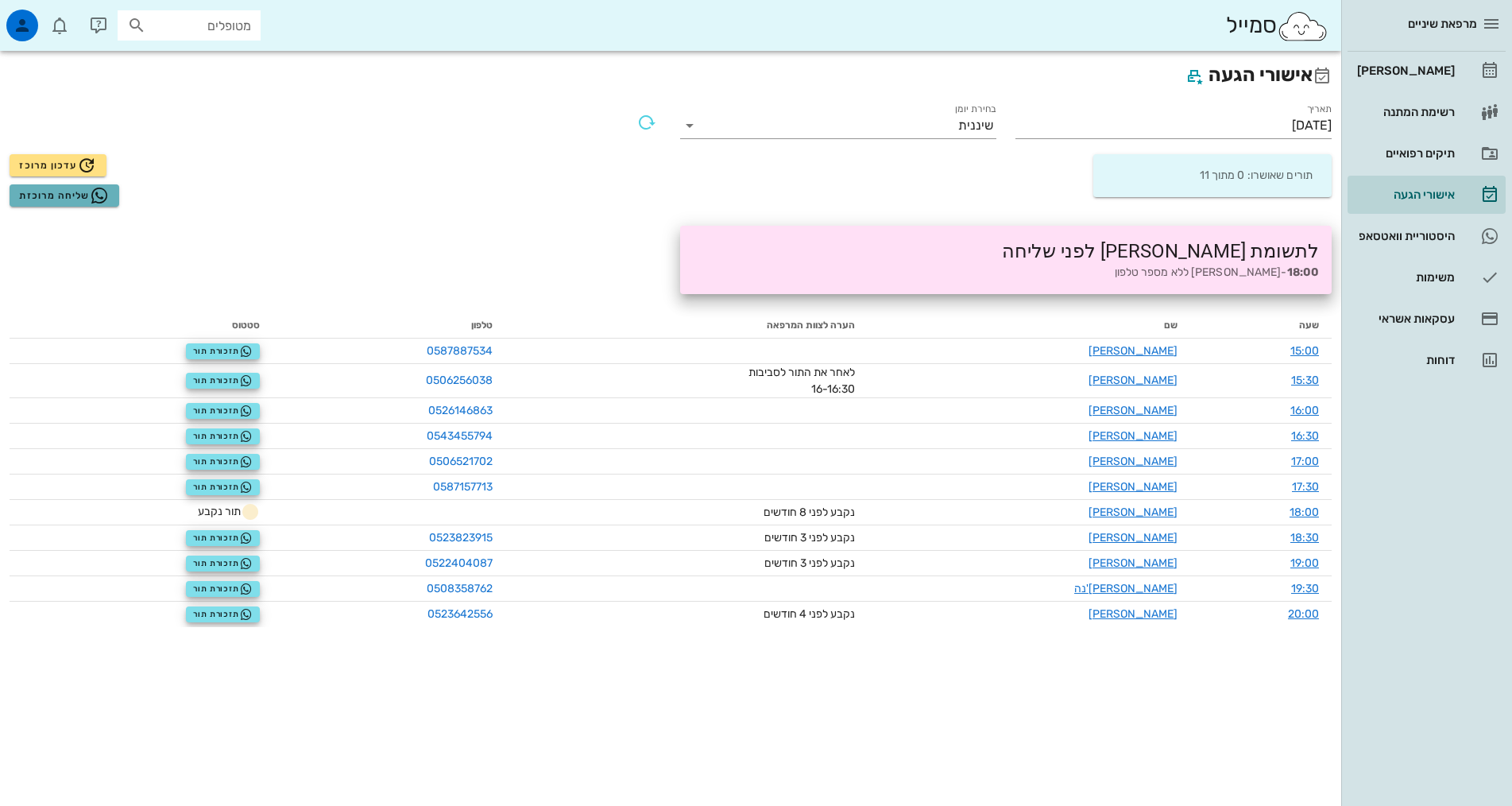
click at [74, 190] on span "שליחה מרוכזת" at bounding box center [64, 195] width 90 height 19
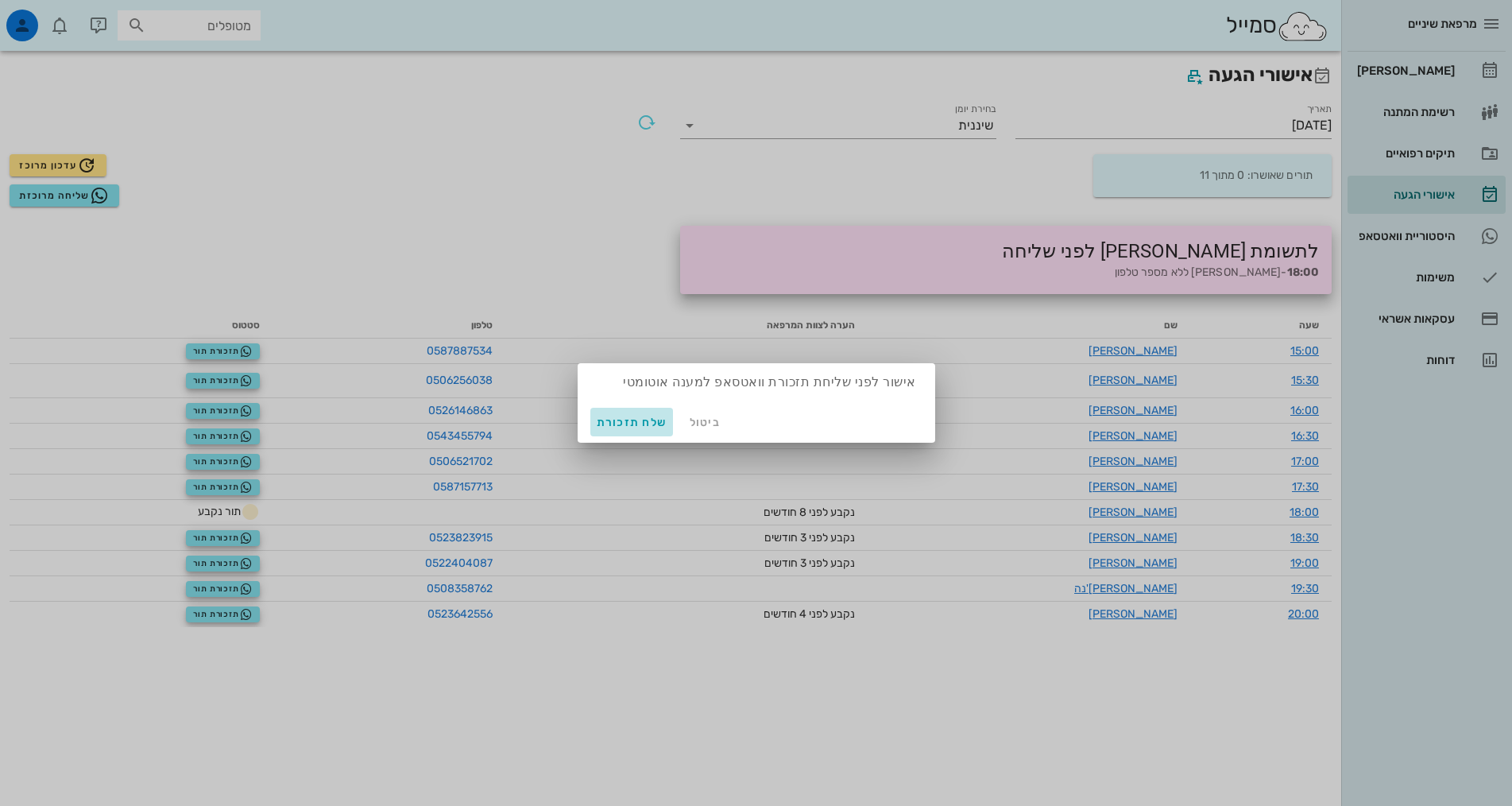
click at [627, 421] on span "שלח תזכורת" at bounding box center [632, 422] width 70 height 13
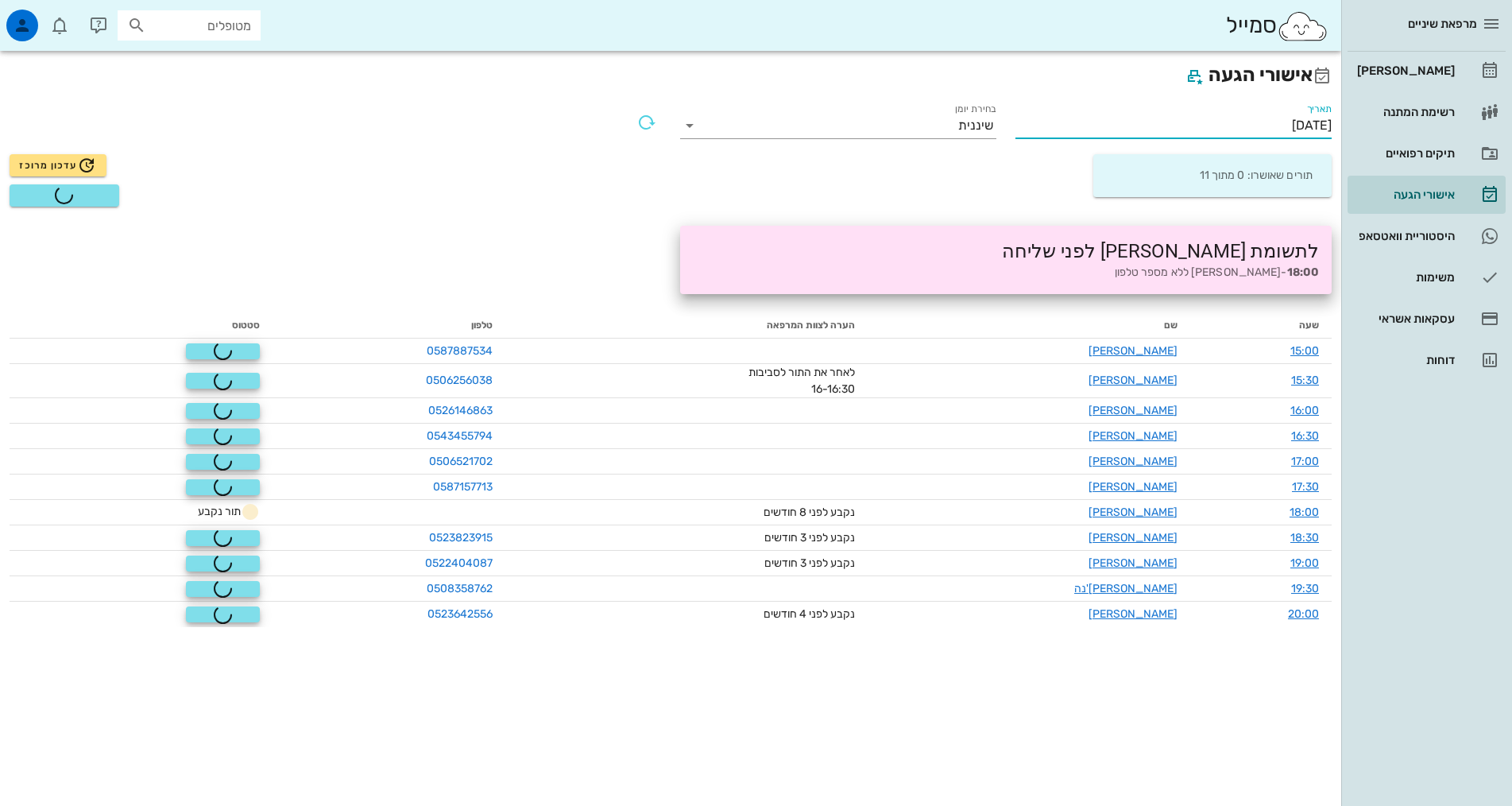
click at [1226, 118] on input "[DATE]" at bounding box center [1173, 125] width 316 height 26
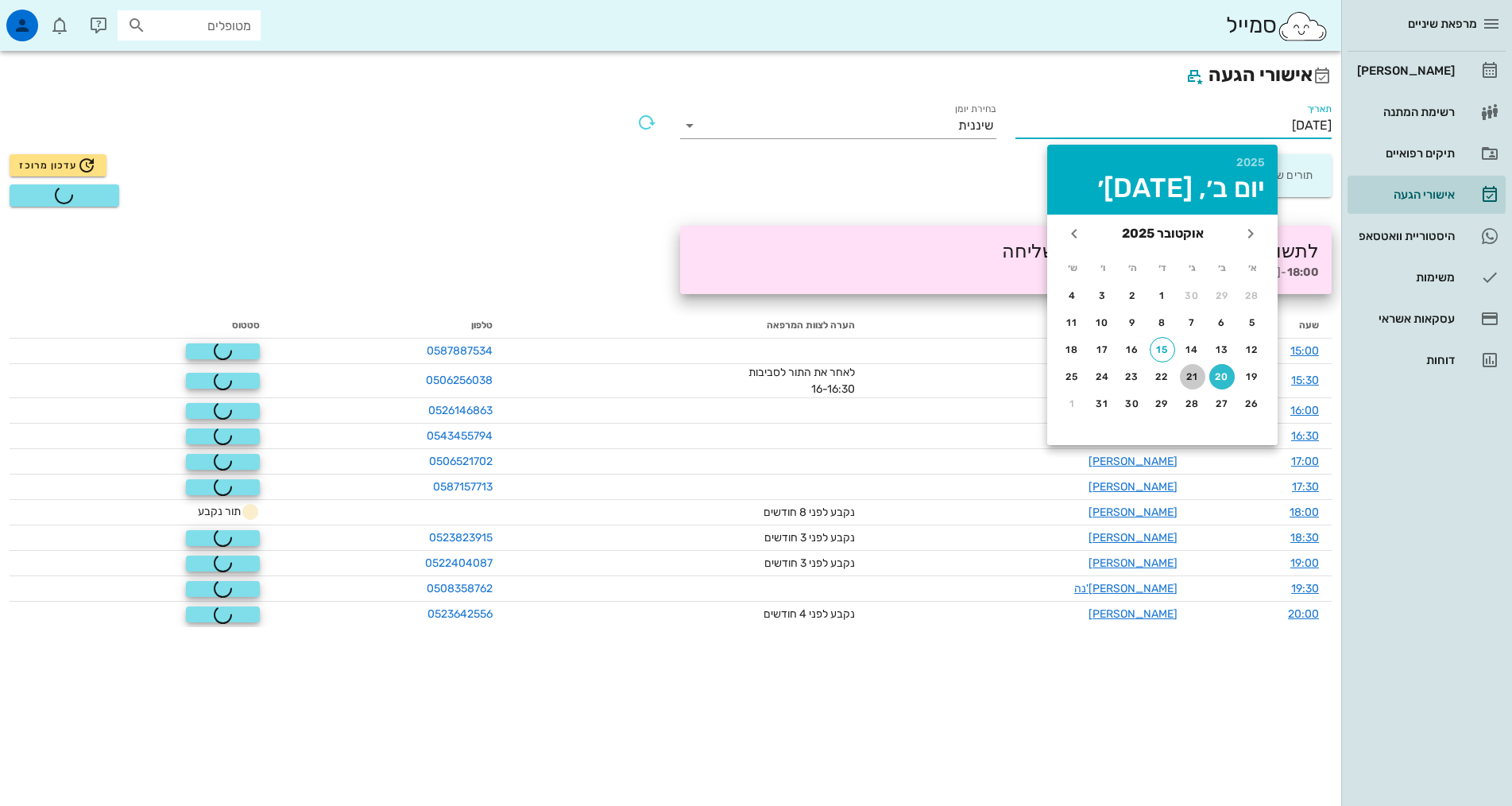
click at [1193, 381] on div "21" at bounding box center [1192, 377] width 26 height 11
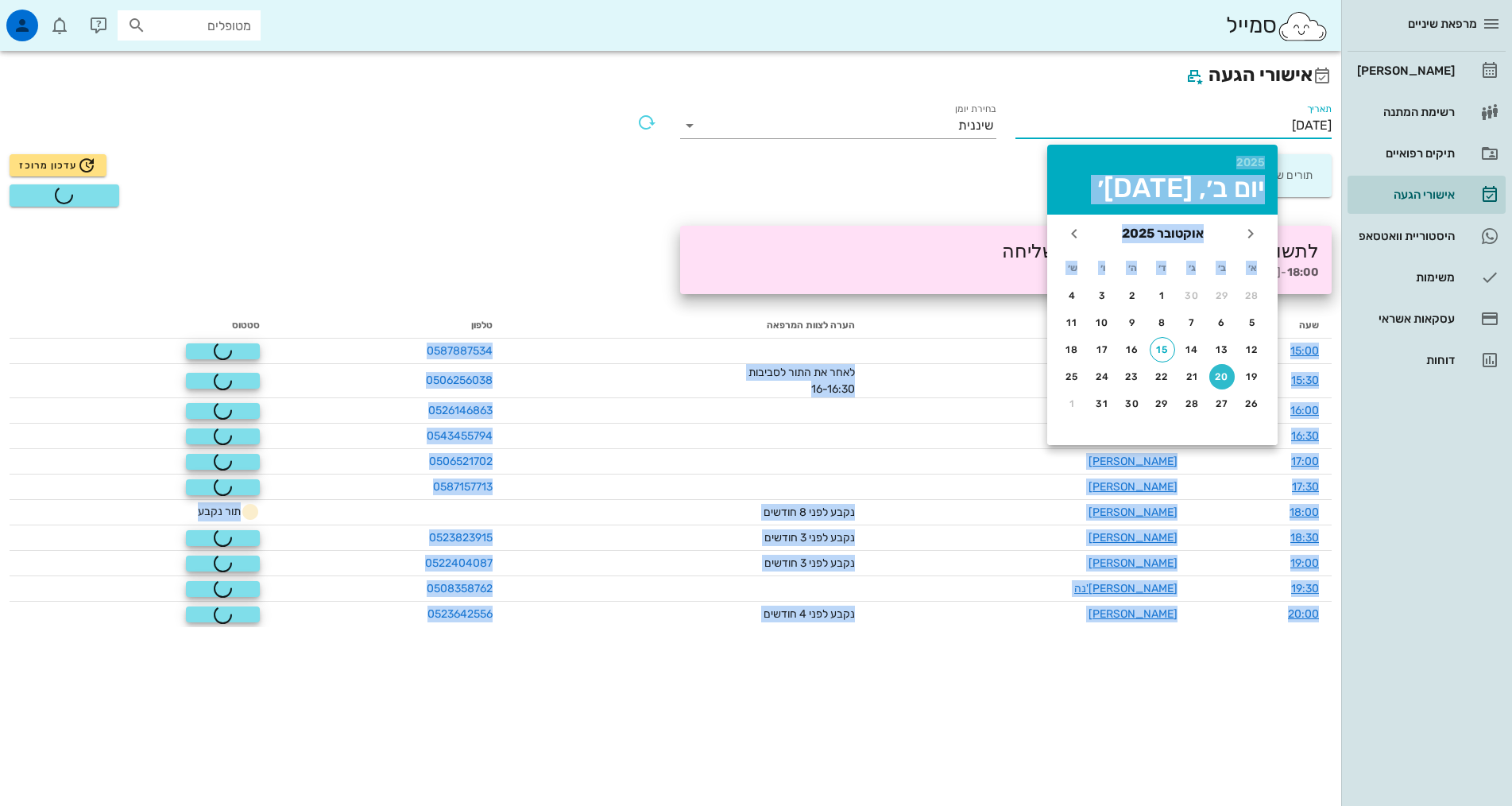
click at [1193, 381] on div "אישורי הגעה תאריך [DATE] בחירת יומן שיננית תורים שאושרו: 0 מתוך 11 עדכון מרוכז …" at bounding box center [670, 428] width 1342 height 756
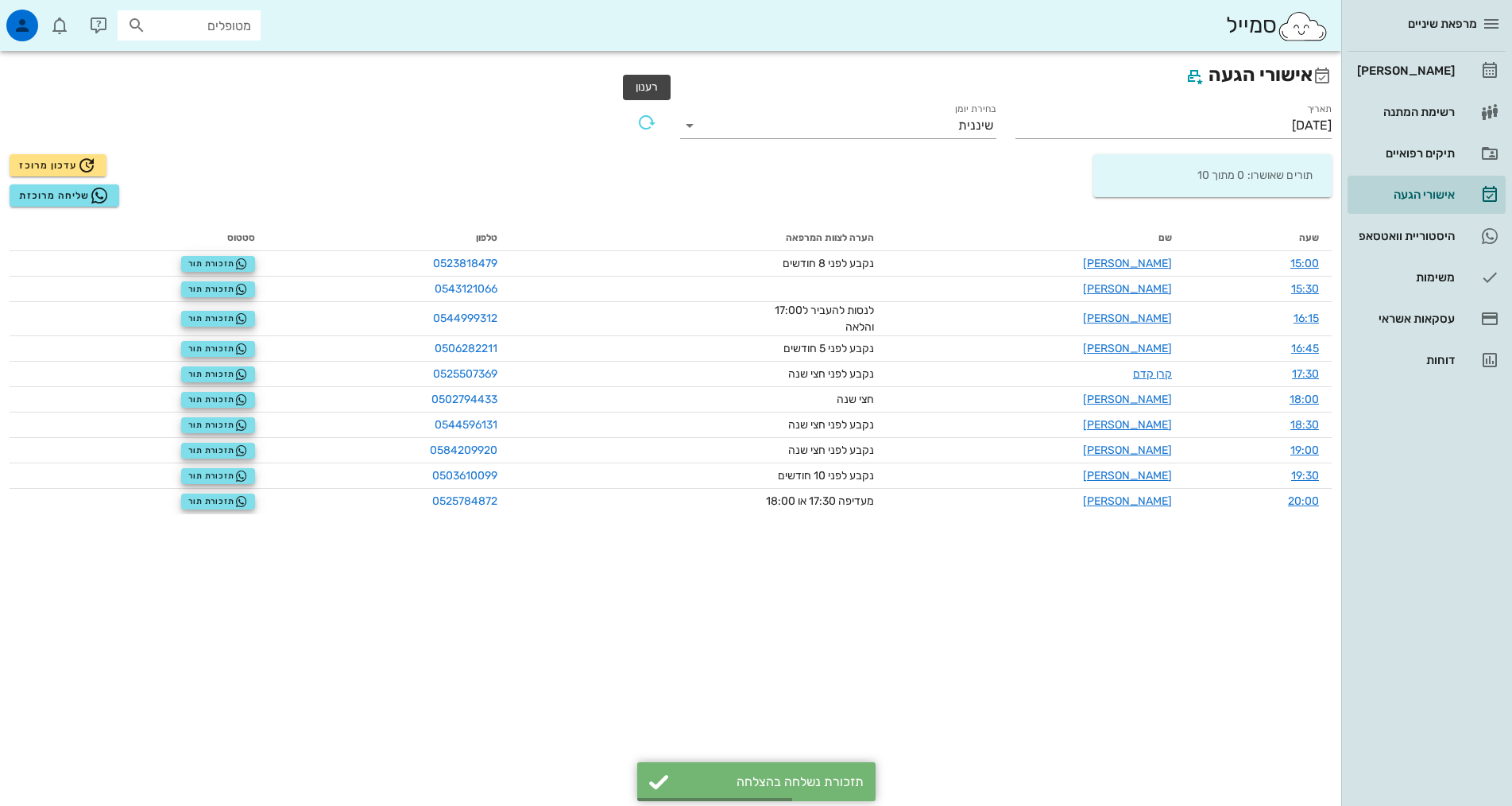
click at [594, 171] on div "עדכון מרוכז שליחה מרוכזת" at bounding box center [335, 180] width 670 height 71
click at [90, 187] on icon "button" at bounding box center [99, 195] width 19 height 19
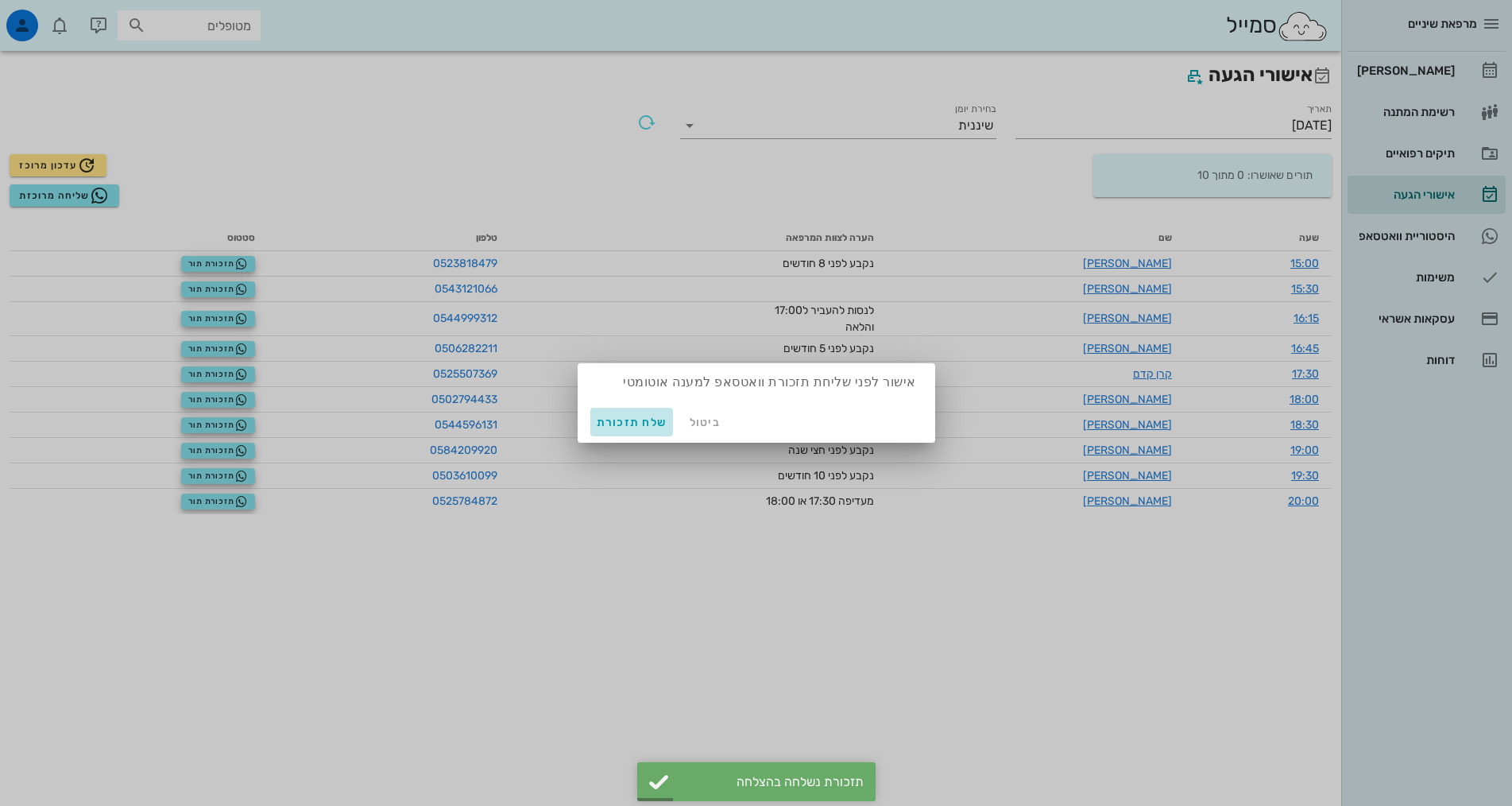
click at [607, 427] on span "שלח תזכורת" at bounding box center [632, 422] width 70 height 13
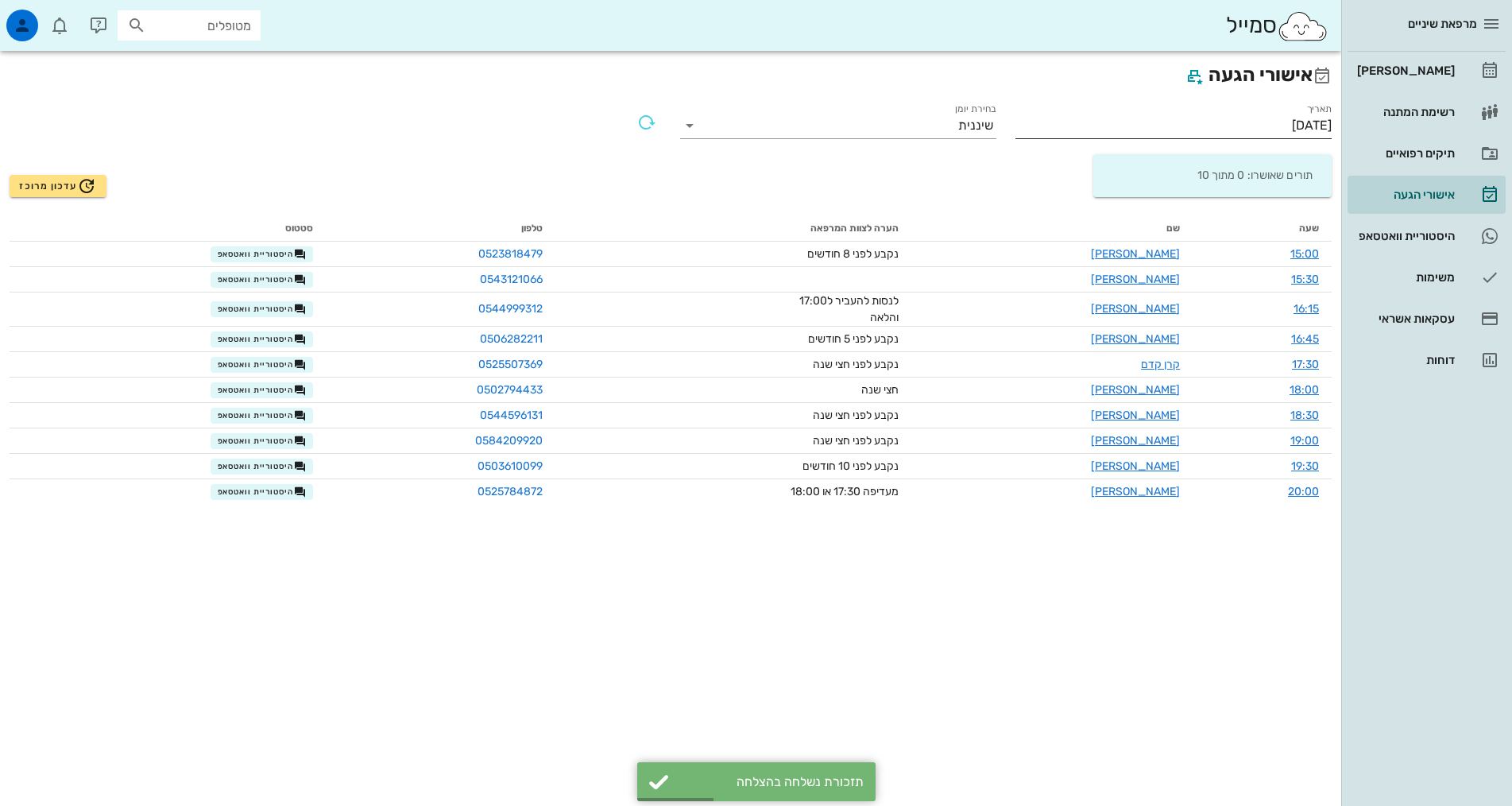
click at [1185, 126] on input "[DATE]" at bounding box center [1173, 125] width 316 height 26
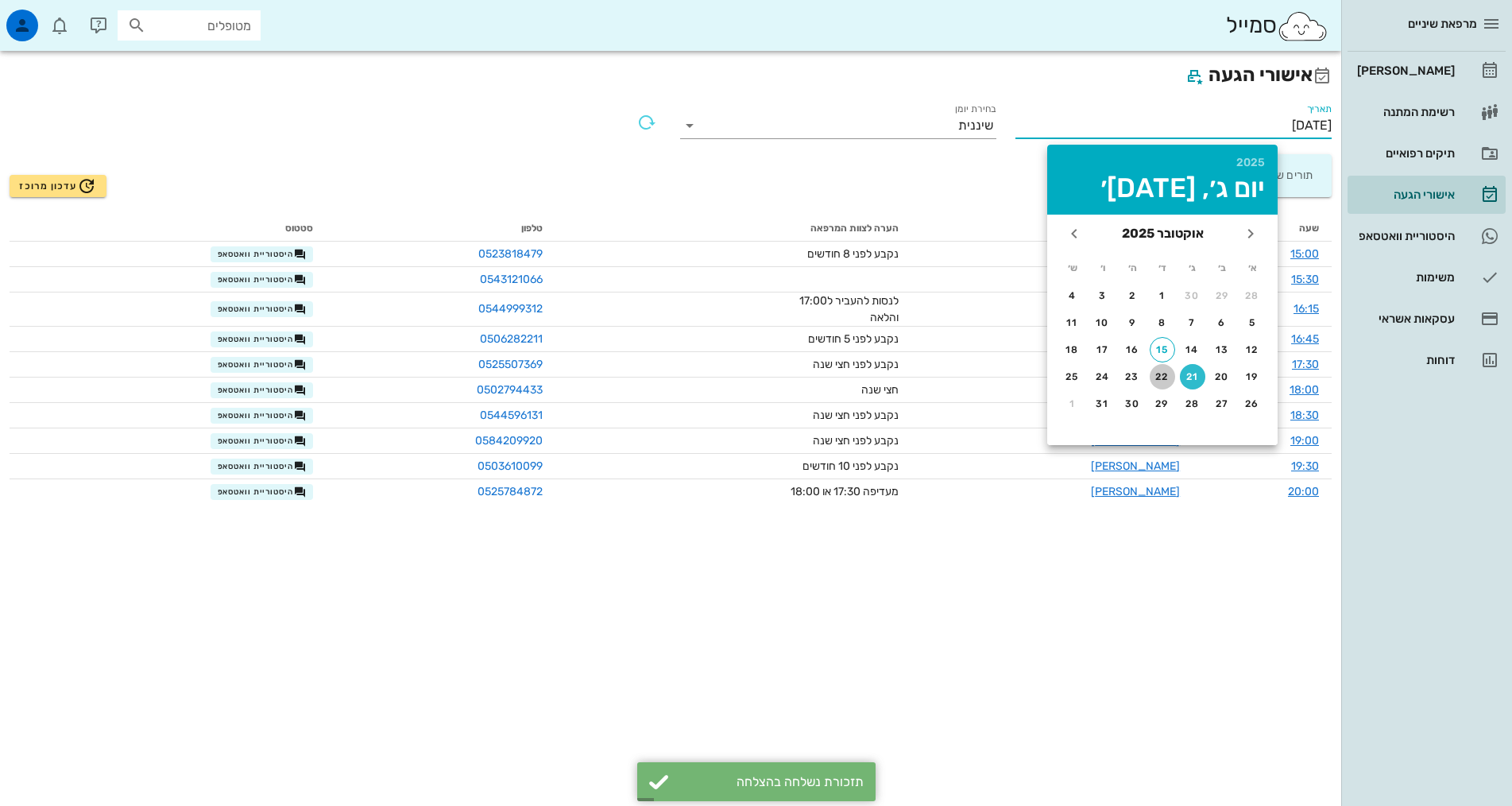
click at [1169, 382] on button "22" at bounding box center [1162, 376] width 26 height 26
type input "[DATE]"
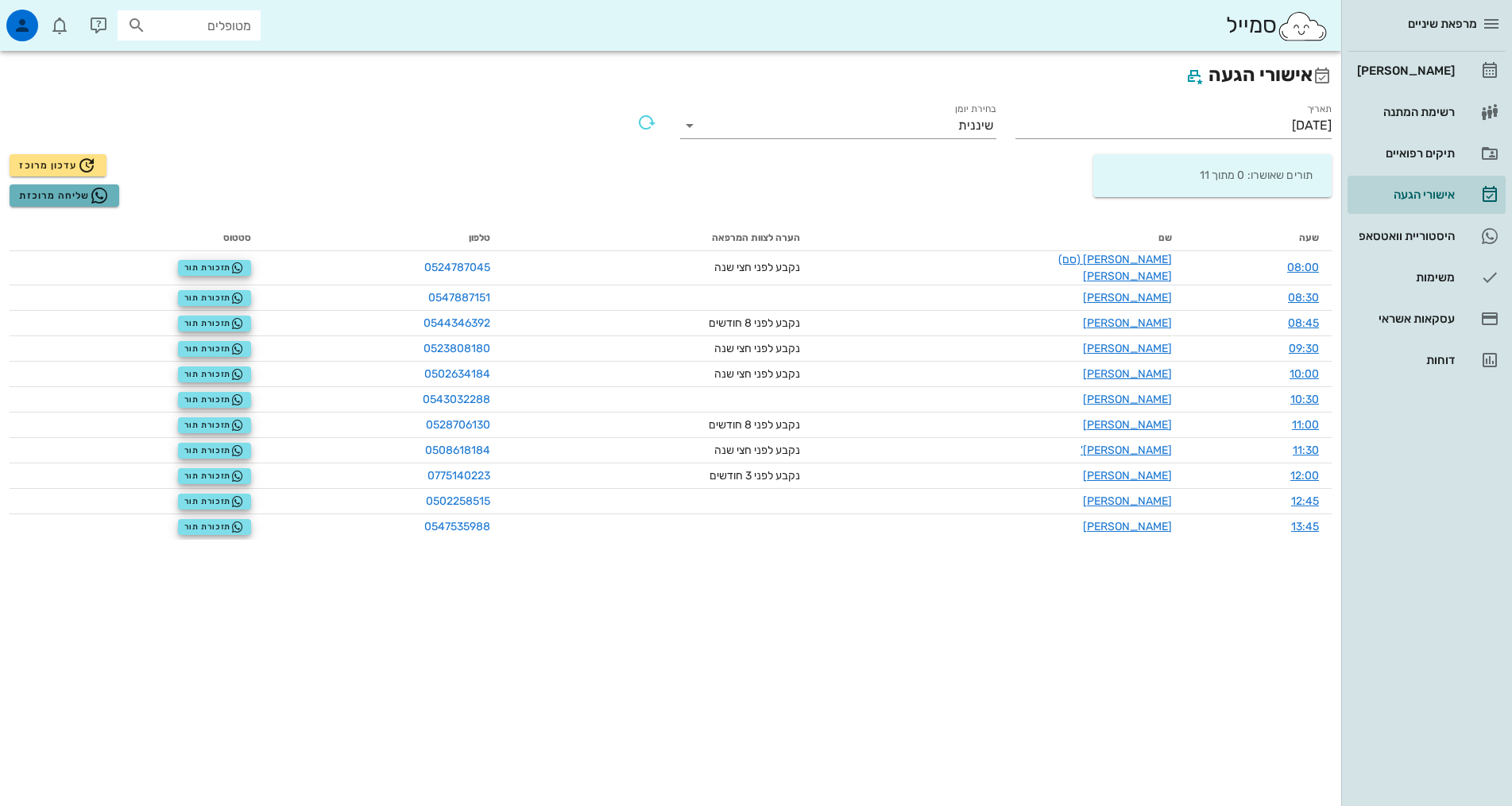
click at [59, 199] on span "שליחה מרוכזת" at bounding box center [64, 195] width 90 height 19
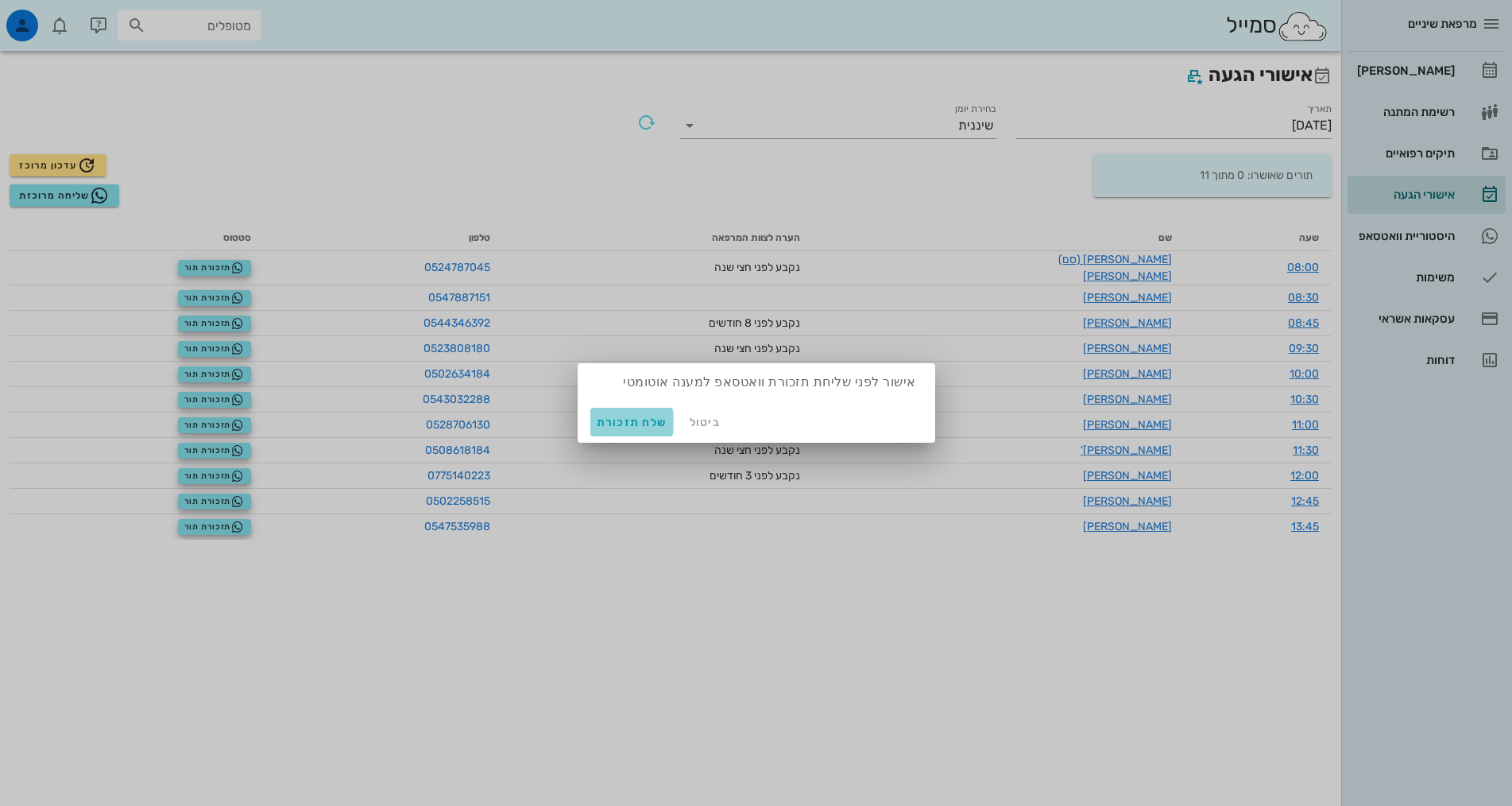
click at [631, 425] on span "שלח תזכורת" at bounding box center [632, 422] width 70 height 13
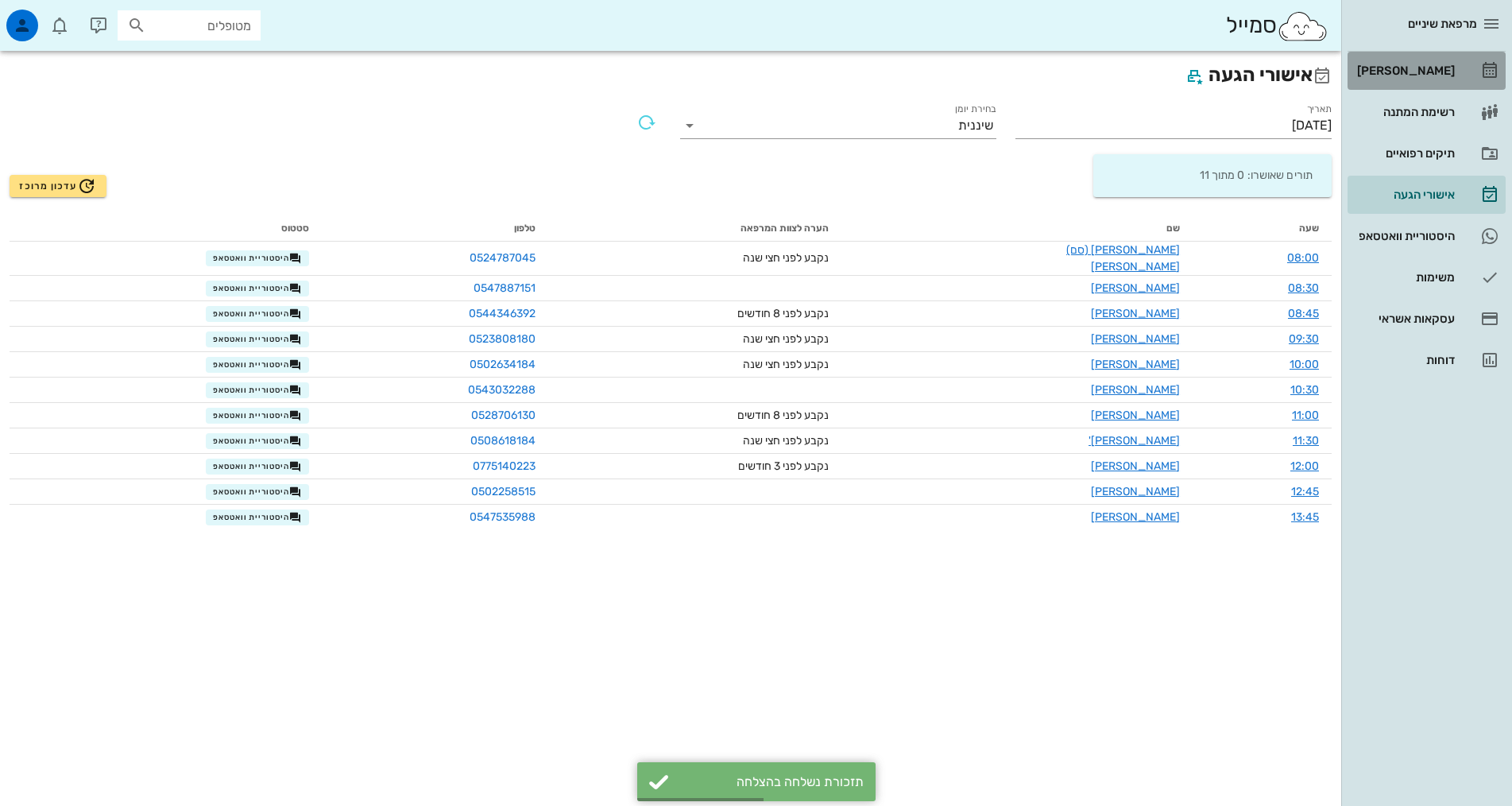
click at [1462, 74] on link "[PERSON_NAME]" at bounding box center [1426, 71] width 158 height 38
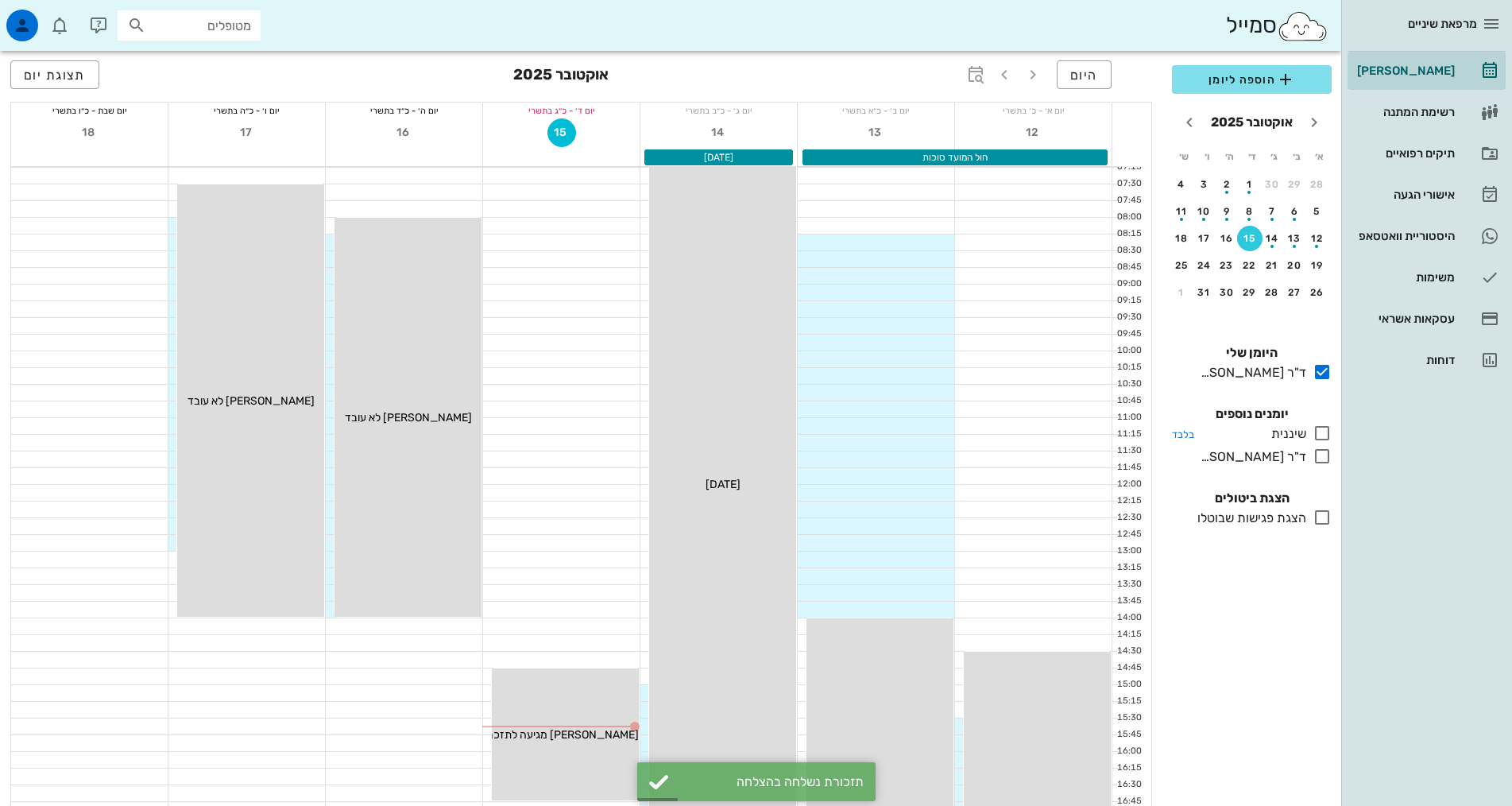
click at [1322, 432] on icon at bounding box center [1323, 433] width 19 height 19
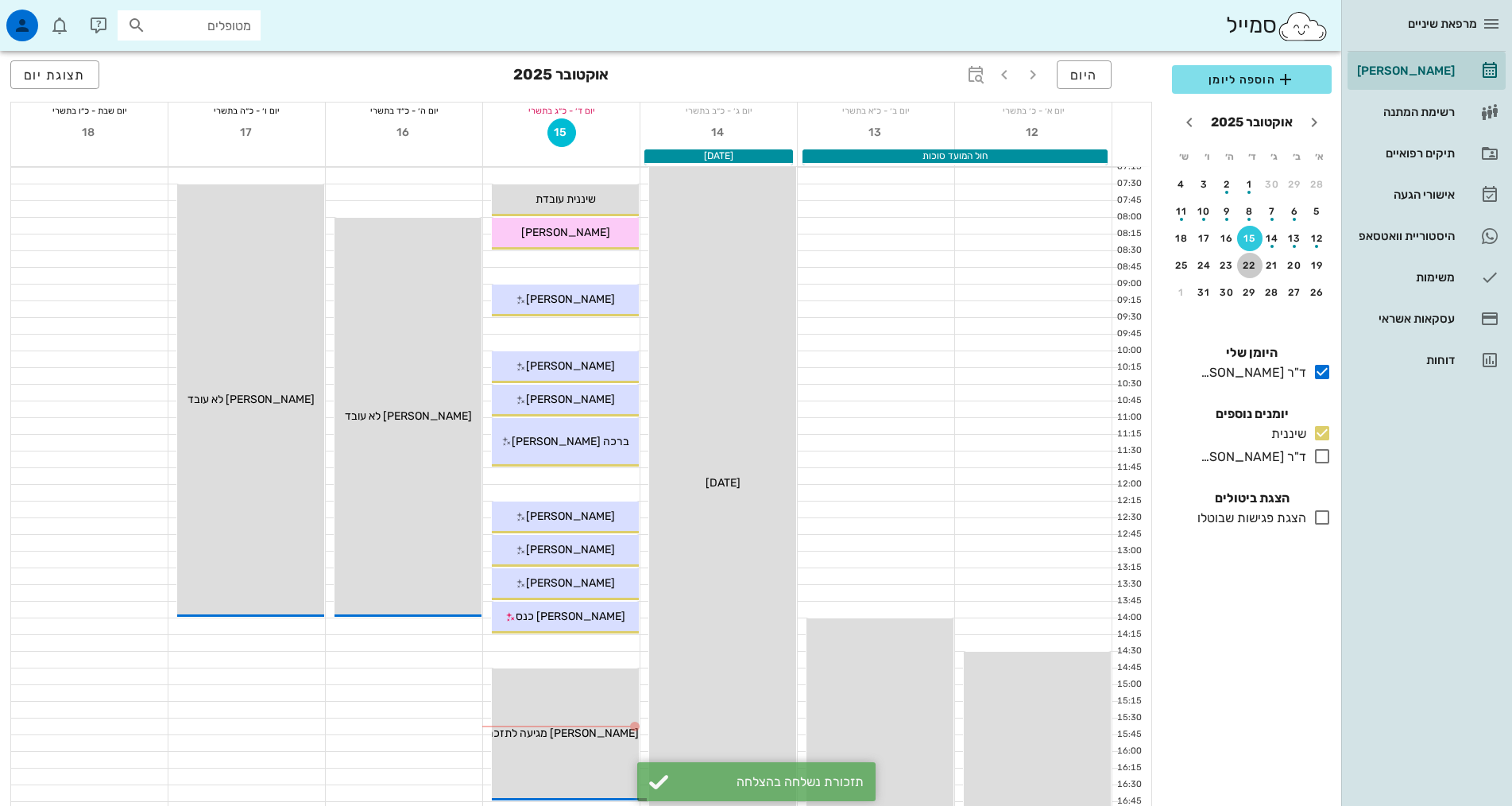
click at [1247, 270] on div "22" at bounding box center [1249, 266] width 26 height 11
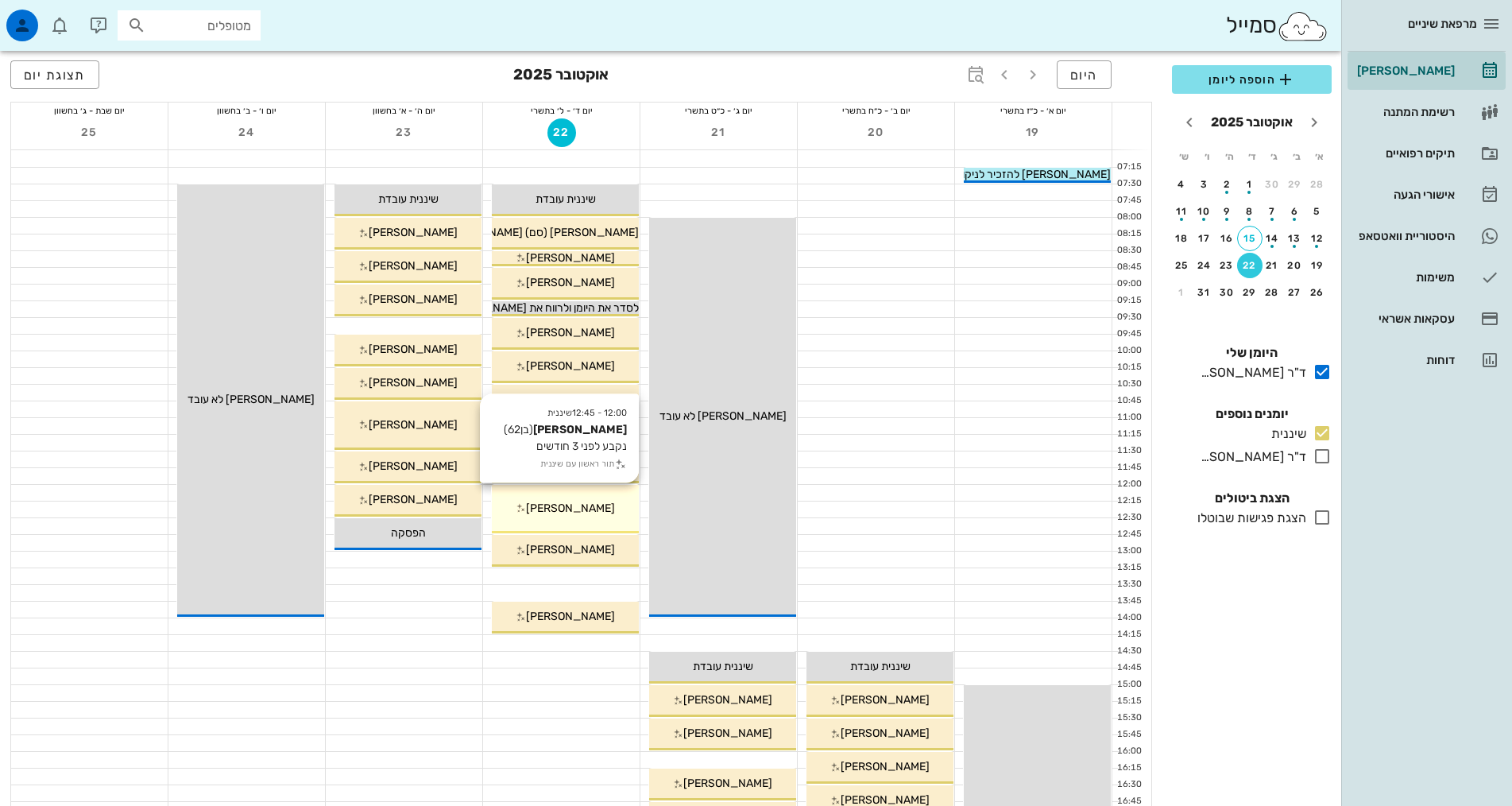
drag, startPoint x: 565, startPoint y: 512, endPoint x: 570, endPoint y: 505, distance: 8.6
click at [570, 505] on span "[PERSON_NAME]" at bounding box center [569, 509] width 89 height 13
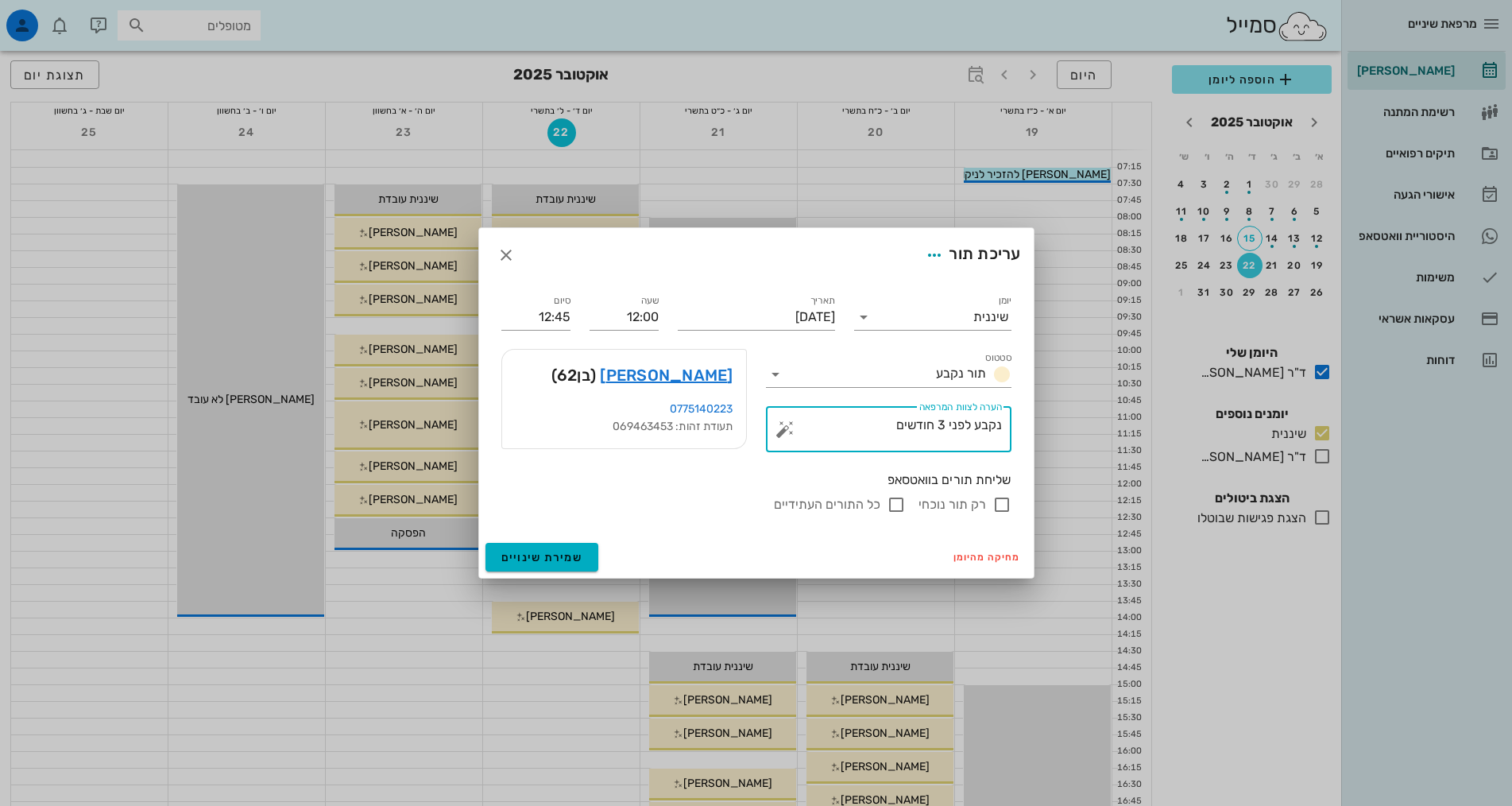
click at [881, 432] on textarea "נקבע לפני 3 חודשים" at bounding box center [895, 433] width 213 height 38
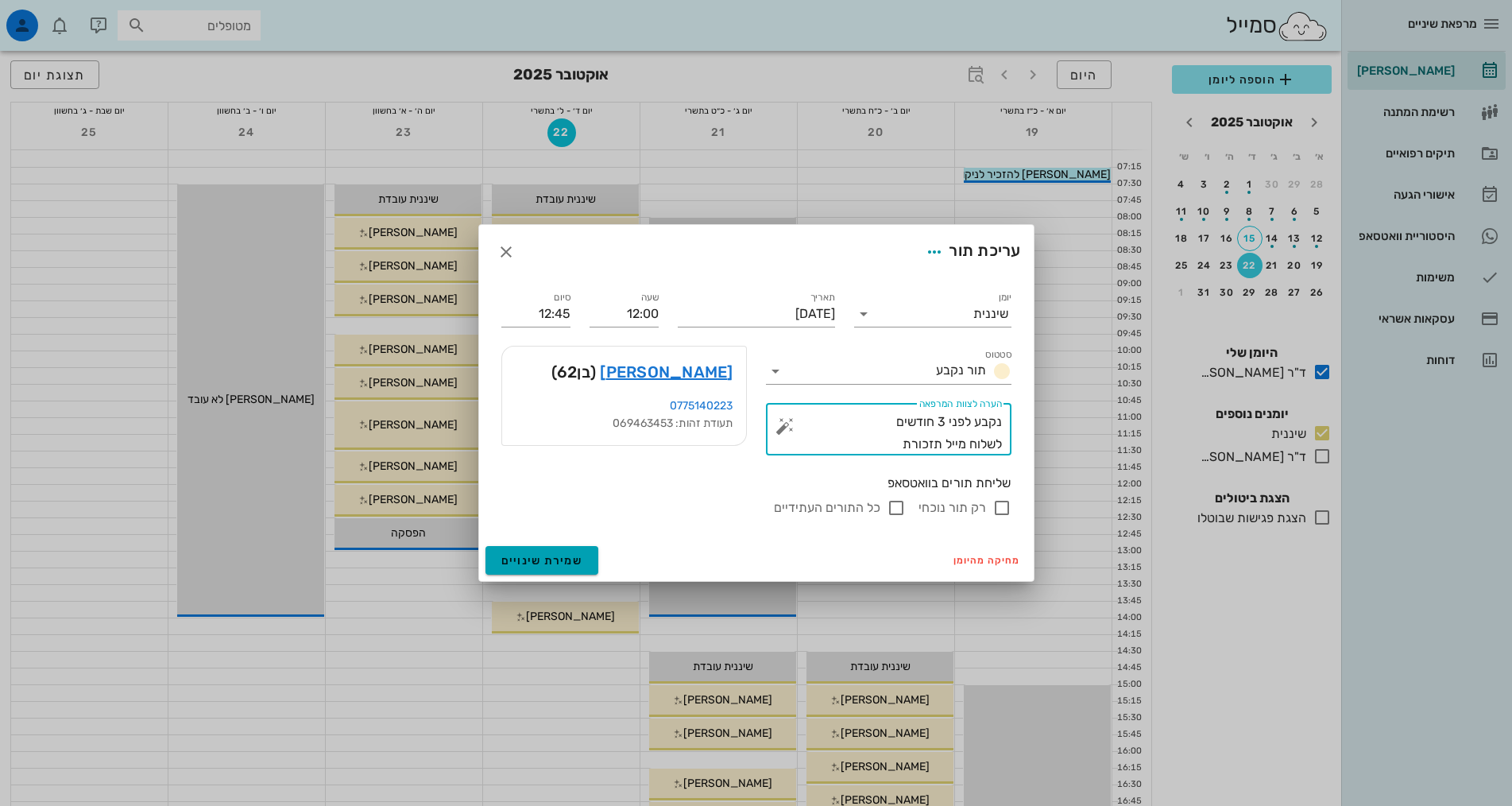
type textarea "נקבע לפני 3 חודשים לשלוח מייל תזכורת"
click at [559, 556] on span "שמירת שינויים" at bounding box center [543, 561] width 82 height 13
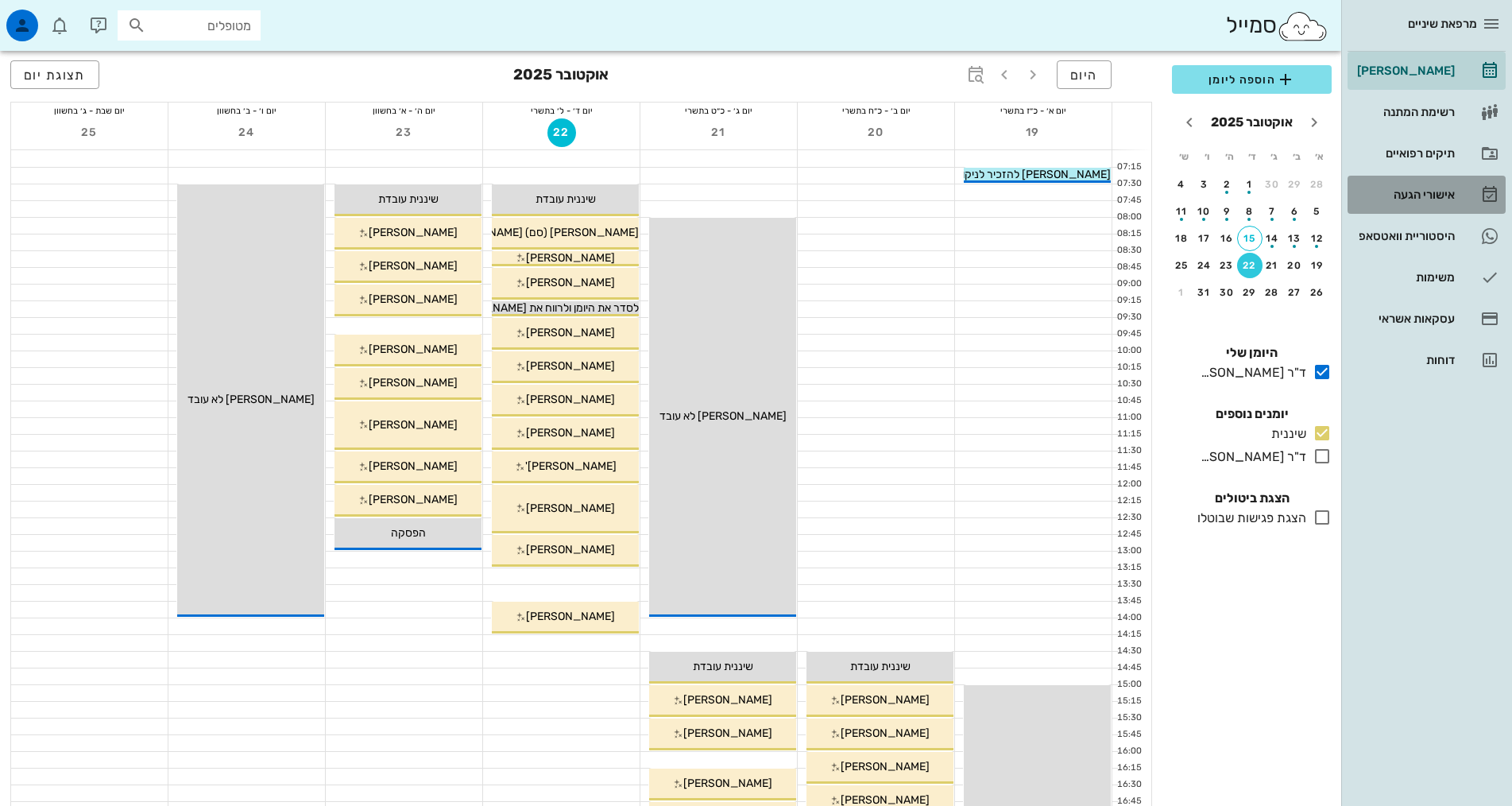
click at [1440, 201] on div "אישורי הגעה" at bounding box center [1404, 194] width 101 height 26
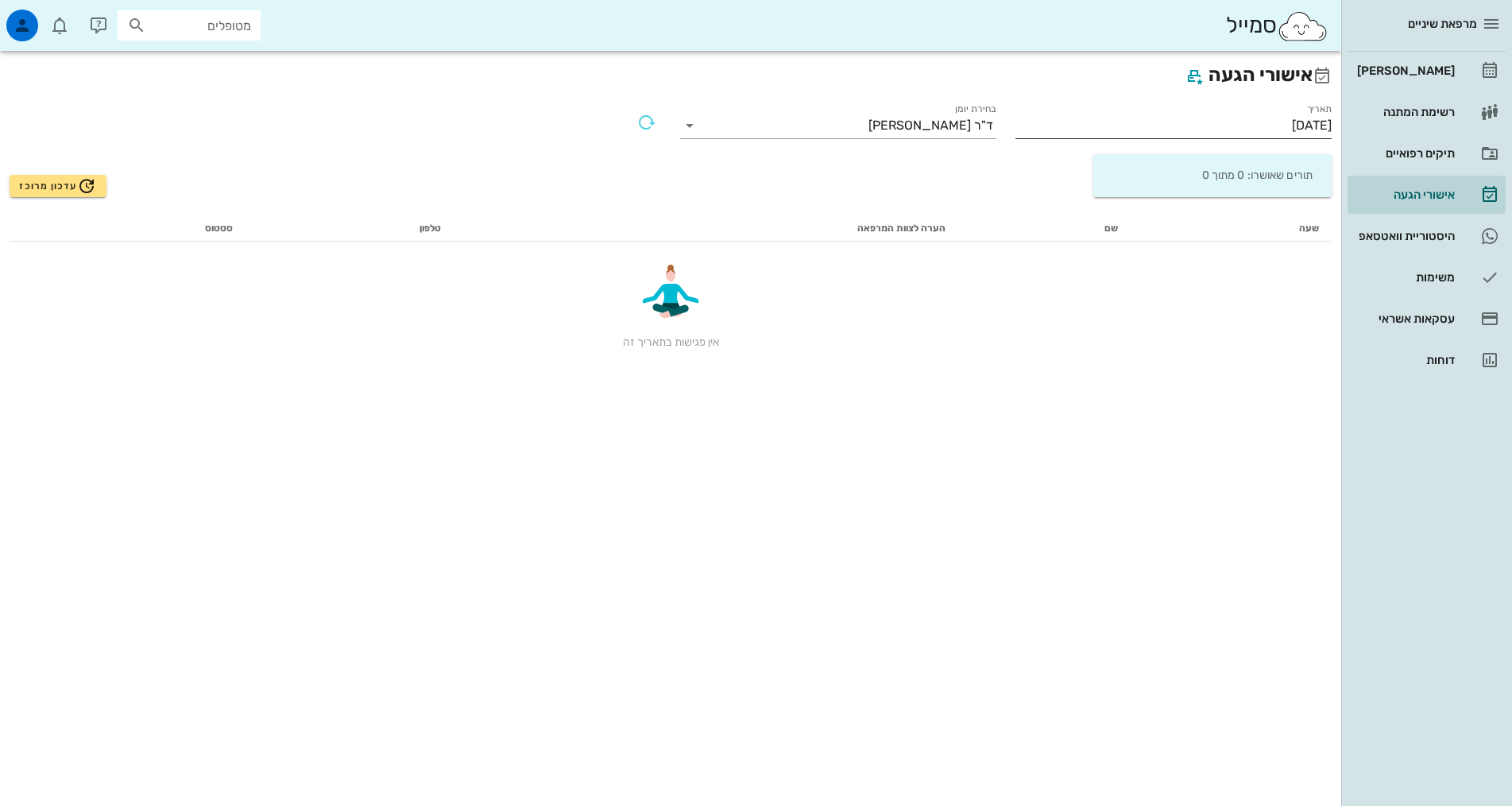
click at [1217, 112] on input "[DATE]" at bounding box center [1173, 125] width 316 height 26
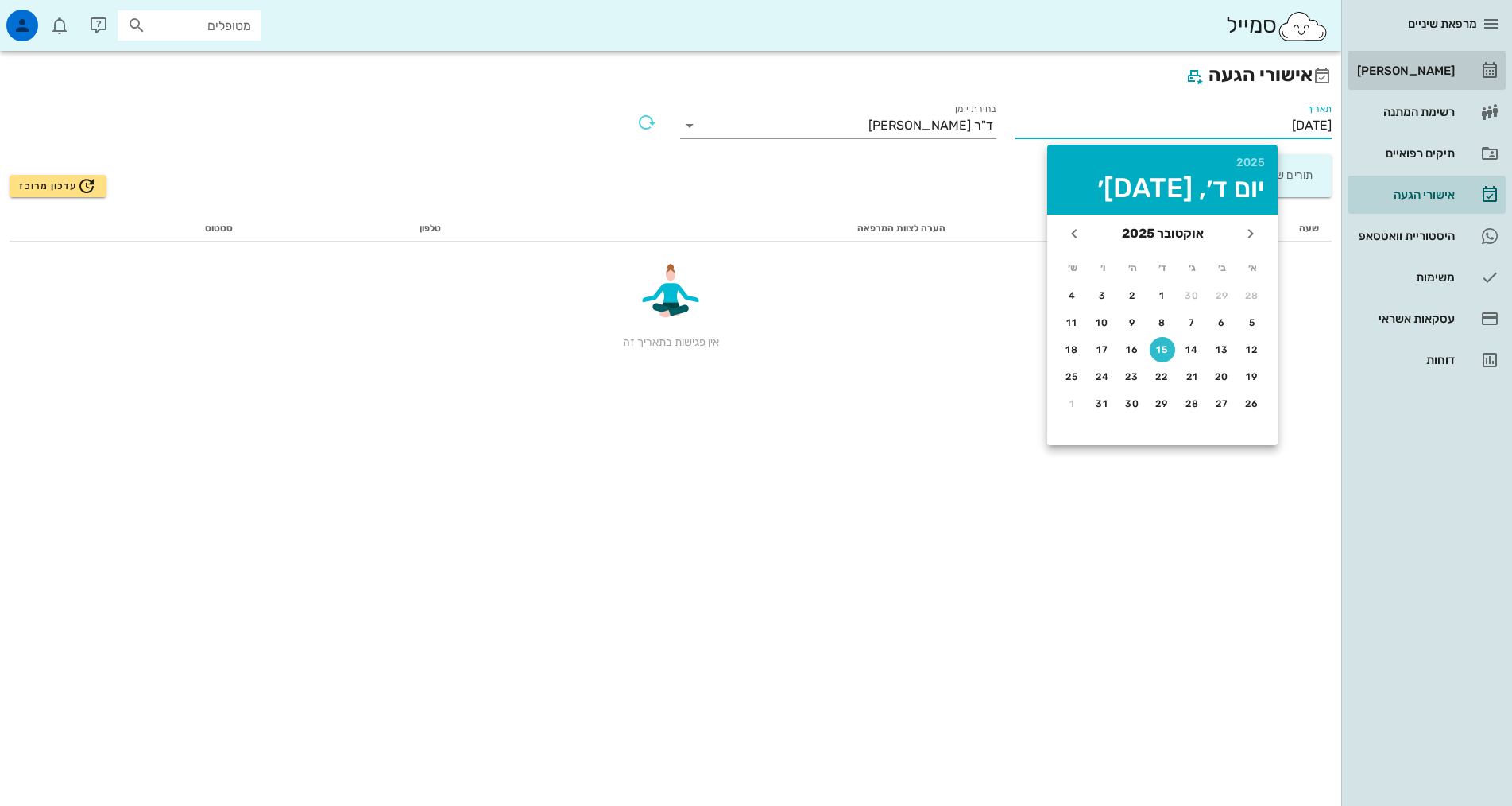
click at [1414, 73] on div "[PERSON_NAME]" at bounding box center [1404, 71] width 101 height 12
